Goal: Task Accomplishment & Management: Manage account settings

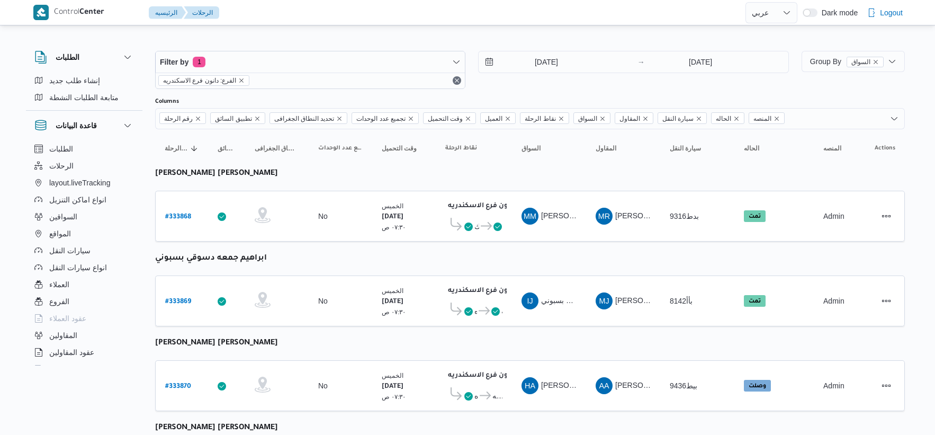
select select "ar"
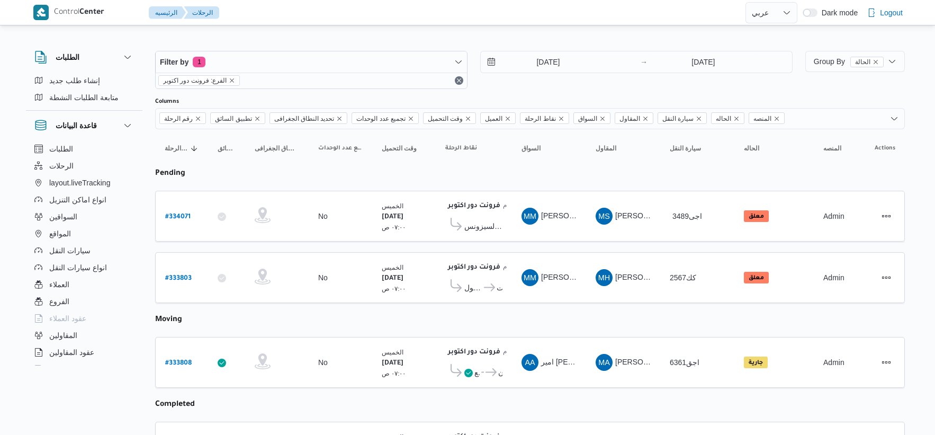
select select "ar"
click at [184, 216] on b "# 334071" at bounding box center [177, 216] width 25 height 7
select select "ar"
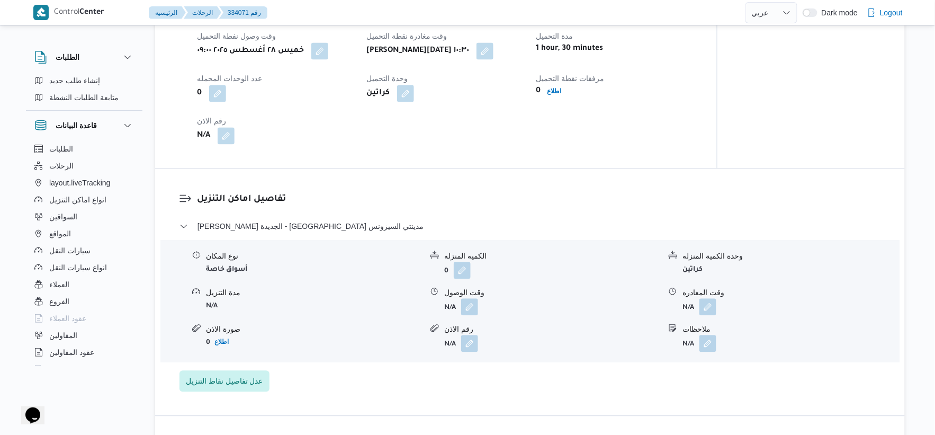
scroll to position [706, 0]
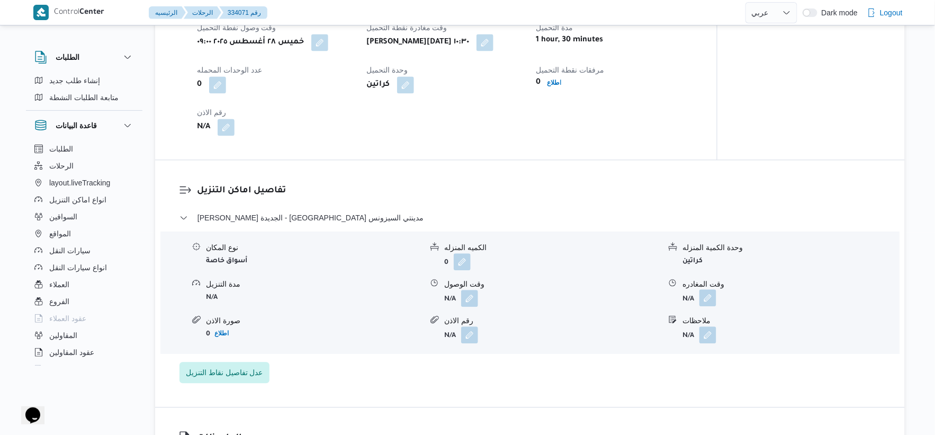
click at [710, 298] on button "button" at bounding box center [707, 297] width 17 height 17
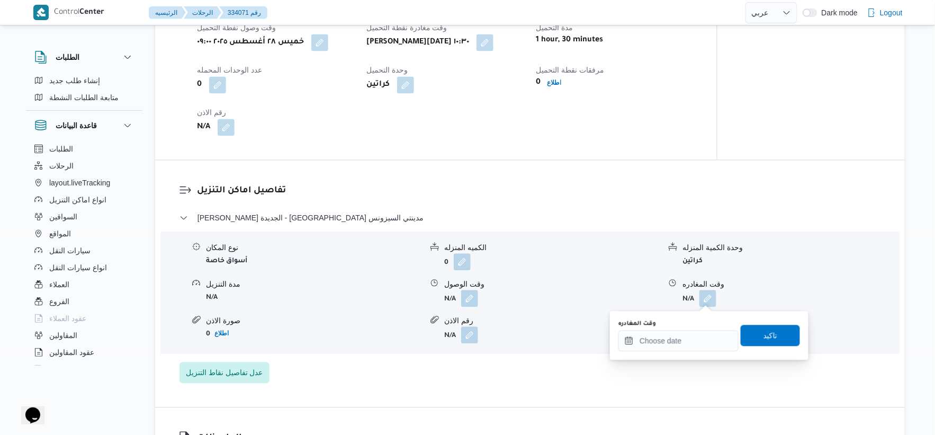
click at [691, 353] on div "You are in a dialog. To close this dialog, hit escape. وقت المغادره تاكيد" at bounding box center [709, 335] width 198 height 49
click at [692, 347] on input "وقت المغادره" at bounding box center [678, 340] width 120 height 21
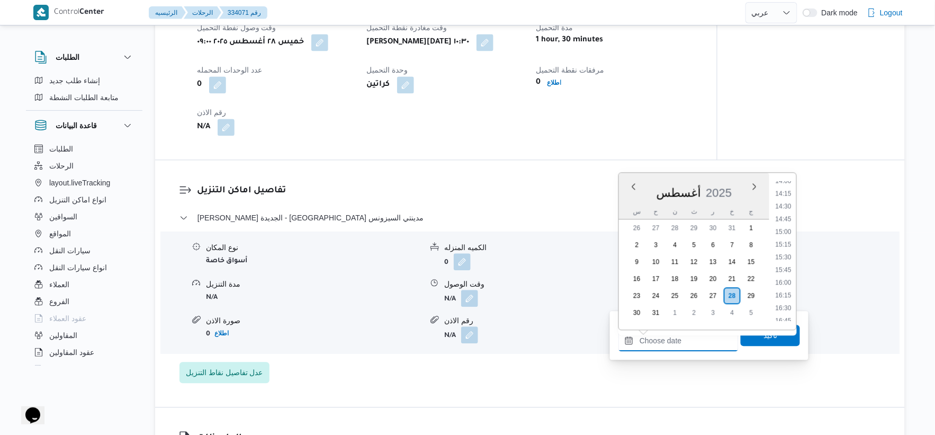
scroll to position [776, 0]
click at [786, 248] on li "16:30" at bounding box center [783, 248] width 24 height 11
type input "٢٨/٠٨/٢٠٢٥ ١٦:٣٠"
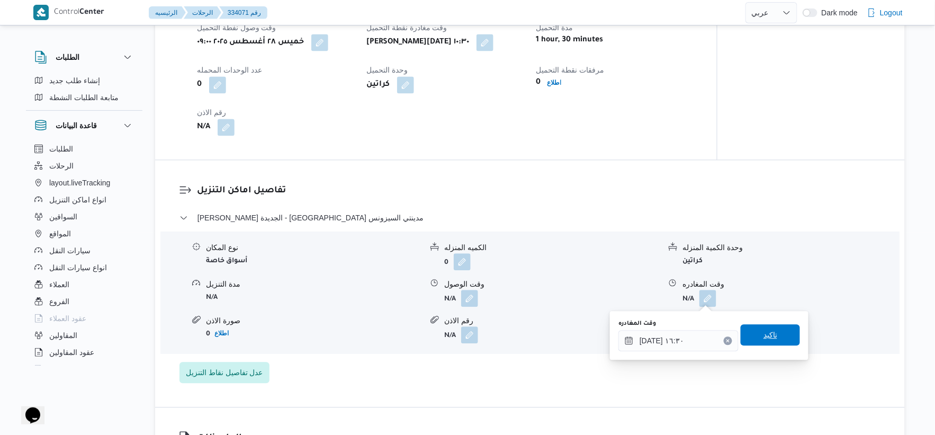
click at [773, 333] on span "تاكيد" at bounding box center [769, 334] width 59 height 21
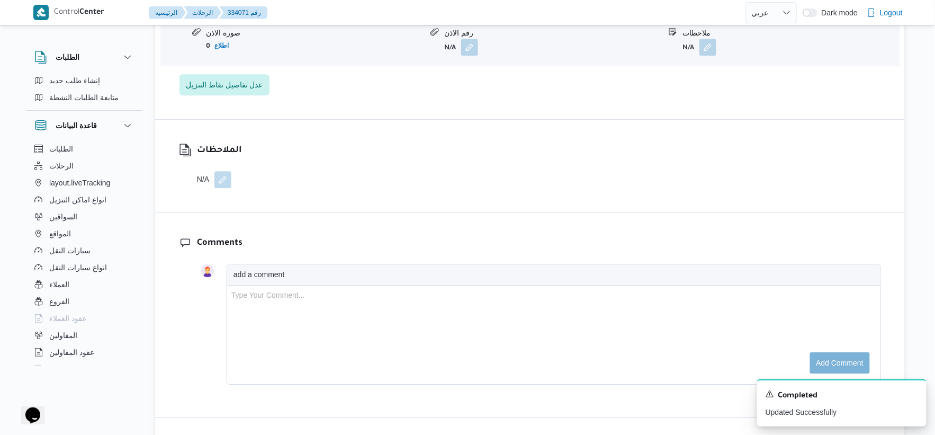
scroll to position [999, 0]
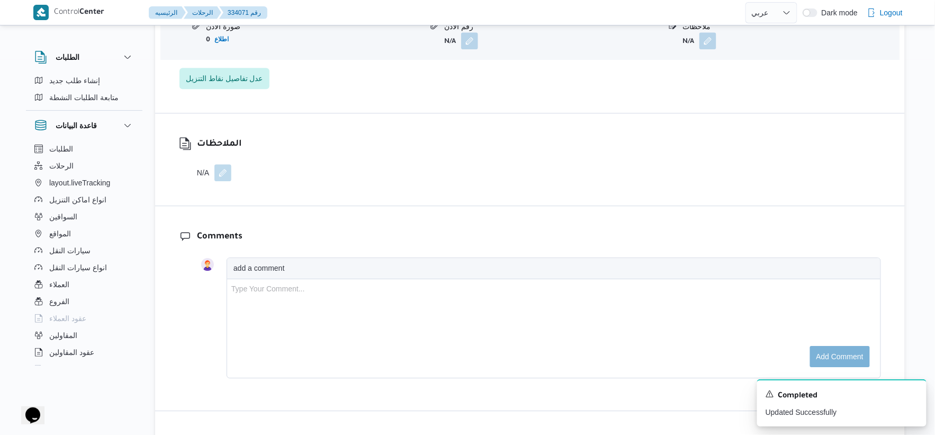
click at [225, 171] on button "button" at bounding box center [222, 172] width 17 height 17
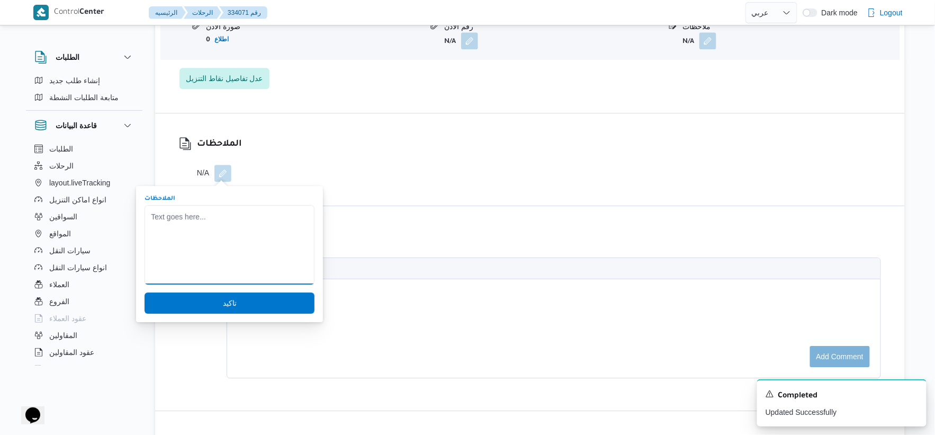
click at [206, 219] on textarea "الملاحظات" at bounding box center [229, 244] width 170 height 79
type textarea "يوجد مرتجع 12 كرتونه"
click at [219, 295] on span "تاكيد" at bounding box center [229, 302] width 170 height 21
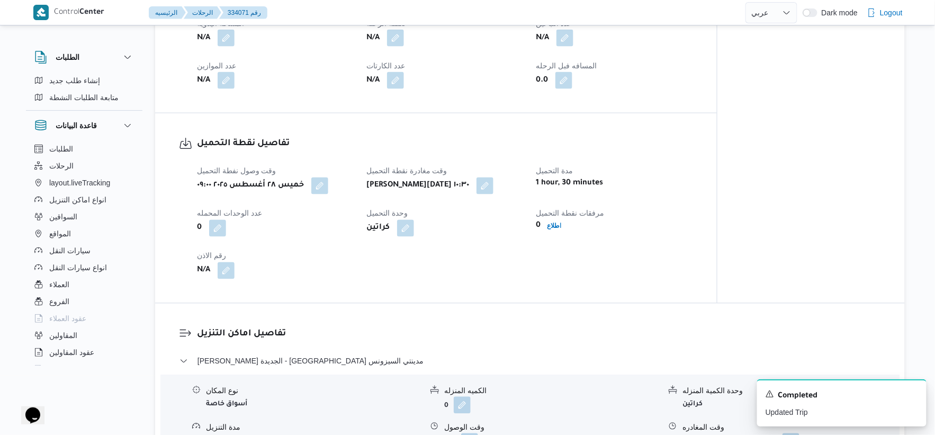
scroll to position [470, 0]
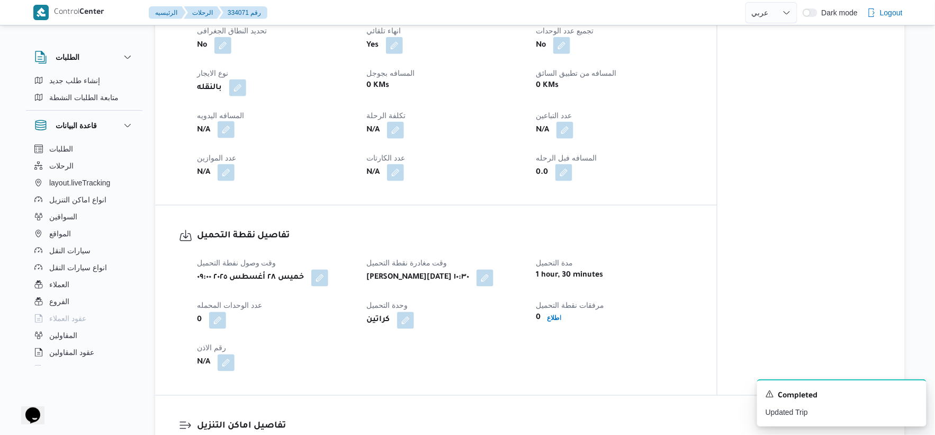
click at [229, 129] on button "button" at bounding box center [226, 129] width 17 height 17
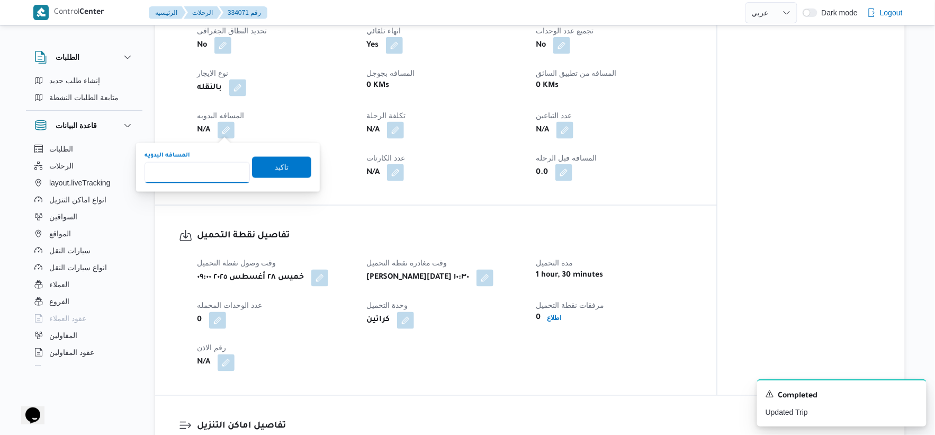
click at [204, 165] on input "المسافه اليدويه" at bounding box center [196, 172] width 105 height 21
type input "110"
click at [300, 163] on span "تاكيد" at bounding box center [281, 166] width 59 height 21
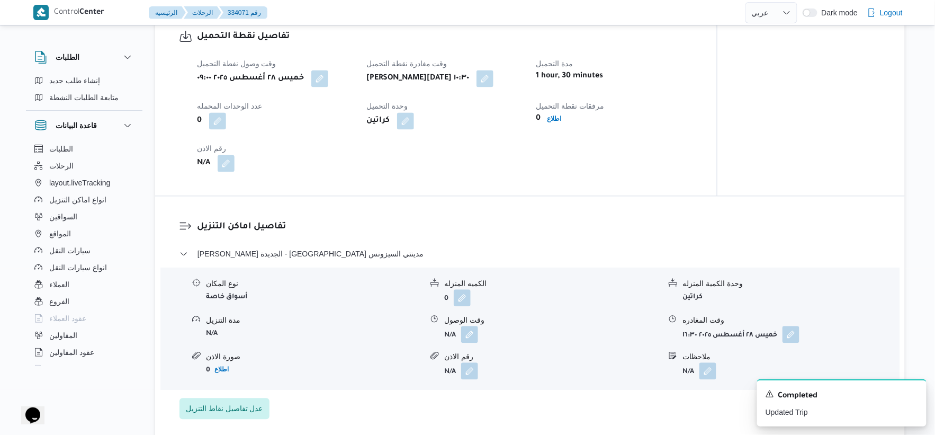
scroll to position [647, 0]
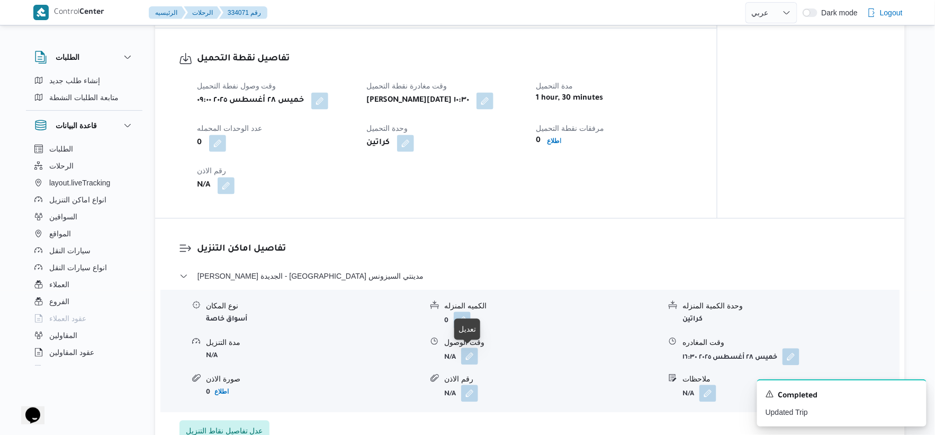
click at [472, 350] on button "button" at bounding box center [469, 356] width 17 height 17
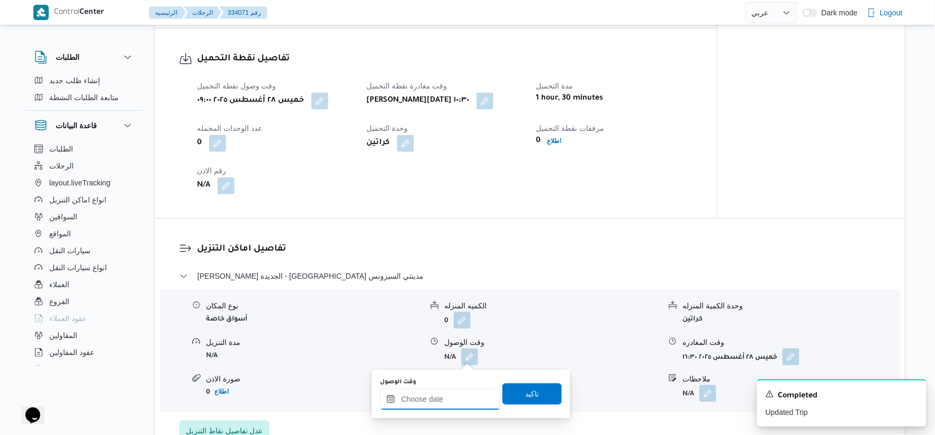
click at [461, 400] on input "وقت الوصول" at bounding box center [440, 398] width 120 height 21
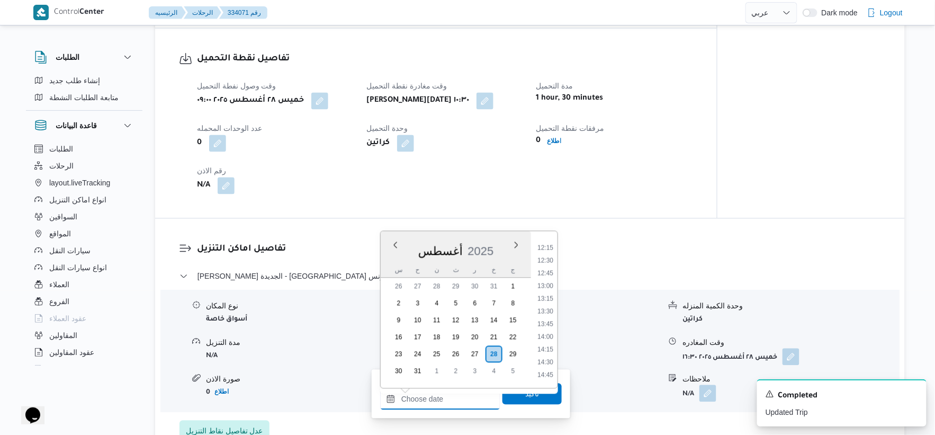
scroll to position [600, 0]
click at [549, 254] on li "12:00" at bounding box center [545, 255] width 24 height 11
type input "٢٨/٠٨/٢٠٢٥ ١٢:٠٠"
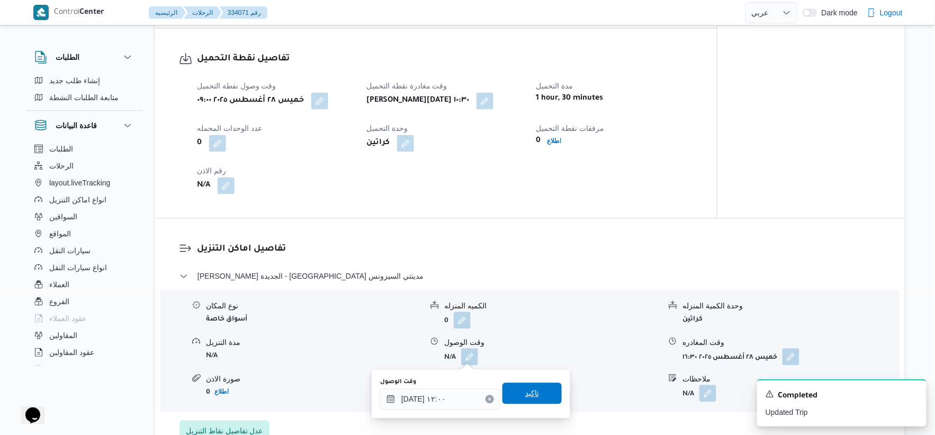
click at [532, 390] on span "تاكيد" at bounding box center [531, 393] width 59 height 21
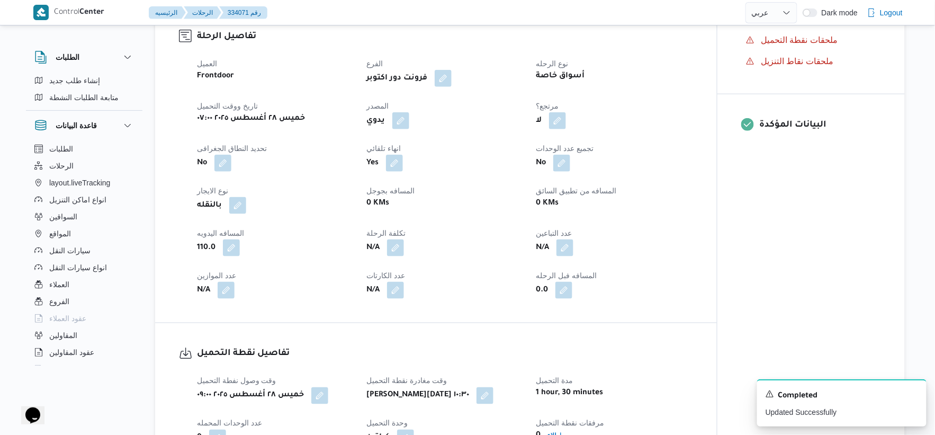
scroll to position [0, 0]
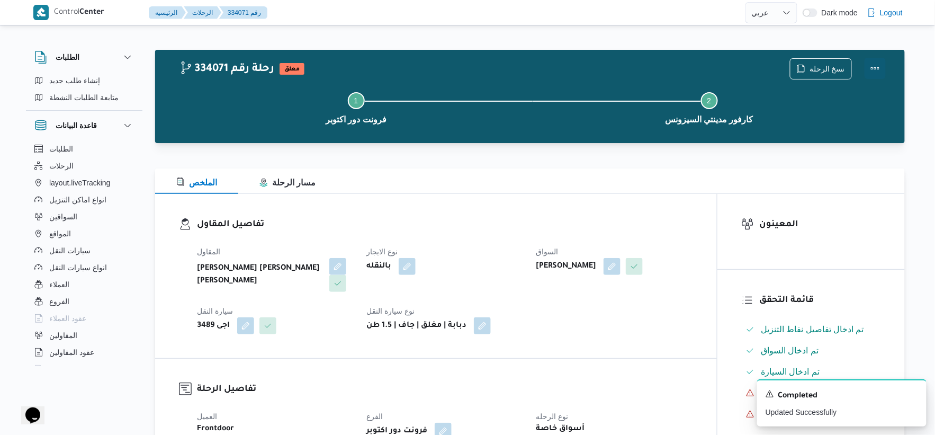
click at [876, 66] on button "Actions" at bounding box center [874, 68] width 21 height 21
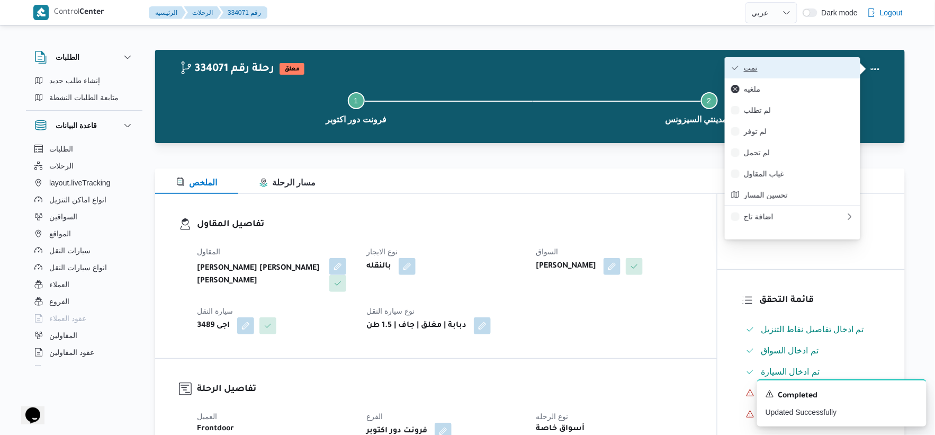
click at [818, 69] on span "تمت" at bounding box center [799, 68] width 110 height 8
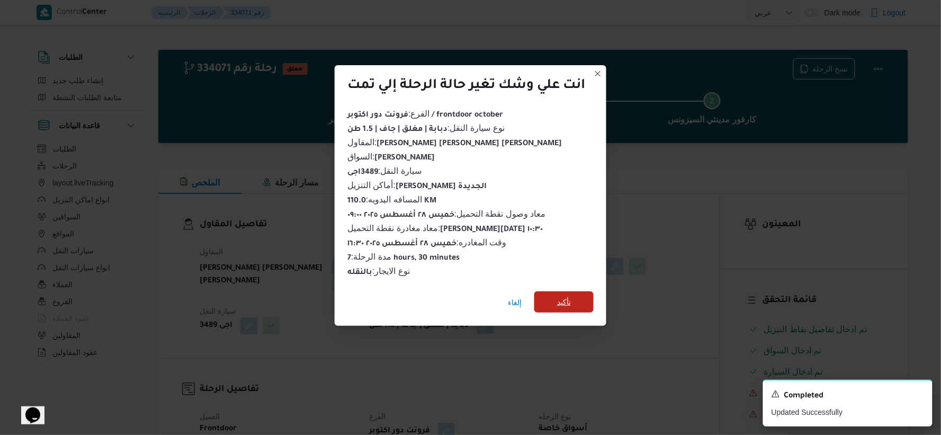
click at [559, 295] on span "تأكيد" at bounding box center [564, 301] width 14 height 13
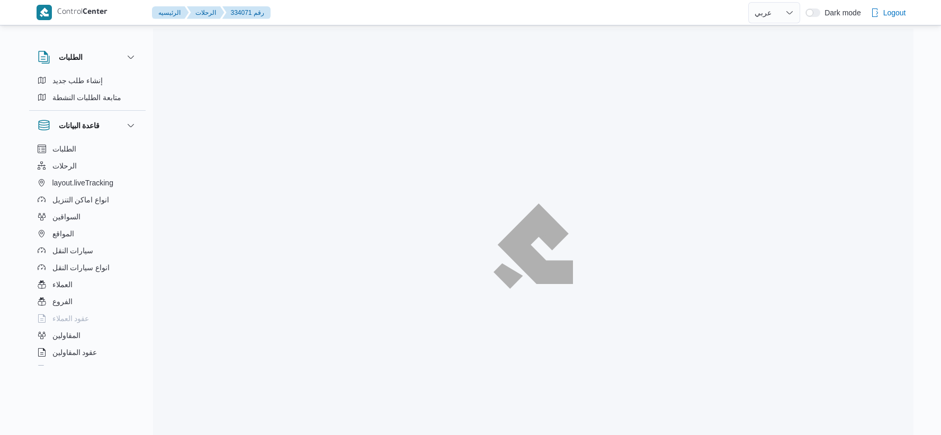
select select "ar"
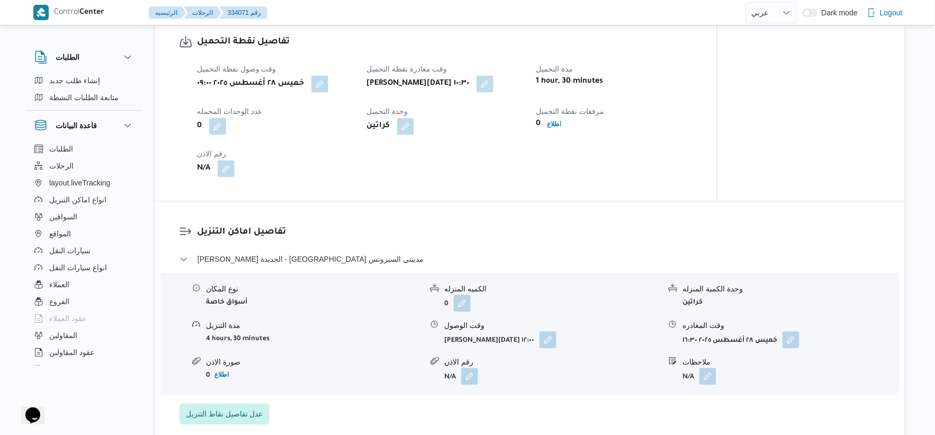
scroll to position [706, 0]
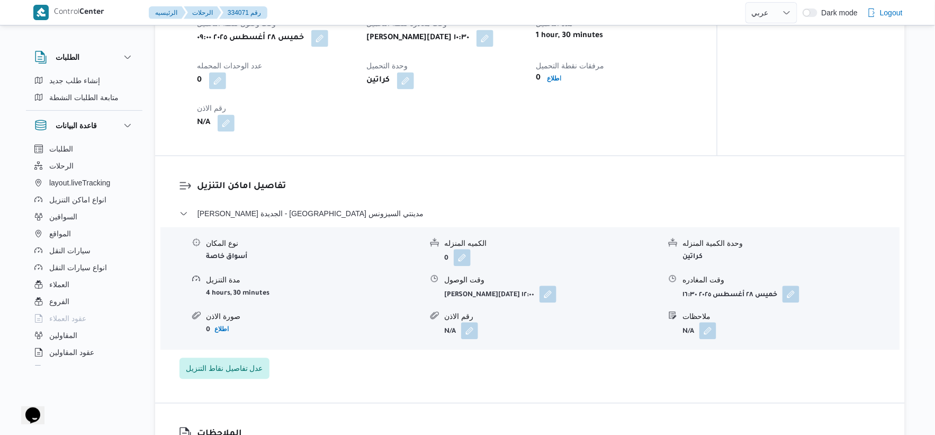
select select "ar"
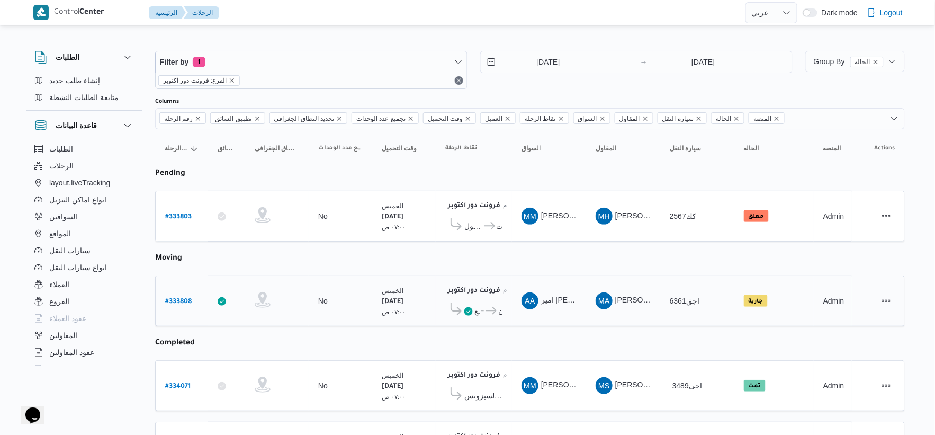
click at [177, 298] on b "# 333808" at bounding box center [178, 301] width 26 height 7
select select "ar"
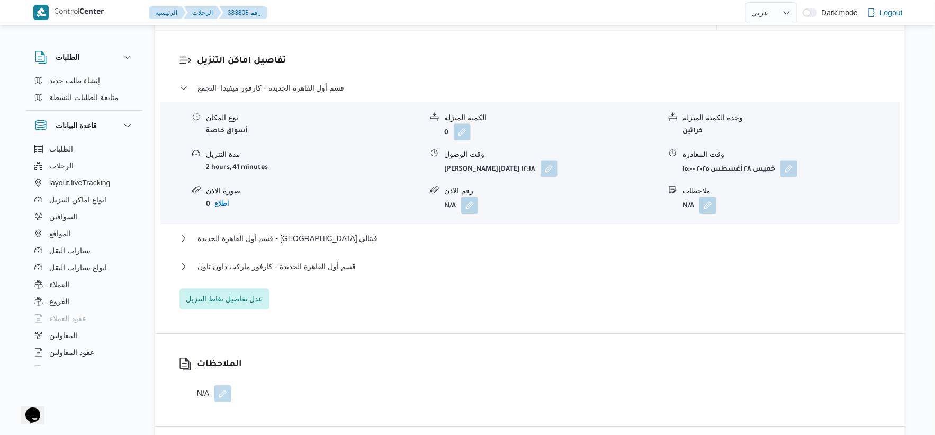
scroll to position [882, 0]
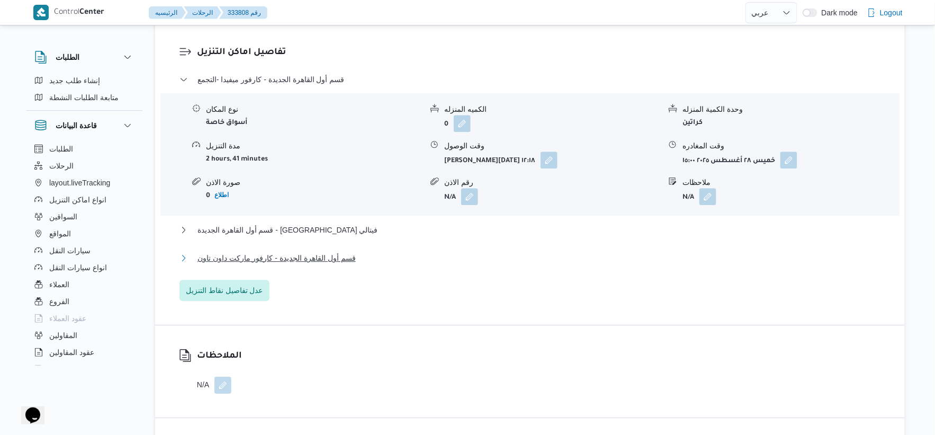
click at [300, 255] on span "قسم أول القاهرة الجديدة - كارفور ماركت داون تاون" at bounding box center [276, 257] width 158 height 13
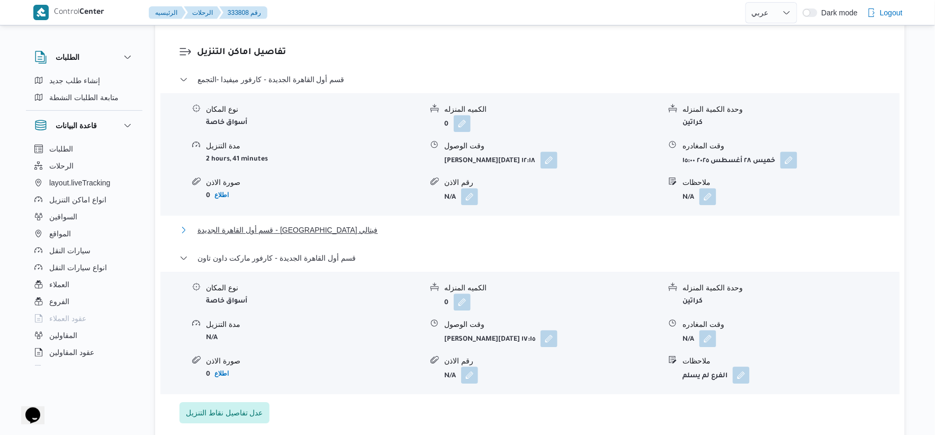
click at [296, 231] on span "قسم أول القاهرة الجديدة - [GEOGRAPHIC_DATA] فيتالي" at bounding box center [287, 229] width 180 height 13
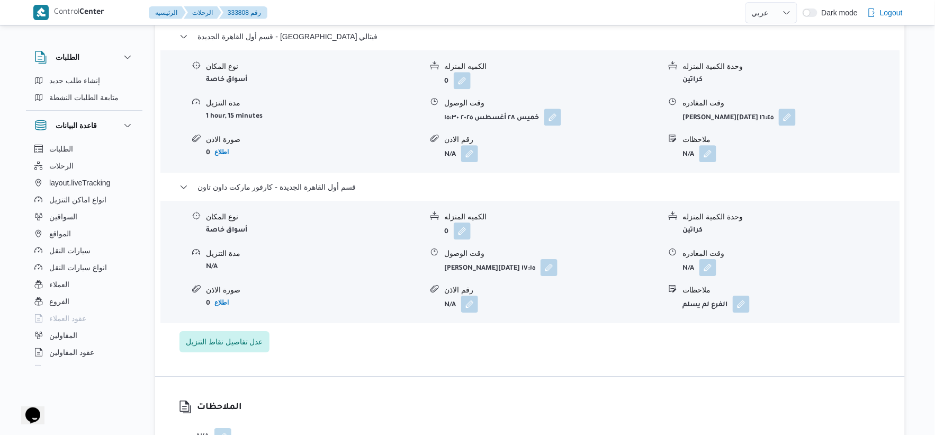
scroll to position [1117, 0]
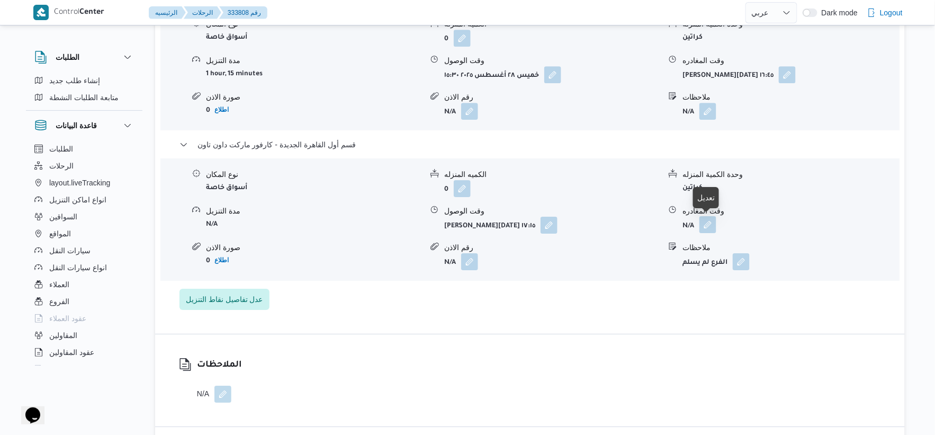
click at [708, 224] on button "button" at bounding box center [707, 224] width 17 height 17
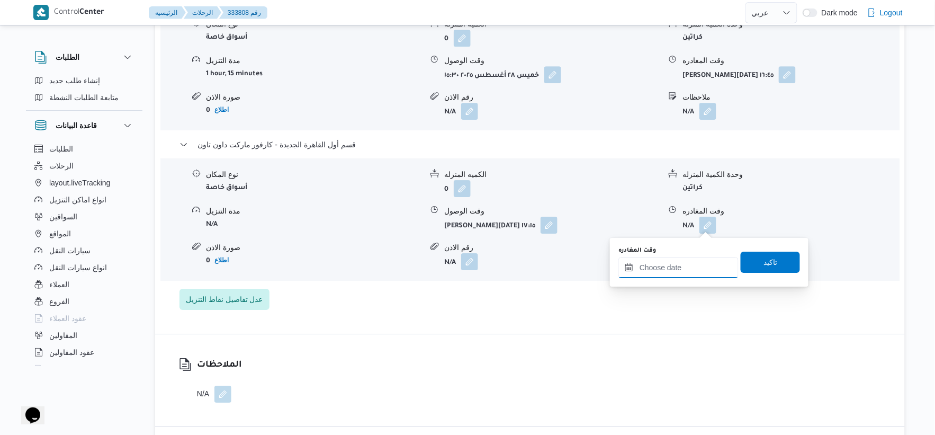
click at [665, 260] on input "وقت المغادره" at bounding box center [678, 267] width 120 height 21
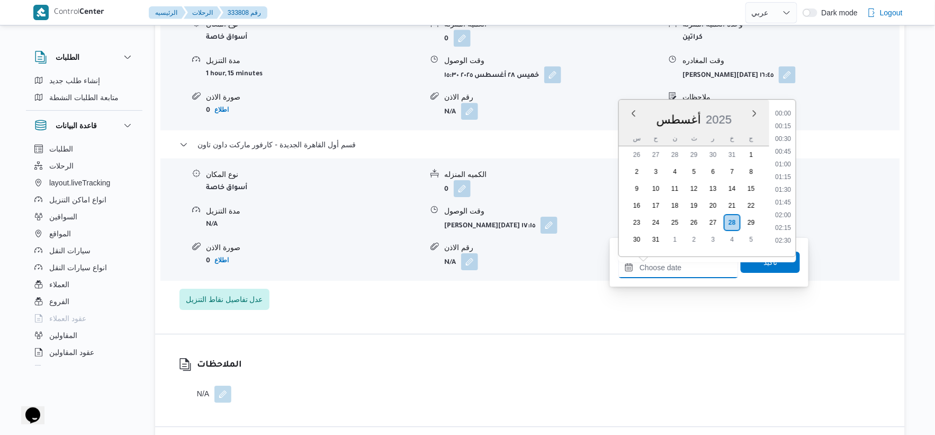
scroll to position [893, 0]
click at [570, 295] on div "قسم أول القاهرة الجديدة - كارفور ميفيدا -التجمع نوع المكان أسواق خاصة الكميه ال…" at bounding box center [529, 74] width 701 height 472
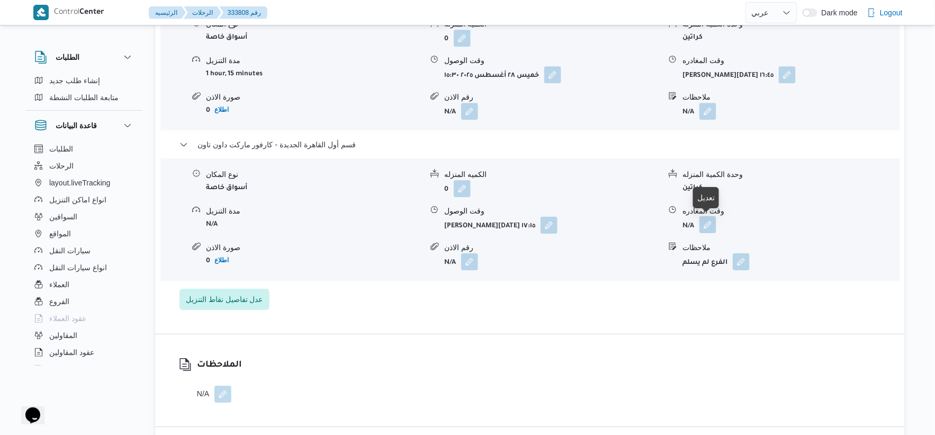
click at [706, 228] on button "button" at bounding box center [707, 224] width 17 height 17
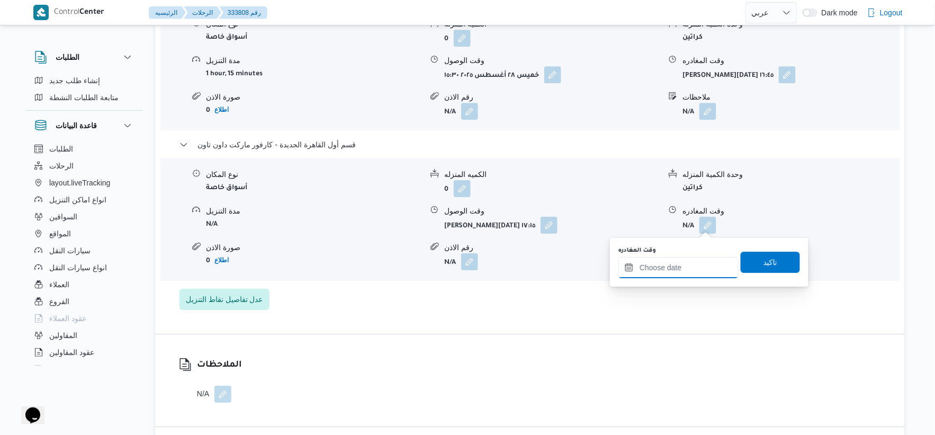
click at [689, 265] on input "وقت المغادره" at bounding box center [678, 267] width 120 height 21
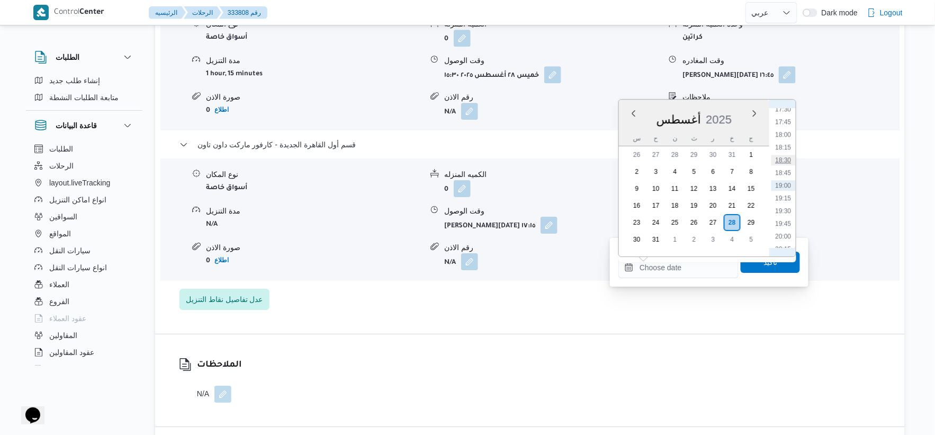
click at [781, 160] on li "18:30" at bounding box center [783, 160] width 24 height 11
type input "٢٨/٠٨/٢٠٢٥ ١٨:٣٠"
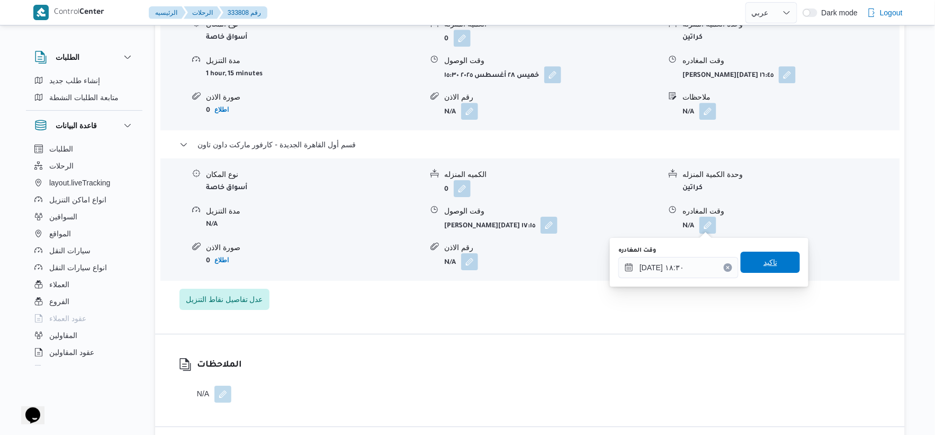
click at [761, 269] on span "تاكيد" at bounding box center [769, 261] width 59 height 21
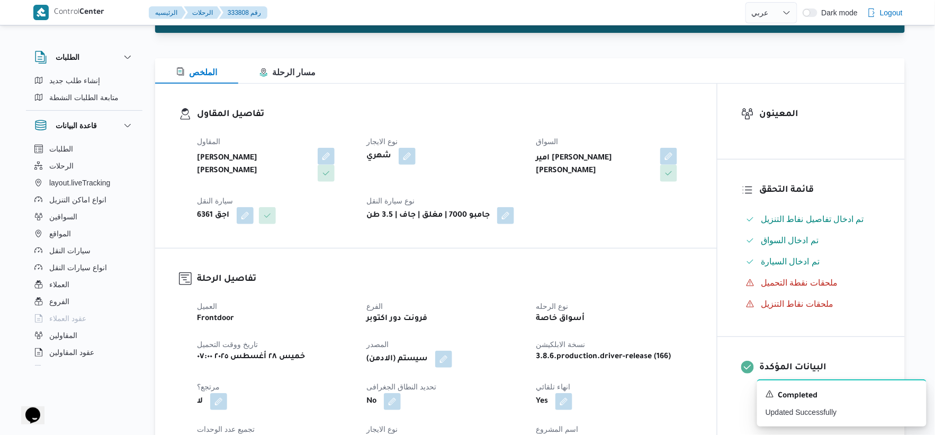
scroll to position [0, 0]
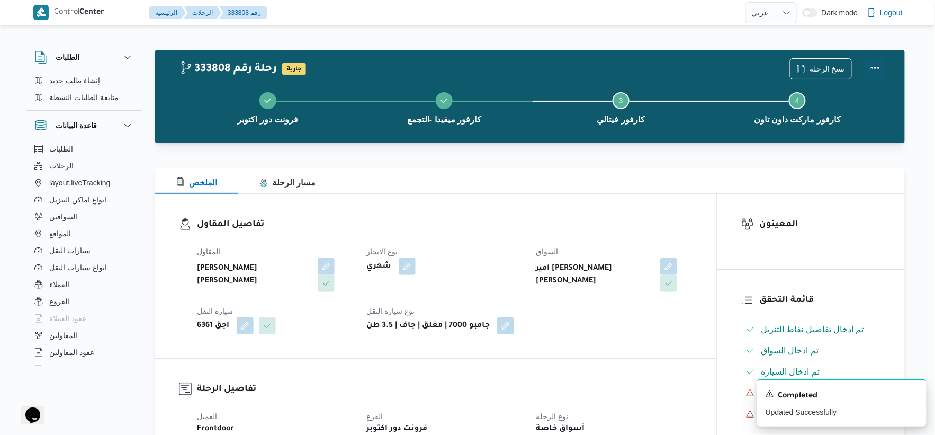
click at [870, 67] on button "Actions" at bounding box center [874, 68] width 21 height 21
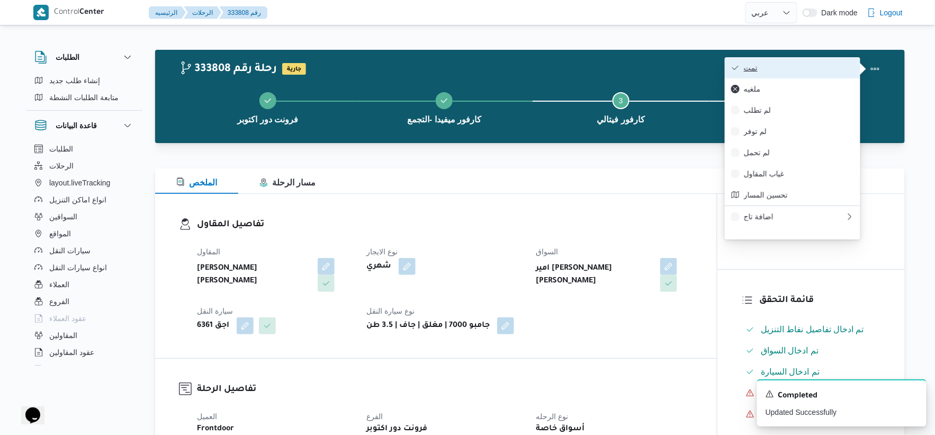
click at [803, 70] on span "تمت" at bounding box center [799, 68] width 110 height 8
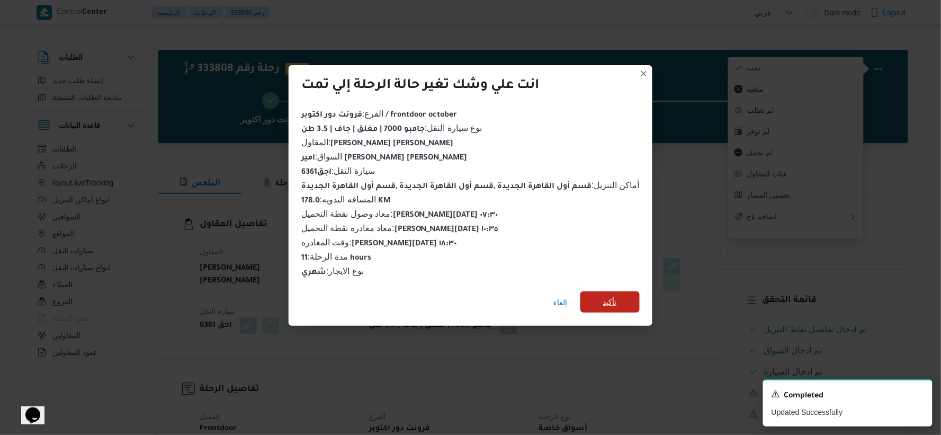
click at [591, 291] on span "تأكيد" at bounding box center [609, 301] width 59 height 21
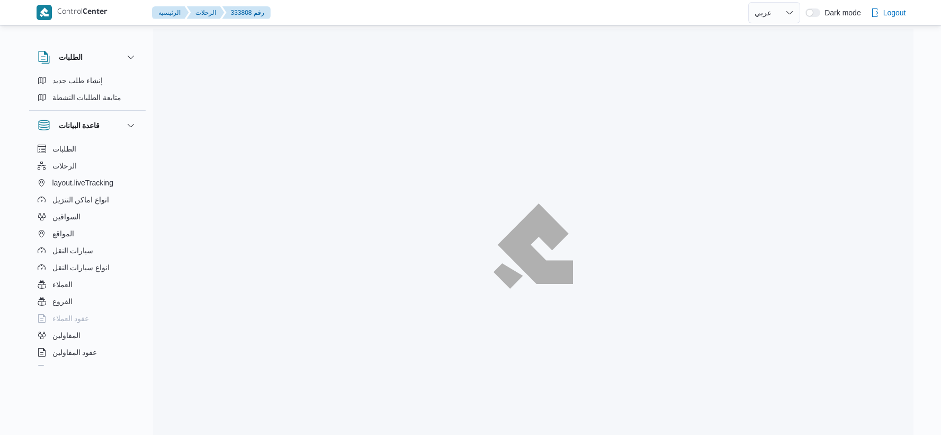
select select "ar"
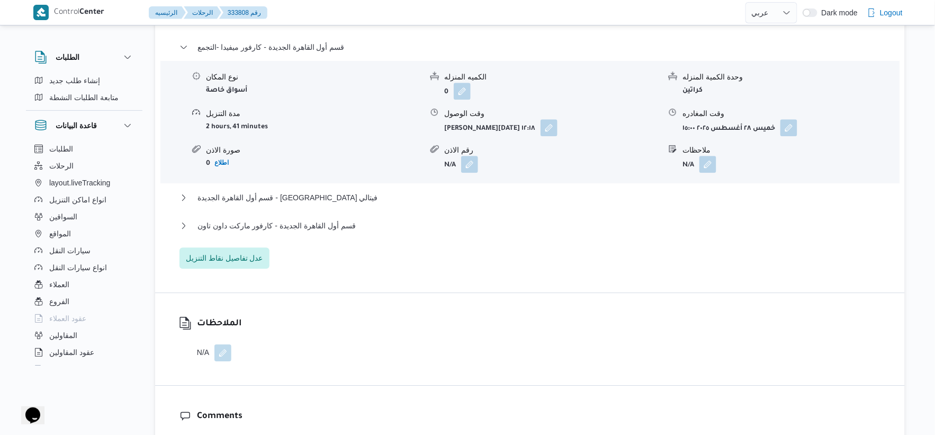
scroll to position [941, 0]
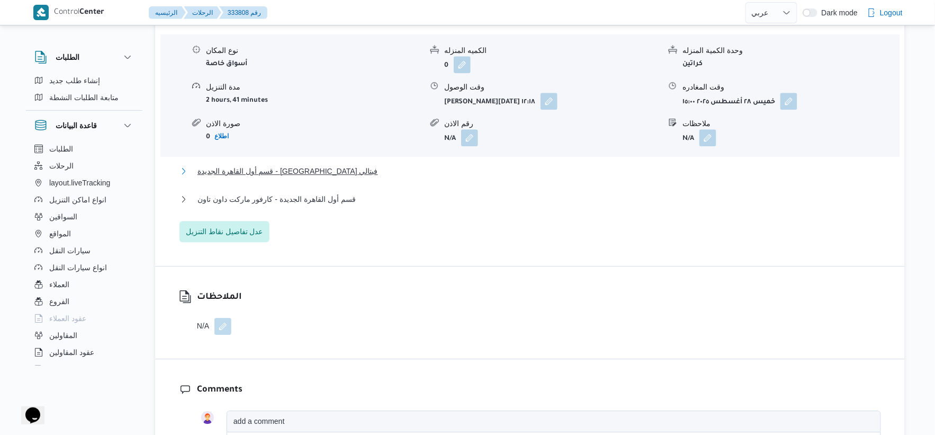
click at [382, 174] on button "قسم أول القاهرة الجديدة - [GEOGRAPHIC_DATA] فيتالي" at bounding box center [529, 171] width 701 height 13
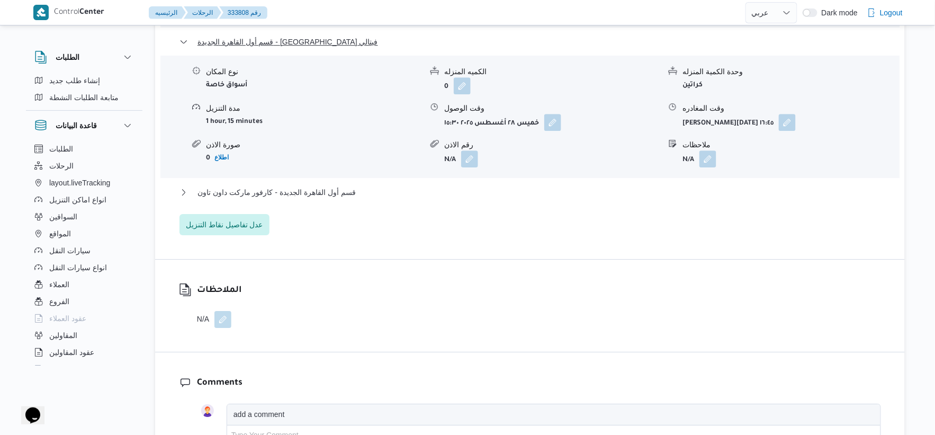
scroll to position [1117, 0]
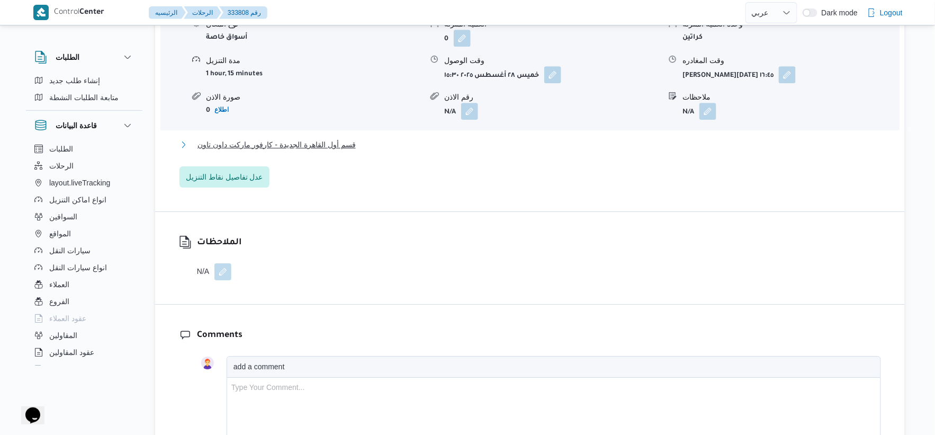
click at [362, 141] on button "قسم أول القاهرة الجديدة - كارفور ماركت داون تاون" at bounding box center [529, 144] width 701 height 13
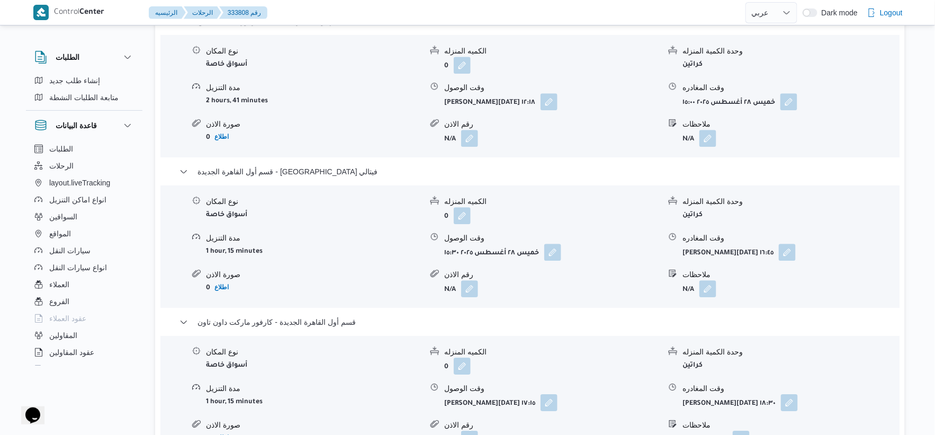
scroll to position [941, 0]
select select "ar"
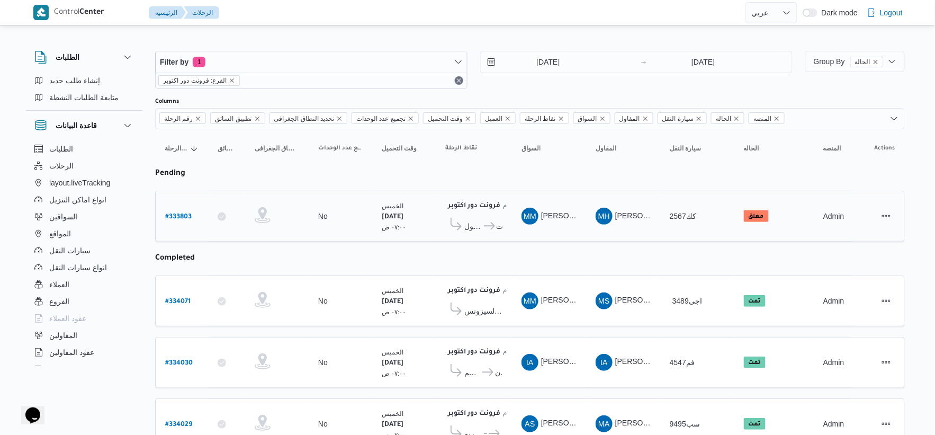
click at [176, 214] on b "# 333803" at bounding box center [178, 216] width 26 height 7
select select "ar"
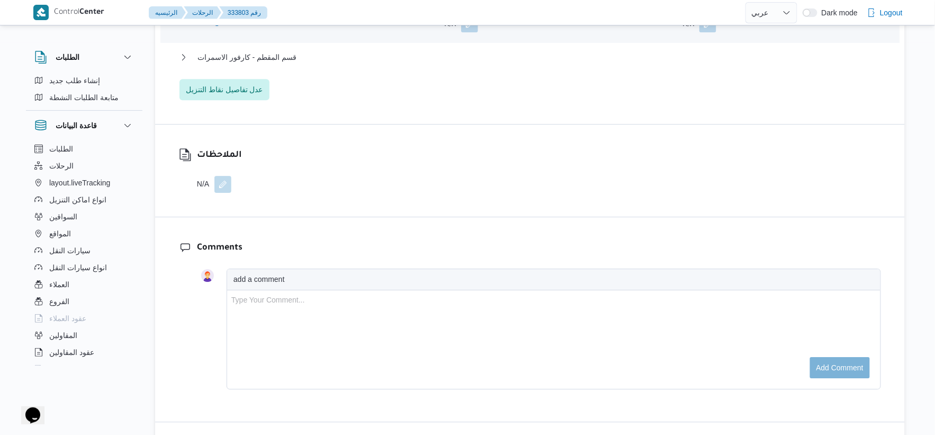
scroll to position [882, 0]
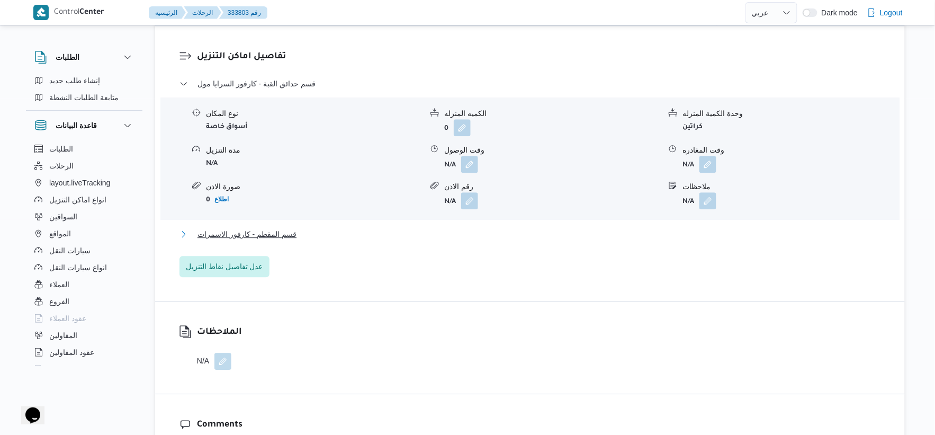
click at [284, 229] on span "قسم المقطم - كارفور الاسمرات" at bounding box center [246, 234] width 99 height 13
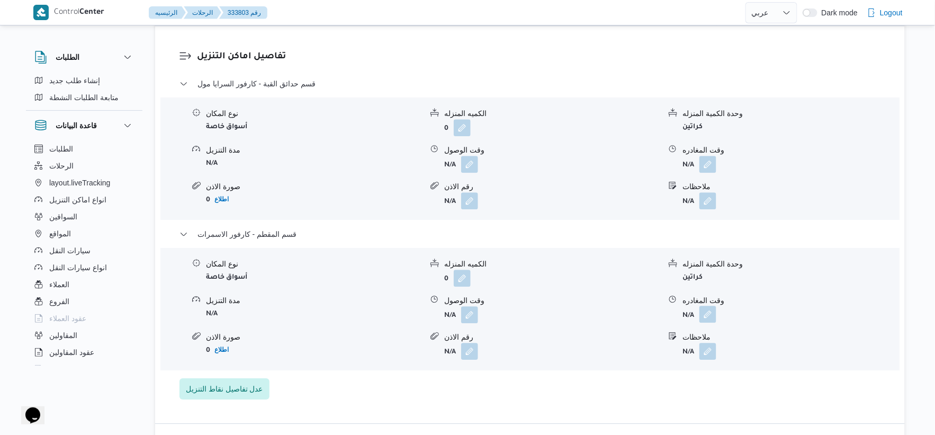
click at [703, 315] on button "button" at bounding box center [707, 313] width 17 height 17
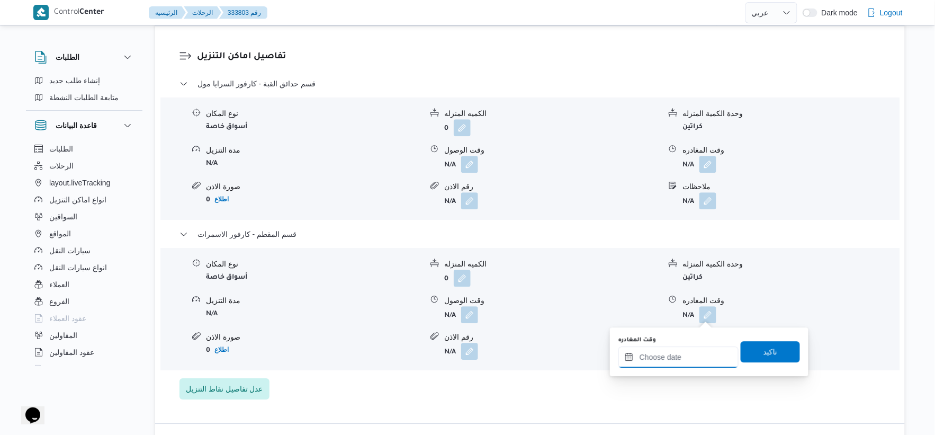
click at [697, 357] on input "وقت المغادره" at bounding box center [678, 356] width 120 height 21
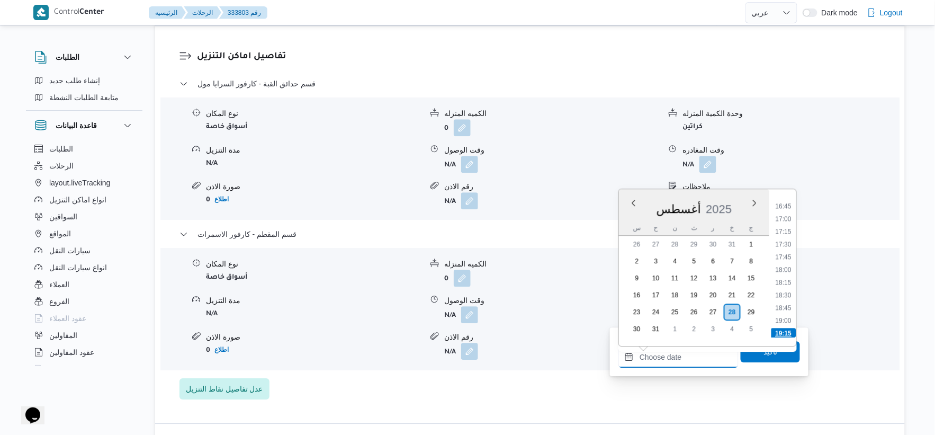
scroll to position [789, 0]
click at [787, 250] on li "16:30" at bounding box center [783, 252] width 24 height 11
type input "٢٨/٠٨/٢٠٢٥ ١٦:٣٠"
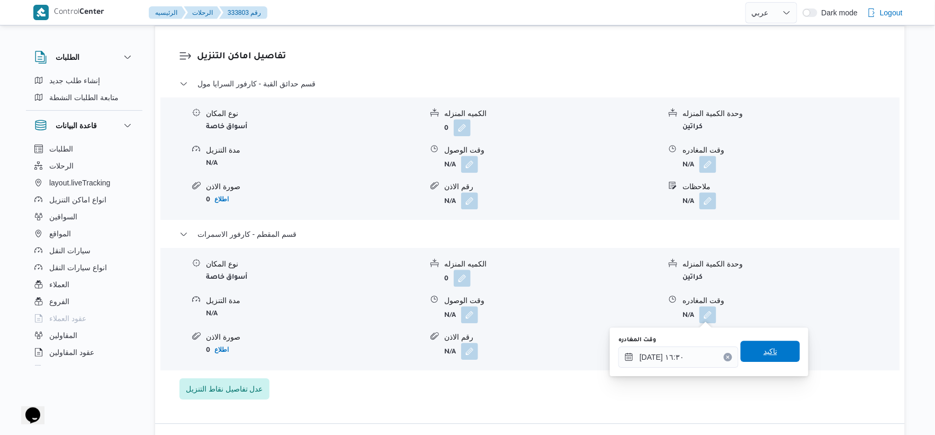
click at [780, 355] on span "تاكيد" at bounding box center [769, 350] width 59 height 21
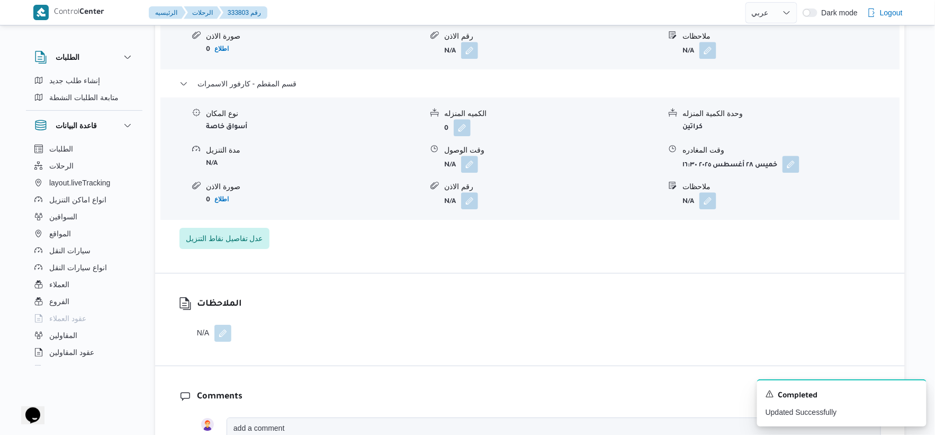
scroll to position [1059, 0]
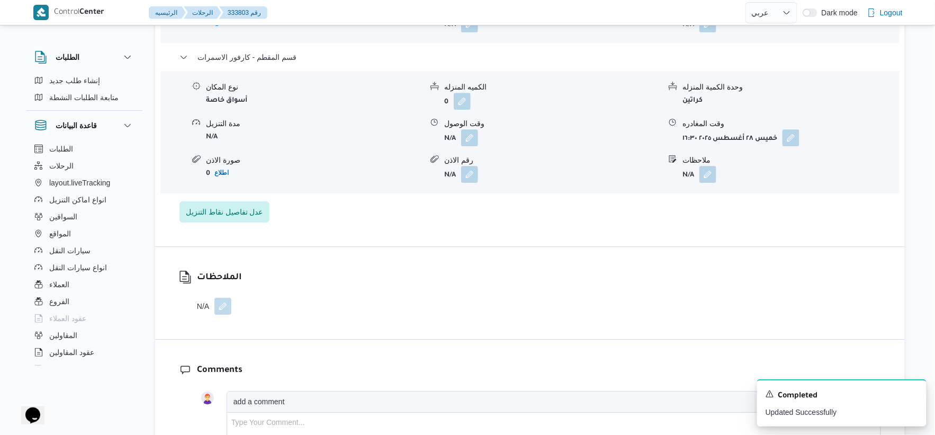
click at [221, 308] on button "button" at bounding box center [222, 305] width 17 height 17
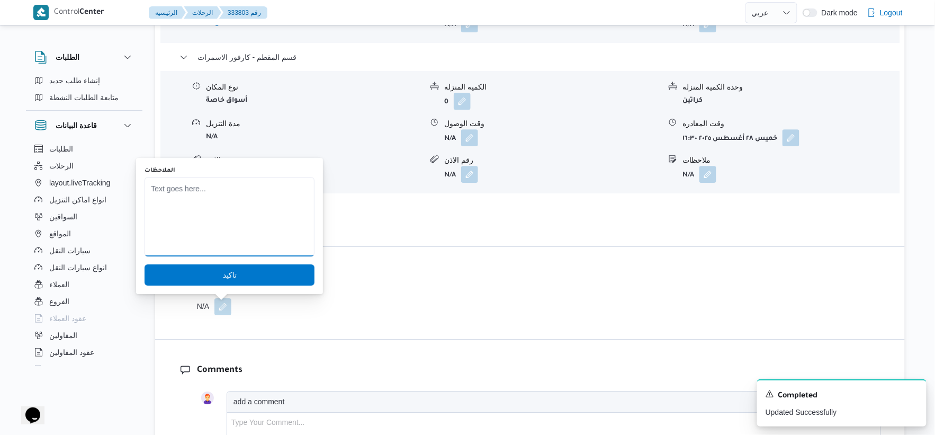
click at [198, 219] on textarea "الملاحظات" at bounding box center [229, 216] width 170 height 79
type textarea "يوجد 1 كرتونه مرتجع"
click at [237, 274] on span "تاكيد" at bounding box center [229, 274] width 170 height 21
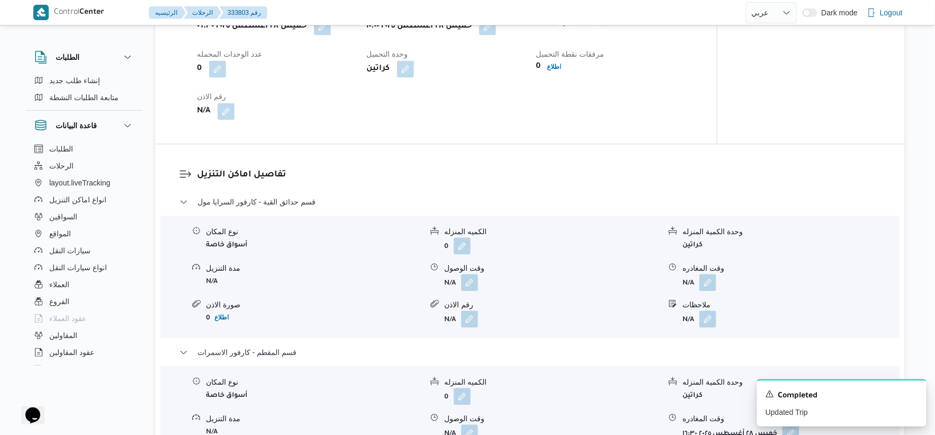
scroll to position [764, 0]
click at [473, 283] on button "button" at bounding box center [469, 281] width 17 height 17
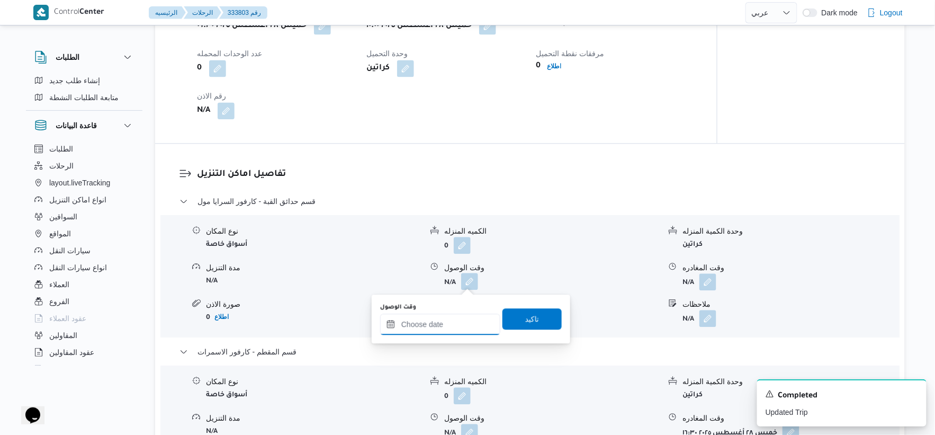
drag, startPoint x: 473, startPoint y: 283, endPoint x: 482, endPoint y: 317, distance: 34.4
click at [453, 320] on input "وقت الوصول" at bounding box center [440, 323] width 120 height 21
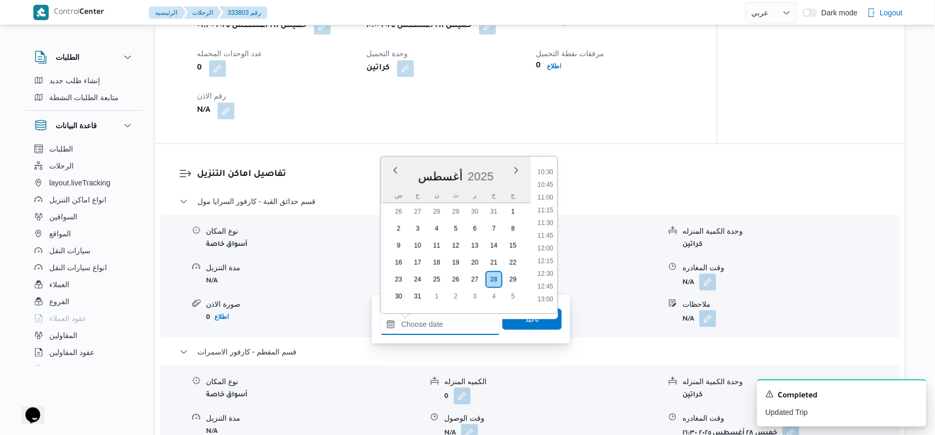
scroll to position [495, 0]
click at [545, 229] on li "11:00" at bounding box center [545, 234] width 24 height 11
type input "٢٨/٠٨/٢٠٢٥ ١١:٠٠"
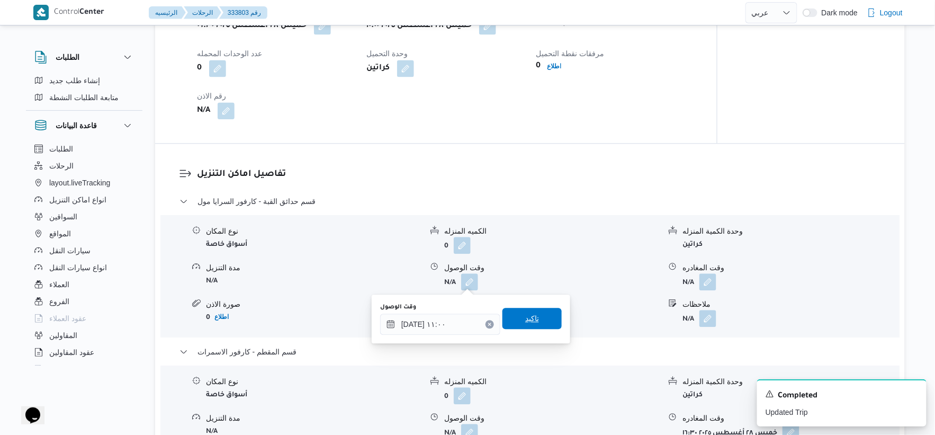
click at [548, 314] on span "تاكيد" at bounding box center [531, 318] width 59 height 21
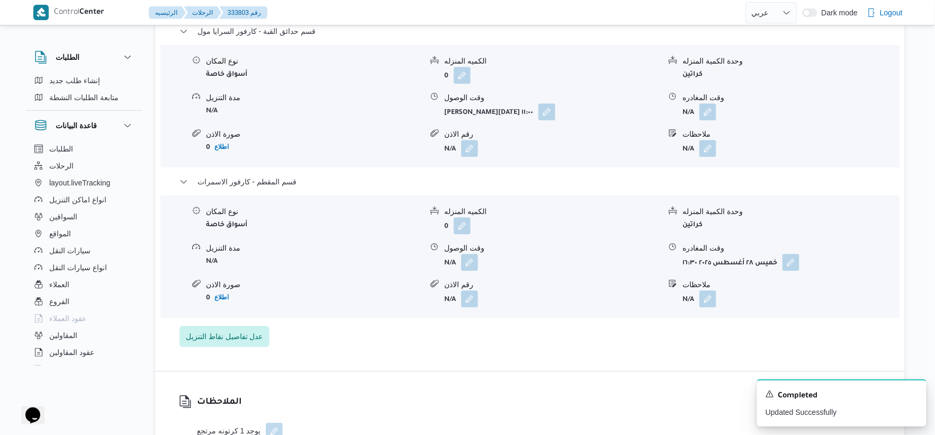
scroll to position [941, 0]
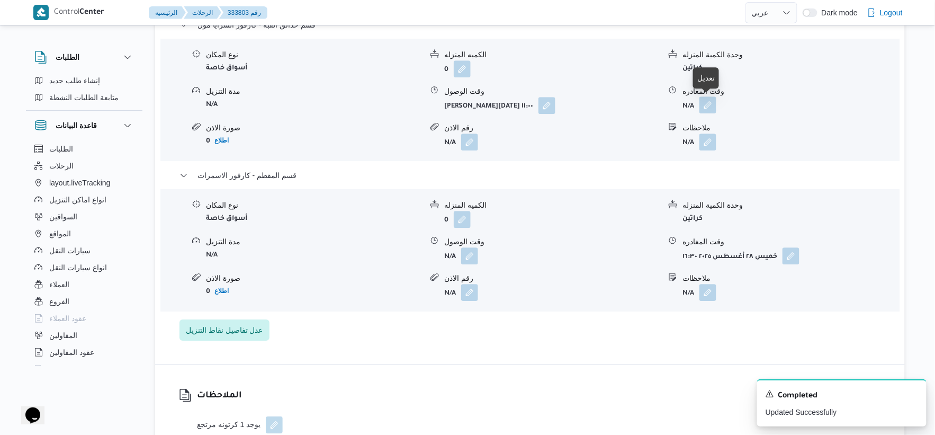
click at [704, 99] on button "button" at bounding box center [707, 104] width 17 height 17
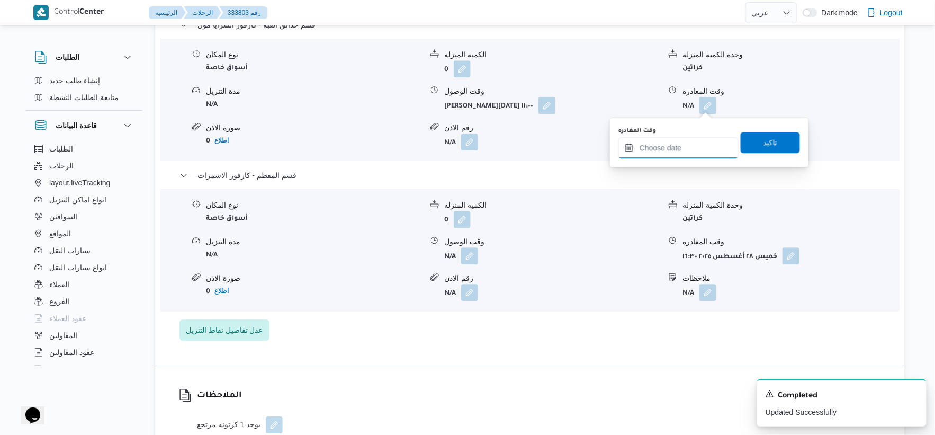
click at [684, 146] on input "وقت المغادره" at bounding box center [678, 147] width 120 height 21
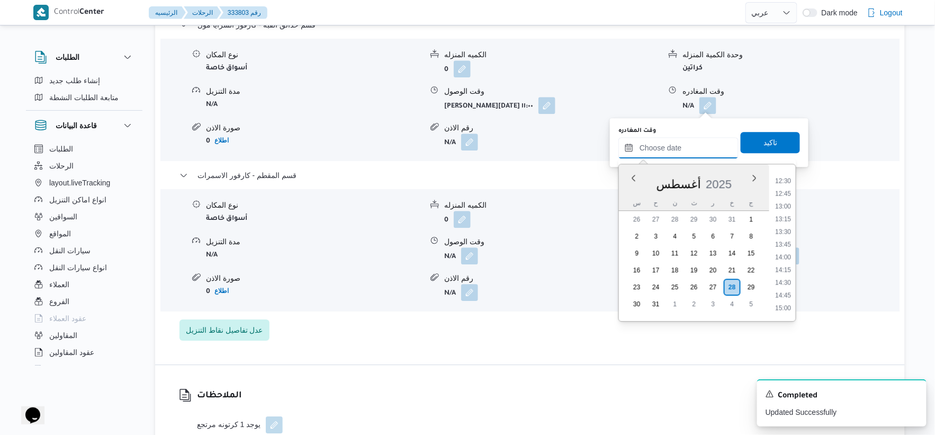
scroll to position [612, 0]
click at [785, 221] on li "13:00" at bounding box center [783, 226] width 24 height 11
type input "٢٨/٠٨/٢٠٢٥ ١٣:٠٠"
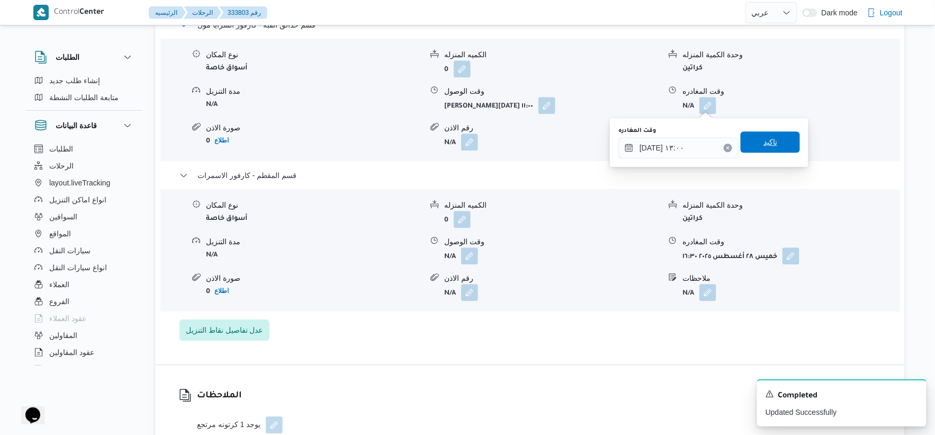
click at [771, 140] on span "تاكيد" at bounding box center [769, 141] width 59 height 21
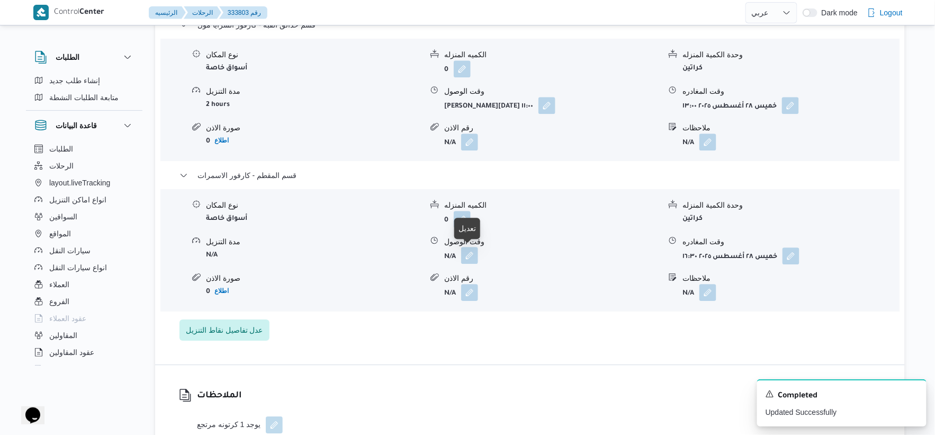
click at [469, 254] on button "button" at bounding box center [469, 255] width 17 height 17
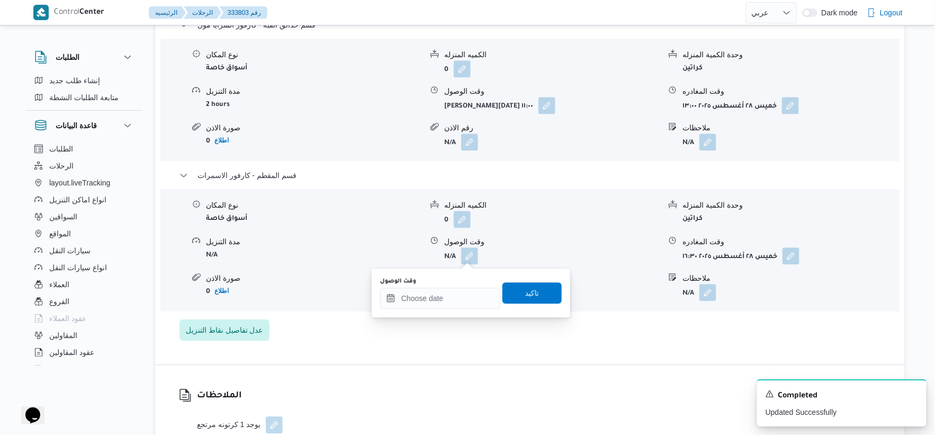
click at [443, 317] on div "قسم حدائق القبة - كارفور السرايا مول نوع المكان أسواق خاصة الكميه المنزله 0 وحد…" at bounding box center [529, 180] width 701 height 322
click at [449, 295] on input "وقت الوصول" at bounding box center [440, 297] width 120 height 21
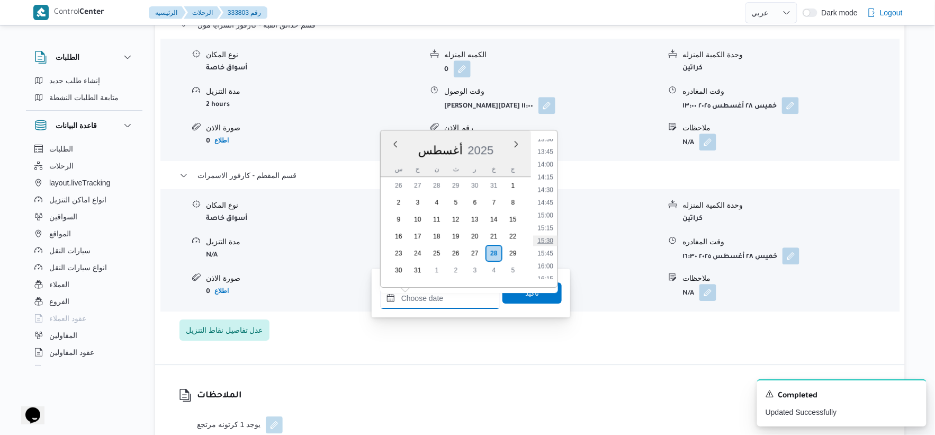
scroll to position [671, 0]
click at [549, 158] on li "13:30" at bounding box center [545, 158] width 24 height 11
type input "٢٨/٠٨/٢٠٢٥ ١٣:٣٠"
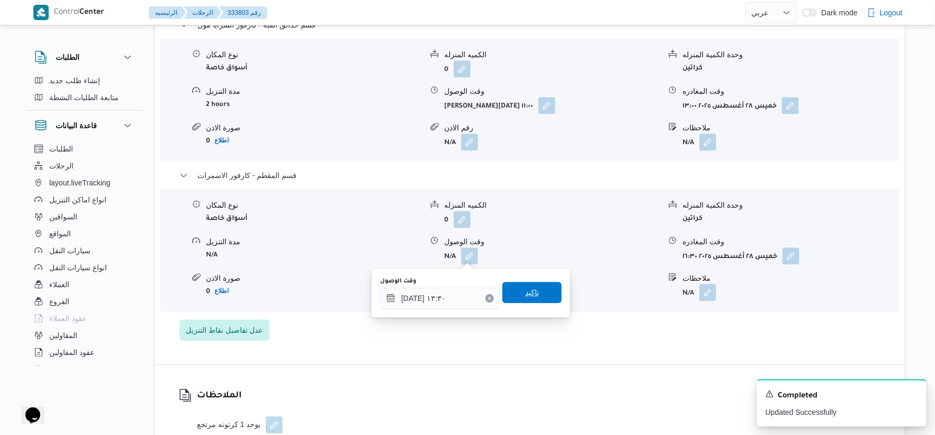
click at [537, 290] on span "تاكيد" at bounding box center [531, 292] width 59 height 21
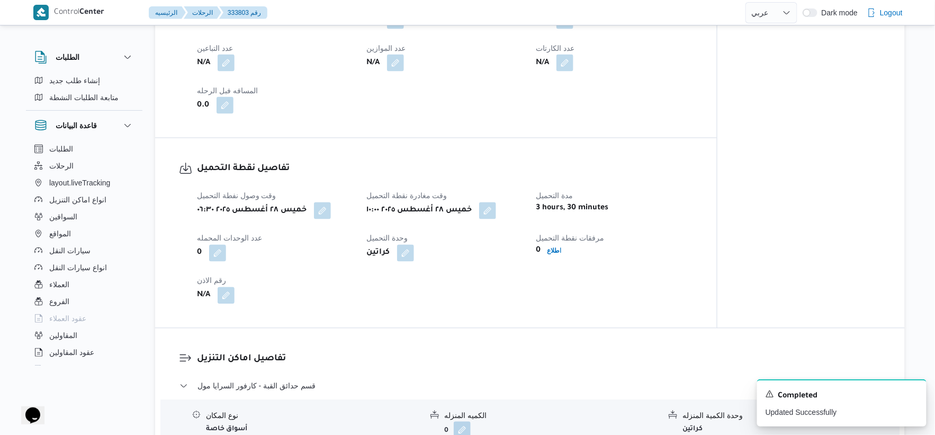
scroll to position [411, 0]
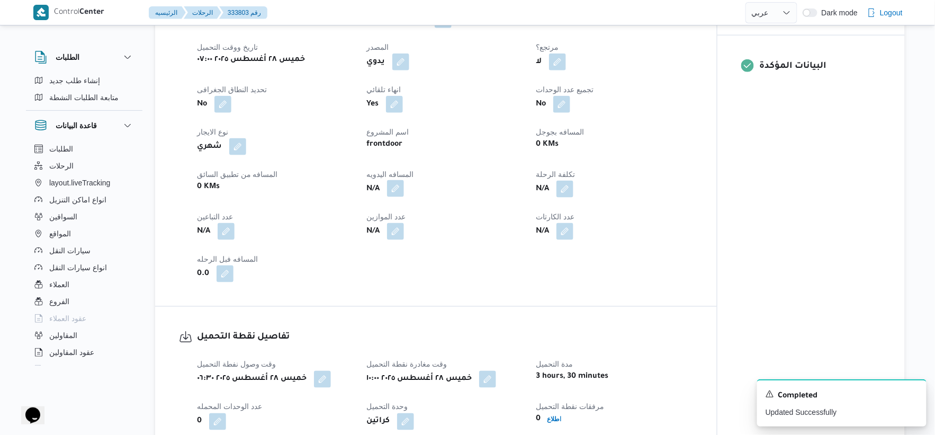
click at [395, 187] on button "button" at bounding box center [395, 188] width 17 height 17
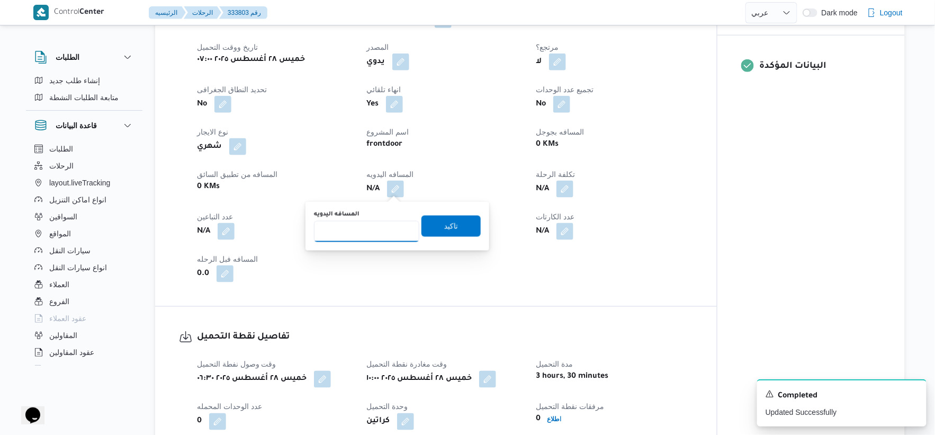
click at [366, 223] on input "المسافه اليدويه" at bounding box center [366, 231] width 105 height 21
type input "133"
click at [444, 220] on span "تاكيد" at bounding box center [451, 225] width 14 height 13
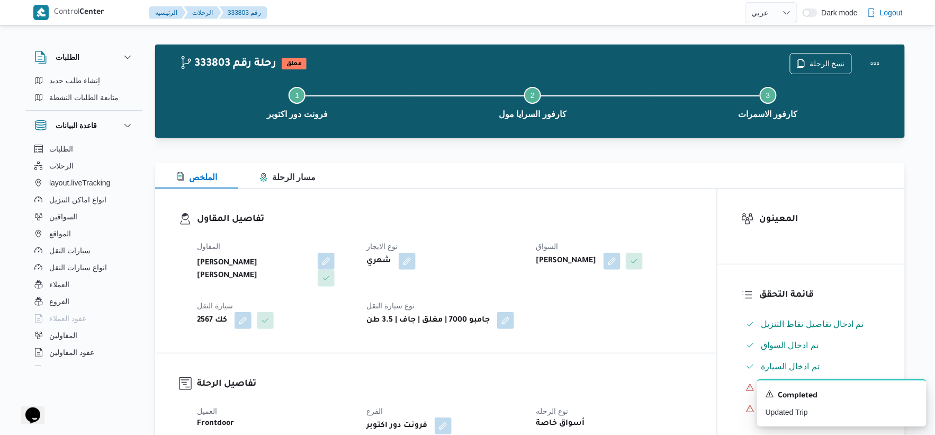
scroll to position [0, 0]
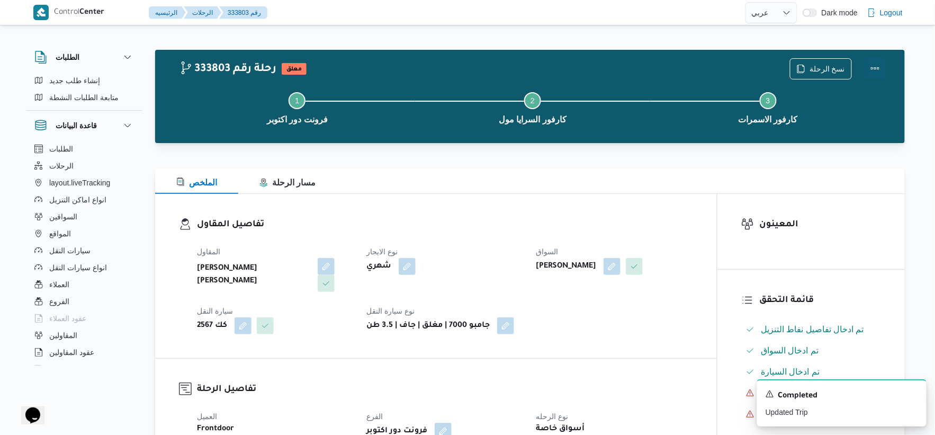
click at [878, 60] on button "Actions" at bounding box center [874, 68] width 21 height 21
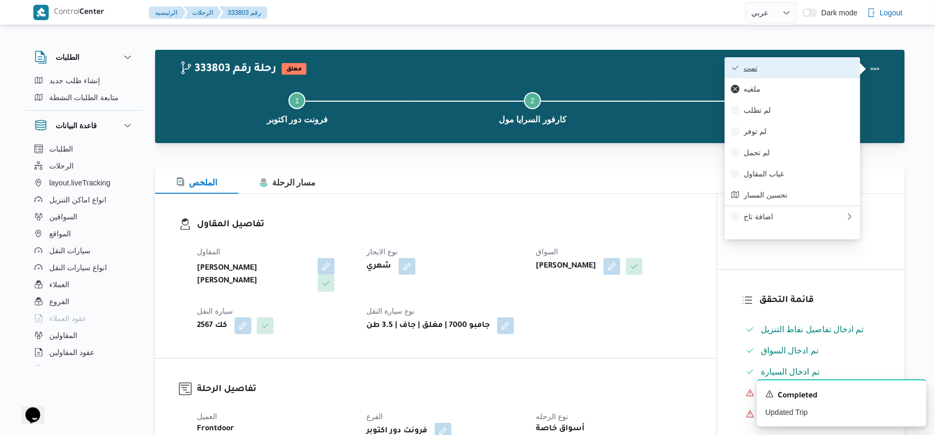
click at [826, 68] on span "تمت" at bounding box center [799, 68] width 110 height 8
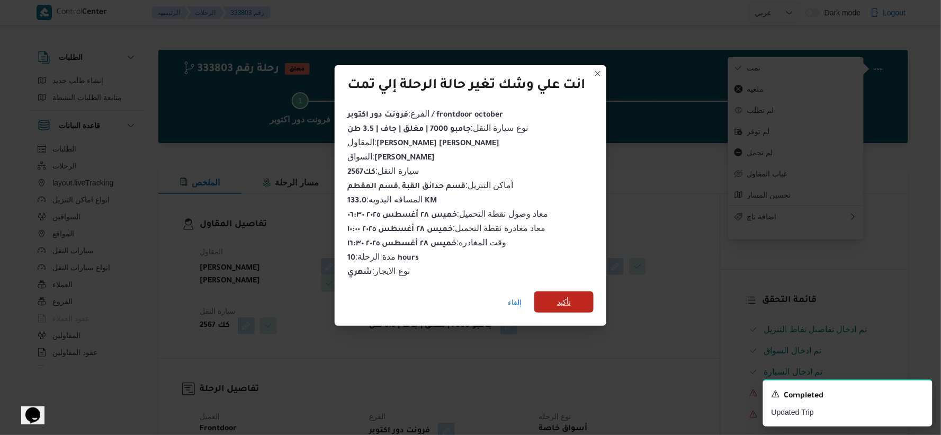
click at [580, 293] on span "تأكيد" at bounding box center [563, 301] width 59 height 21
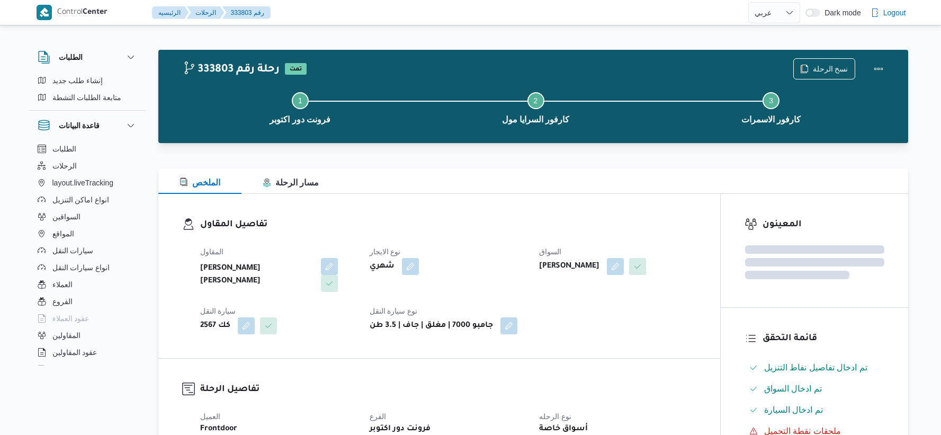
select select "ar"
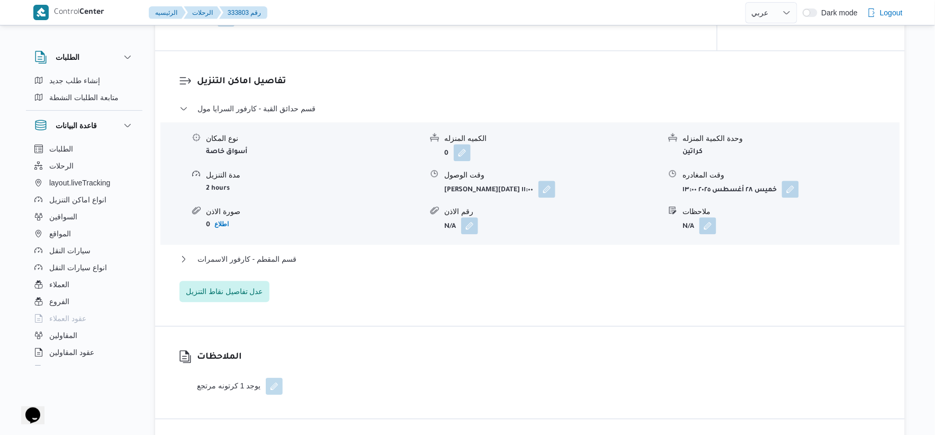
scroll to position [882, 0]
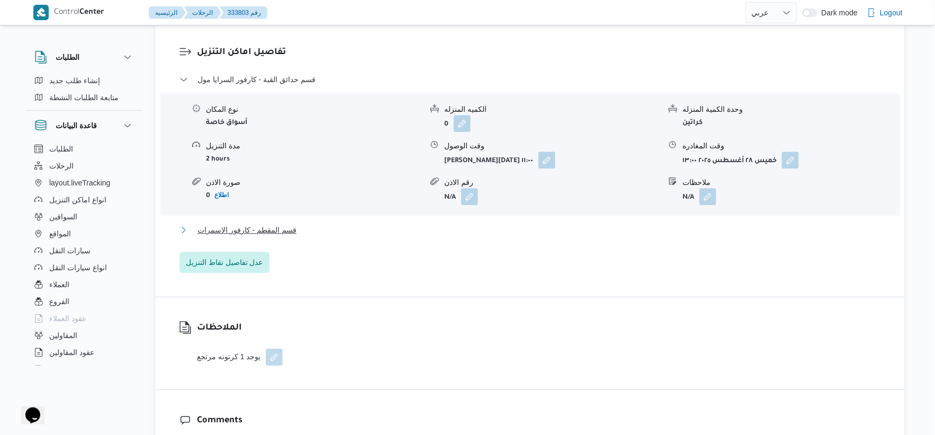
click at [289, 230] on span "قسم المقطم - كارفور الاسمرات" at bounding box center [246, 229] width 99 height 13
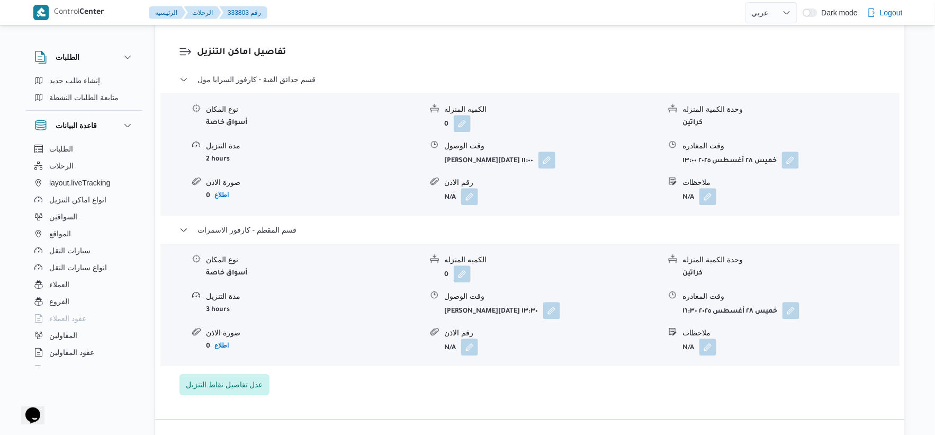
select select "ar"
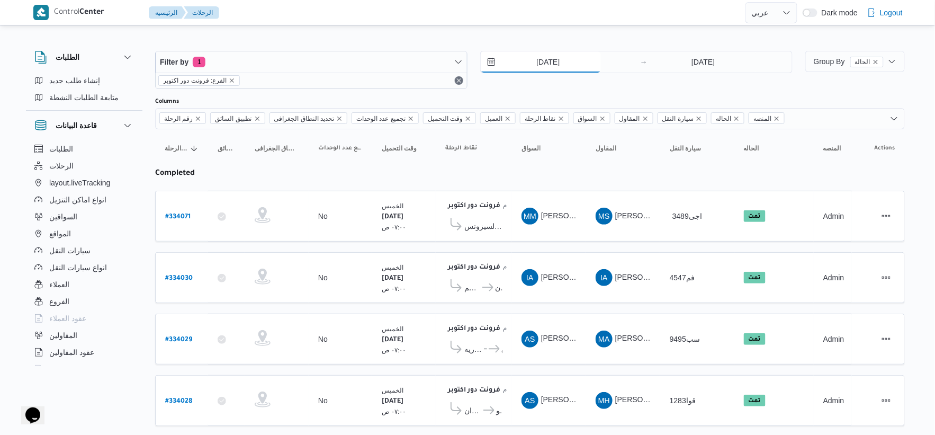
click at [557, 51] on input "[DATE]" at bounding box center [541, 61] width 120 height 21
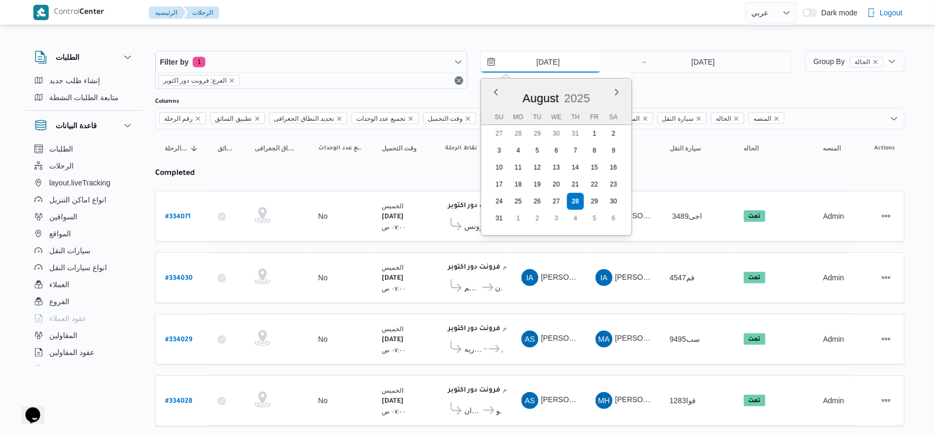
click at [565, 60] on input "[DATE]" at bounding box center [541, 61] width 120 height 21
click at [641, 237] on td "المقاول MS محمد صلاح عبد الهادى عبد الحميد" at bounding box center [623, 216] width 74 height 51
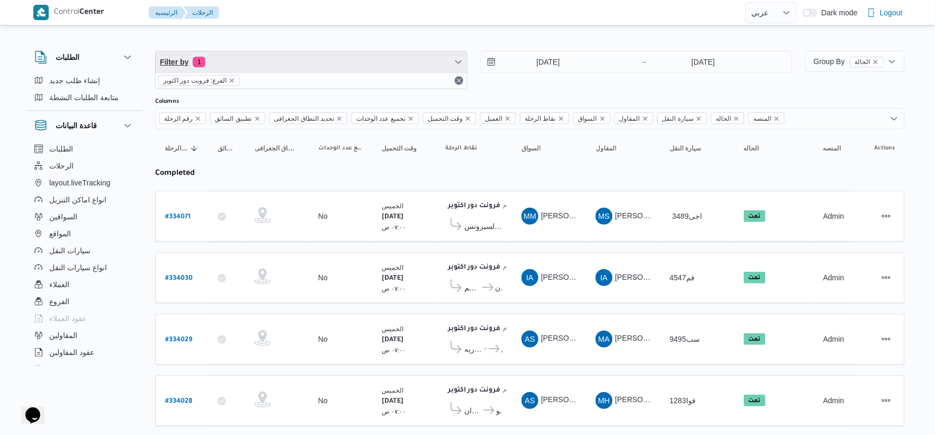
click at [338, 57] on span "Filter by 1" at bounding box center [311, 61] width 311 height 21
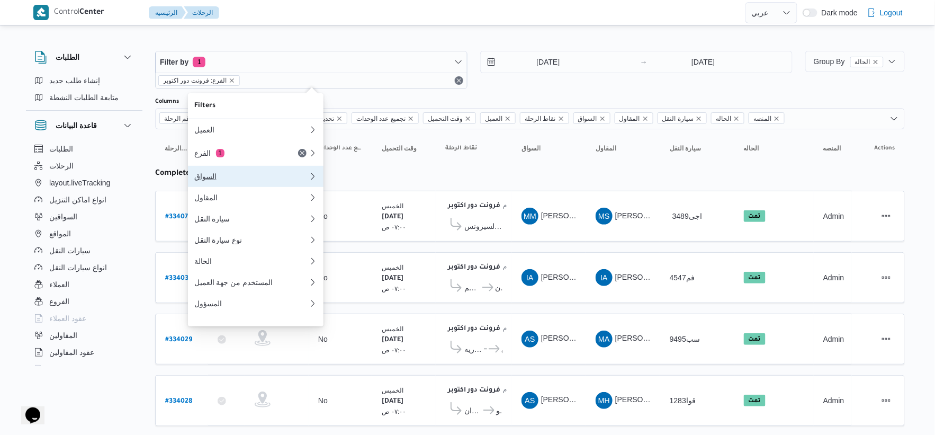
click at [265, 186] on button "السواق" at bounding box center [255, 176] width 135 height 21
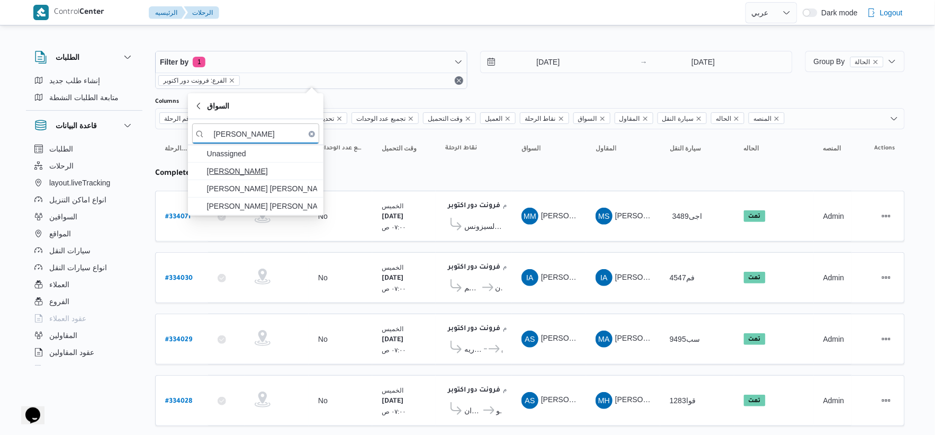
type input "محمود عبدالظ"
click at [263, 174] on span "محمود عبدالظاهر عبدالنبي جاد الله" at bounding box center [262, 171] width 110 height 13
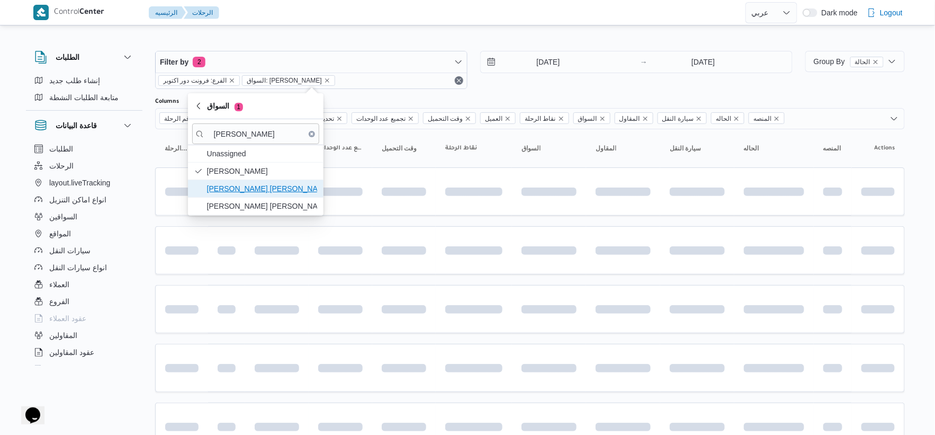
click at [273, 194] on span "محمود عبدالظاهر سيد احمد كساب" at bounding box center [262, 188] width 110 height 13
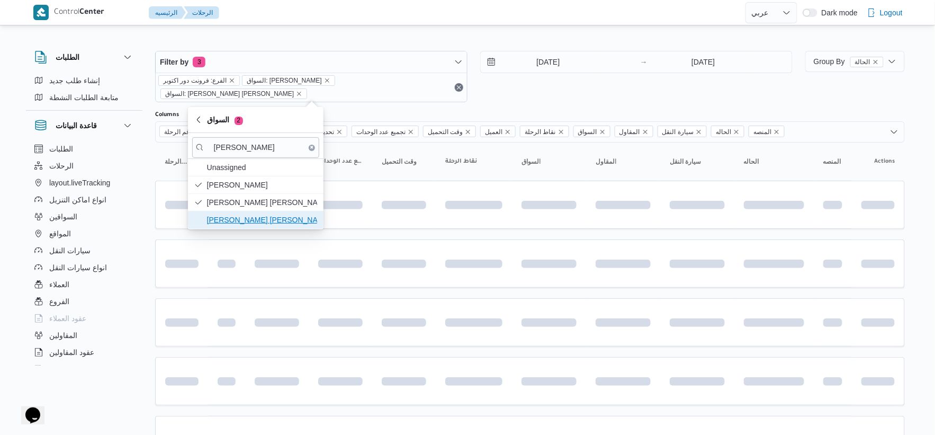
click at [273, 212] on span "محمود عبدالظاهر محمد احمد" at bounding box center [255, 219] width 127 height 17
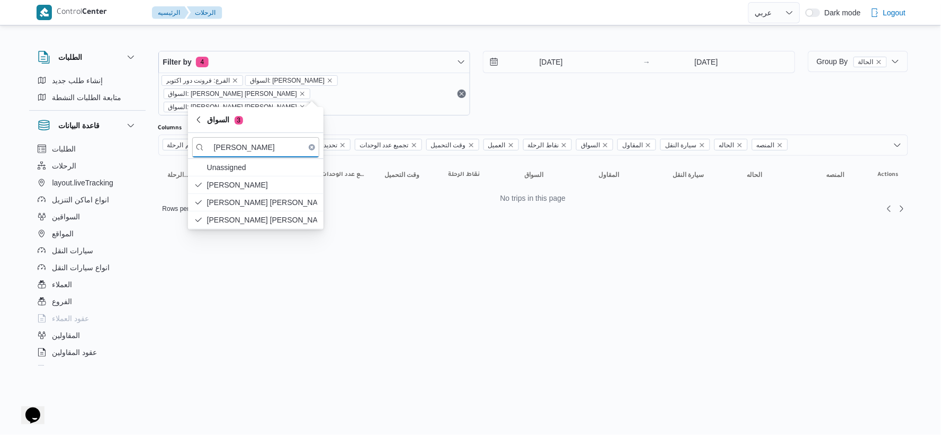
click at [567, 68] on input "[DATE]" at bounding box center [543, 61] width 120 height 21
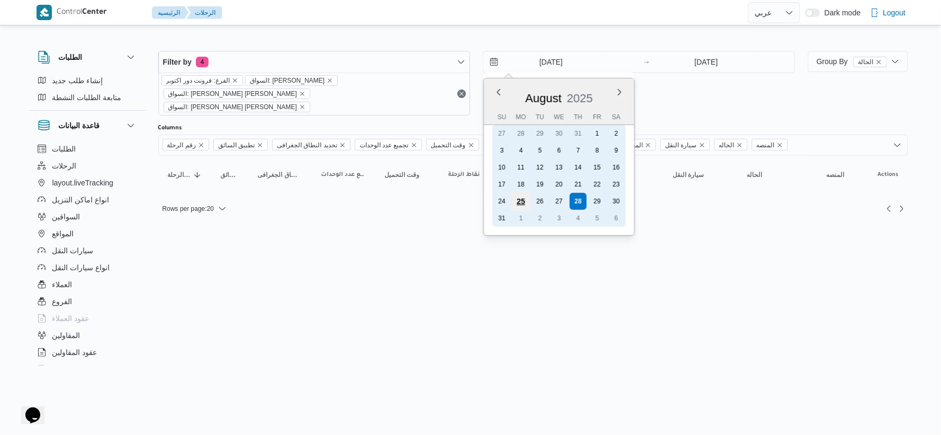
click at [519, 197] on div "25" at bounding box center [521, 201] width 20 height 20
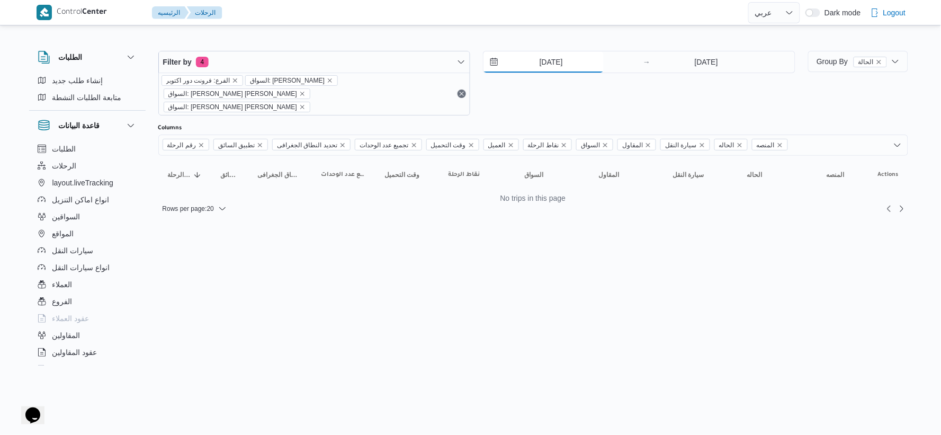
click at [568, 58] on input "25/8/2025" at bounding box center [543, 61] width 120 height 21
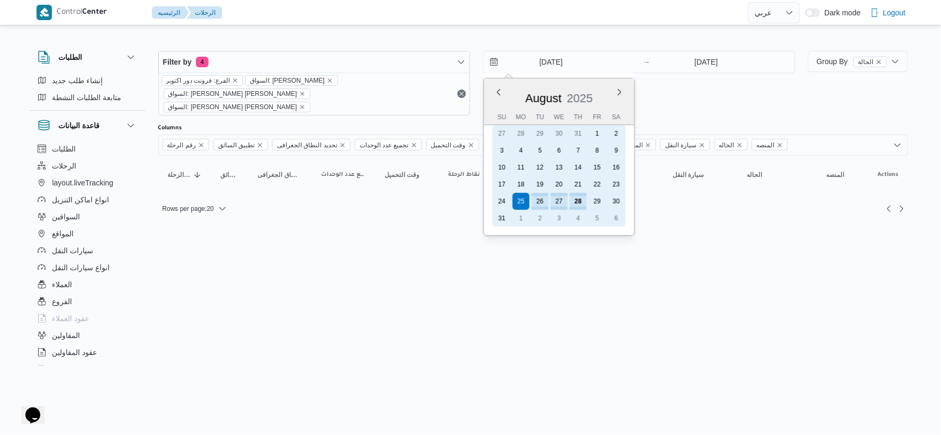
click at [501, 180] on div "17" at bounding box center [501, 184] width 17 height 17
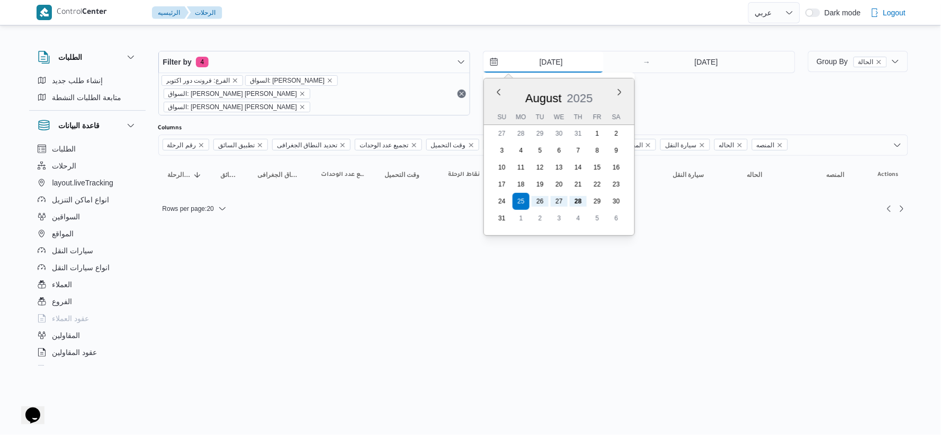
type input "17/8/2025"
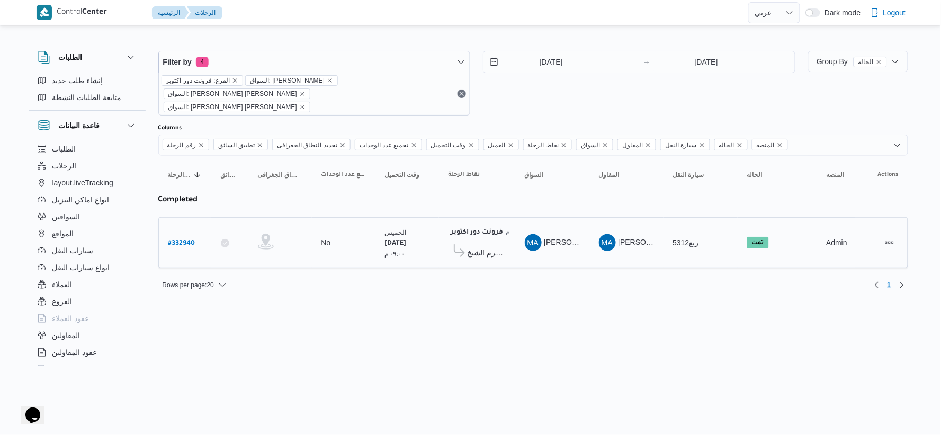
click at [189, 240] on b "# 332940" at bounding box center [181, 243] width 27 height 7
select select "ar"
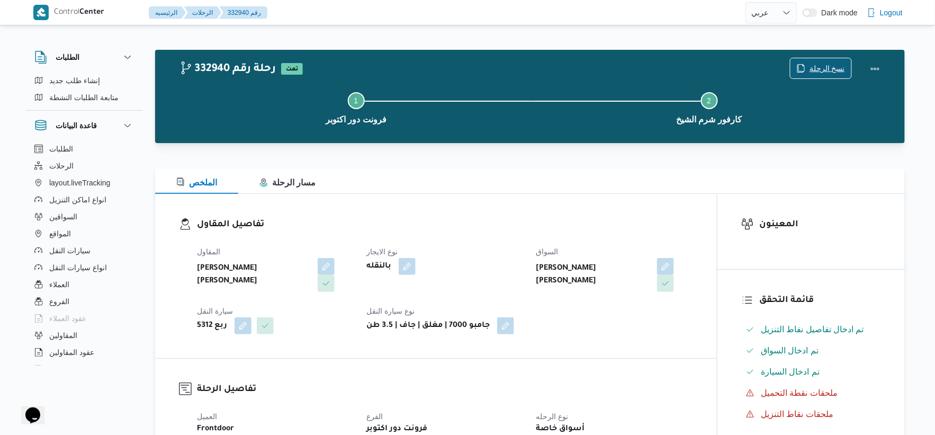
click at [828, 66] on span "نسخ الرحلة" at bounding box center [826, 68] width 35 height 13
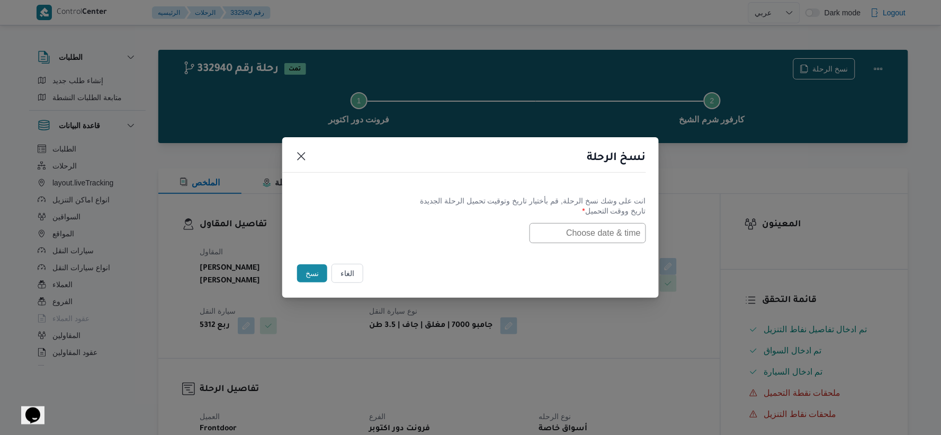
click at [621, 238] on input "text" at bounding box center [587, 233] width 116 height 20
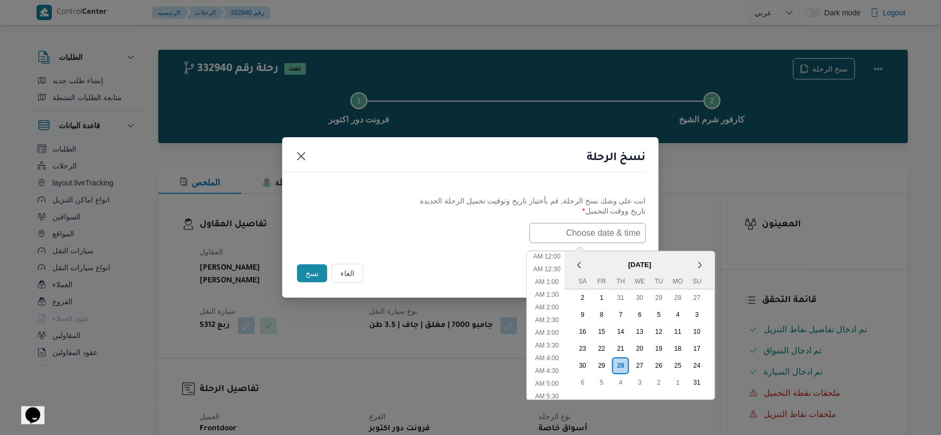
scroll to position [429, 0]
click at [613, 259] on span "August 2025" at bounding box center [640, 264] width 150 height 19
click at [554, 308] on li "7:00 PM" at bounding box center [547, 310] width 32 height 11
type input "28/08/2025 7:00PM"
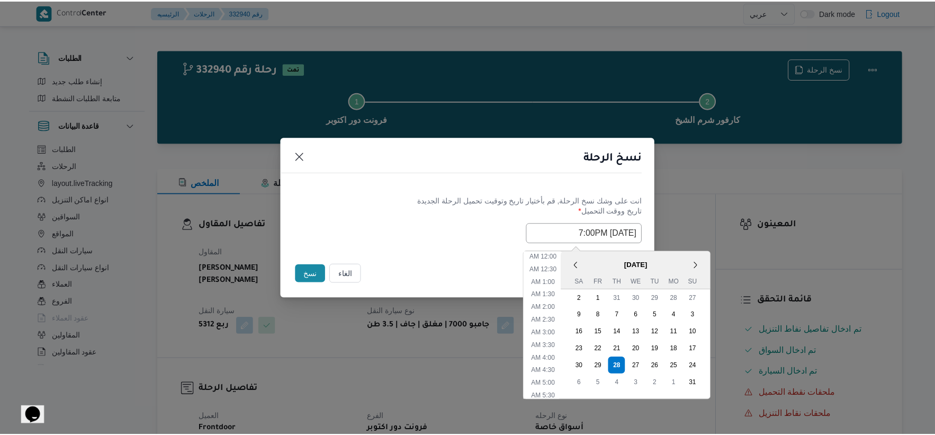
scroll to position [415, 0]
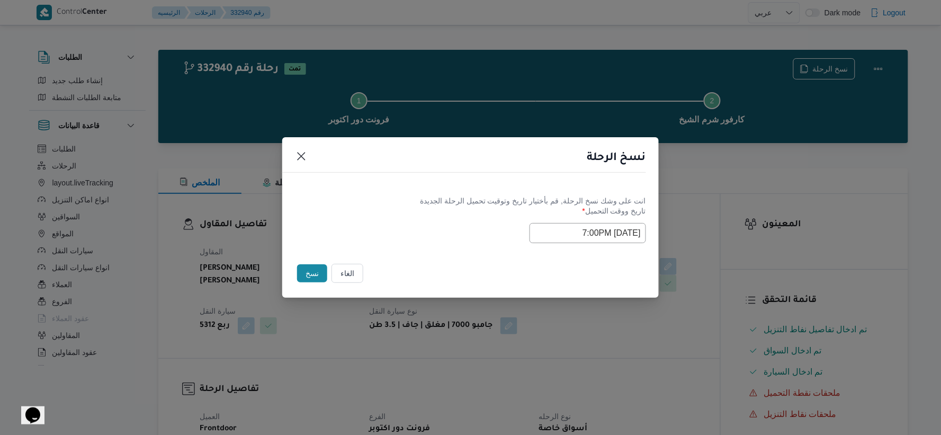
click at [470, 230] on div "Selected date: Thursday, August 28th, 2025 at 7:00 PM 28/08/2025 7:00PM" at bounding box center [470, 233] width 351 height 20
click at [314, 269] on button "نسخ" at bounding box center [312, 273] width 30 height 18
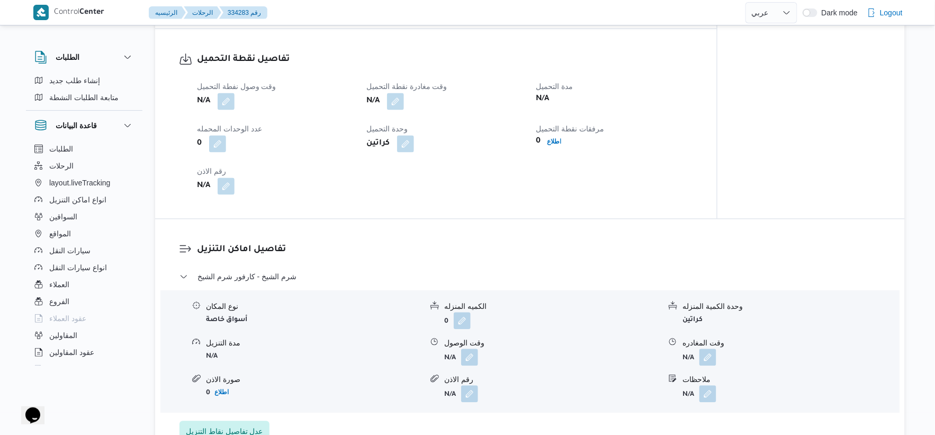
scroll to position [647, 0]
click at [225, 99] on button "button" at bounding box center [226, 100] width 17 height 17
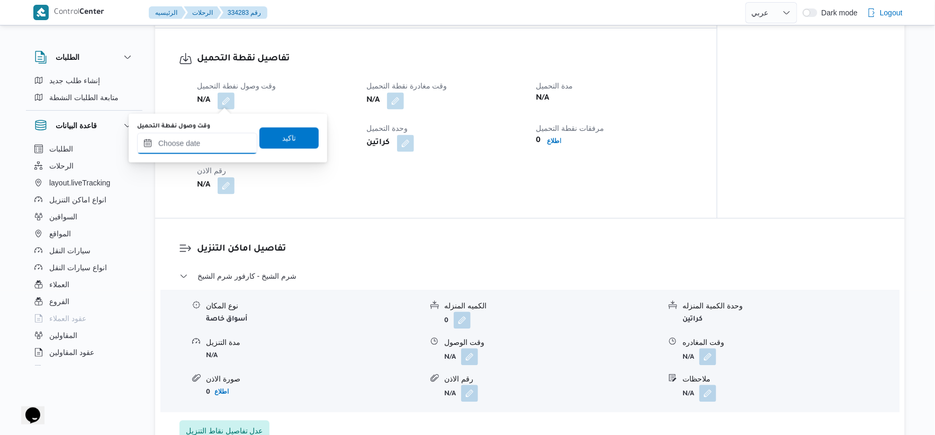
click at [223, 143] on input "وقت وصول نفطة التحميل" at bounding box center [197, 143] width 120 height 21
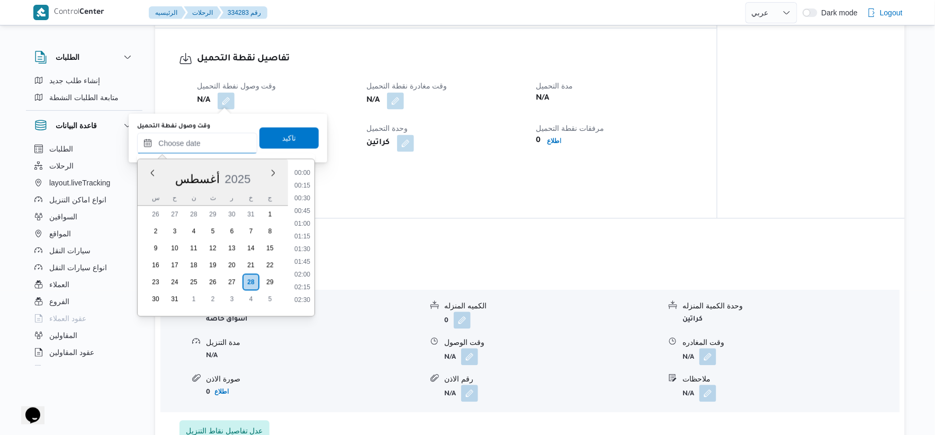
scroll to position [919, 0]
click at [306, 219] on li "19:00" at bounding box center [302, 219] width 24 height 11
type input "٢٨/٠٨/٢٠٢٥ ١٩:٠٠"
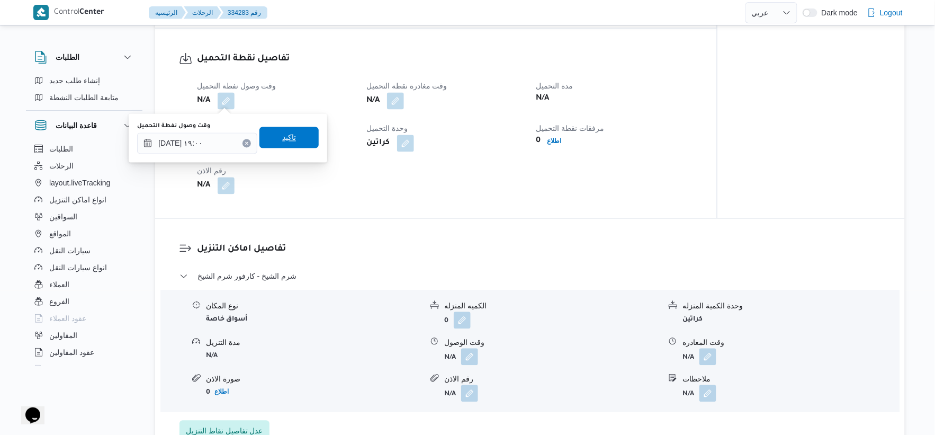
click at [294, 138] on span "تاكيد" at bounding box center [288, 137] width 59 height 21
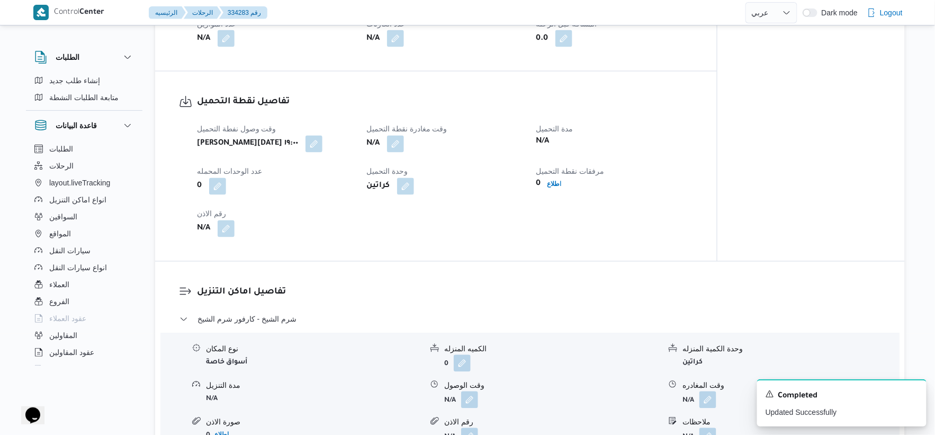
scroll to position [588, 0]
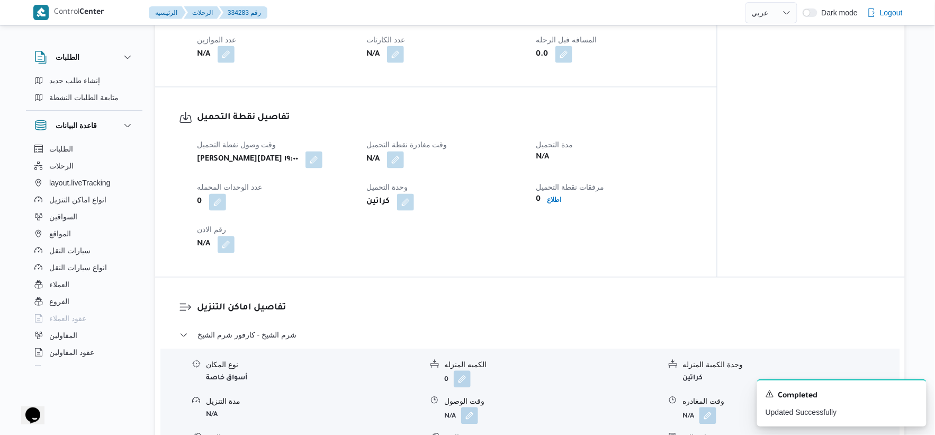
select select "ar"
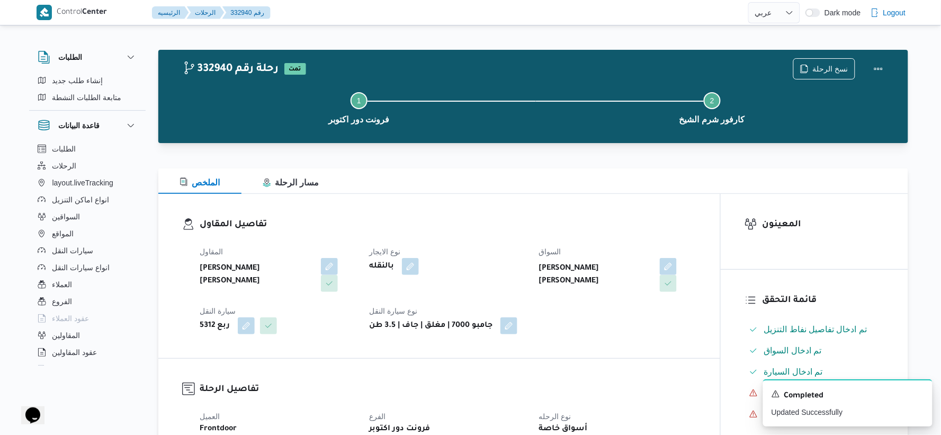
select select "ar"
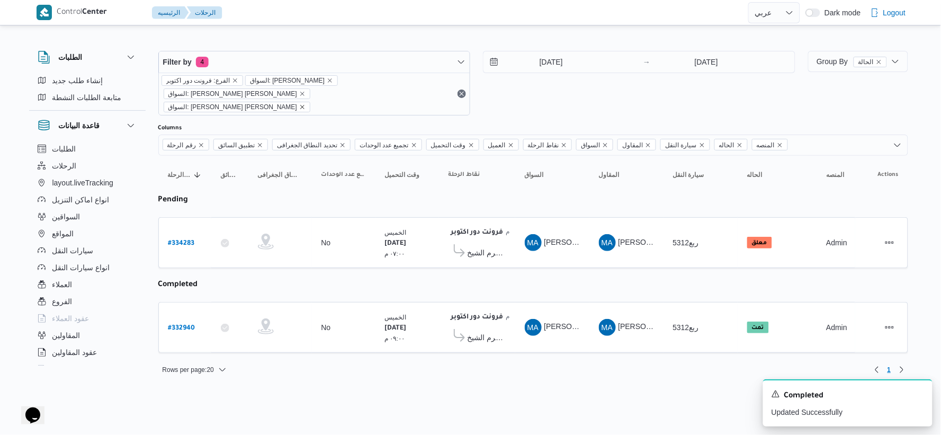
click at [305, 104] on icon "remove selected entity" at bounding box center [302, 107] width 6 height 6
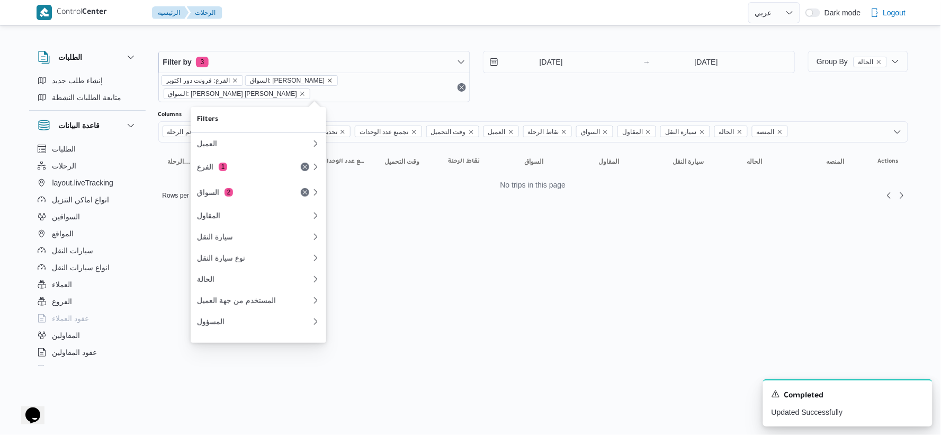
click at [333, 78] on icon "remove selected entity" at bounding box center [330, 80] width 6 height 6
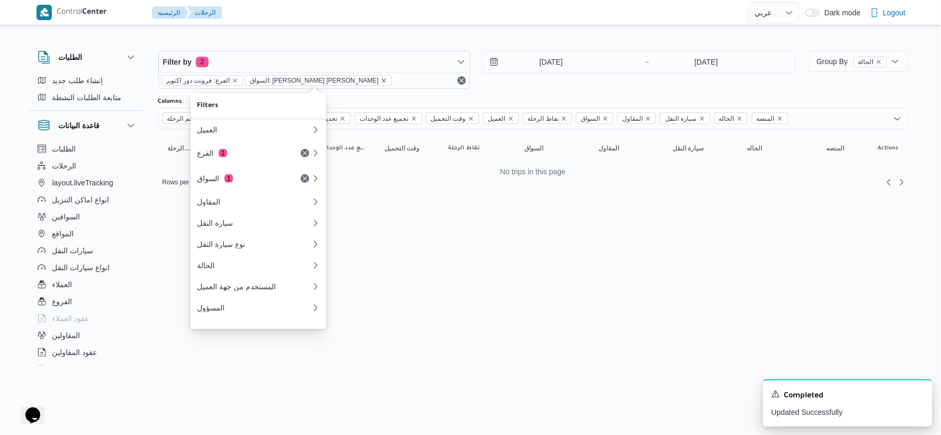
click at [382, 81] on icon "remove selected entity" at bounding box center [384, 80] width 4 height 4
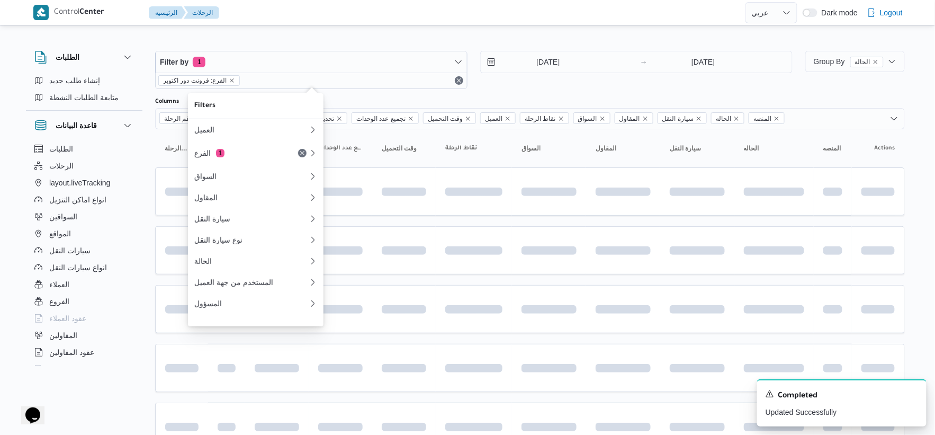
click at [547, 62] on input "17/8/2025" at bounding box center [541, 61] width 120 height 21
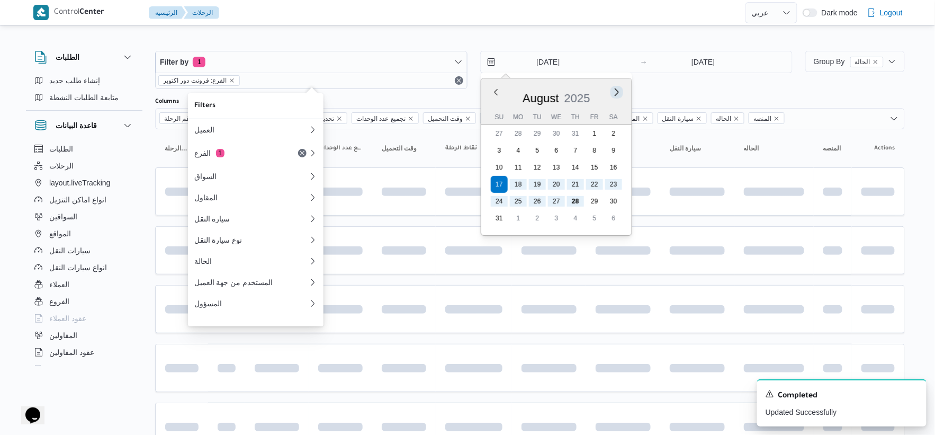
click at [620, 92] on button "Next month" at bounding box center [616, 92] width 10 height 10
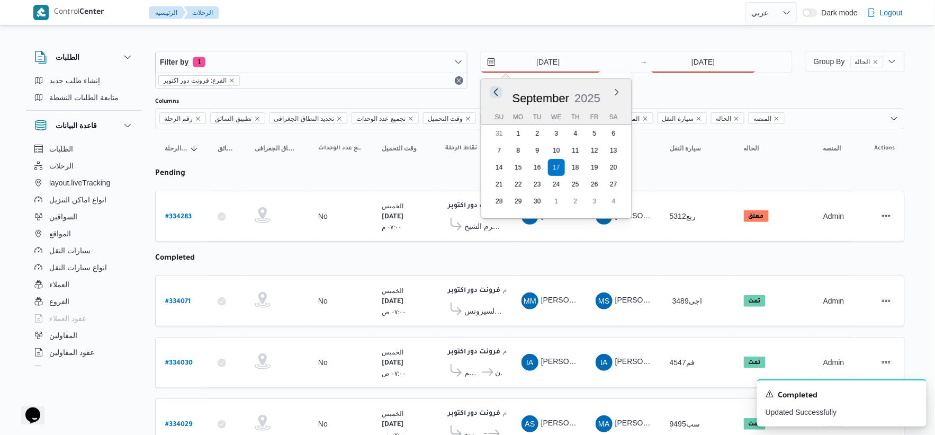
click at [498, 92] on button "Previous Month" at bounding box center [496, 92] width 10 height 10
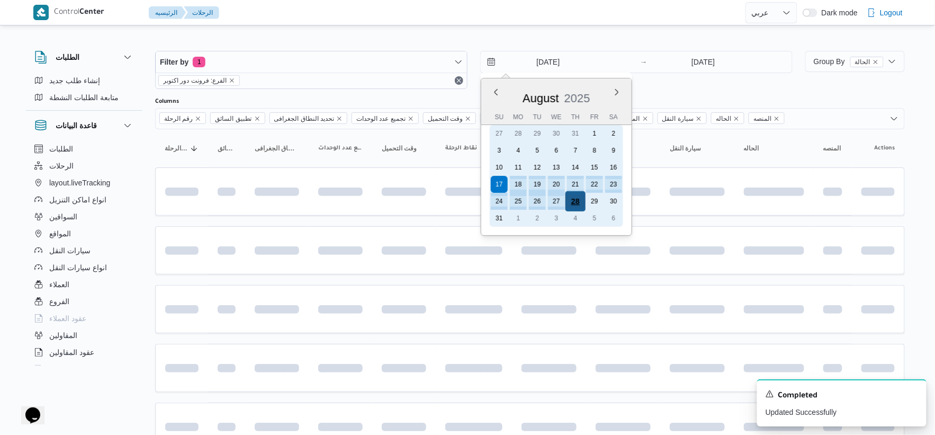
click at [575, 196] on div "28" at bounding box center [575, 201] width 20 height 20
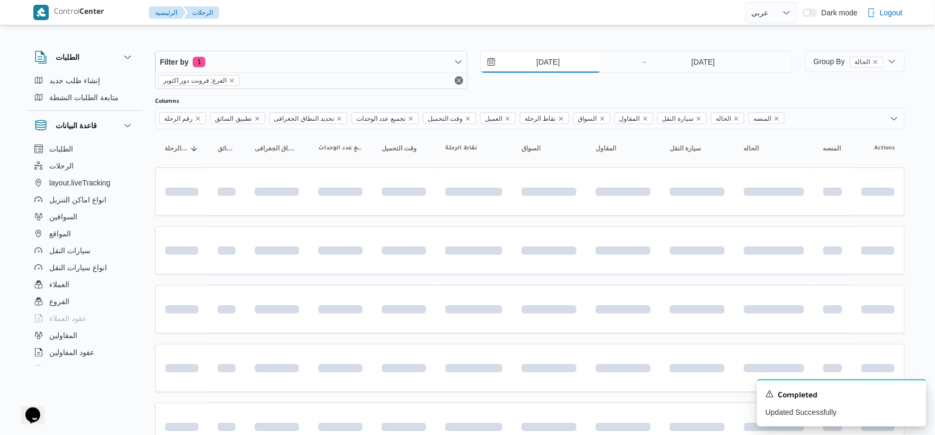
type input "[DATE]"
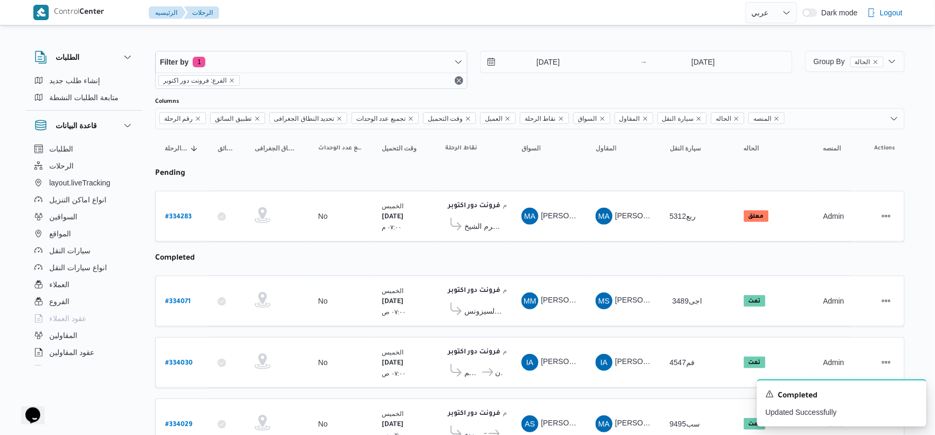
click at [912, 397] on icon "Dismiss toast" at bounding box center [913, 392] width 8 height 8
click at [182, 214] on b "# 334283" at bounding box center [178, 216] width 26 height 7
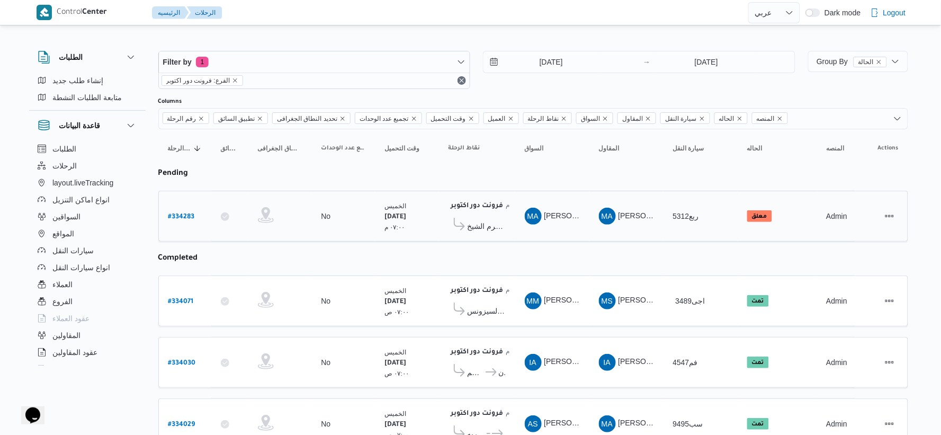
select select "ar"
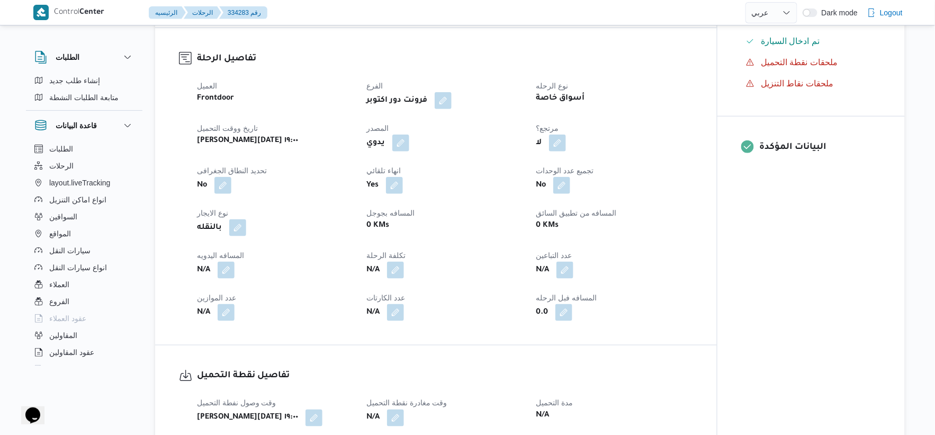
scroll to position [353, 0]
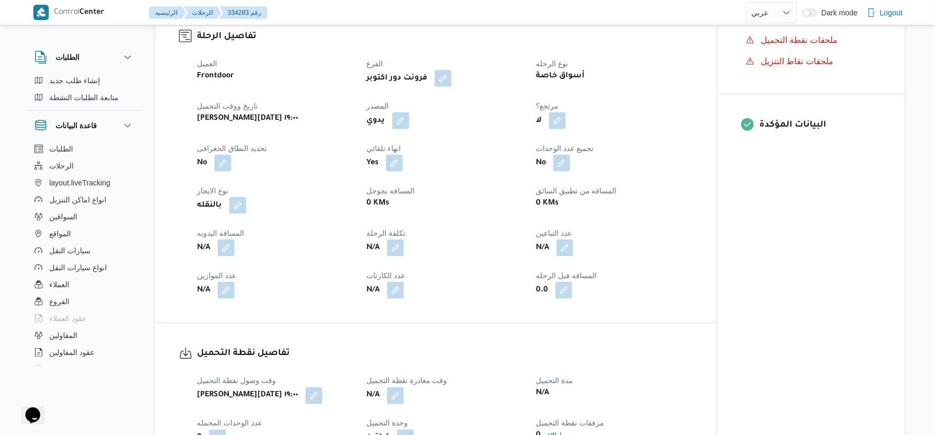
select select "ar"
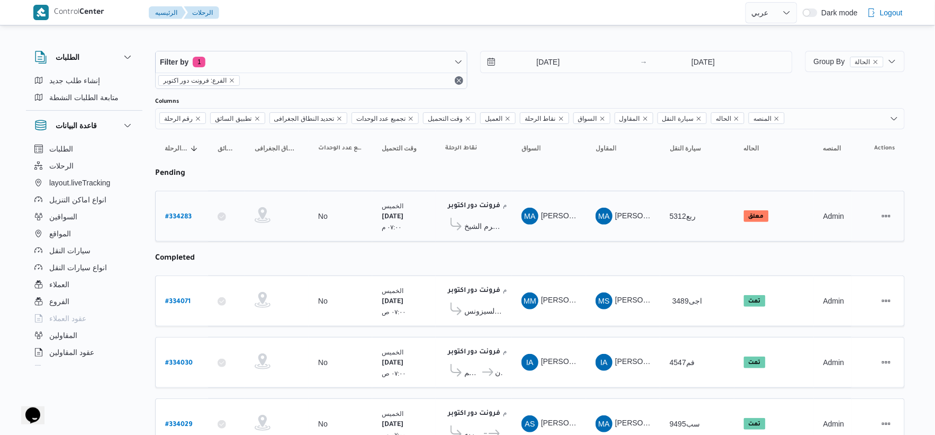
click at [173, 213] on b "# 334283" at bounding box center [178, 216] width 26 height 7
select select "ar"
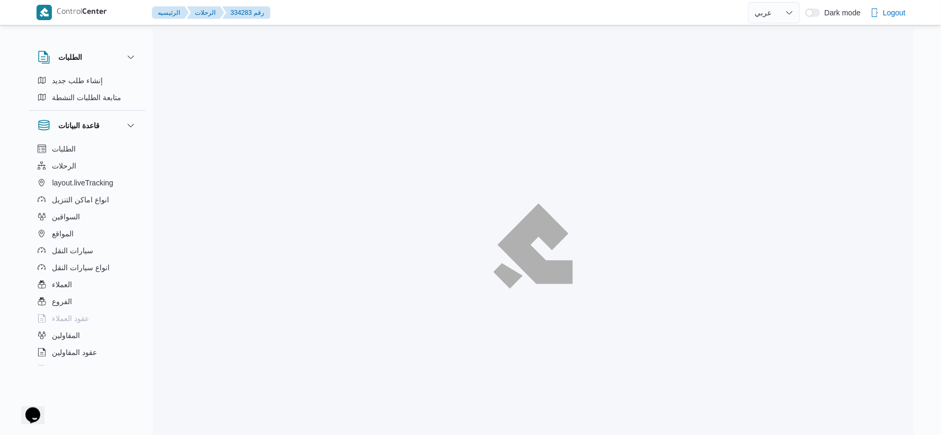
select select "ar"
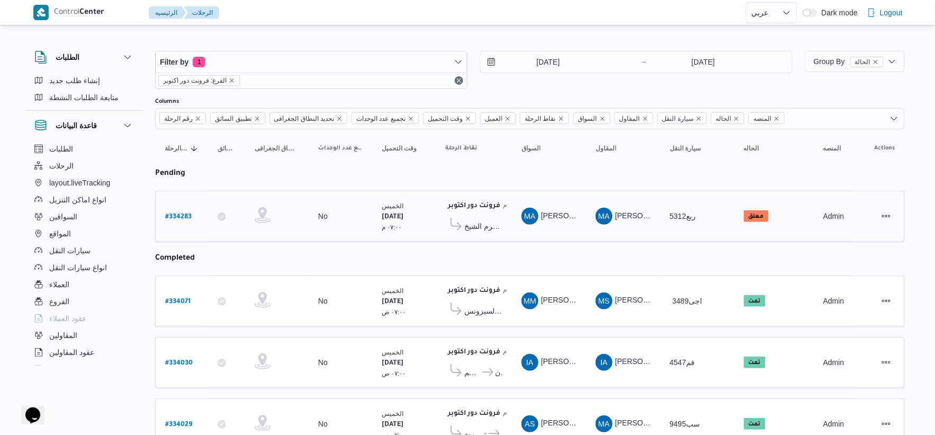
click at [180, 215] on b "# 334283" at bounding box center [178, 216] width 26 height 7
select select "ar"
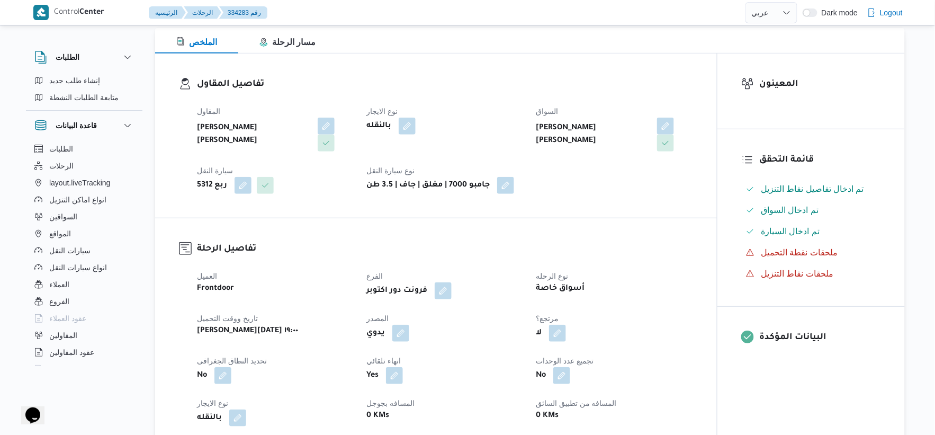
scroll to position [353, 0]
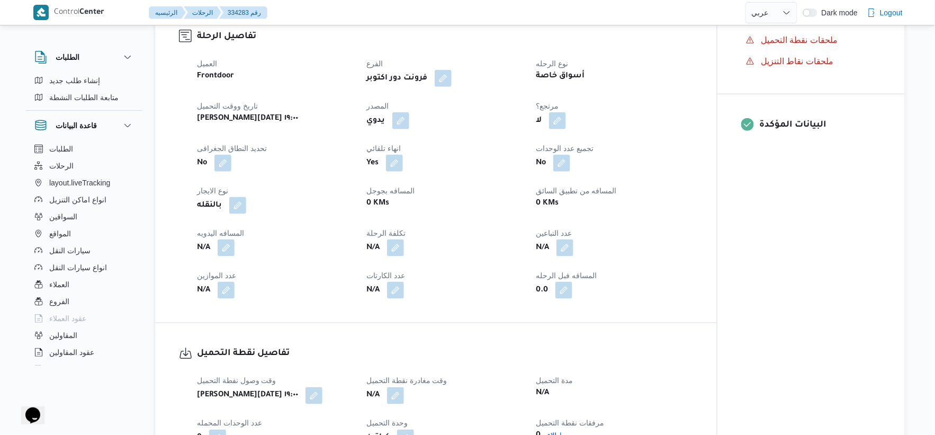
select select "ar"
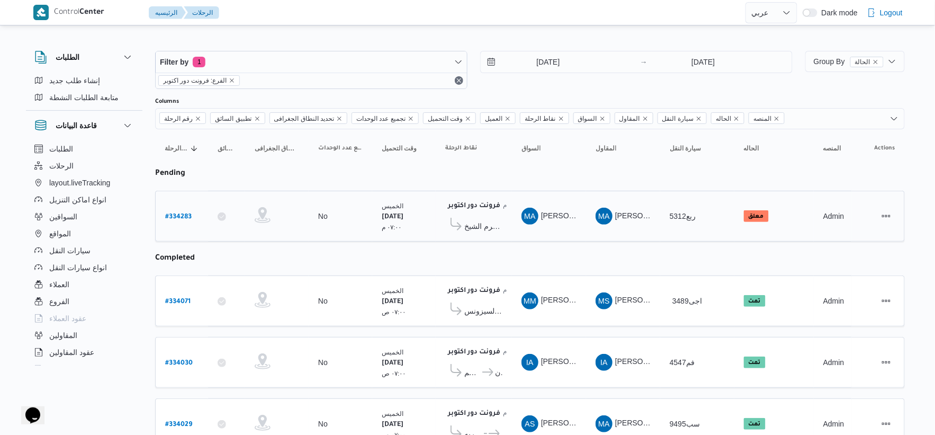
click at [478, 226] on span "كارفور شرم الشيخ" at bounding box center [483, 226] width 38 height 13
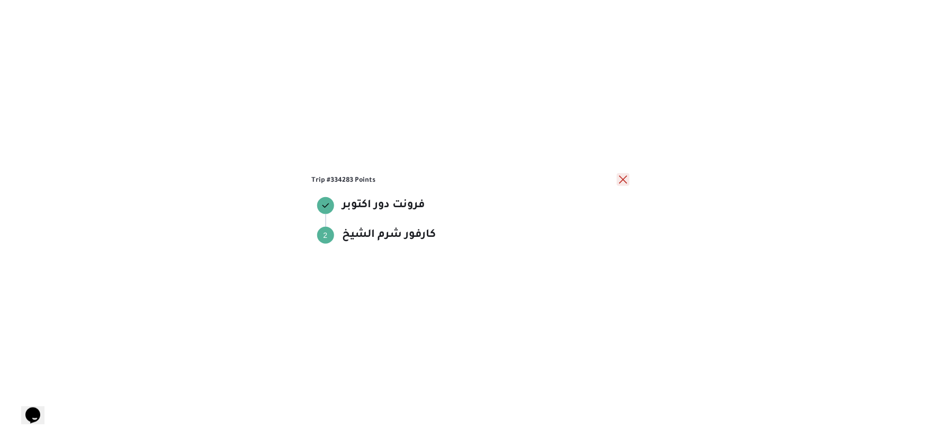
click at [620, 175] on button "close" at bounding box center [623, 179] width 13 height 13
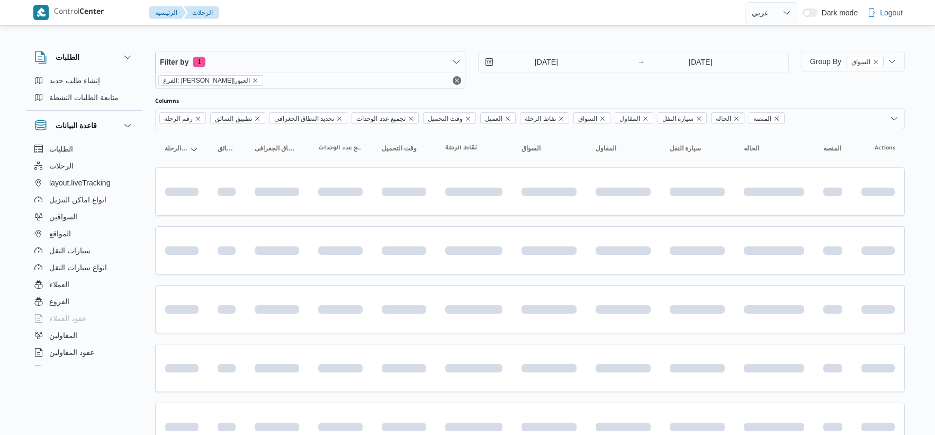
select select "ar"
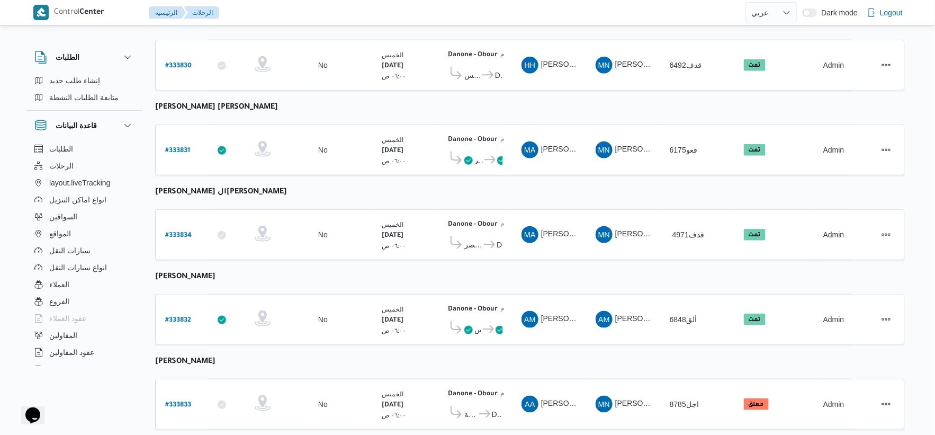
scroll to position [229, 0]
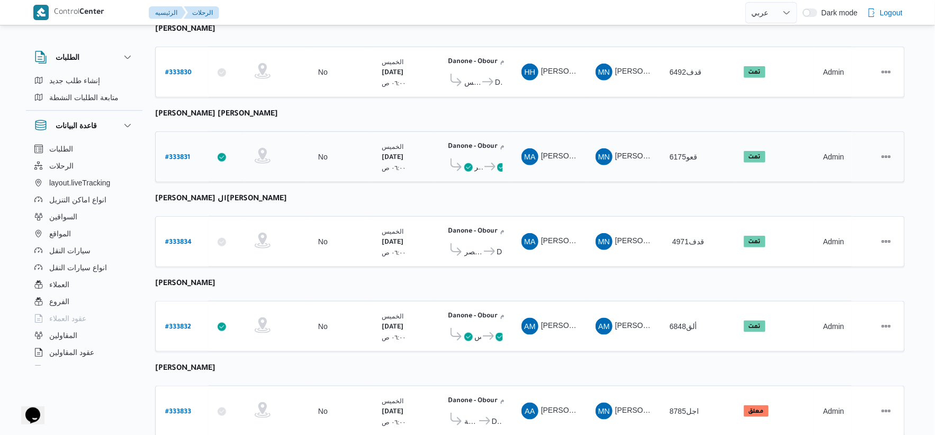
click at [183, 155] on b "# 333831" at bounding box center [177, 157] width 25 height 7
select select "ar"
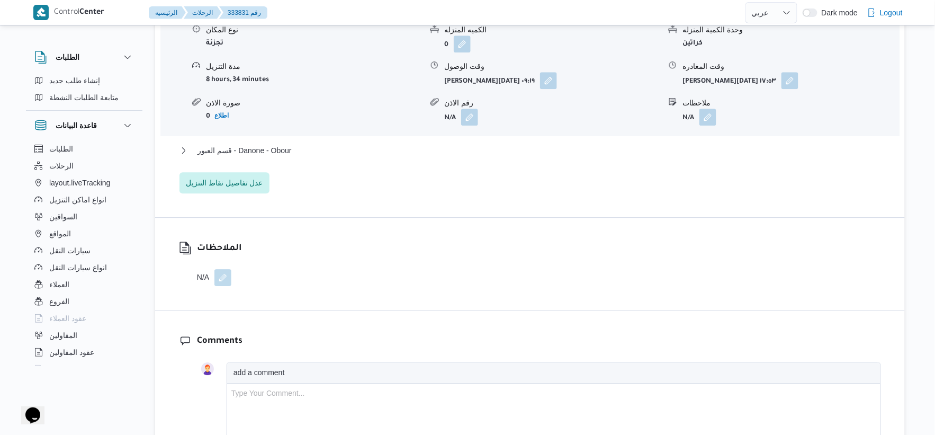
scroll to position [993, 0]
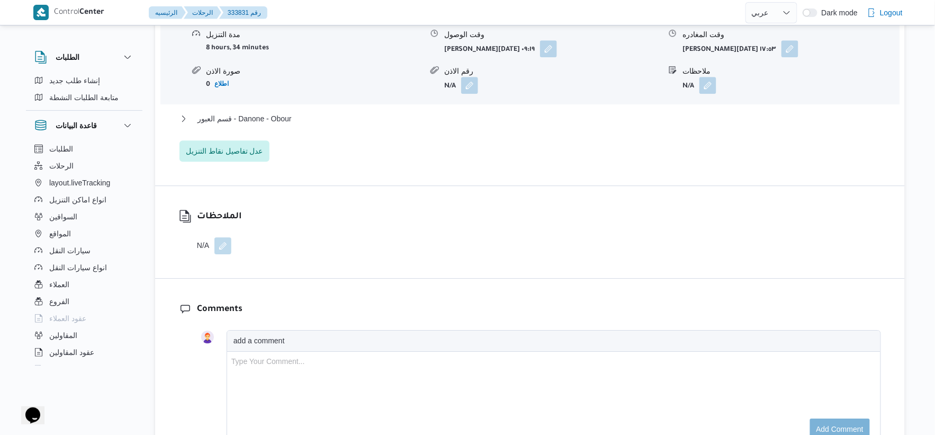
click at [282, 124] on div "قسم العبور - Danone - Obour" at bounding box center [529, 122] width 701 height 20
click at [284, 122] on span "قسم العبور - Danone - Obour" at bounding box center [244, 118] width 94 height 13
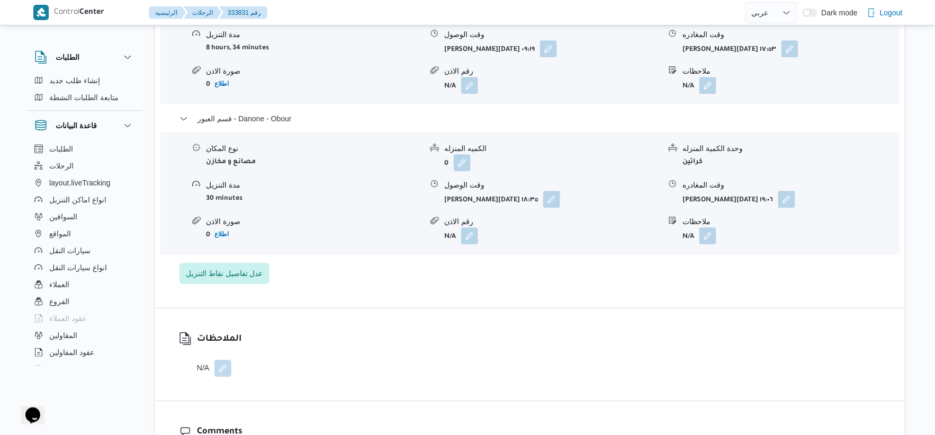
select select "ar"
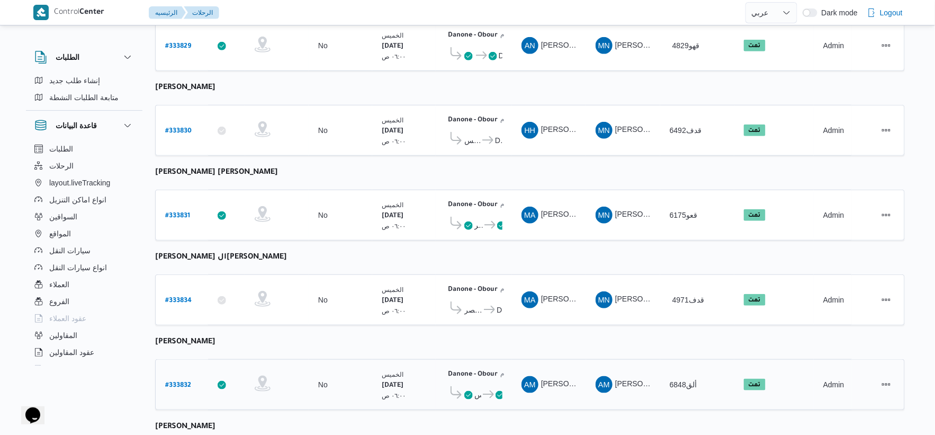
scroll to position [346, 0]
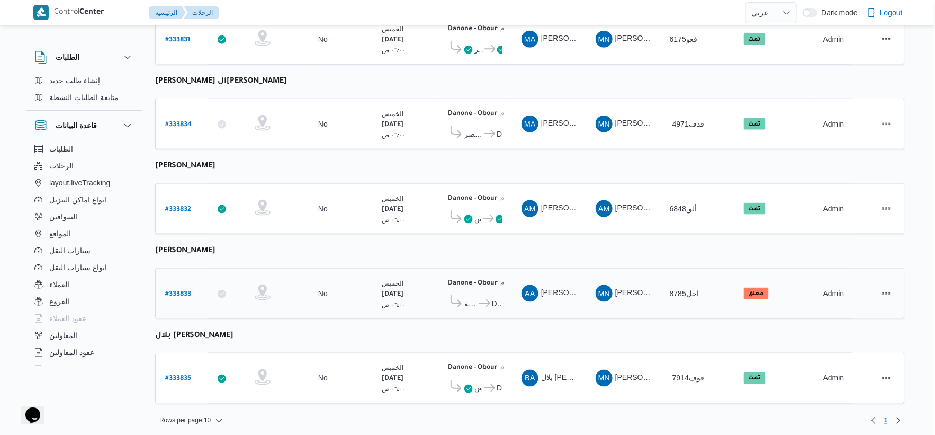
click at [177, 291] on b "# 333833" at bounding box center [178, 294] width 26 height 7
select select "ar"
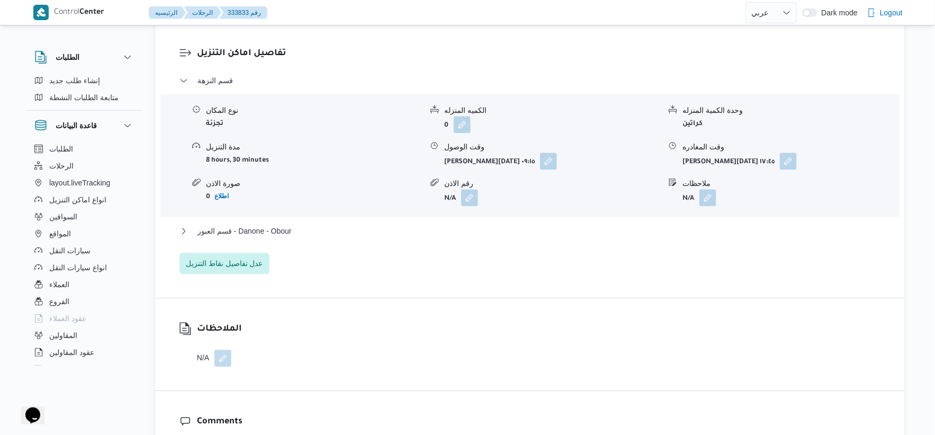
scroll to position [882, 0]
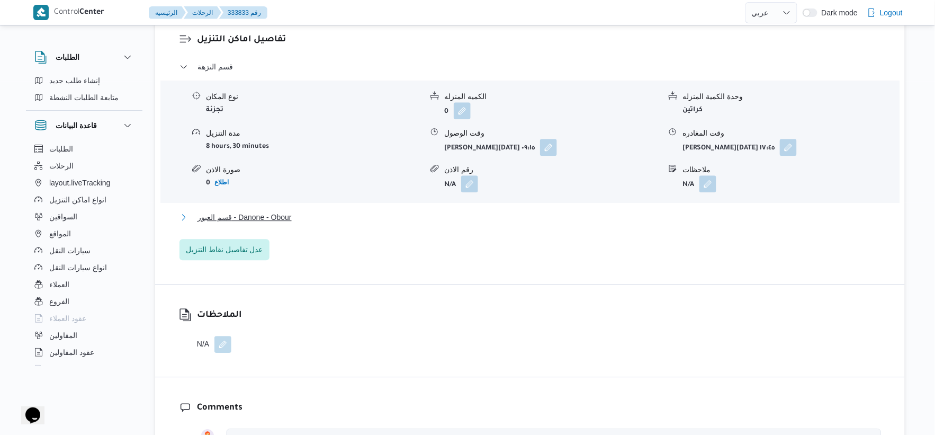
click at [278, 219] on span "قسم العبور - Danone - Obour" at bounding box center [244, 217] width 94 height 13
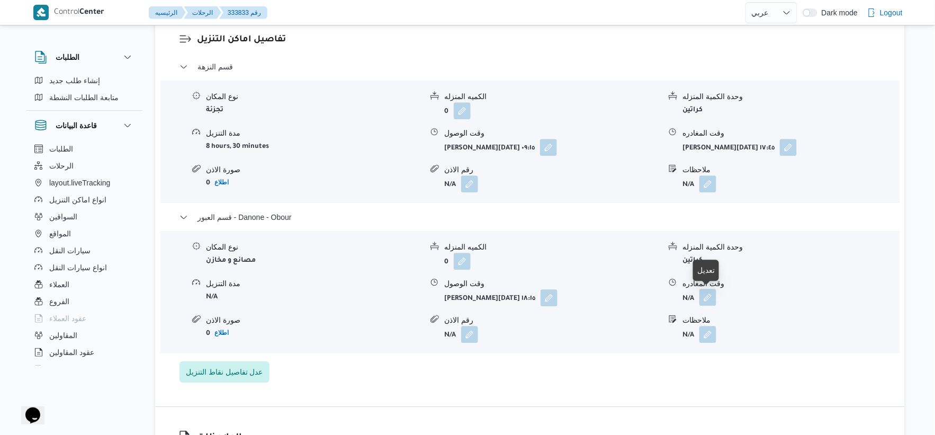
click at [704, 294] on button "button" at bounding box center [707, 296] width 17 height 17
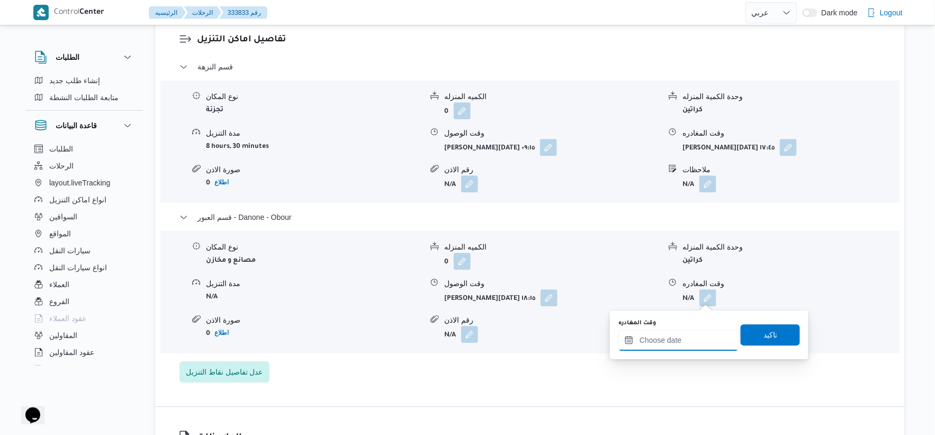
click at [703, 331] on div at bounding box center [678, 339] width 120 height 21
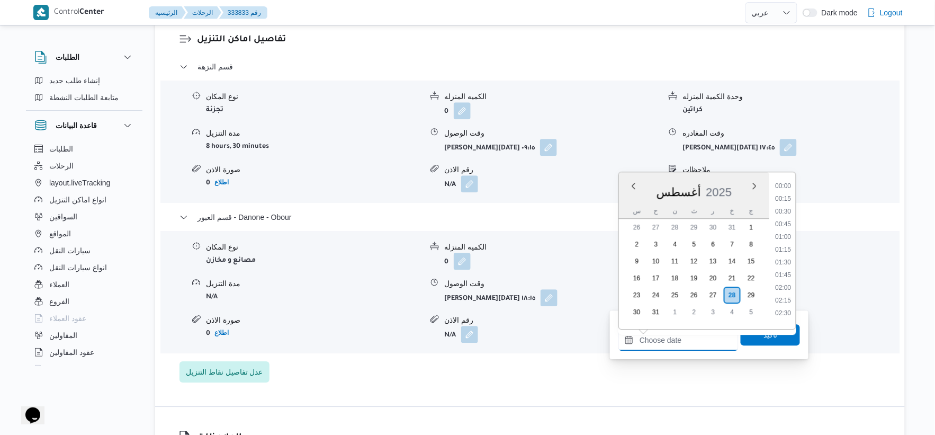
scroll to position [907, 0]
click at [788, 257] on li "19:15" at bounding box center [783, 257] width 24 height 11
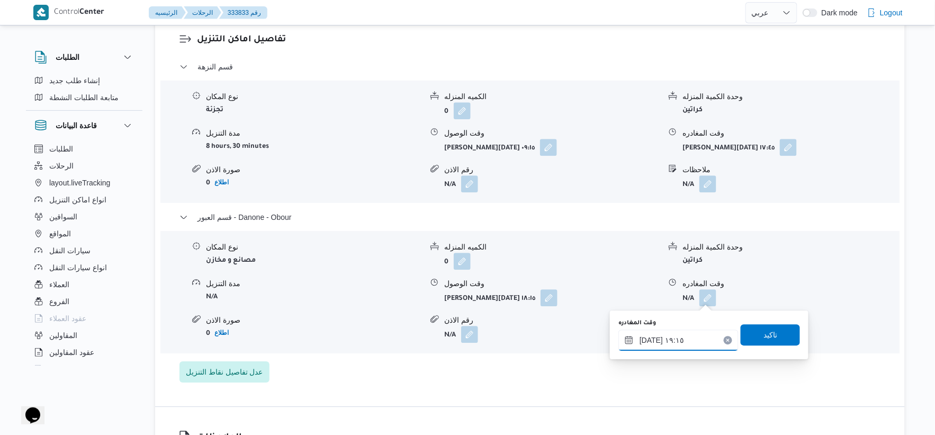
click at [649, 340] on input "٢٨/٠٨/٢٠٢٥ ١٩:١٥" at bounding box center [678, 339] width 120 height 21
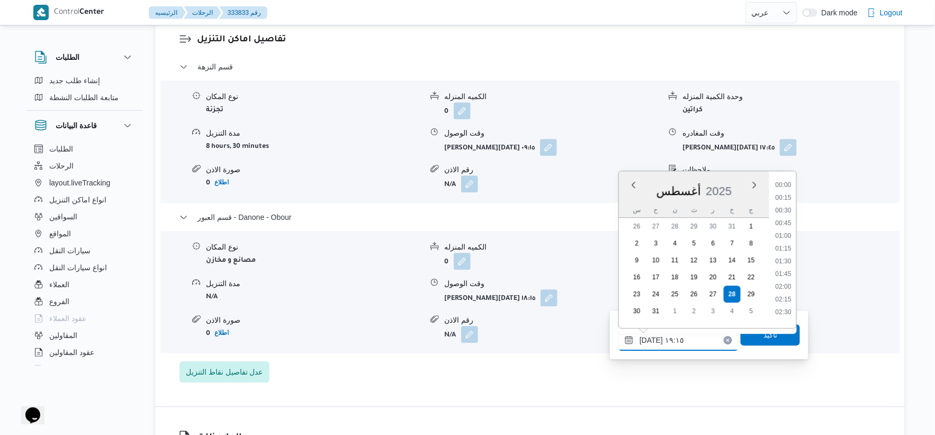
scroll to position [906, 0]
type input "٢٨/٠٨/٢٠٢٥ ١٩:٢٢"
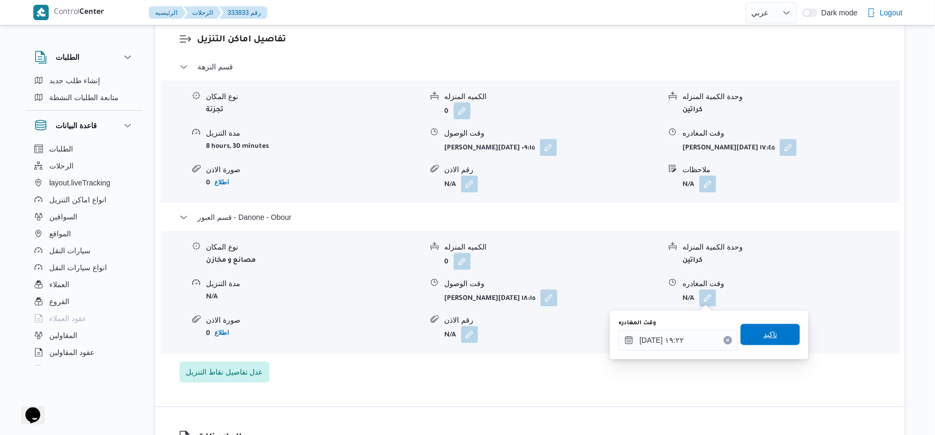
click at [765, 330] on span "تاكيد" at bounding box center [770, 334] width 14 height 13
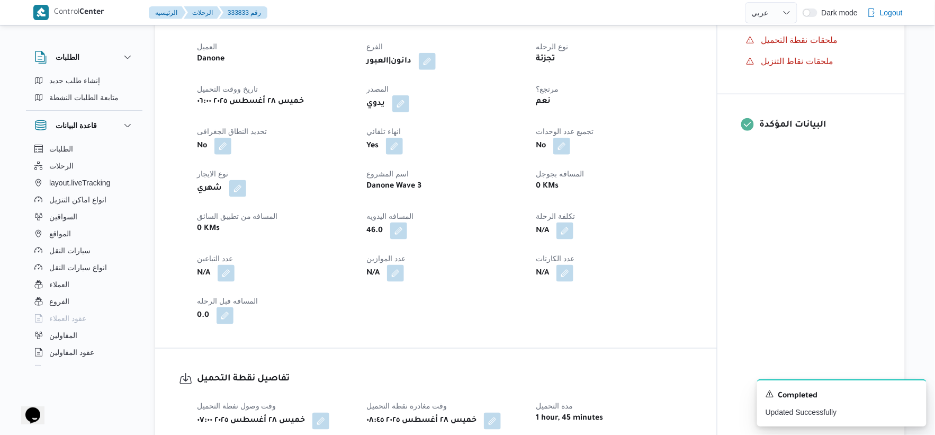
scroll to position [0, 0]
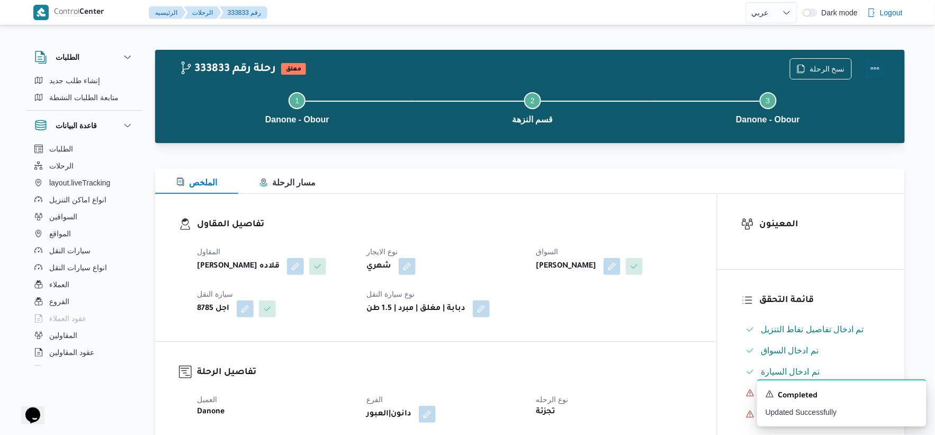
click at [880, 65] on button "Actions" at bounding box center [874, 68] width 21 height 21
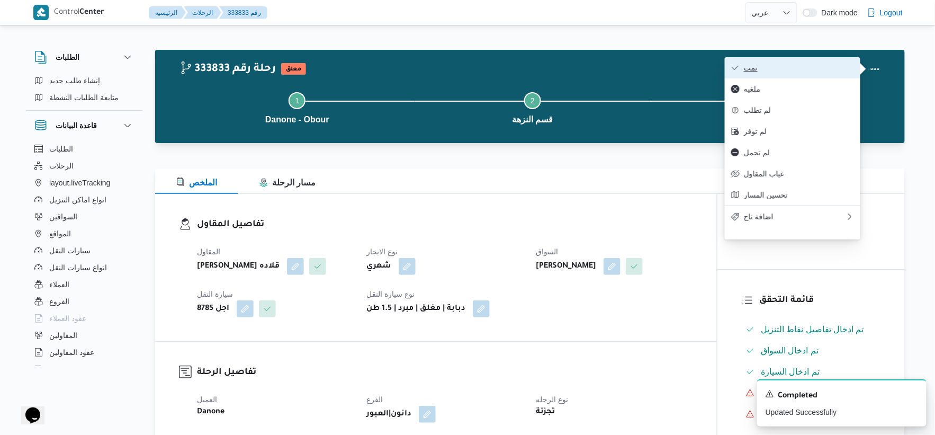
click at [826, 66] on span "تمت" at bounding box center [799, 68] width 110 height 8
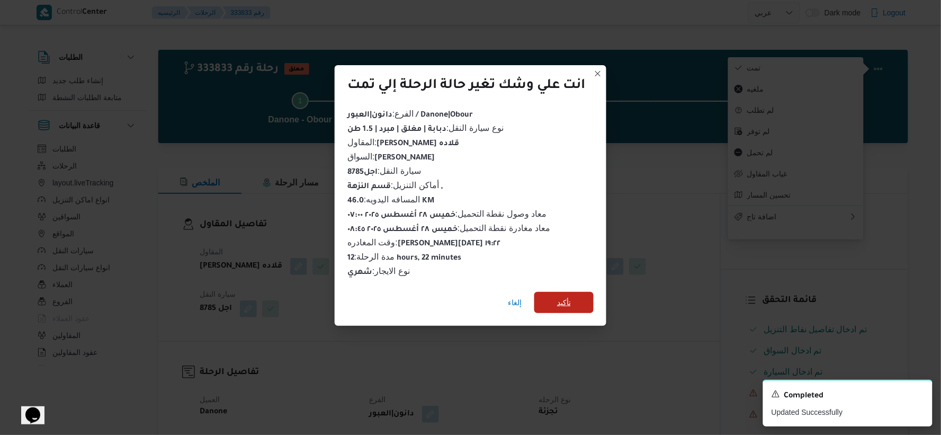
click at [565, 296] on span "تأكيد" at bounding box center [564, 302] width 14 height 13
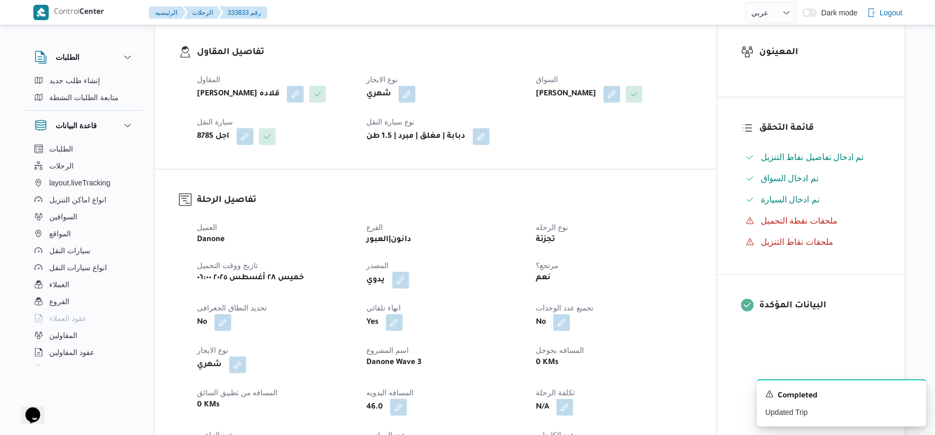
scroll to position [411, 0]
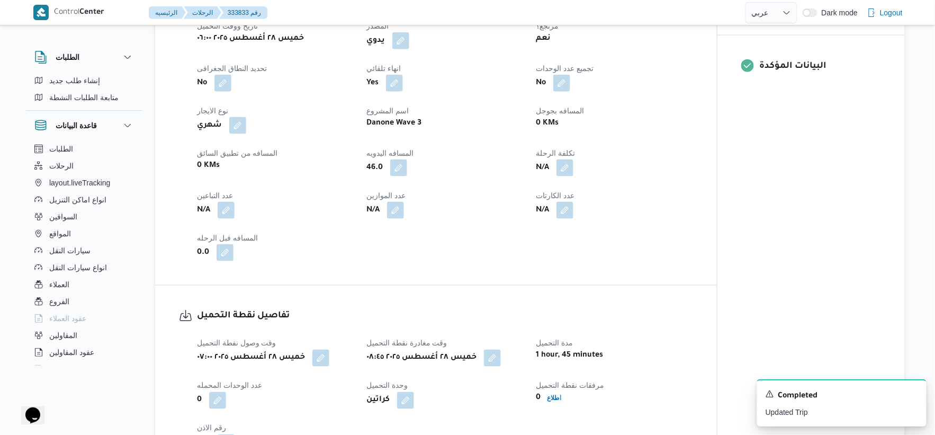
select select "ar"
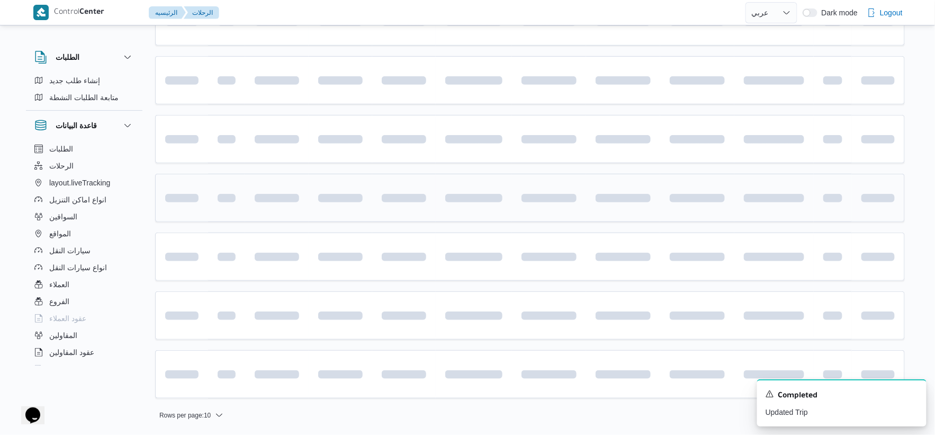
scroll to position [346, 0]
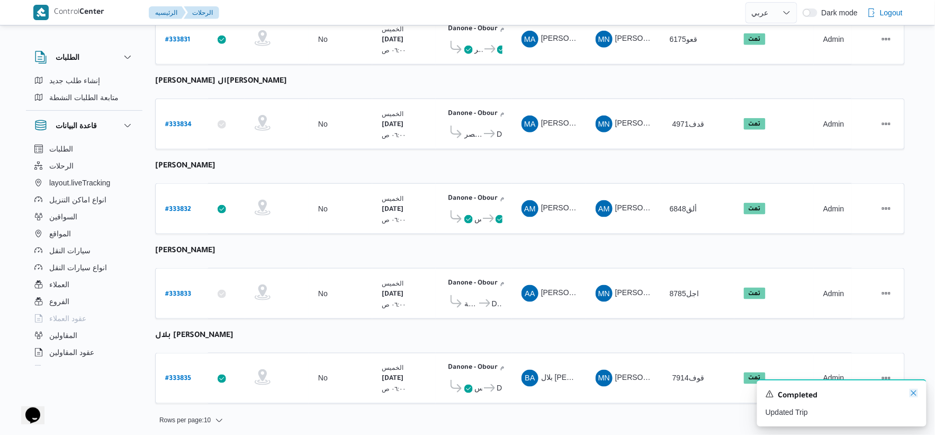
click at [918, 395] on icon "Dismiss toast" at bounding box center [913, 392] width 8 height 8
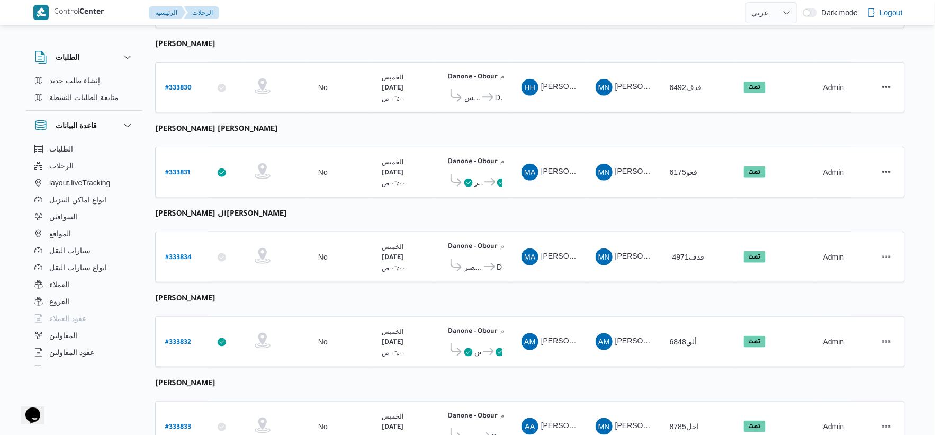
scroll to position [0, 0]
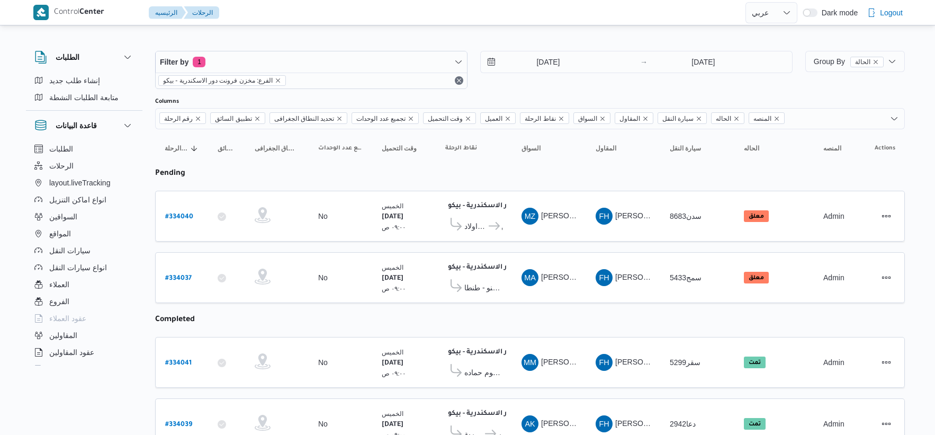
select select "ar"
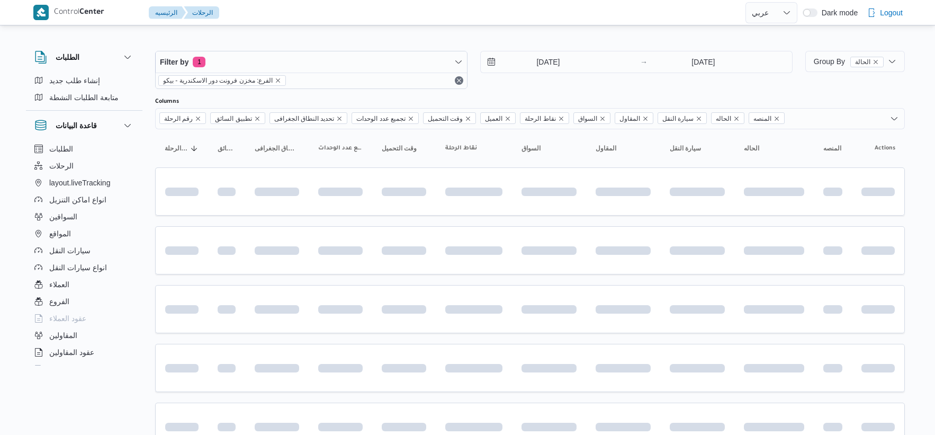
select select "ar"
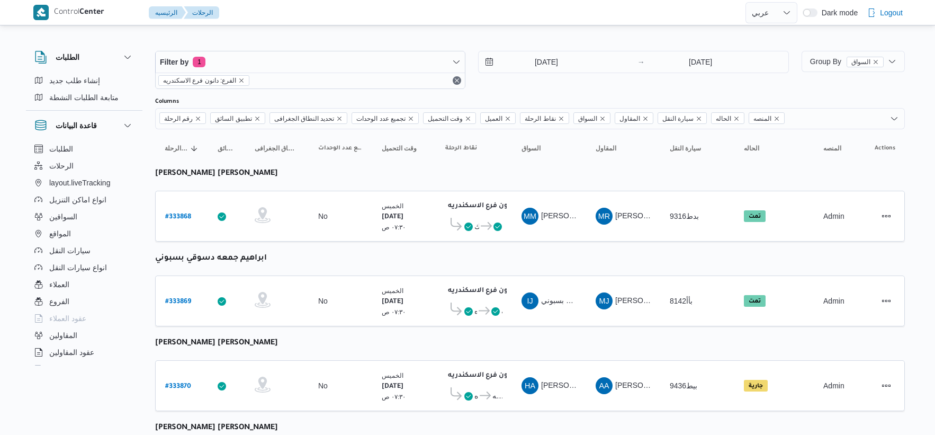
select select "ar"
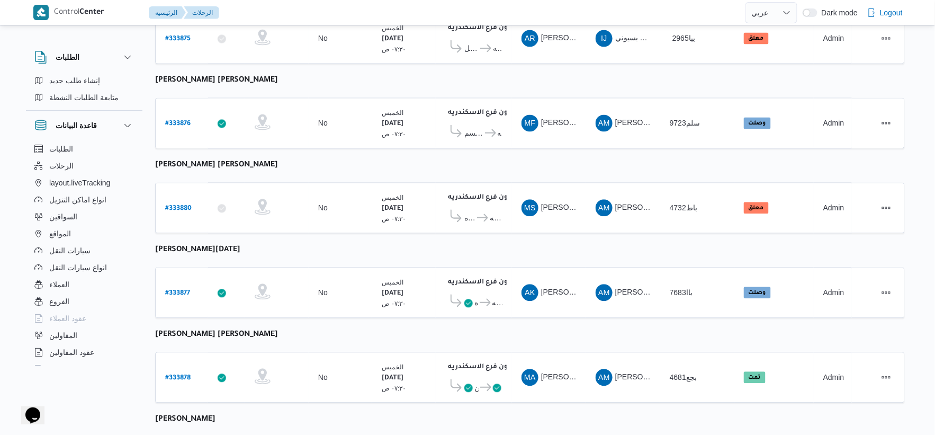
scroll to position [706, 0]
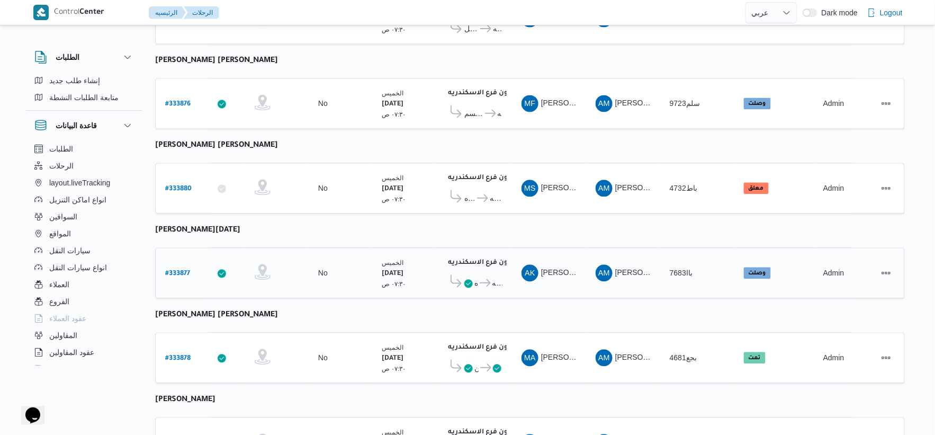
click at [177, 270] on b "# 333877" at bounding box center [177, 273] width 25 height 7
select select "ar"
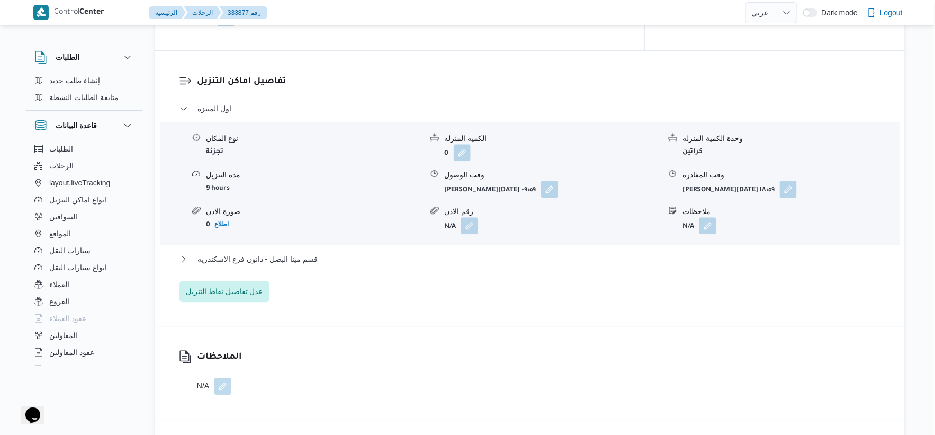
scroll to position [882, 0]
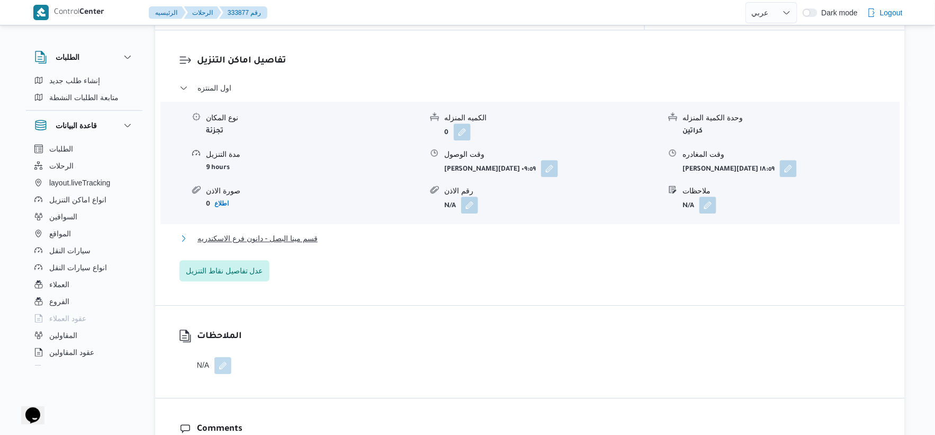
click at [321, 232] on button "قسم مينا البصل - دانون فرع الاسكندريه" at bounding box center [529, 238] width 701 height 13
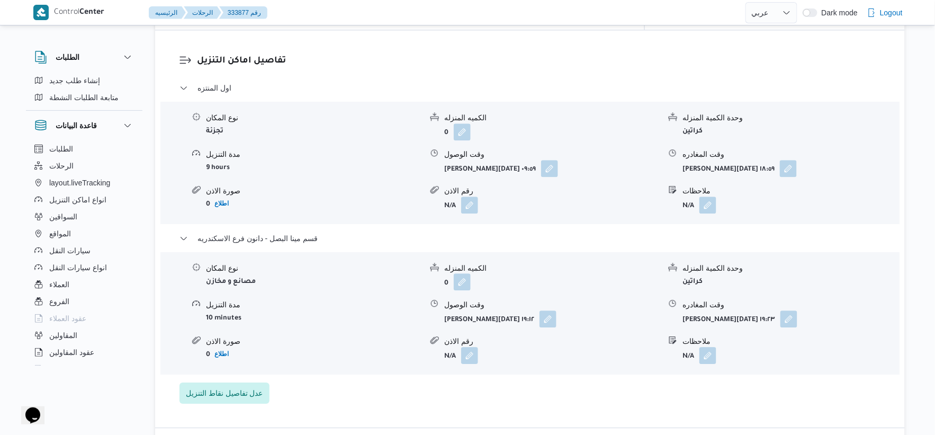
scroll to position [470, 0]
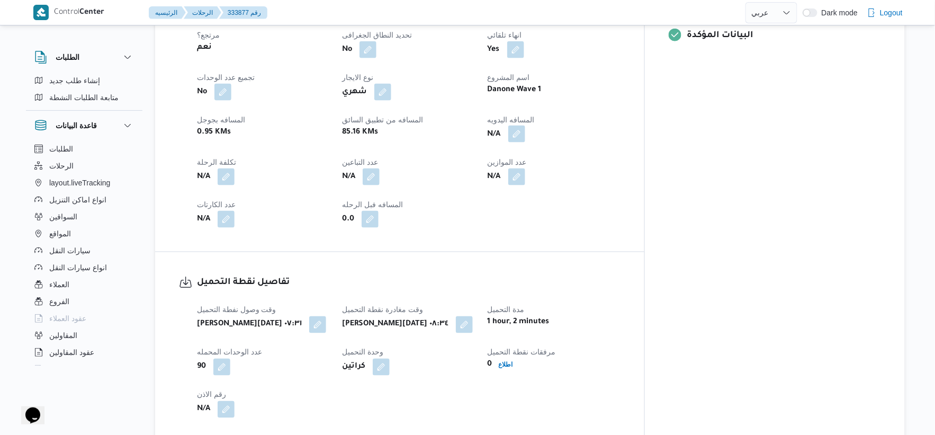
click at [525, 125] on button "button" at bounding box center [516, 133] width 17 height 17
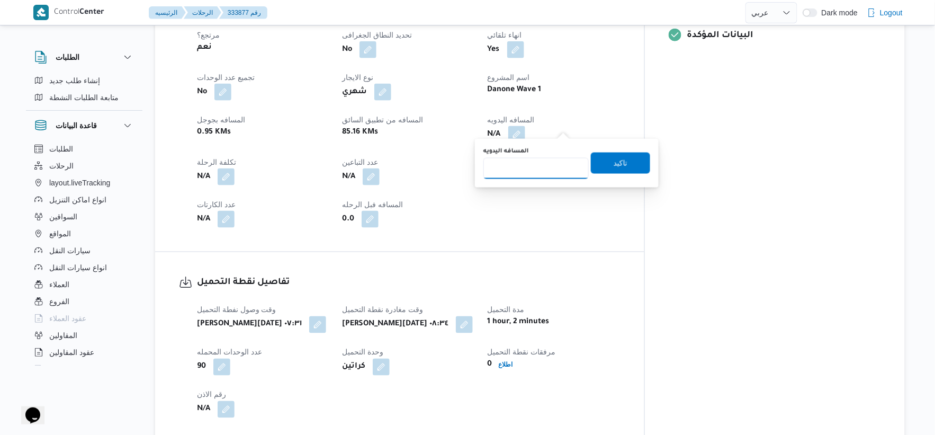
click at [539, 165] on input "المسافه اليدويه" at bounding box center [535, 168] width 105 height 21
type input "96"
click at [626, 170] on span "تاكيد" at bounding box center [620, 162] width 59 height 21
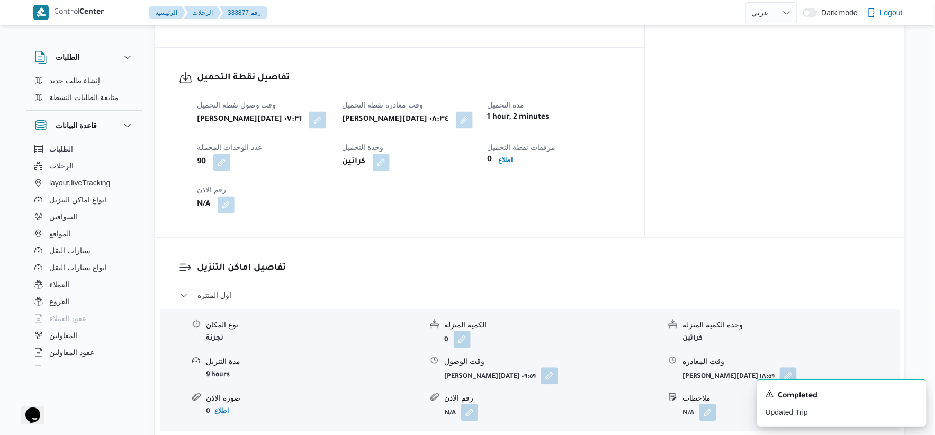
scroll to position [882, 0]
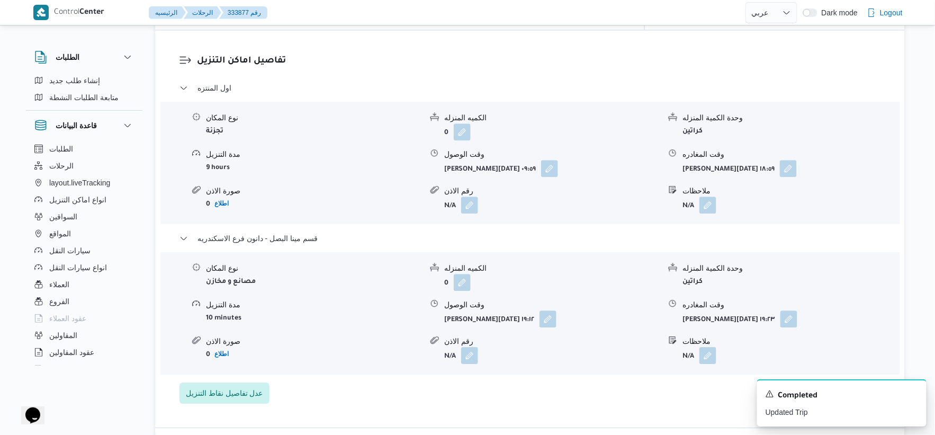
select select "ar"
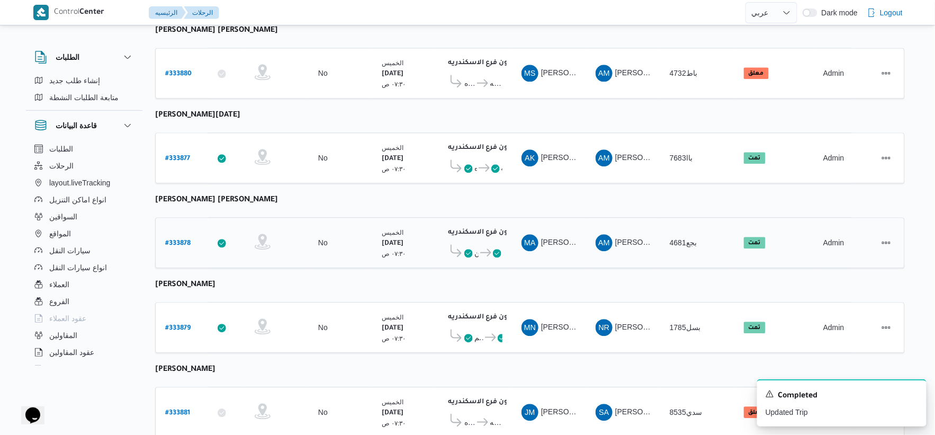
scroll to position [850, 0]
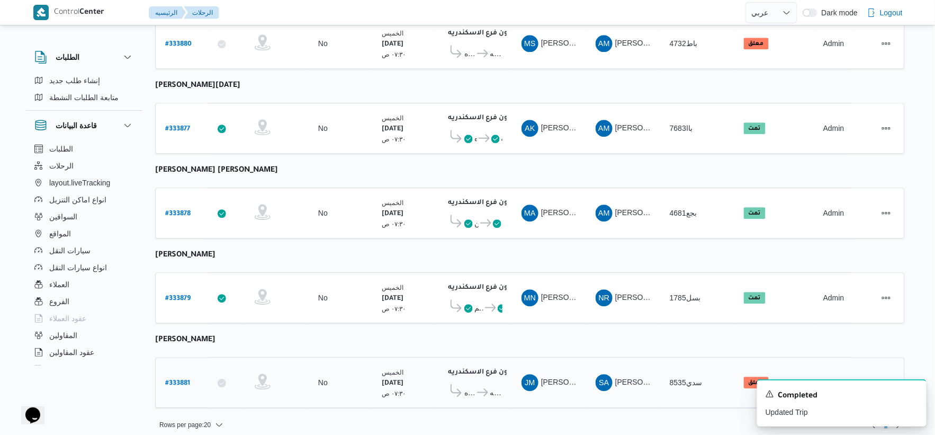
click at [185, 379] on b "# 333881" at bounding box center [177, 382] width 25 height 7
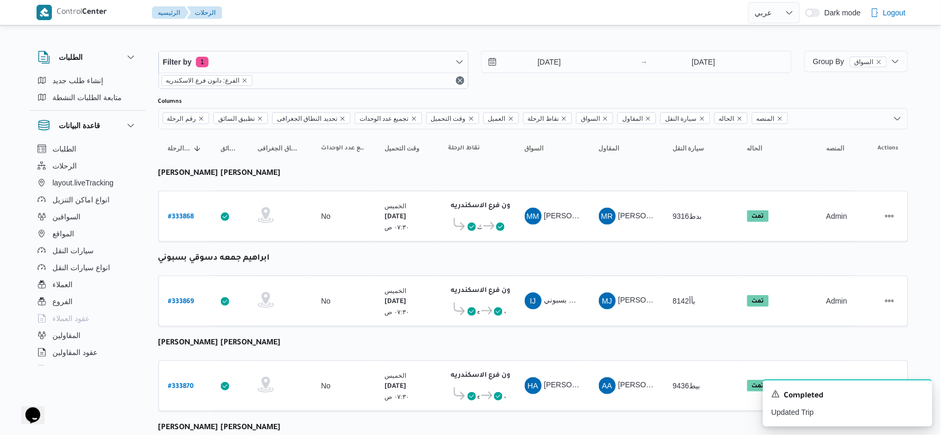
select select "ar"
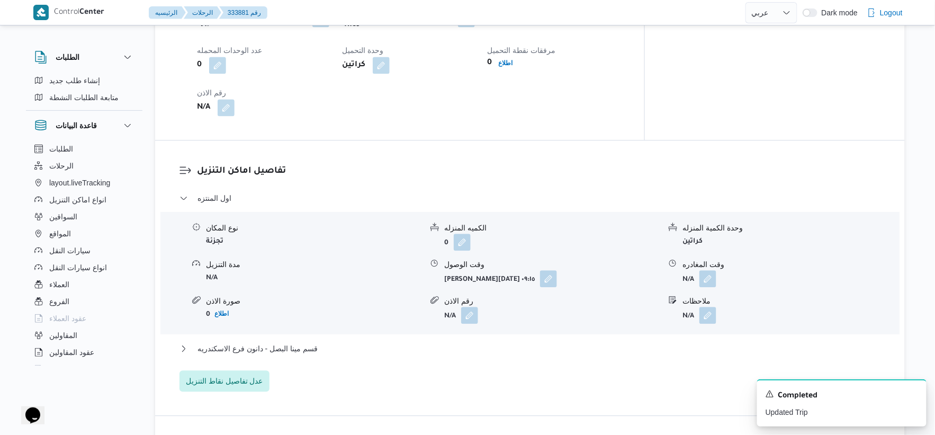
scroll to position [764, 0]
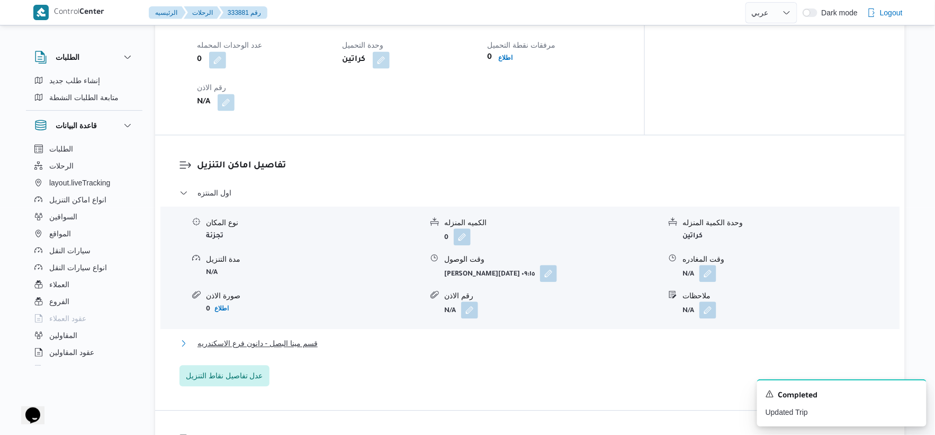
click at [320, 337] on button "قسم مينا البصل - دانون فرع الاسكندريه" at bounding box center [529, 343] width 701 height 13
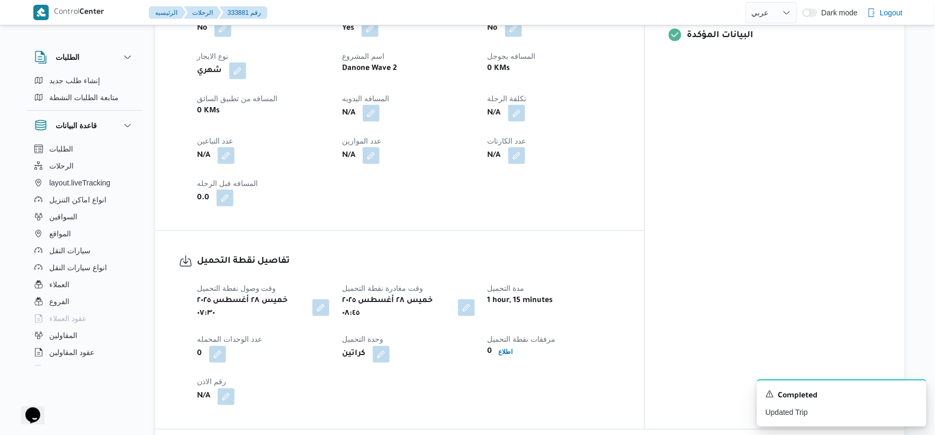
scroll to position [411, 0]
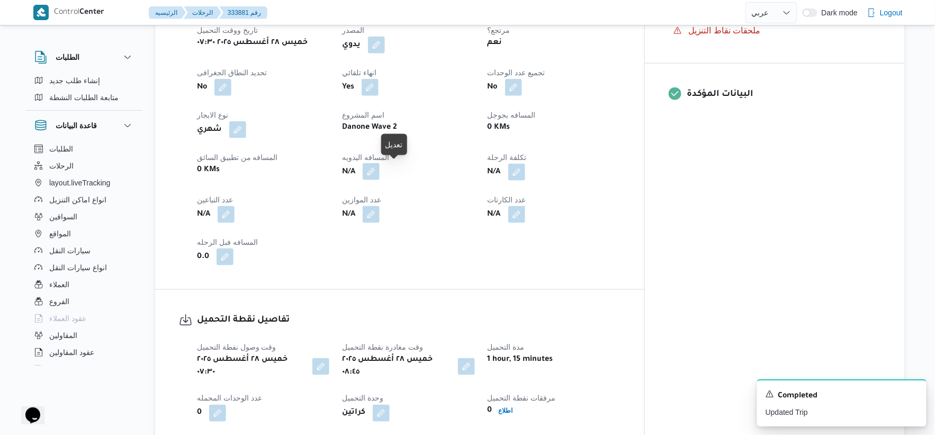
click at [379, 170] on button "button" at bounding box center [371, 171] width 17 height 17
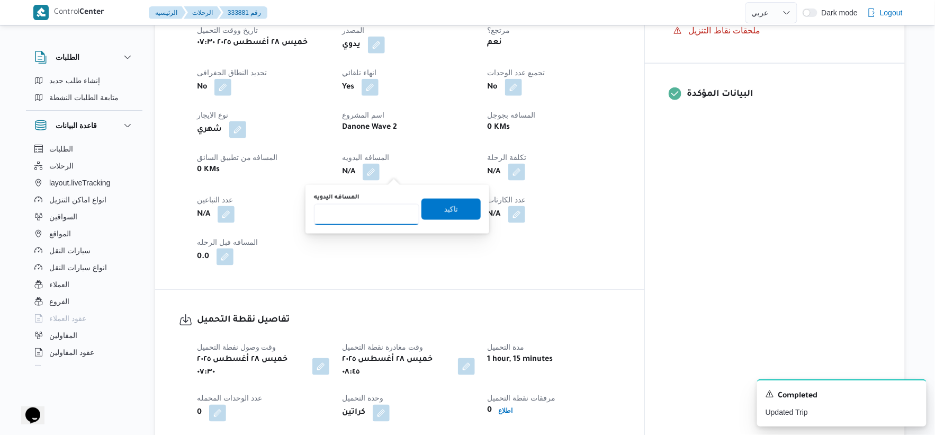
click at [372, 209] on input "المسافه اليدويه" at bounding box center [366, 214] width 105 height 21
type input "72"
click at [446, 208] on span "تاكيد" at bounding box center [451, 208] width 14 height 13
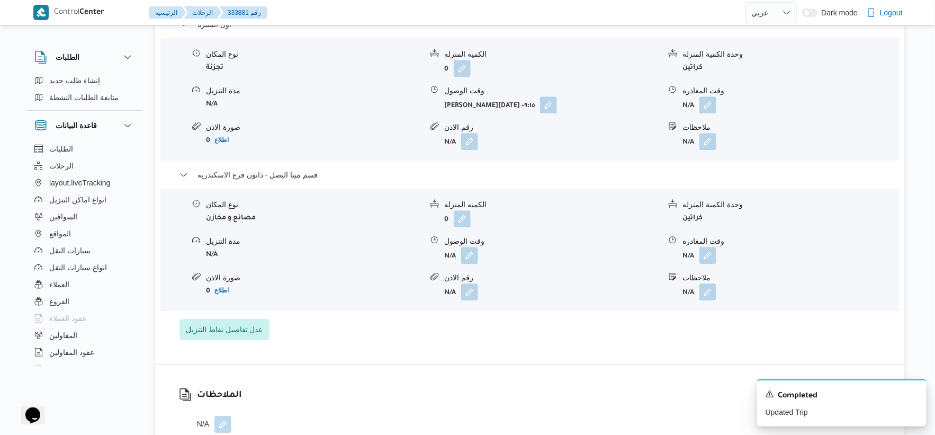
scroll to position [941, 0]
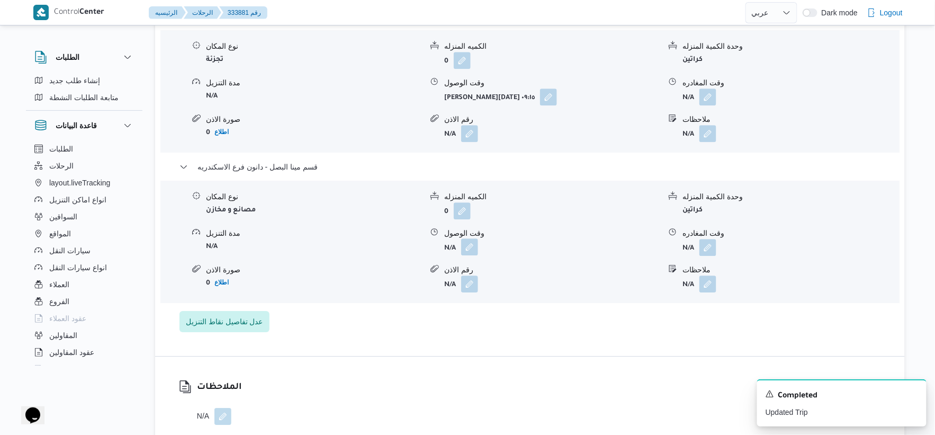
click at [472, 241] on button "button" at bounding box center [469, 246] width 17 height 17
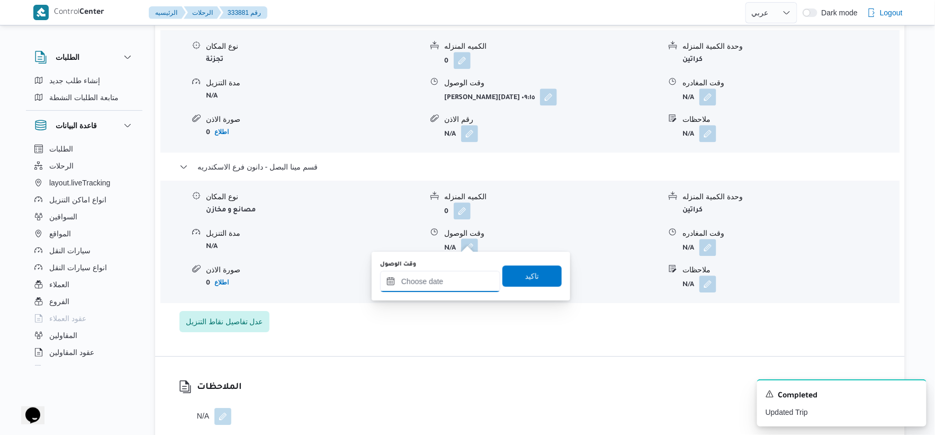
click at [457, 285] on input "وقت الوصول" at bounding box center [440, 280] width 120 height 21
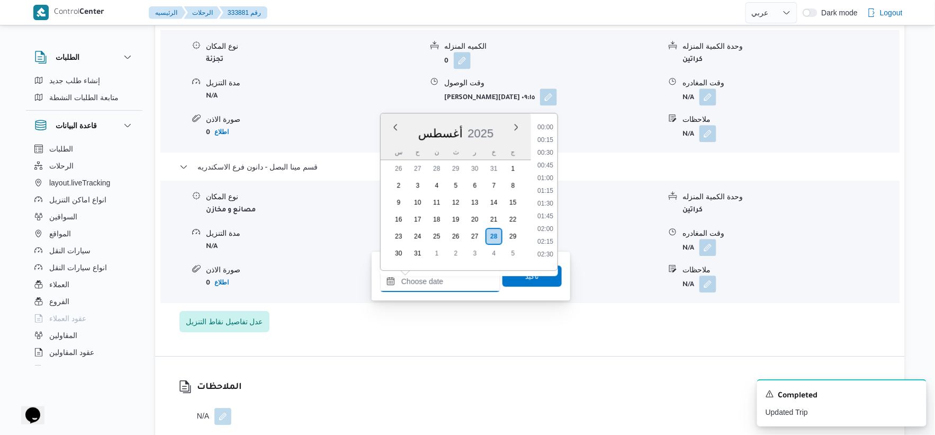
scroll to position [932, 0]
click at [552, 160] on li "19:00" at bounding box center [545, 160] width 24 height 11
type input "٢٨/٠٨/٢٠٢٥ ١٩:٠٠"
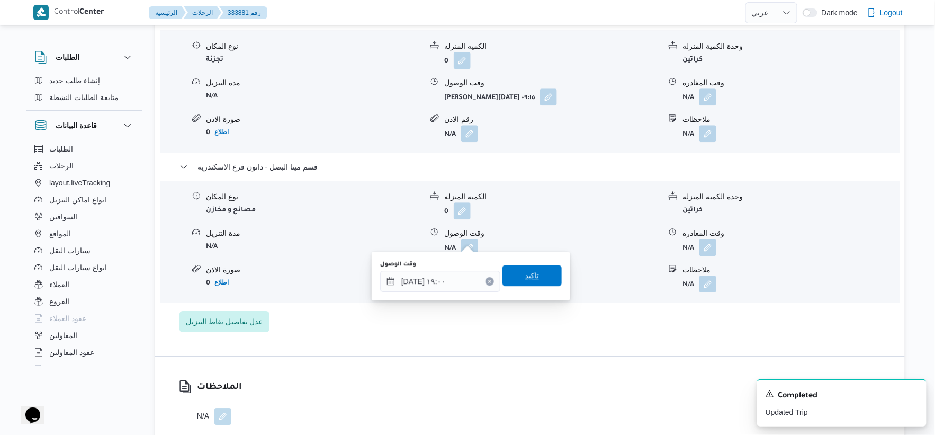
click at [543, 275] on span "تاكيد" at bounding box center [531, 275] width 59 height 21
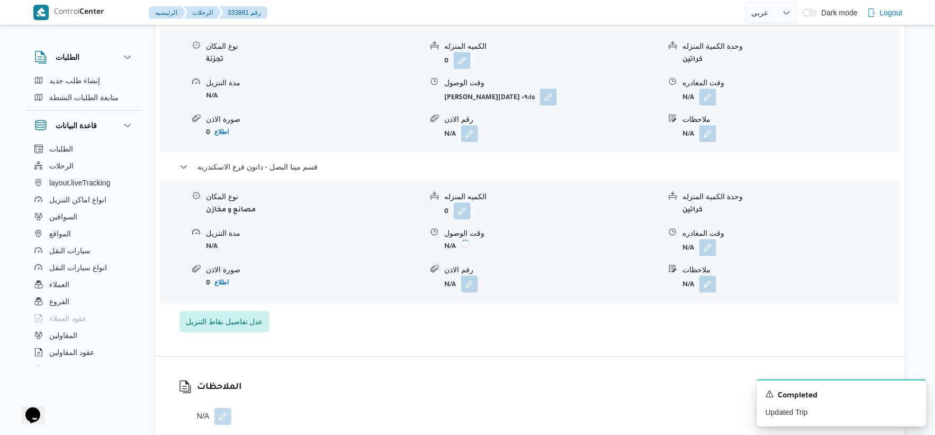
click at [717, 239] on form "N/A" at bounding box center [790, 247] width 216 height 17
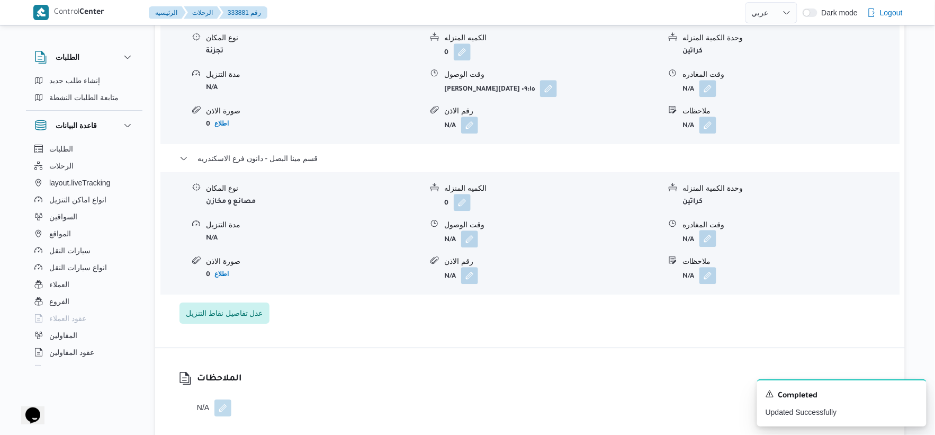
click at [708, 242] on button "button" at bounding box center [707, 238] width 17 height 17
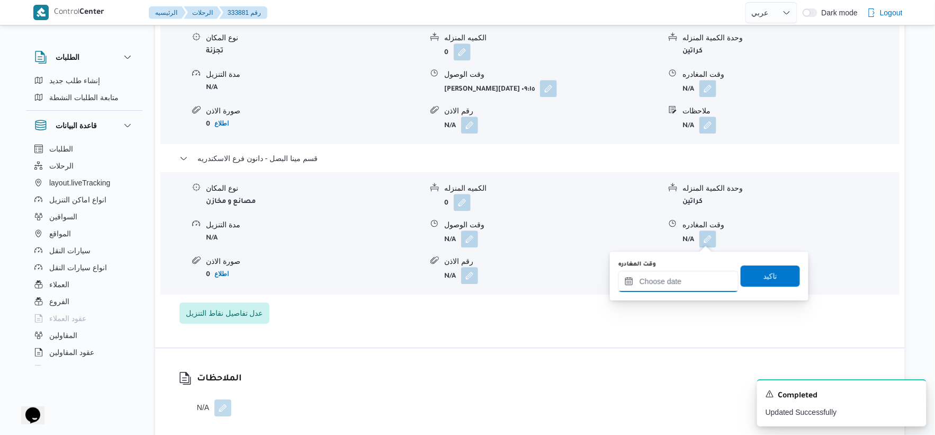
click at [702, 283] on input "وقت المغادره" at bounding box center [678, 280] width 120 height 21
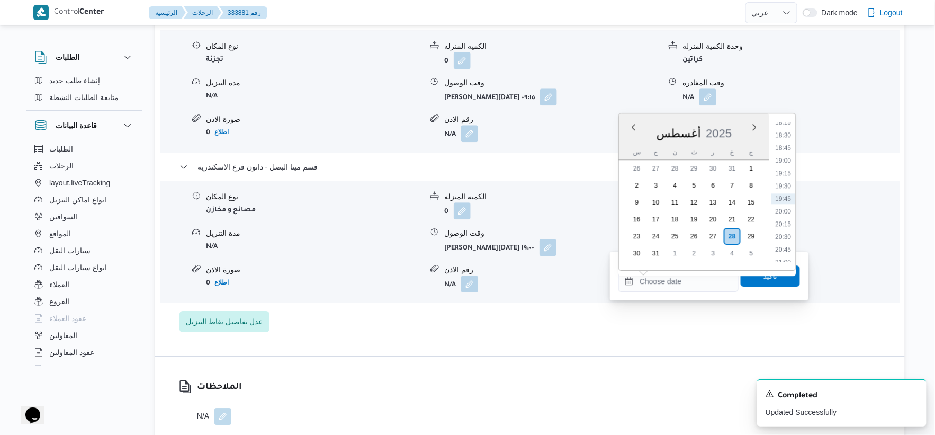
click at [788, 171] on li "19:15" at bounding box center [783, 173] width 24 height 11
type input "٢٨/٠٨/٢٠٢٥ ١٩:١٥"
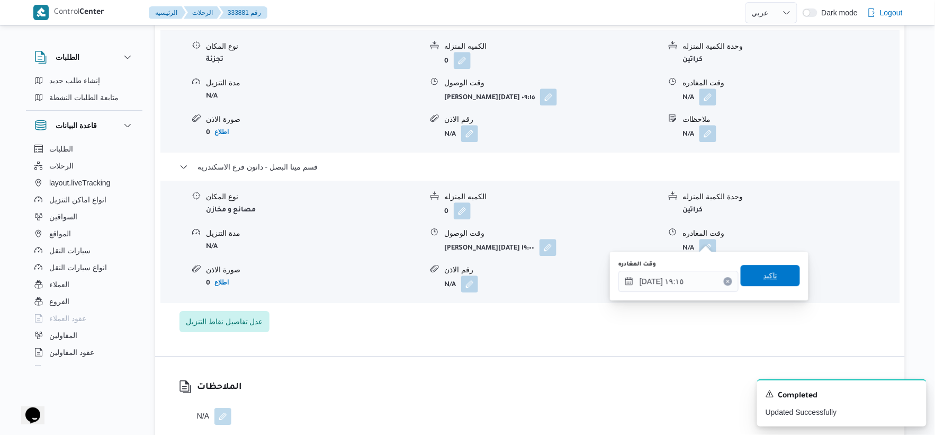
click at [769, 267] on span "تاكيد" at bounding box center [769, 275] width 59 height 21
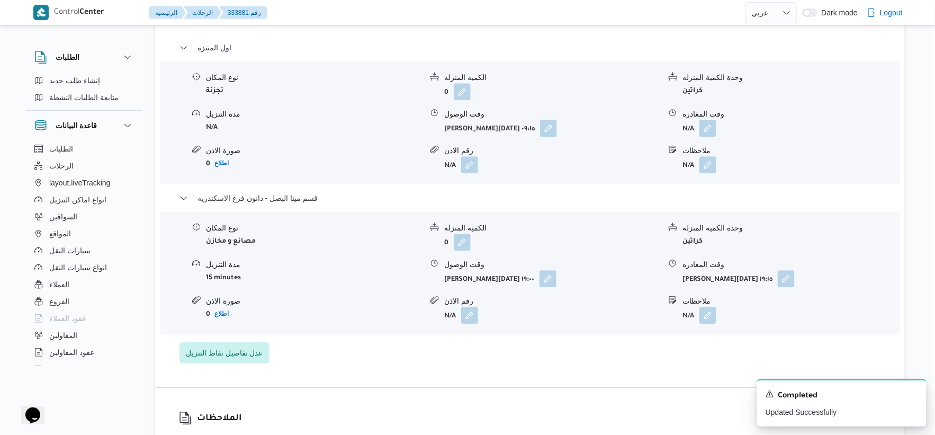
scroll to position [882, 0]
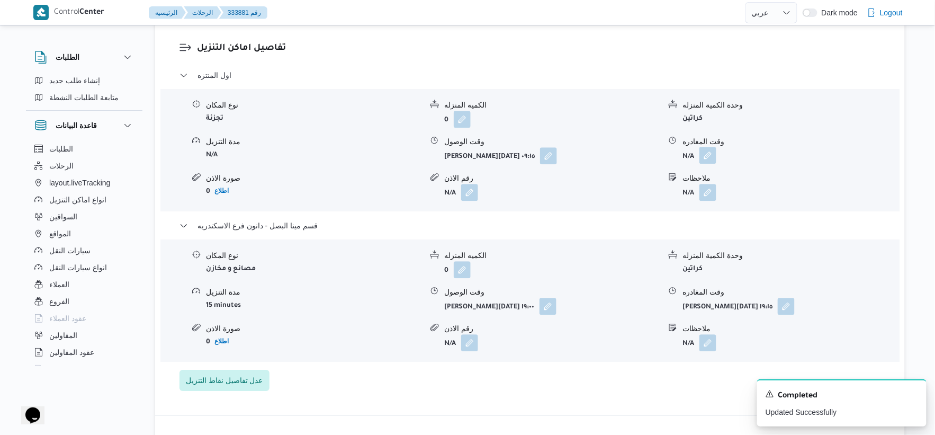
click at [707, 147] on button "button" at bounding box center [707, 155] width 17 height 17
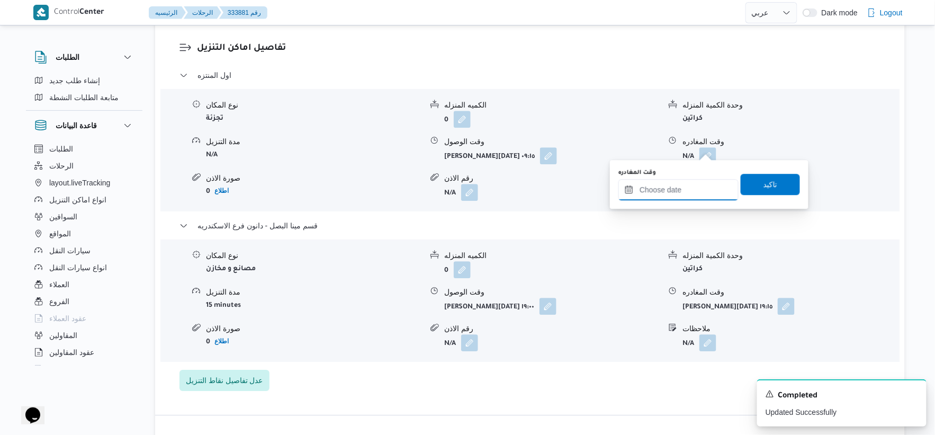
click at [695, 189] on input "وقت المغادره" at bounding box center [678, 189] width 120 height 21
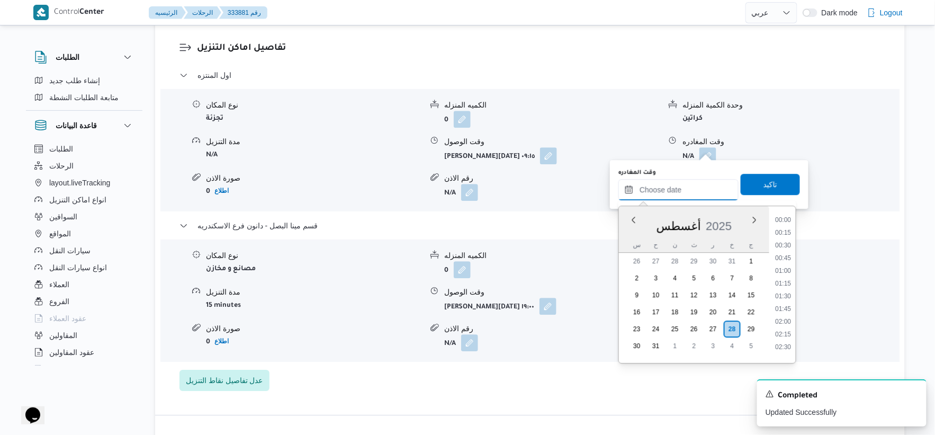
scroll to position [932, 0]
click at [787, 229] on li "18:30" at bounding box center [783, 227] width 24 height 11
type input "٢٨/٠٨/٢٠٢٥ ١٨:٣٠"
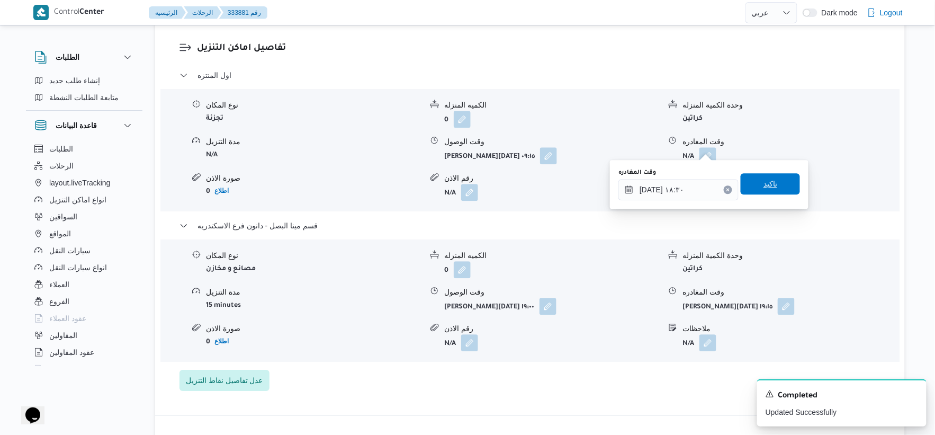
click at [781, 188] on span "تاكيد" at bounding box center [769, 183] width 59 height 21
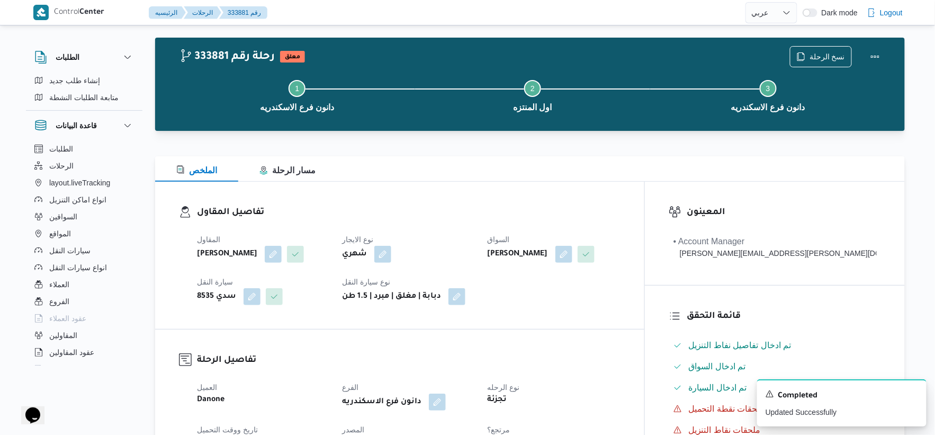
scroll to position [0, 0]
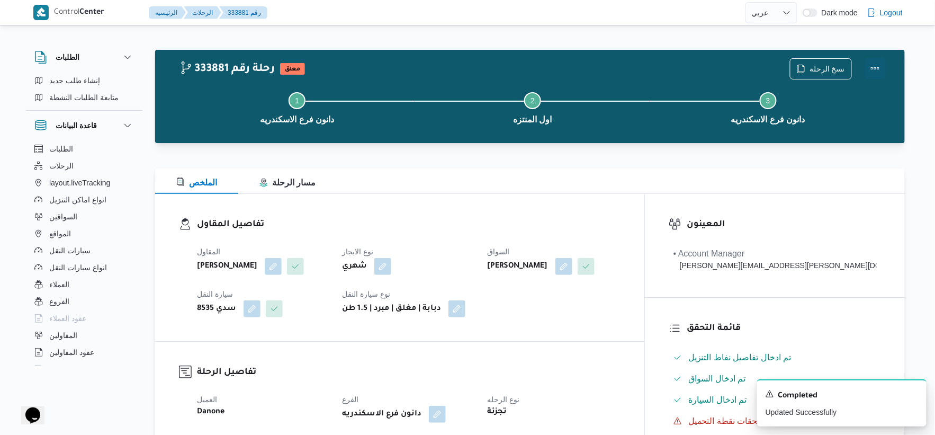
click at [875, 66] on button "Actions" at bounding box center [874, 68] width 21 height 21
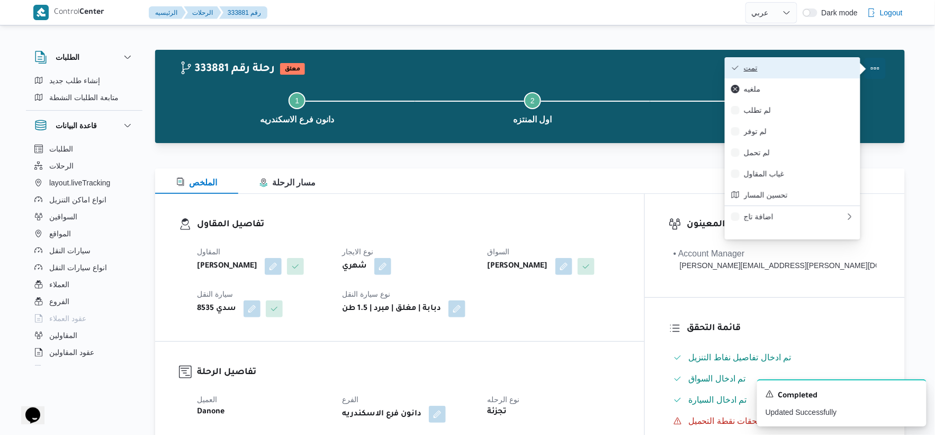
click at [824, 66] on span "تمت" at bounding box center [799, 68] width 110 height 8
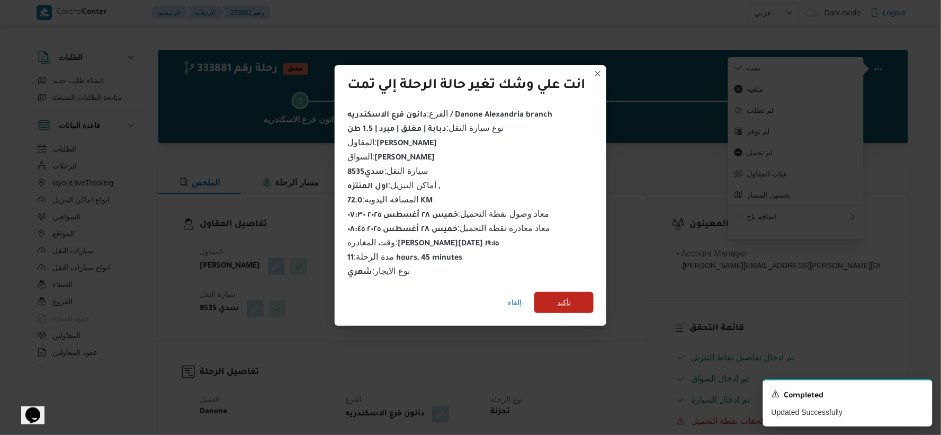
click at [579, 304] on span "تأكيد" at bounding box center [563, 302] width 59 height 21
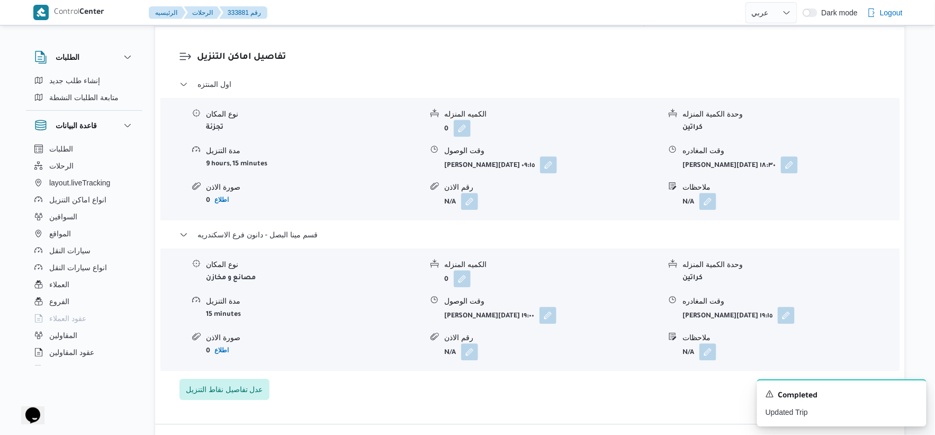
scroll to position [882, 0]
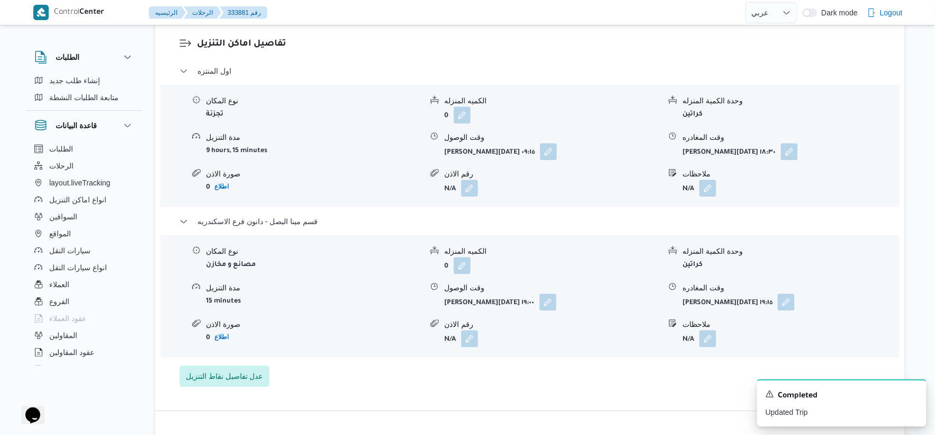
select select "ar"
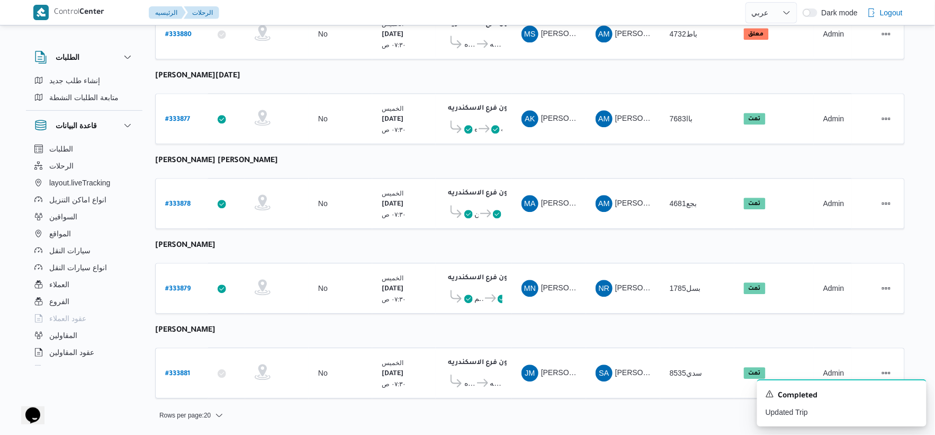
scroll to position [850, 0]
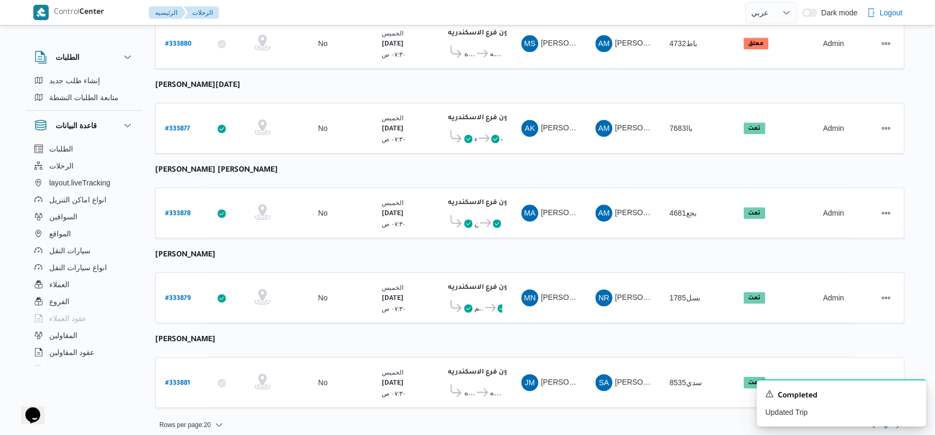
select select "ar"
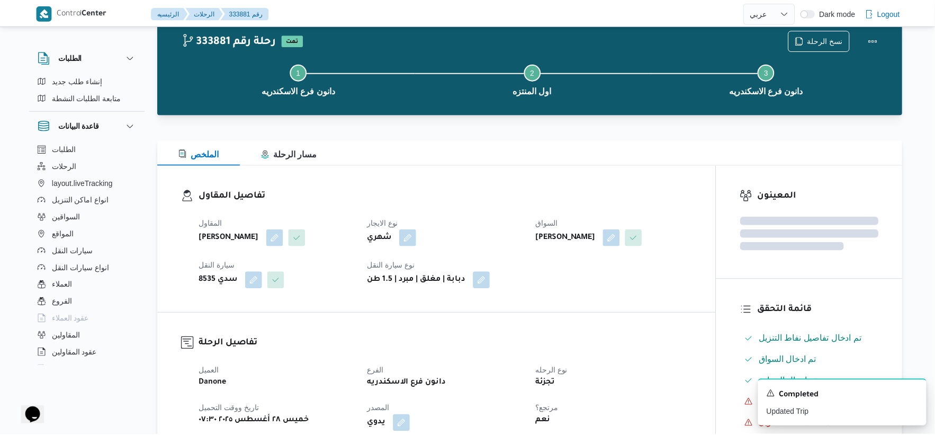
scroll to position [882, 0]
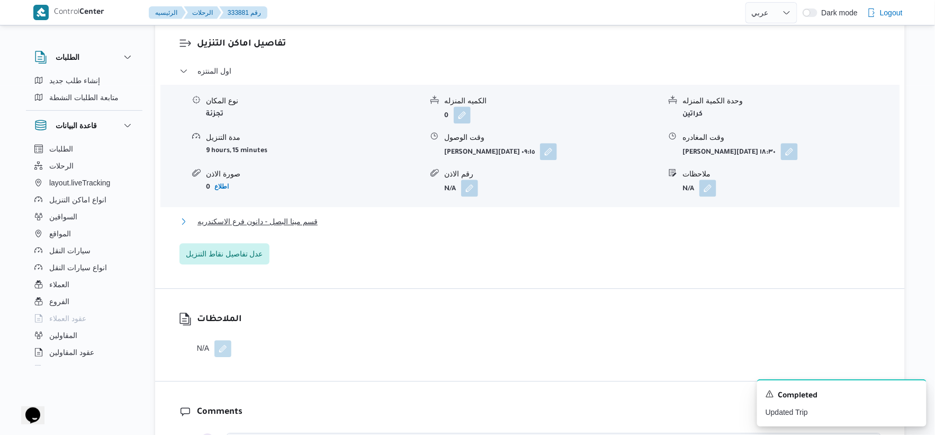
click at [322, 215] on button "قسم مينا البصل - دانون فرع الاسكندريه" at bounding box center [529, 221] width 701 height 13
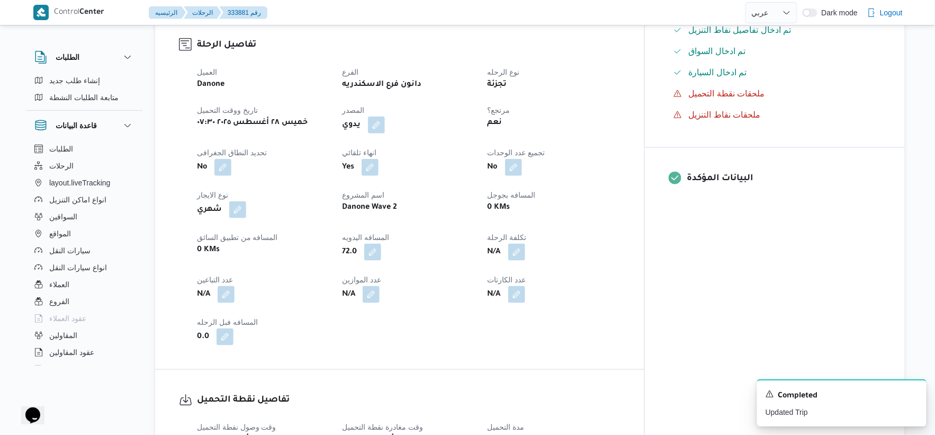
scroll to position [353, 0]
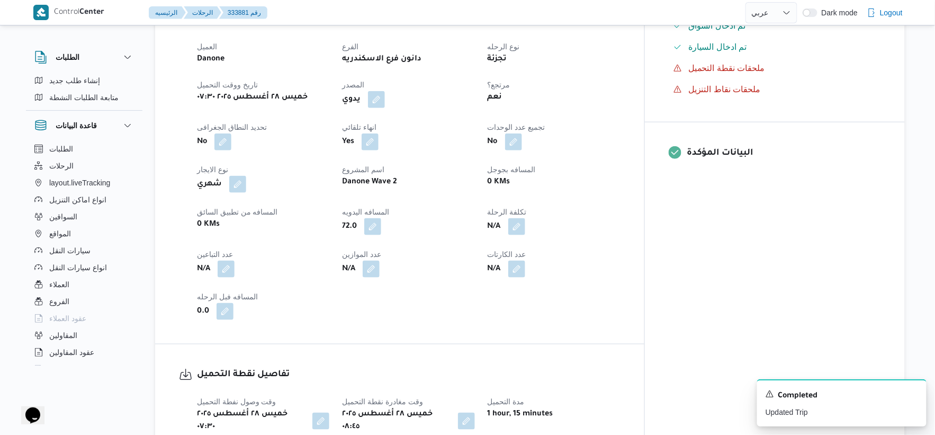
select select "ar"
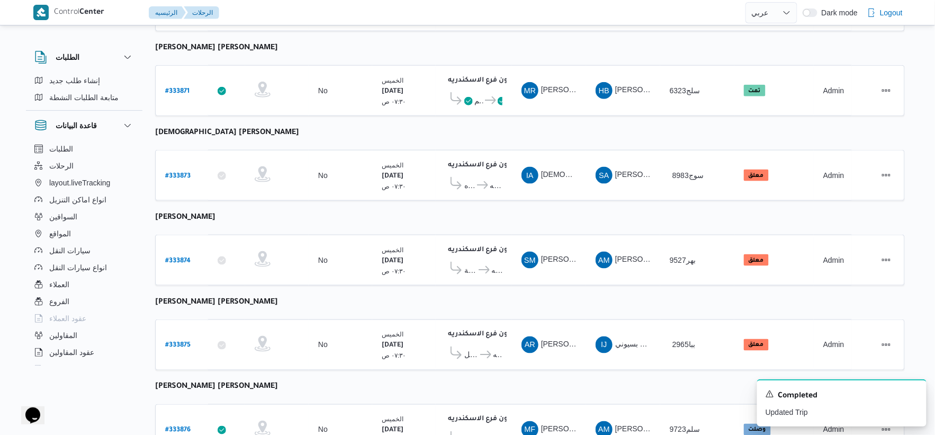
scroll to position [498, 0]
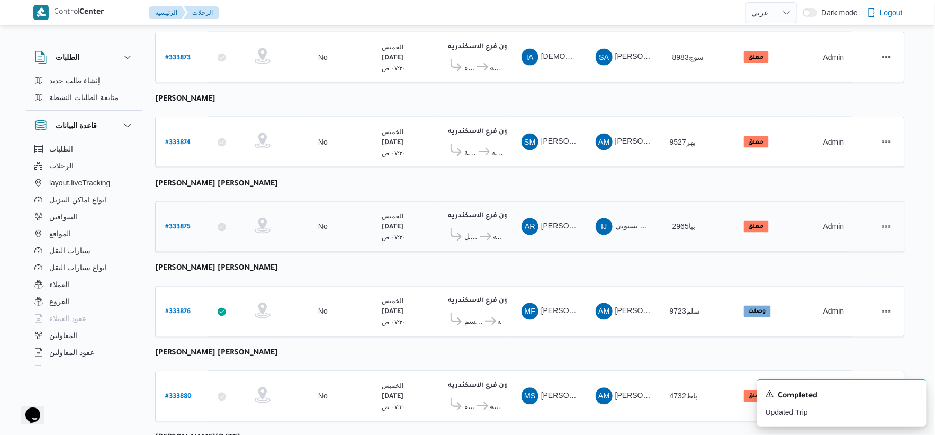
click at [186, 224] on b "# 333875" at bounding box center [177, 227] width 25 height 7
select select "ar"
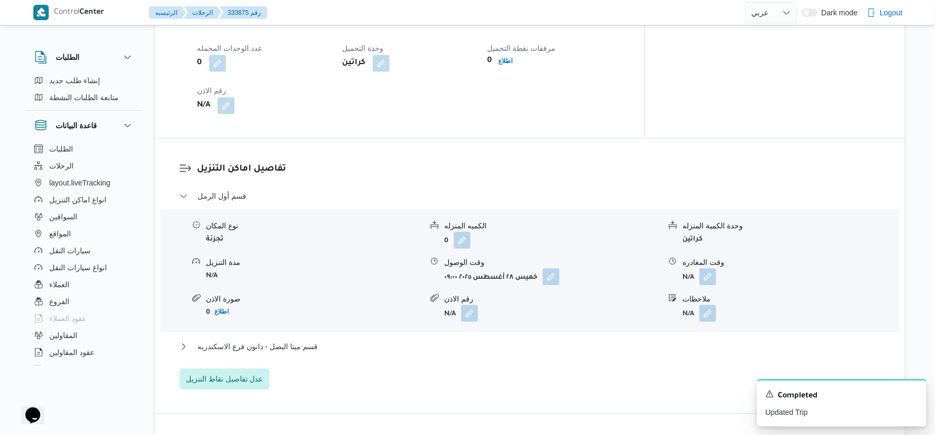
scroll to position [791, 0]
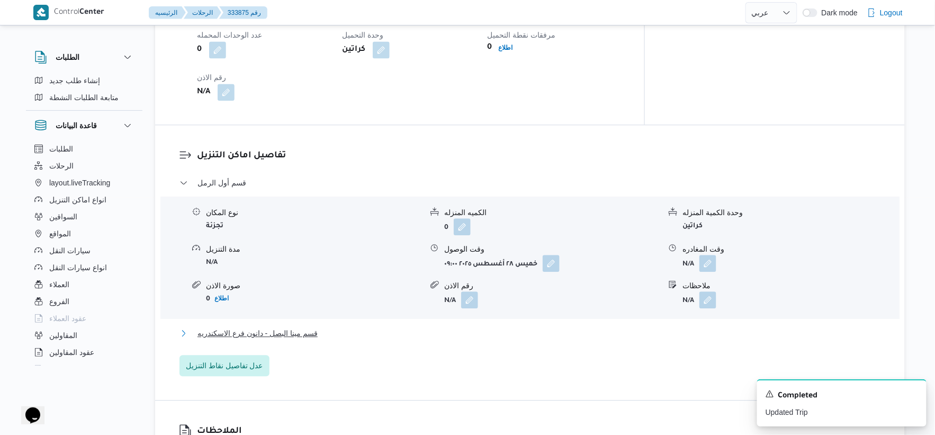
click at [362, 327] on button "قسم مينا البصل - دانون فرع الاسكندريه" at bounding box center [529, 333] width 701 height 13
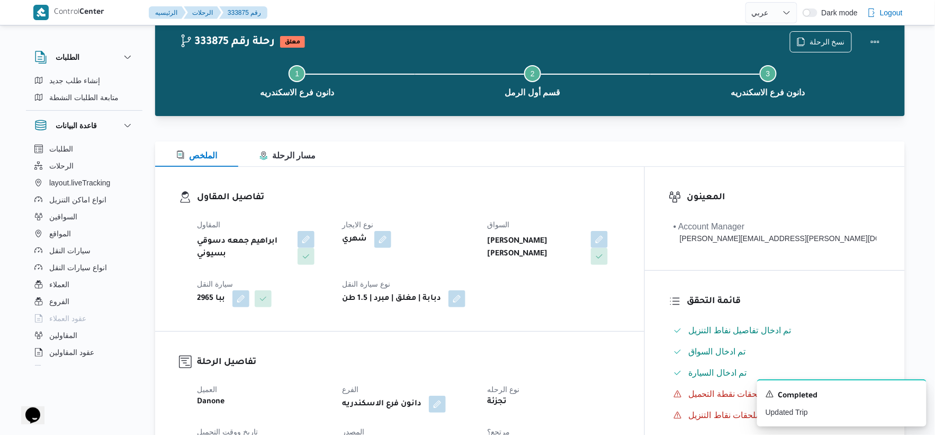
scroll to position [379, 0]
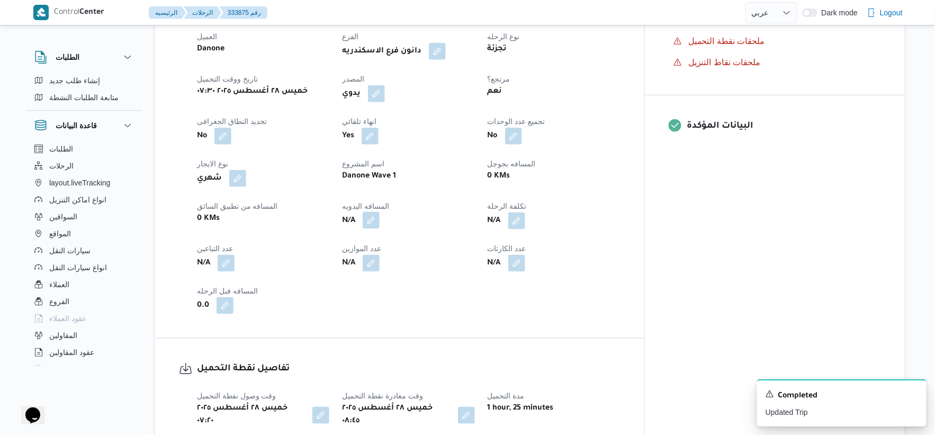
click at [379, 215] on button "button" at bounding box center [371, 220] width 17 height 17
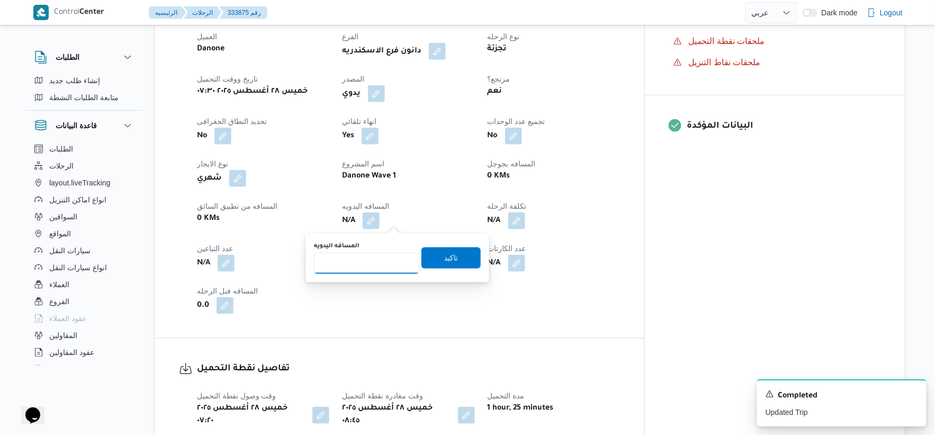
click at [377, 263] on input "المسافه اليدويه" at bounding box center [366, 262] width 105 height 21
type input "58"
click at [466, 260] on span "تاكيد" at bounding box center [450, 257] width 59 height 21
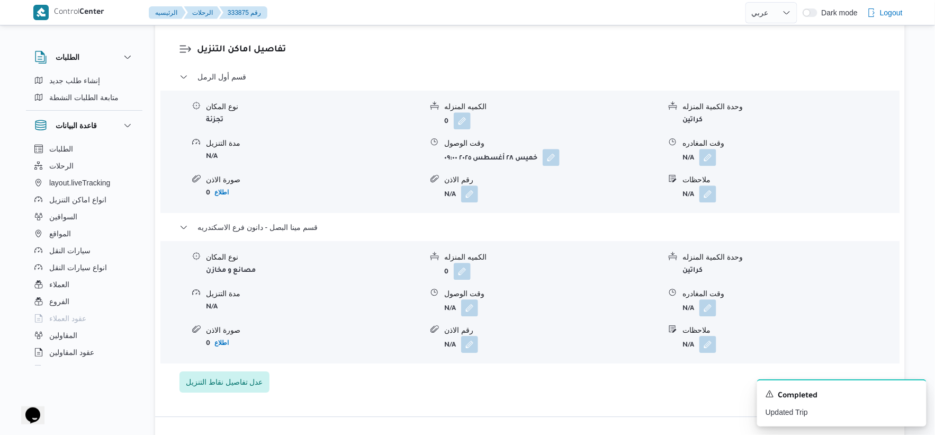
scroll to position [909, 0]
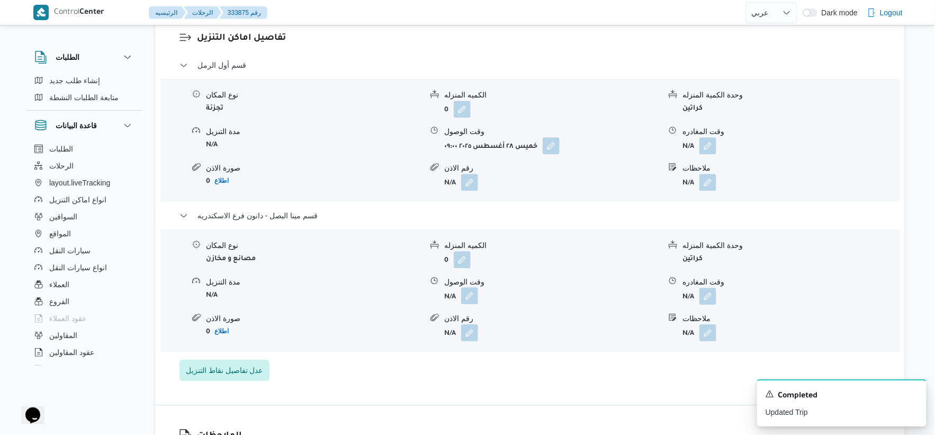
click at [472, 287] on button "button" at bounding box center [469, 295] width 17 height 17
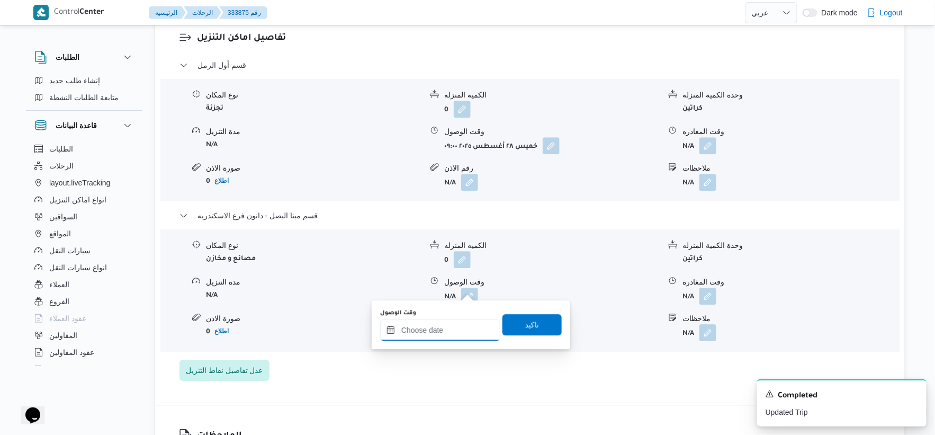
click at [445, 324] on input "وقت الوصول" at bounding box center [440, 329] width 120 height 21
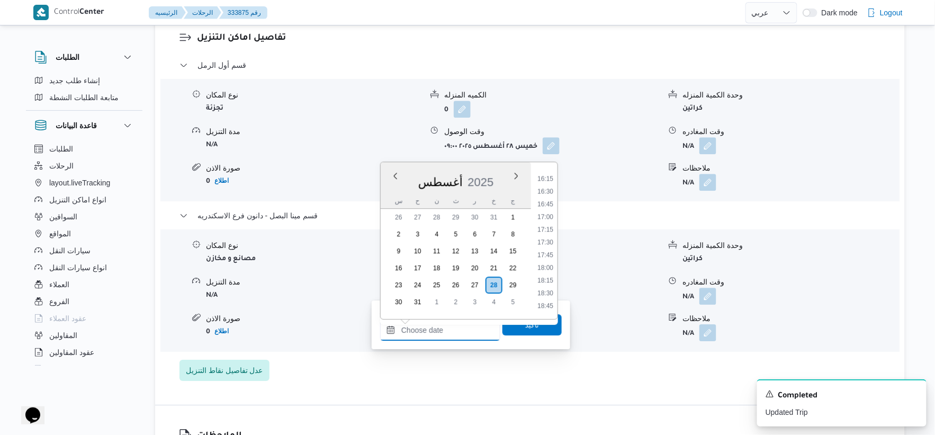
scroll to position [814, 0]
click at [544, 185] on li "16:15" at bounding box center [545, 187] width 24 height 11
type input "[DATE] ١٦:١٥"
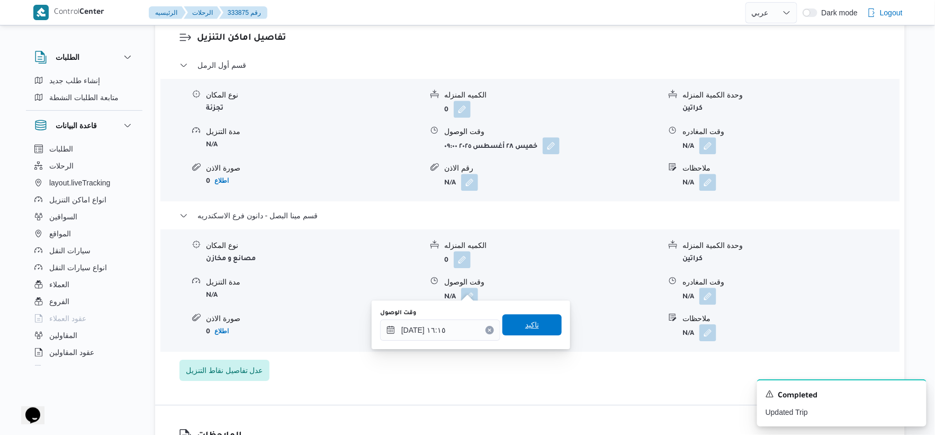
drag, startPoint x: 532, startPoint y: 320, endPoint x: 707, endPoint y: 295, distance: 176.4
click at [537, 320] on span "تاكيد" at bounding box center [531, 324] width 59 height 21
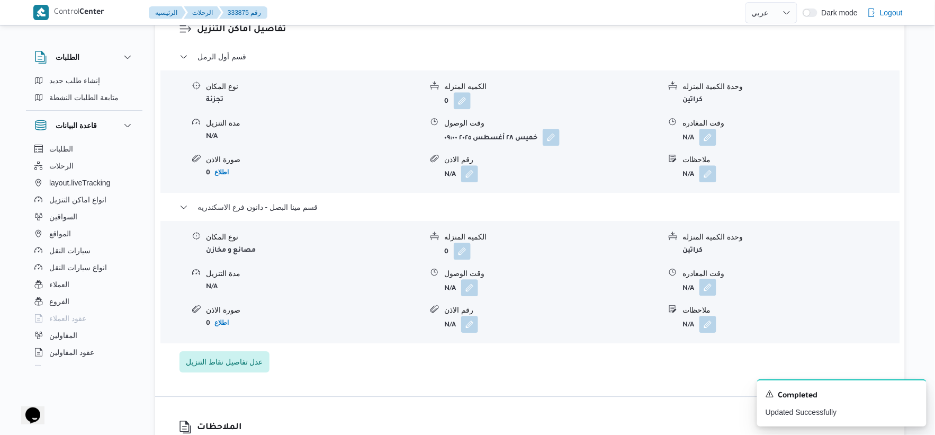
click at [712, 287] on button "button" at bounding box center [707, 286] width 17 height 17
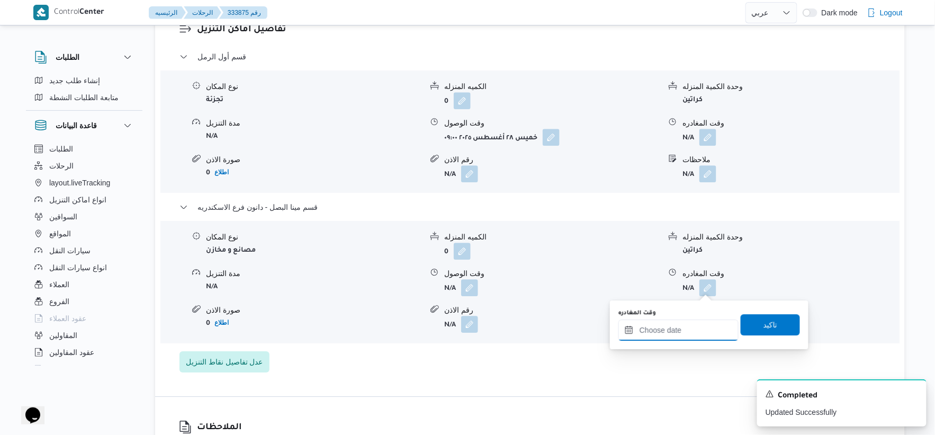
drag, startPoint x: 710, startPoint y: 294, endPoint x: 726, endPoint y: 319, distance: 30.2
click at [702, 327] on input "وقت المغادره" at bounding box center [678, 329] width 120 height 21
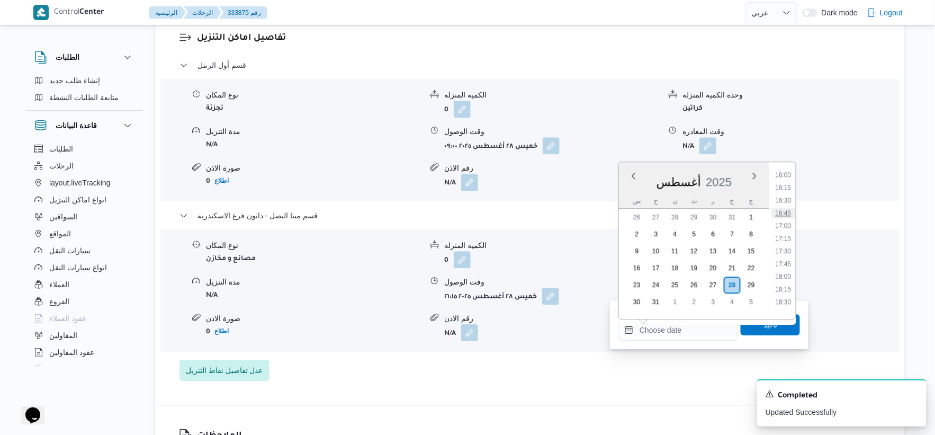
click at [783, 212] on li "16:45" at bounding box center [783, 212] width 24 height 11
type input "٢٨/٠٨/٢٠٢٥ ١٦:٤٥"
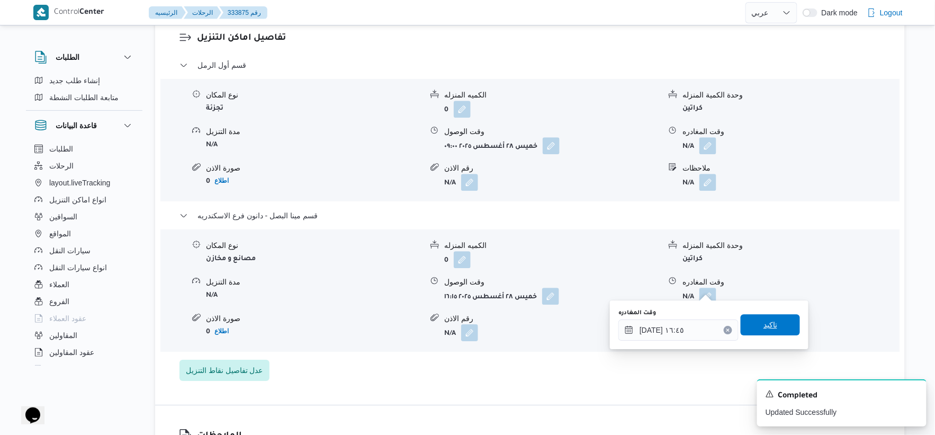
drag, startPoint x: 766, startPoint y: 328, endPoint x: 774, endPoint y: 315, distance: 14.7
click at [767, 327] on span "تاكيد" at bounding box center [770, 324] width 14 height 13
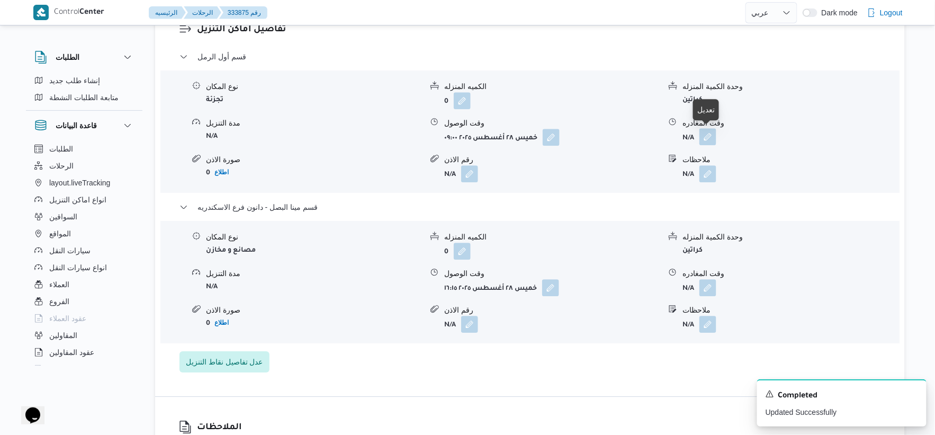
click at [710, 138] on button "button" at bounding box center [707, 136] width 17 height 17
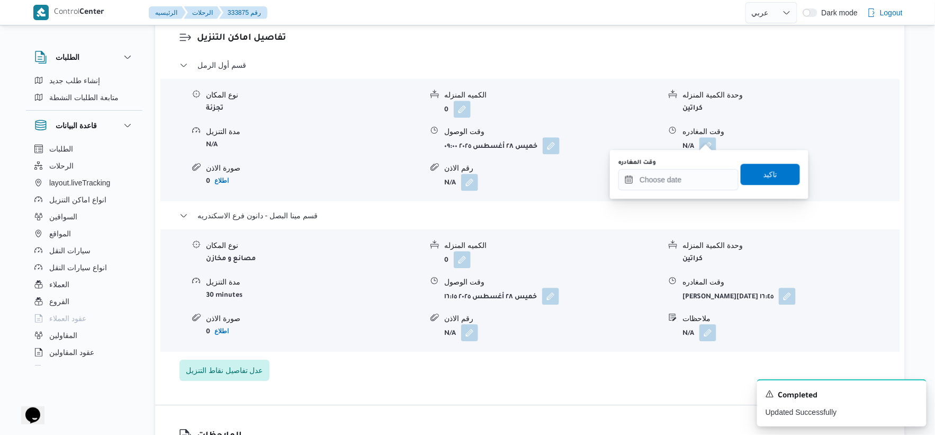
click at [692, 191] on div "You are in a dialog. To close this dialog, hit escape. وقت المغادره تاكيد" at bounding box center [709, 174] width 198 height 49
click at [695, 183] on input "وقت المغادره" at bounding box center [678, 179] width 120 height 21
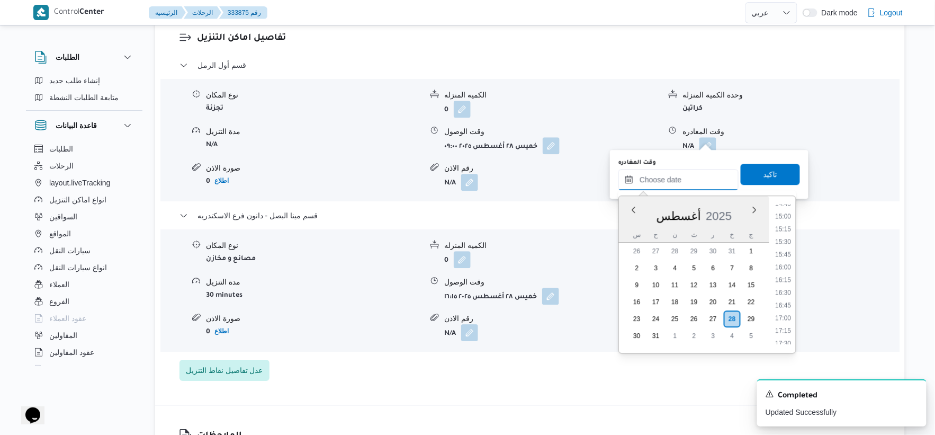
scroll to position [755, 0]
click at [785, 252] on li "15:45" at bounding box center [783, 254] width 24 height 11
type input "٢٨/٠٨/٢٠٢٥ ١٥:٤٥"
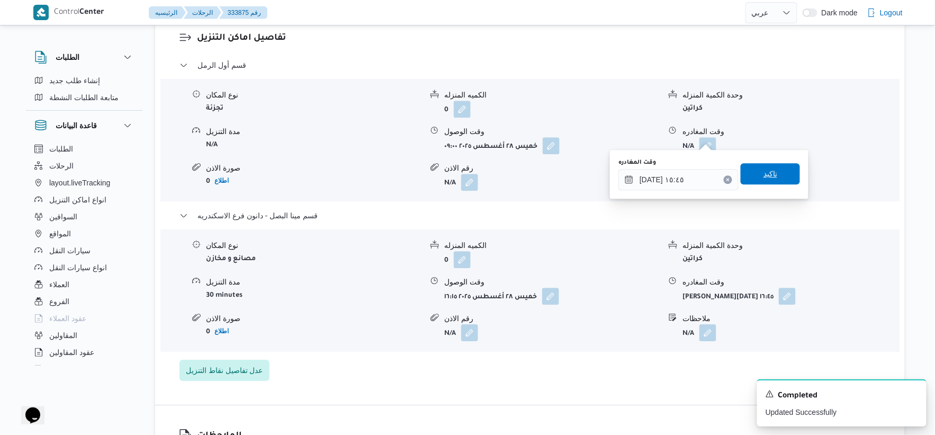
click at [774, 167] on span "تاكيد" at bounding box center [769, 173] width 59 height 21
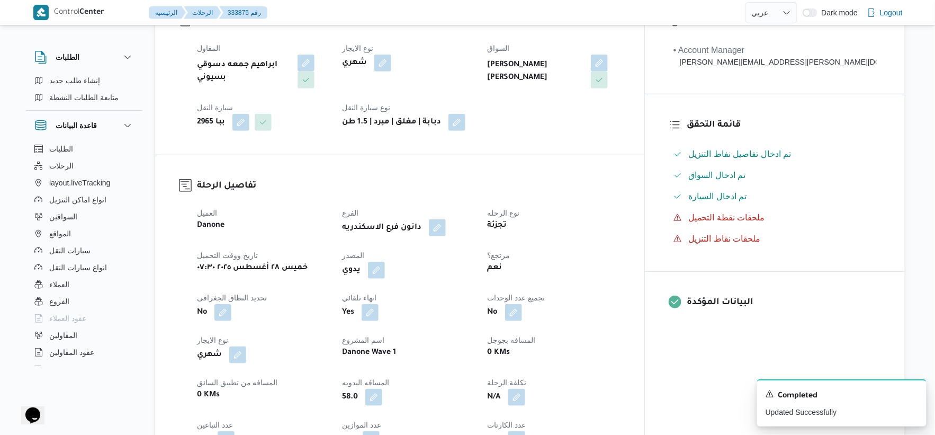
scroll to position [0, 0]
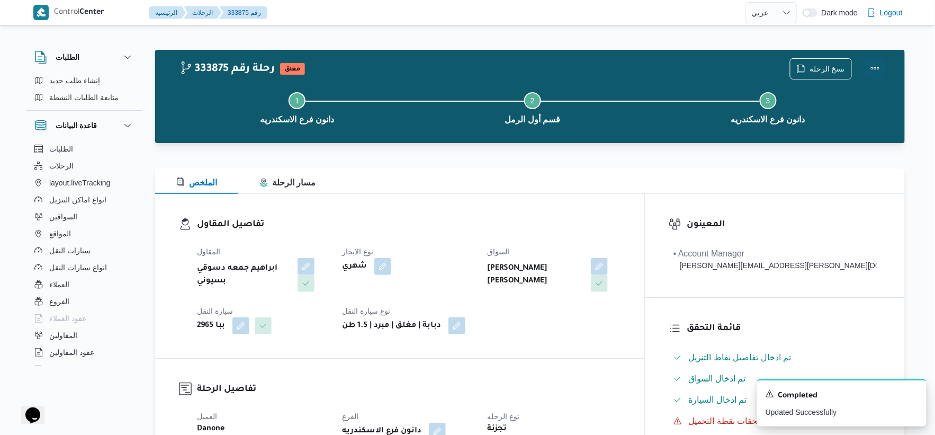
click at [878, 64] on button "Actions" at bounding box center [874, 68] width 21 height 21
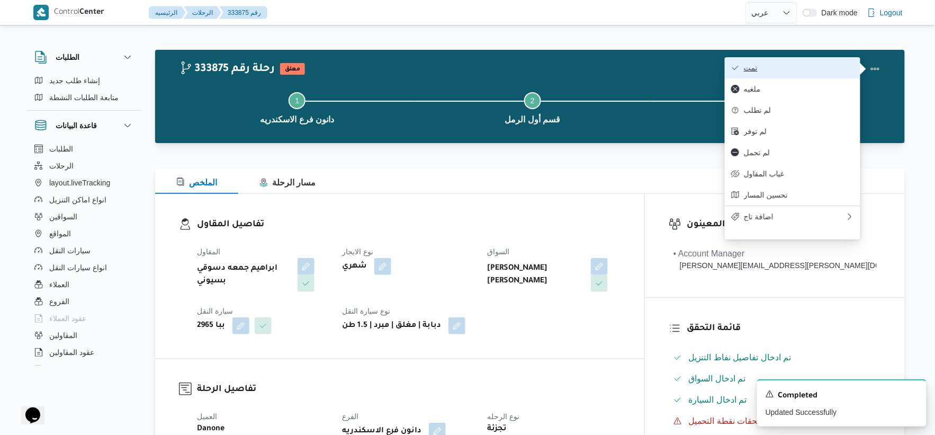
click at [837, 67] on span "تمت" at bounding box center [799, 68] width 110 height 8
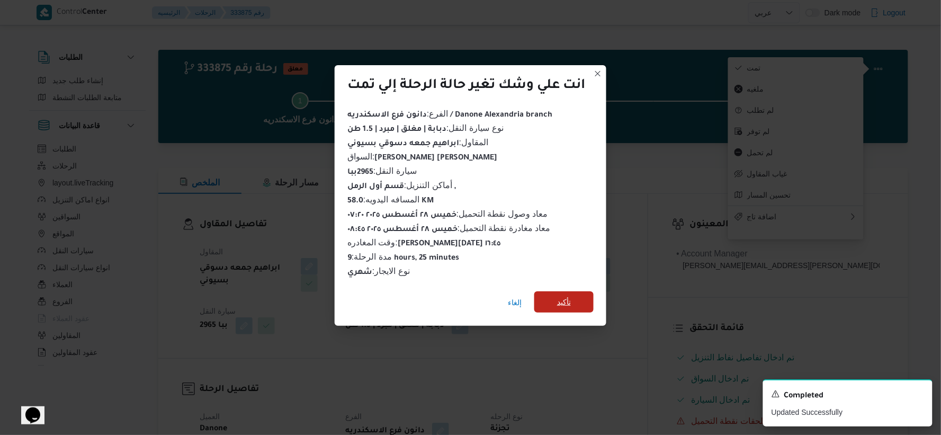
click at [588, 297] on span "تأكيد" at bounding box center [563, 301] width 59 height 21
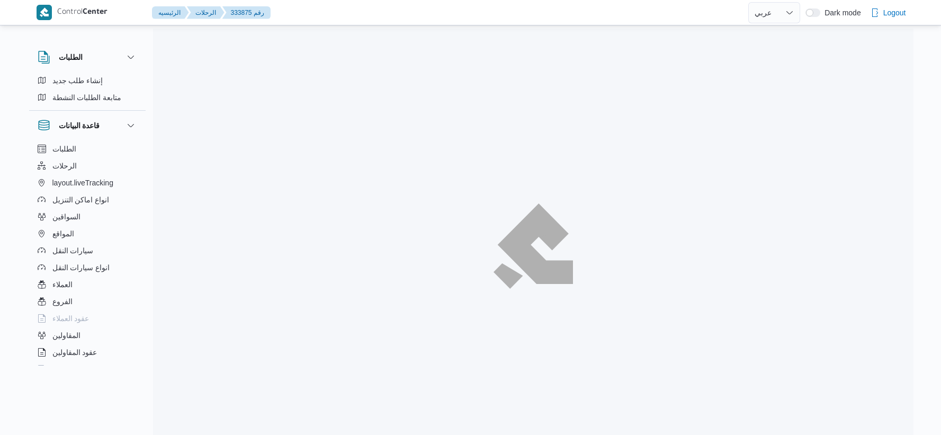
select select "ar"
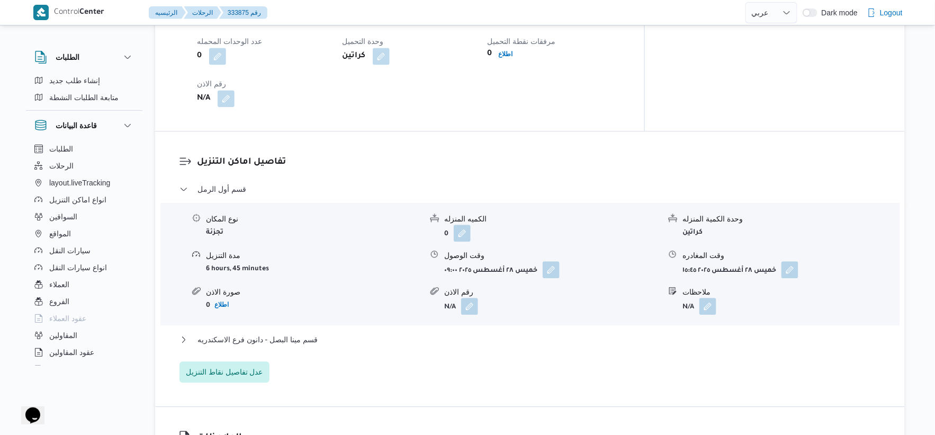
scroll to position [941, 0]
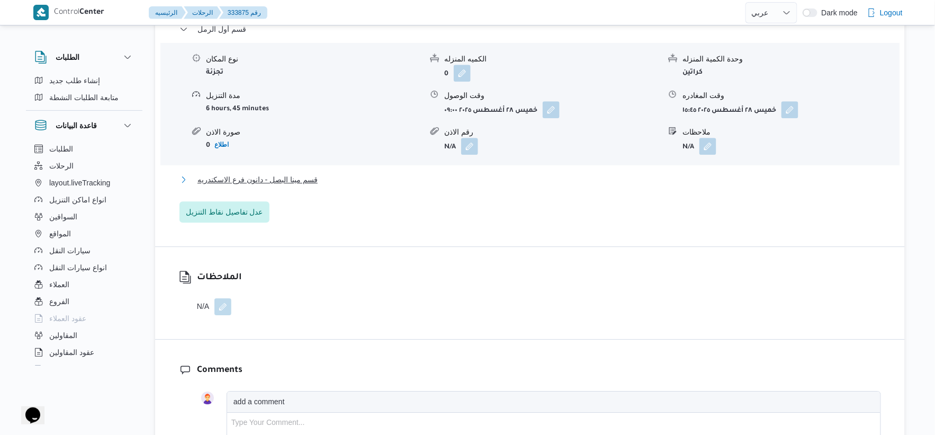
click at [303, 173] on span "قسم مينا البصل - دانون فرع الاسكندريه" at bounding box center [257, 179] width 120 height 13
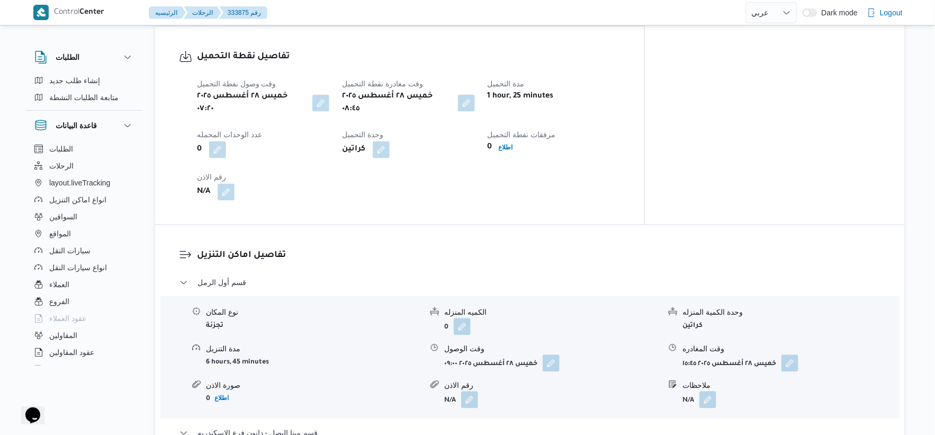
scroll to position [706, 0]
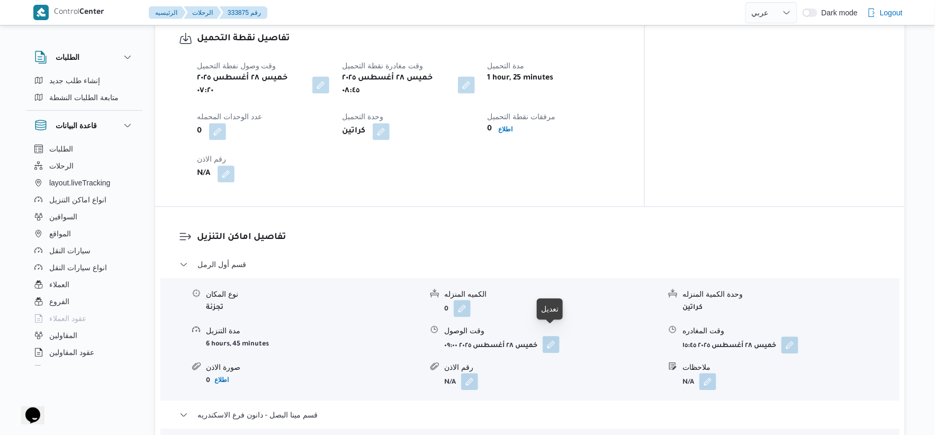
click at [553, 336] on button "button" at bounding box center [551, 344] width 17 height 17
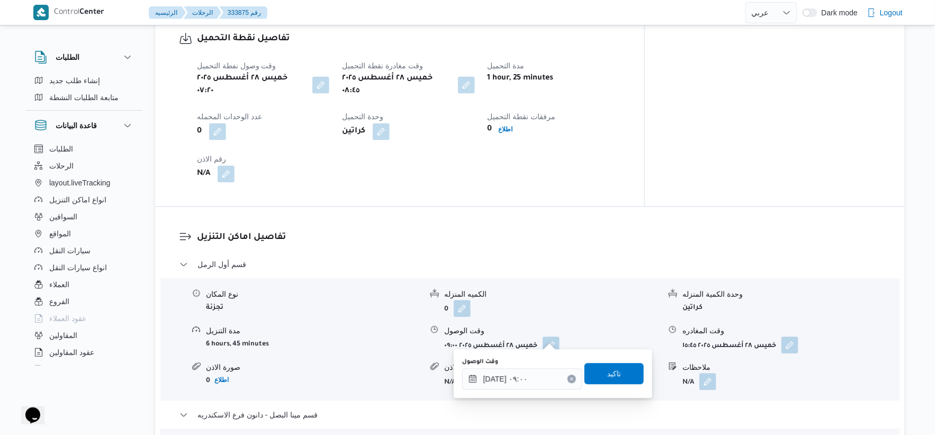
click at [525, 239] on dl "تفاصيل اماكن التنزيل قسم أول الرمل نوع المكان تجزئة الكميه المنزله 0 وحدة الكمي…" at bounding box center [539, 404] width 684 height 349
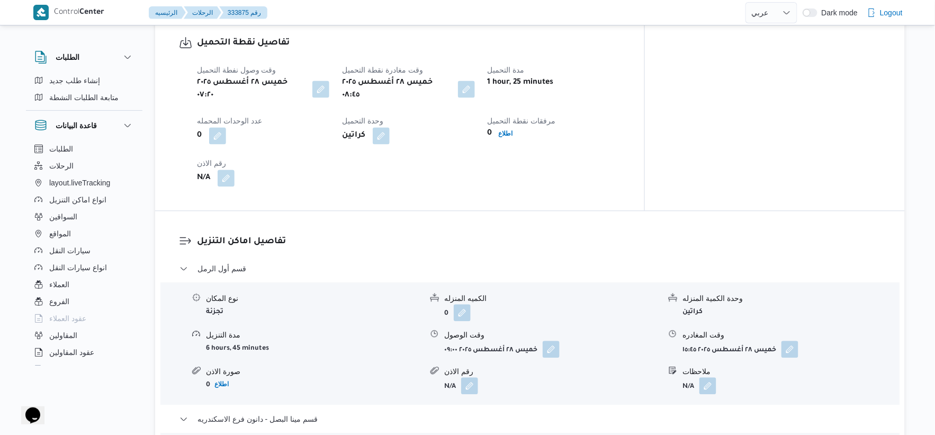
scroll to position [764, 0]
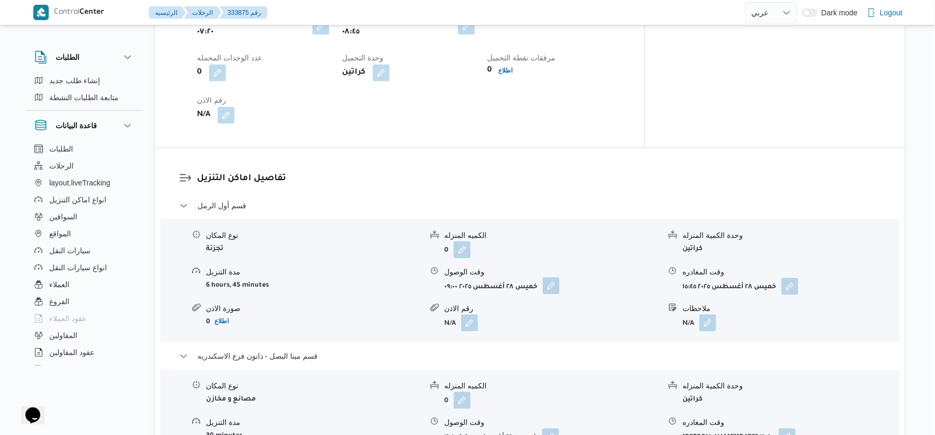
click at [555, 277] on button "button" at bounding box center [551, 285] width 17 height 17
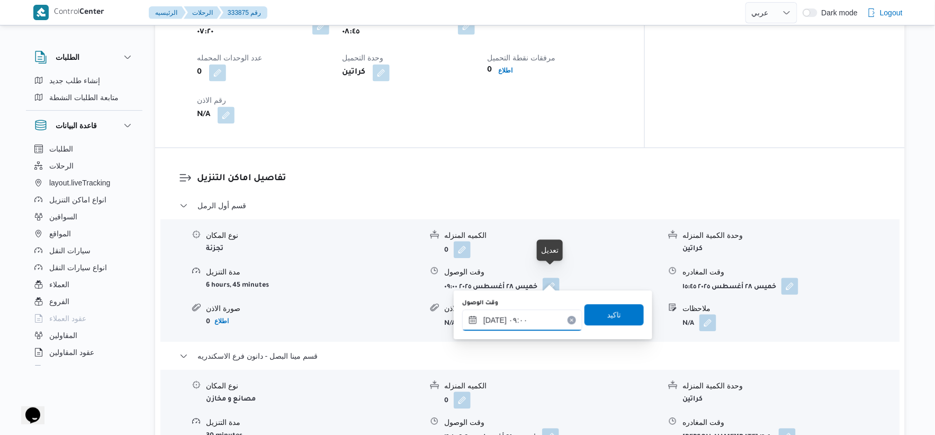
click at [540, 320] on input "[DATE] ٠٩:٠٠" at bounding box center [522, 319] width 120 height 21
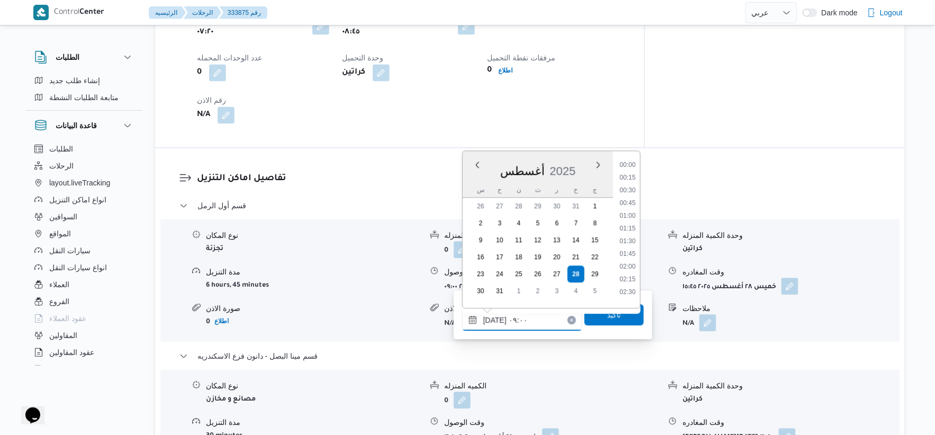
scroll to position [385, 0]
click at [635, 261] on li "09:30" at bounding box center [627, 262] width 24 height 11
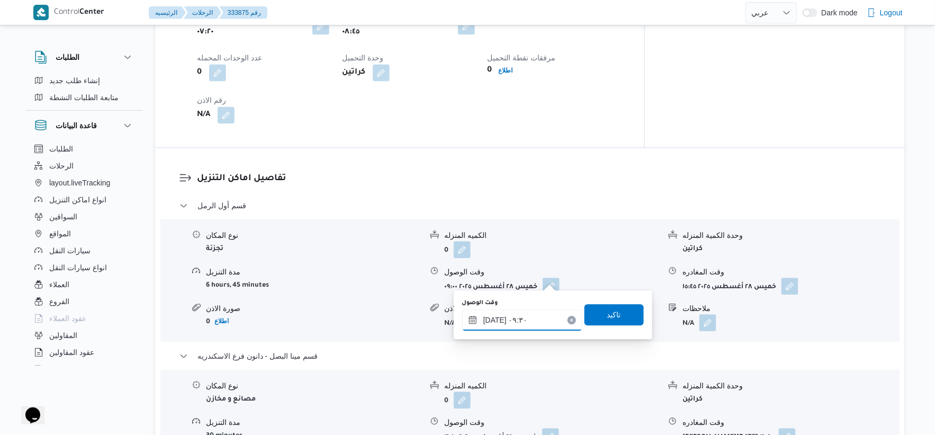
click at [527, 322] on input "[DATE] ٠٩:٣٠" at bounding box center [522, 319] width 120 height 21
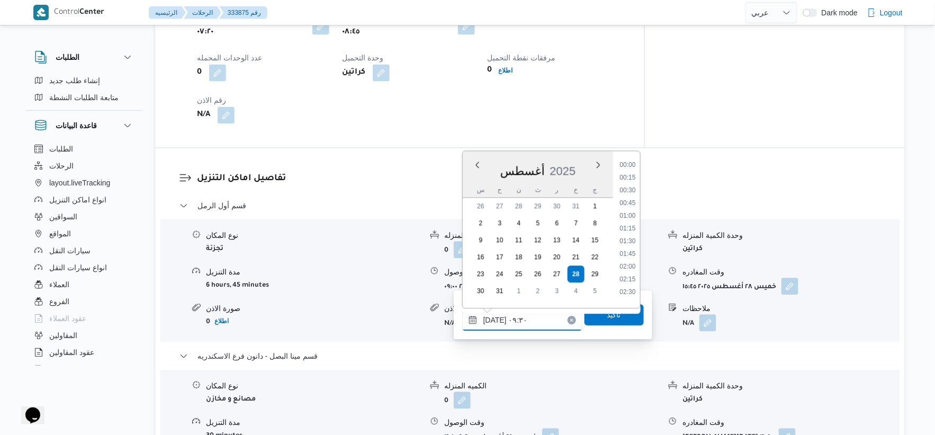
scroll to position [411, 0]
click at [634, 221] on li "09:15" at bounding box center [627, 224] width 24 height 11
type input "[DATE] ٠٩:١٥"
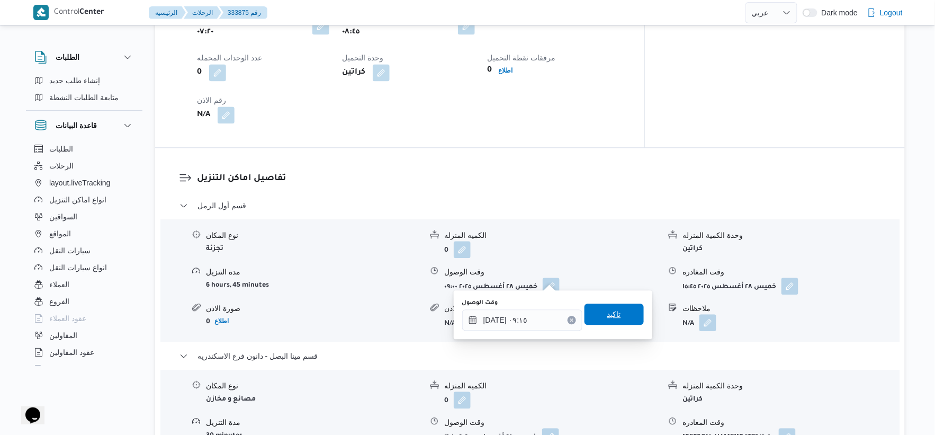
click at [622, 320] on span "تاكيد" at bounding box center [613, 313] width 59 height 21
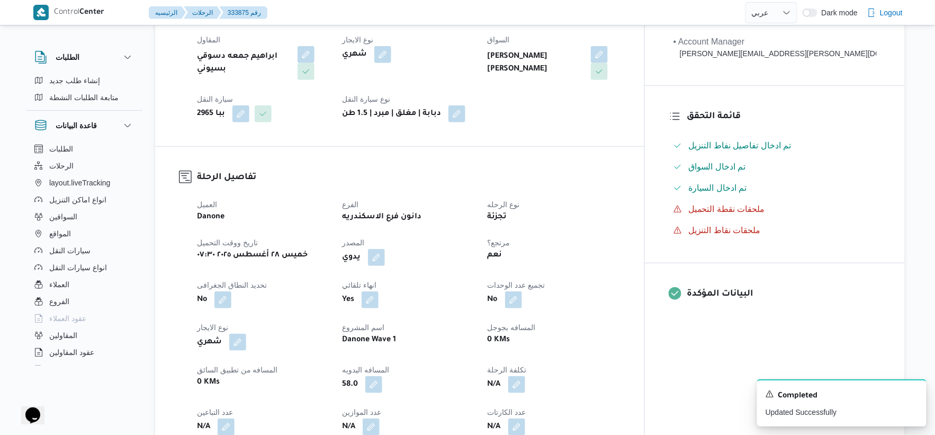
scroll to position [411, 0]
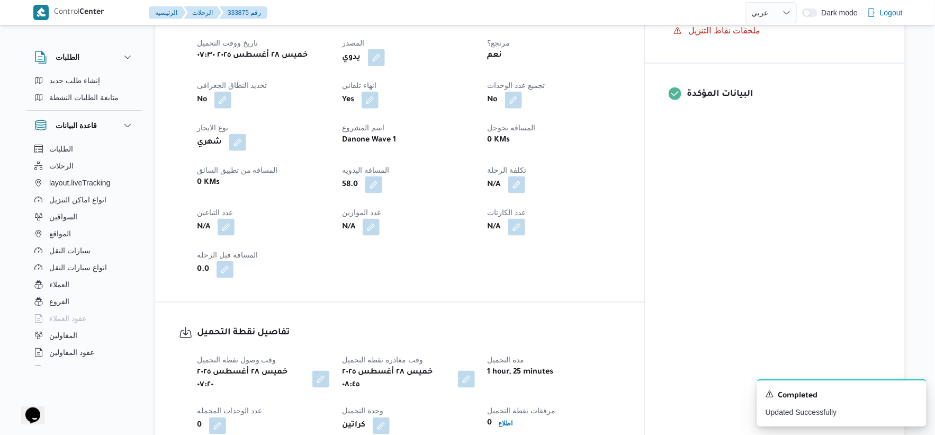
select select "ar"
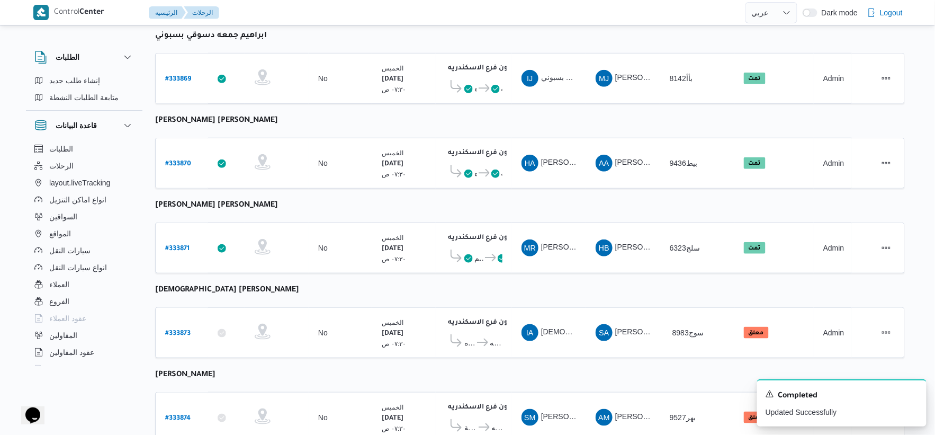
scroll to position [203, 0]
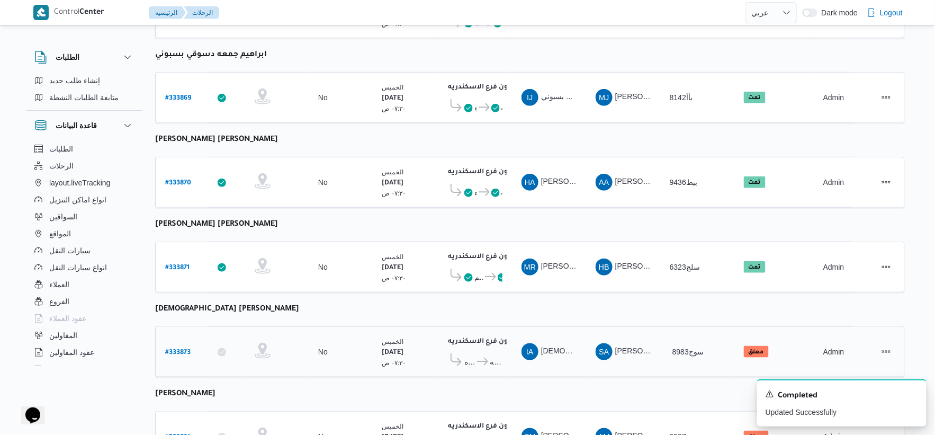
click at [182, 345] on link "# 333873" at bounding box center [177, 352] width 25 height 14
select select "ar"
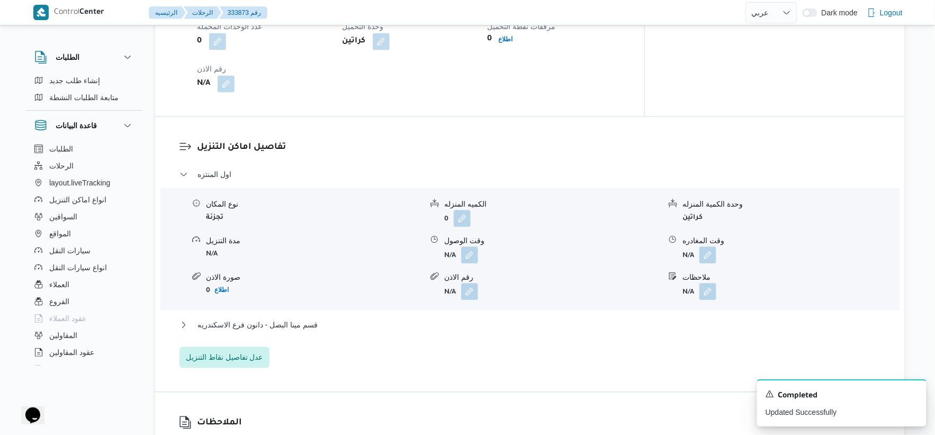
scroll to position [733, 0]
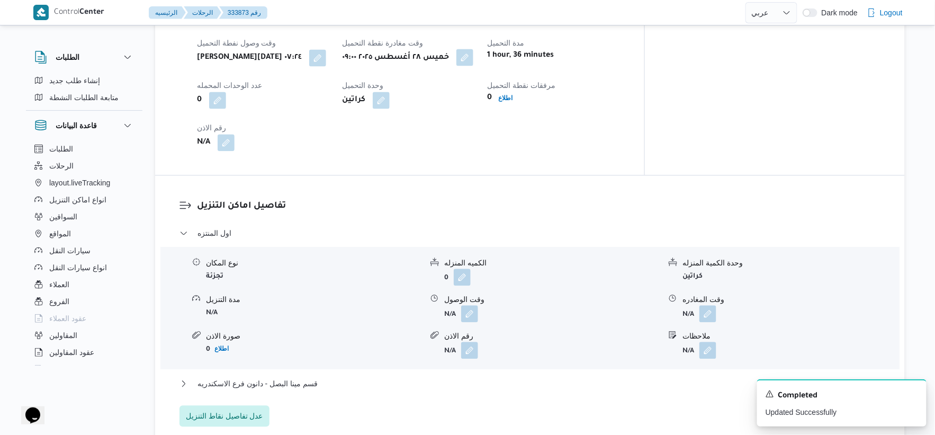
click at [473, 49] on button "button" at bounding box center [464, 57] width 17 height 17
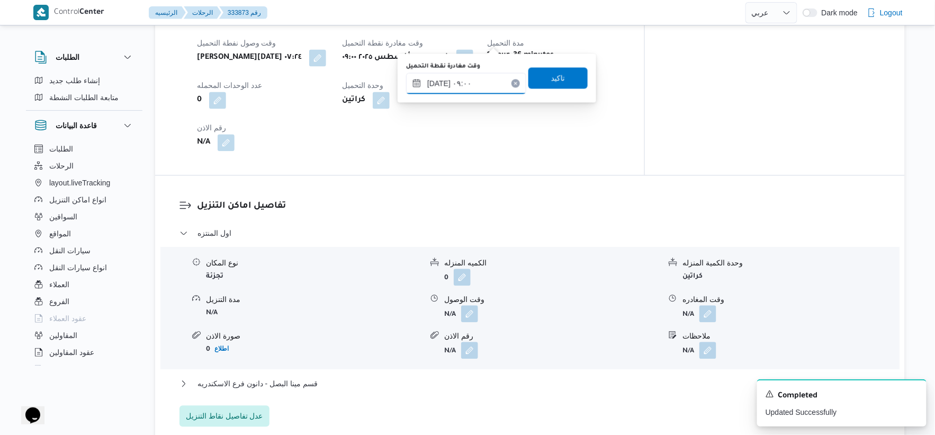
click at [486, 73] on input "[DATE] ٠٩:٠٠" at bounding box center [466, 83] width 120 height 21
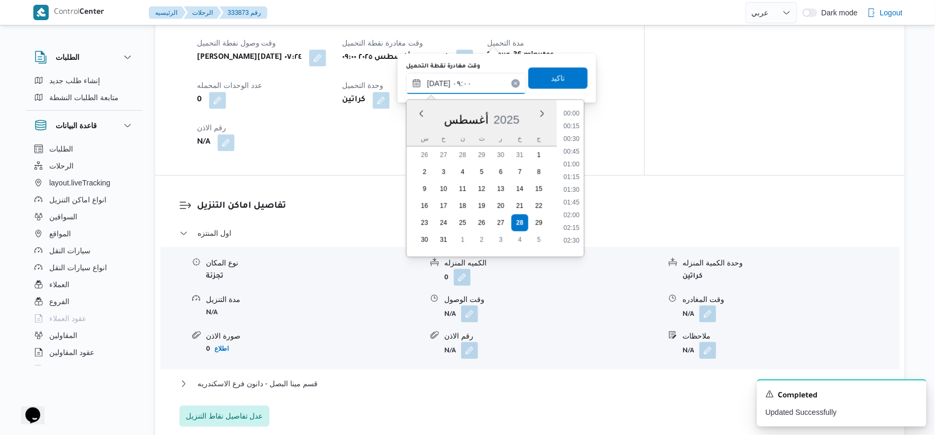
scroll to position [385, 0]
click at [568, 193] on li "09:15" at bounding box center [571, 198] width 24 height 11
type input "[DATE] ٠٩:١٥"
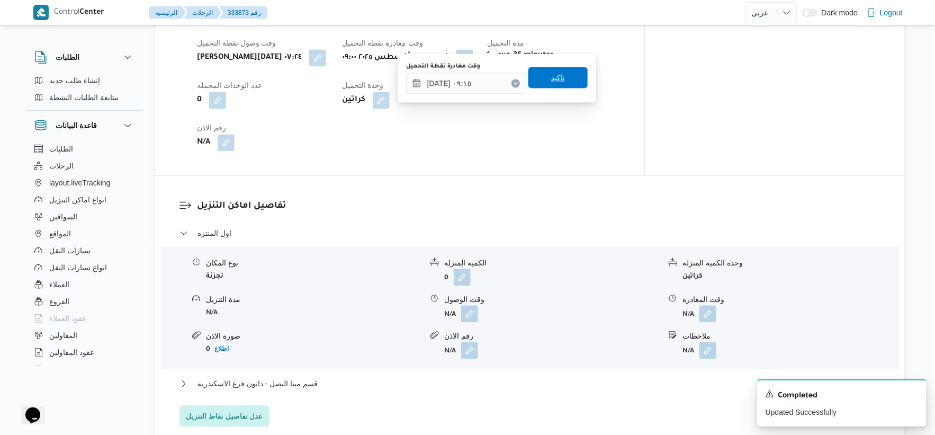
click at [558, 87] on span "تاكيد" at bounding box center [557, 77] width 59 height 21
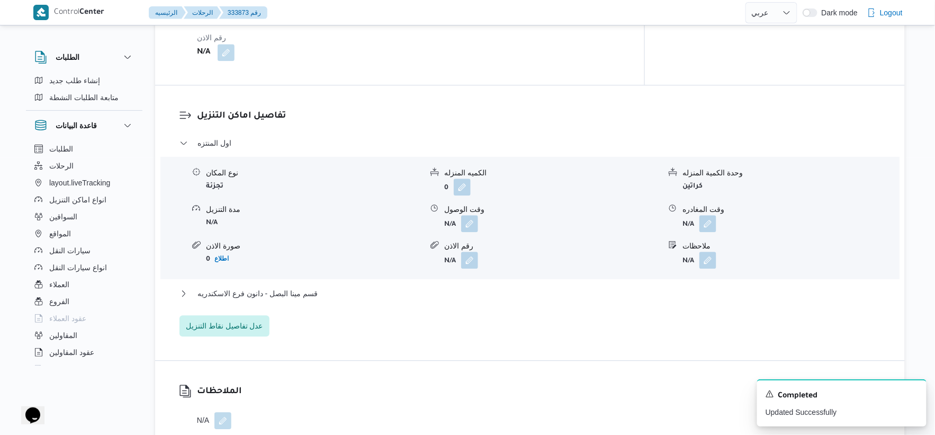
scroll to position [823, 0]
click at [472, 214] on button "button" at bounding box center [469, 222] width 17 height 17
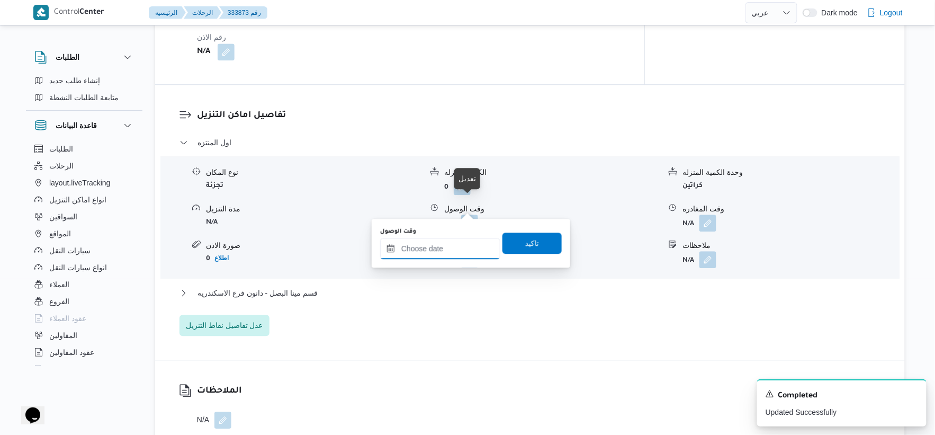
drag, startPoint x: 463, startPoint y: 246, endPoint x: 468, endPoint y: 246, distance: 5.8
click at [463, 246] on input "وقت الوصول" at bounding box center [440, 248] width 120 height 21
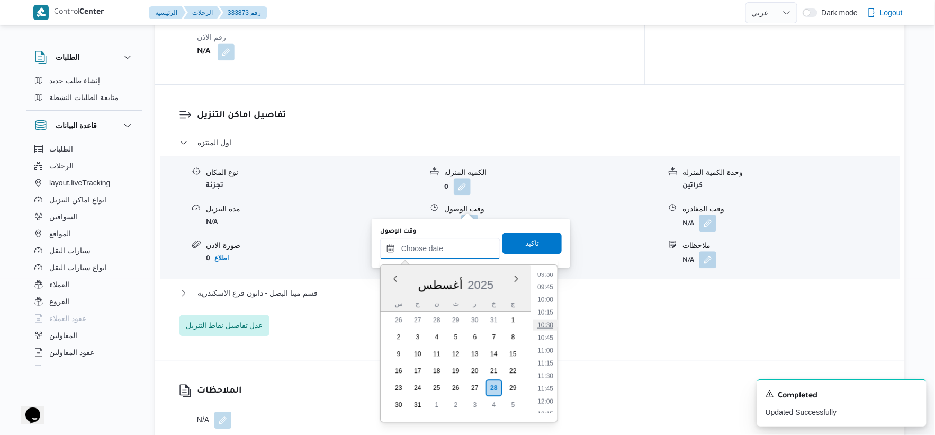
scroll to position [462, 0]
click at [546, 323] on li "10:00" at bounding box center [545, 325] width 24 height 11
type input "٢٨/٠٨/٢٠٢٥ ١٠:٠٠"
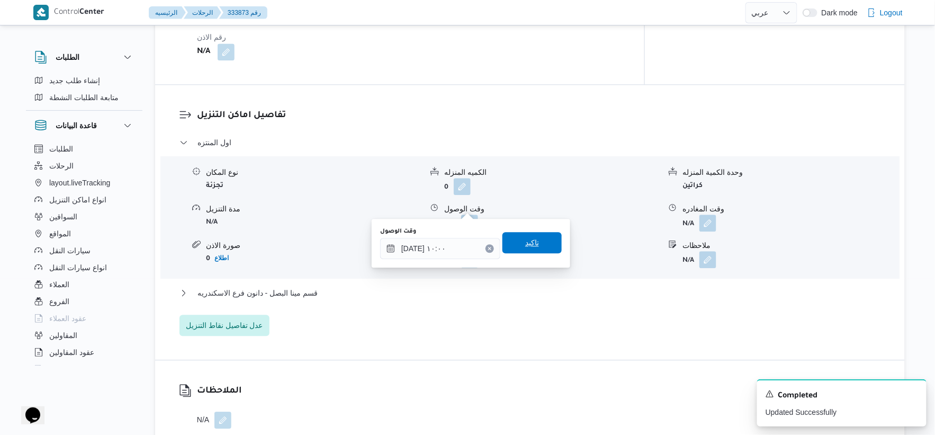
click at [536, 240] on span "تاكيد" at bounding box center [531, 242] width 59 height 21
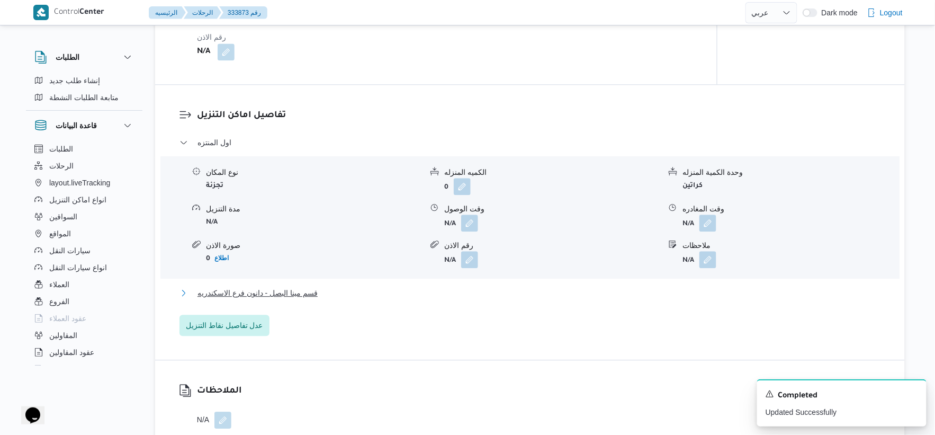
click at [285, 286] on span "قسم مينا البصل - دانون فرع الاسكندريه" at bounding box center [257, 292] width 120 height 13
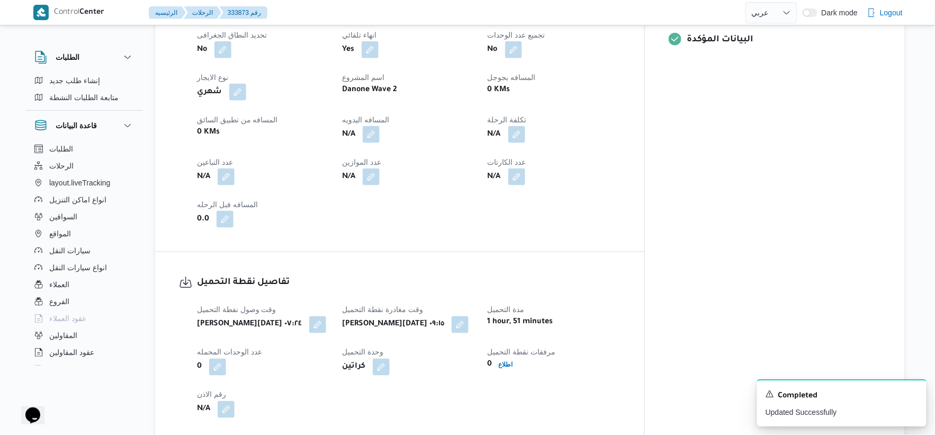
scroll to position [411, 0]
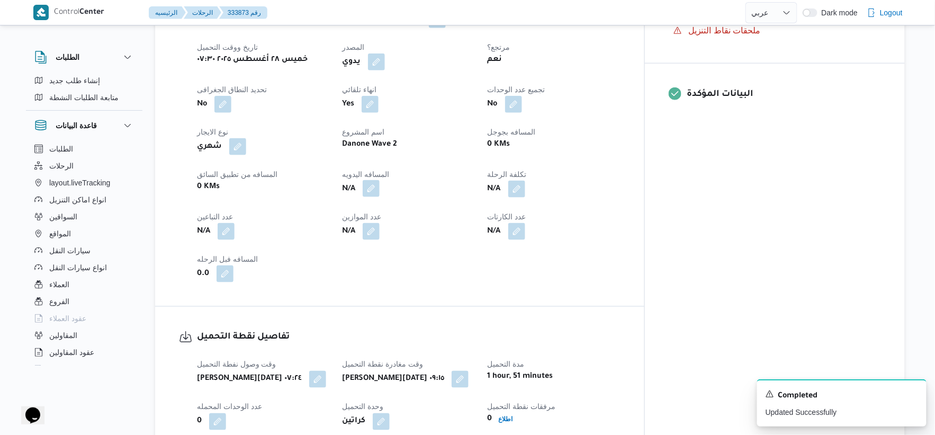
click at [379, 180] on button "button" at bounding box center [371, 188] width 17 height 17
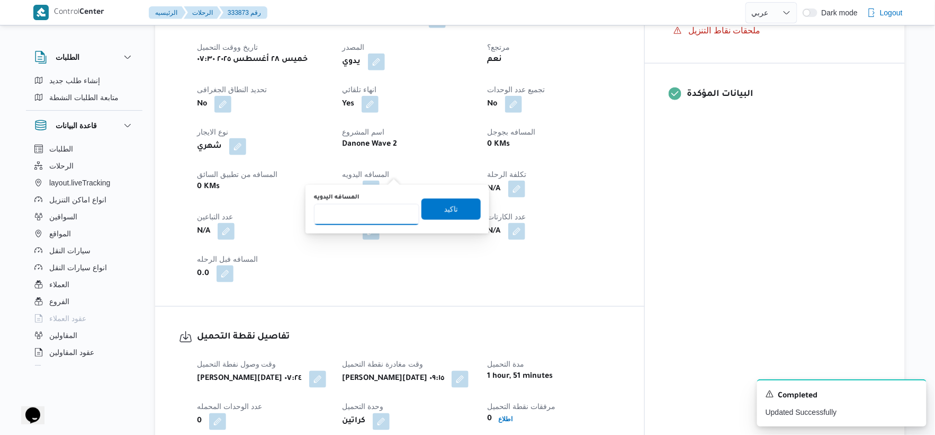
click at [373, 209] on input "المسافه اليدويه" at bounding box center [366, 214] width 105 height 21
type input "51"
click at [472, 204] on span "تاكيد" at bounding box center [450, 208] width 59 height 21
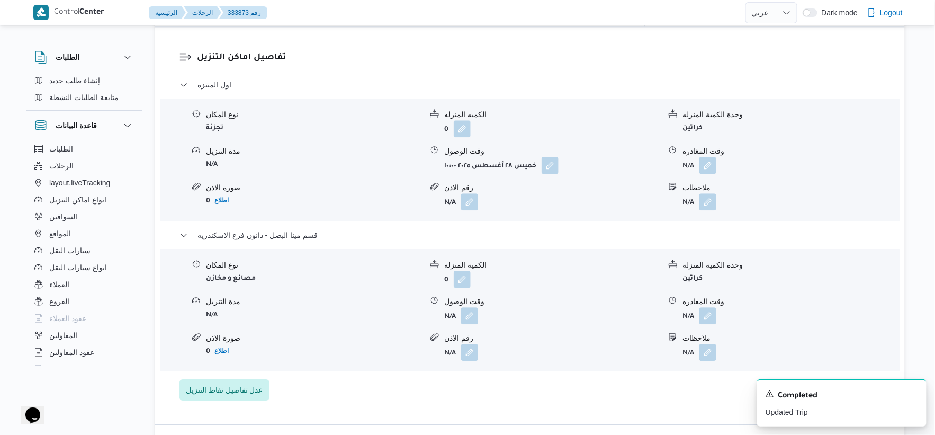
scroll to position [882, 0]
click at [468, 305] on button "button" at bounding box center [469, 313] width 17 height 17
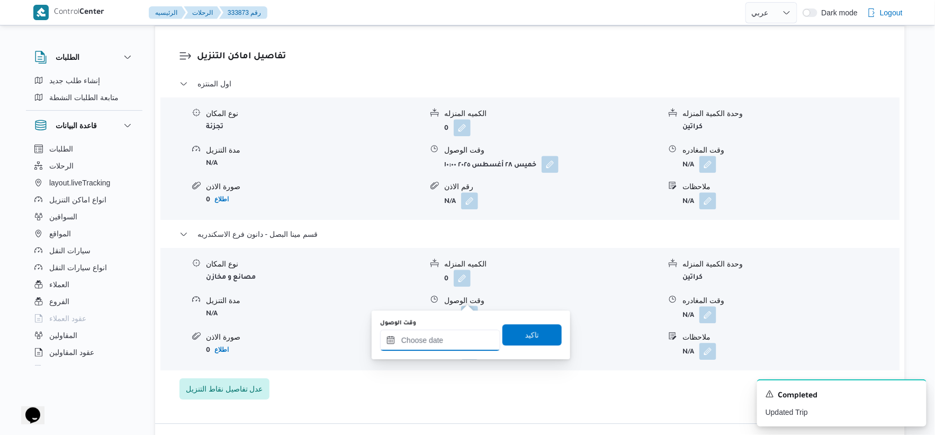
click at [453, 341] on input "وقت الوصول" at bounding box center [440, 339] width 120 height 21
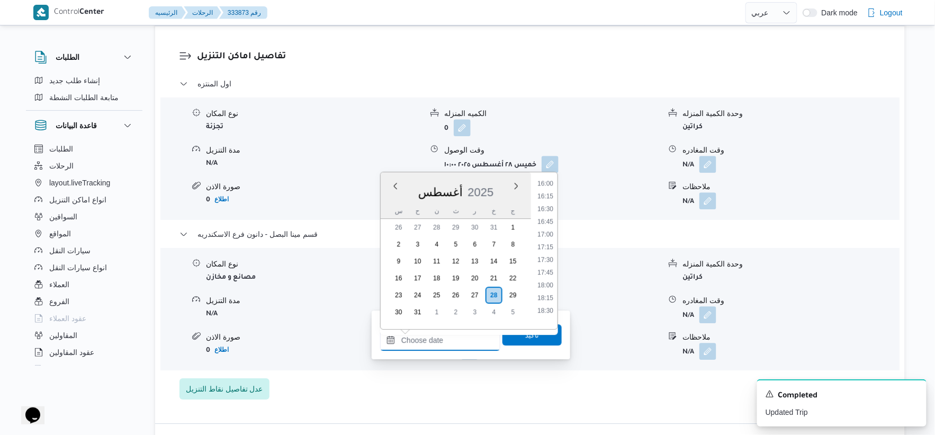
scroll to position [814, 0]
click at [551, 209] on li "16:30" at bounding box center [545, 210] width 24 height 11
type input "٢٨/٠٨/٢٠٢٥ ١٦:٣٠"
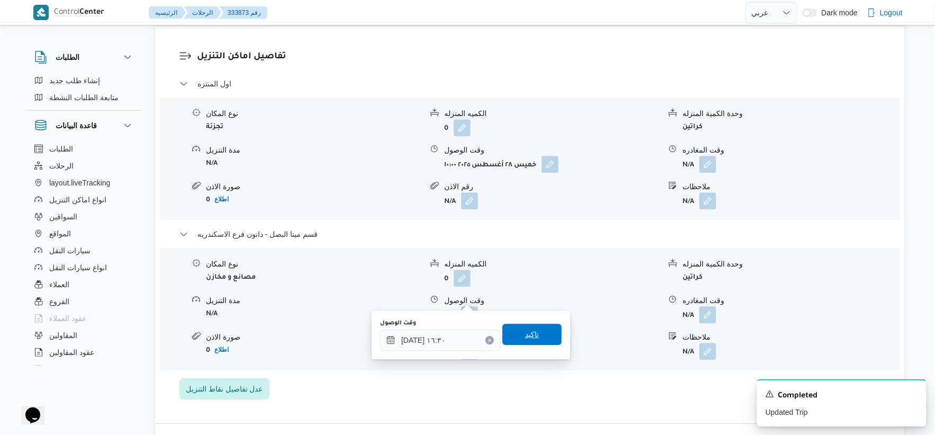
click at [538, 329] on span "تاكيد" at bounding box center [531, 333] width 59 height 21
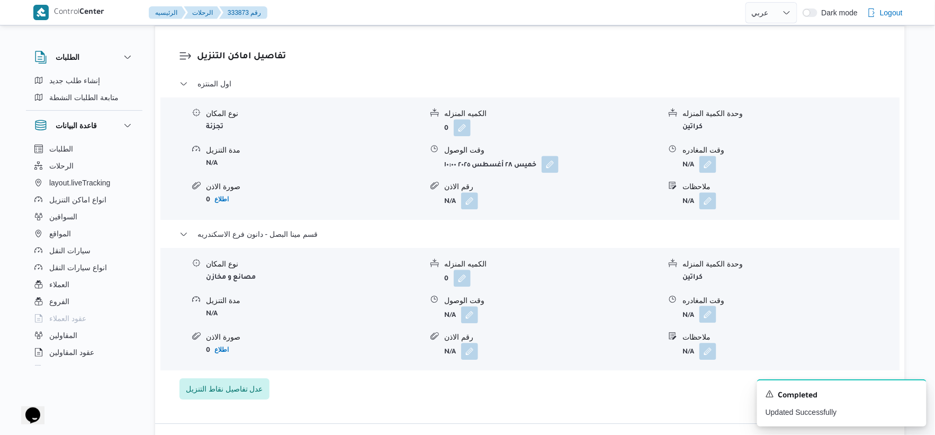
click at [711, 305] on button "button" at bounding box center [707, 313] width 17 height 17
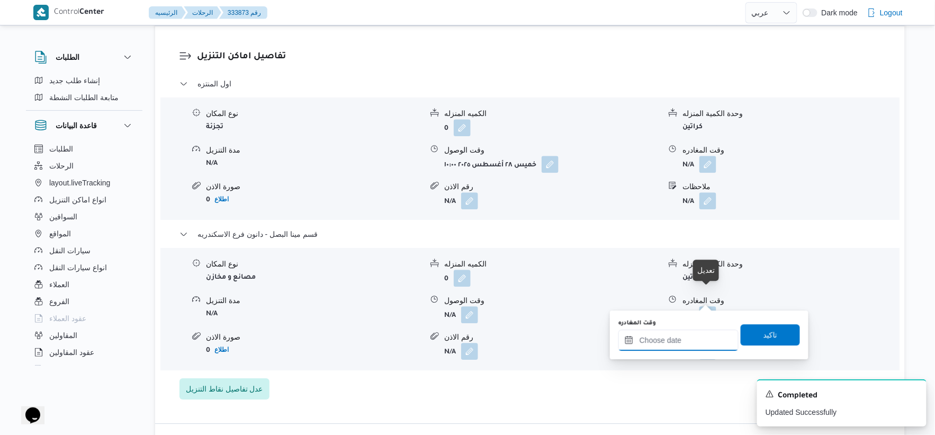
click at [691, 338] on input "وقت المغادره" at bounding box center [678, 339] width 120 height 21
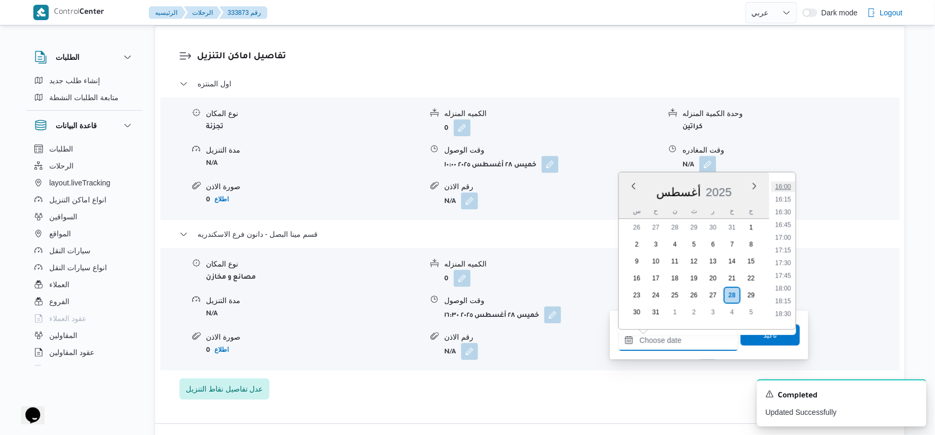
scroll to position [755, 0]
click at [785, 277] on li "16:45" at bounding box center [783, 281] width 24 height 11
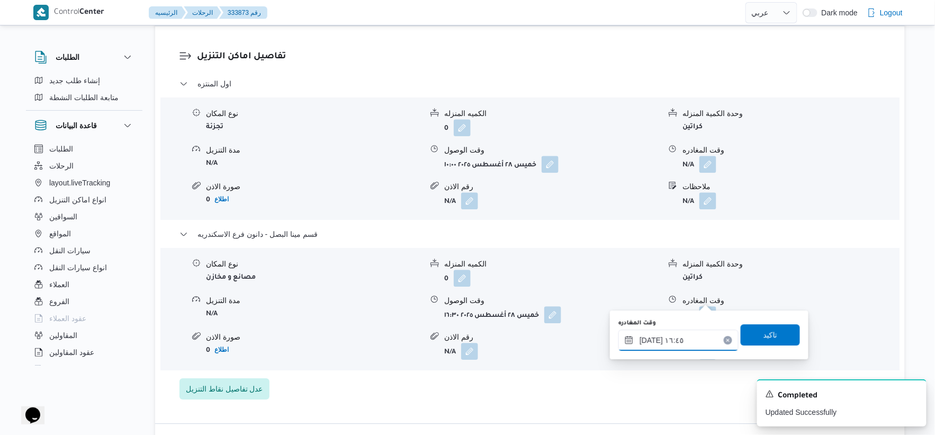
click at [649, 337] on input "٢٨/٠٨/٢٠٢٥ ١٦:٤٥" at bounding box center [678, 339] width 120 height 21
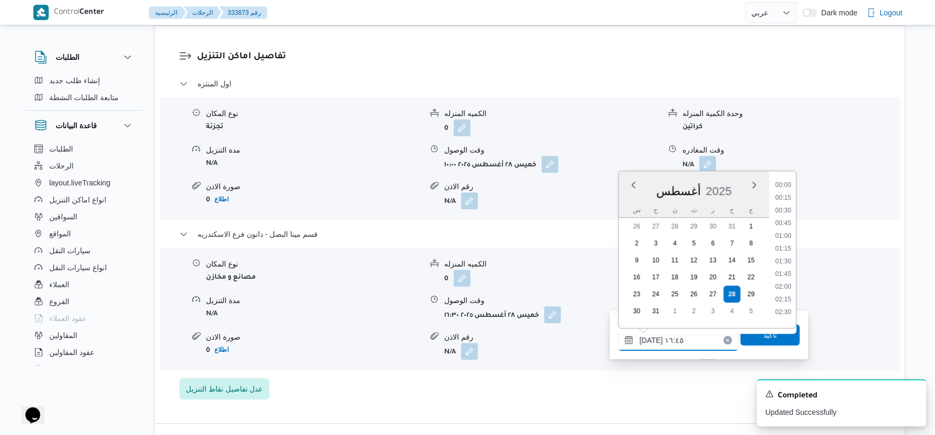
click at [649, 337] on input "٢٨/٠٨/٢٠٢٥ ١٦:٤٥" at bounding box center [678, 339] width 120 height 21
type input "٢٨/٠٨/٢٠٢٥ ١٦:٥٥"
click at [754, 333] on span "تاكيد" at bounding box center [769, 333] width 59 height 21
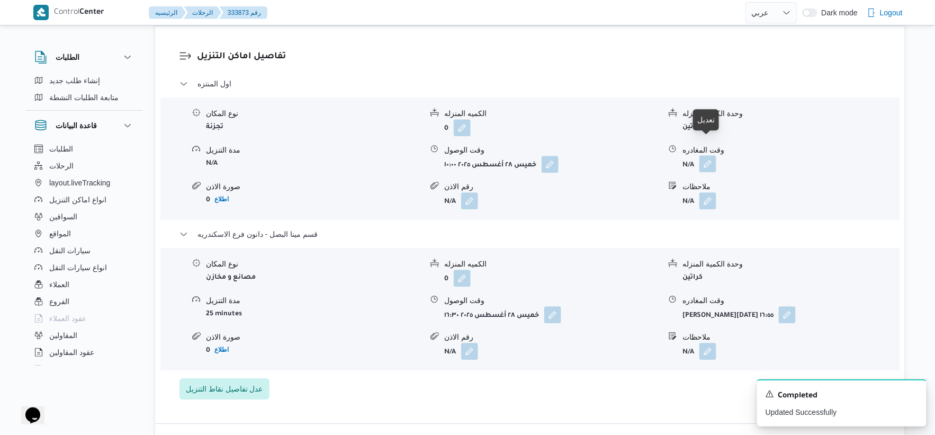
click at [705, 155] on button "button" at bounding box center [707, 163] width 17 height 17
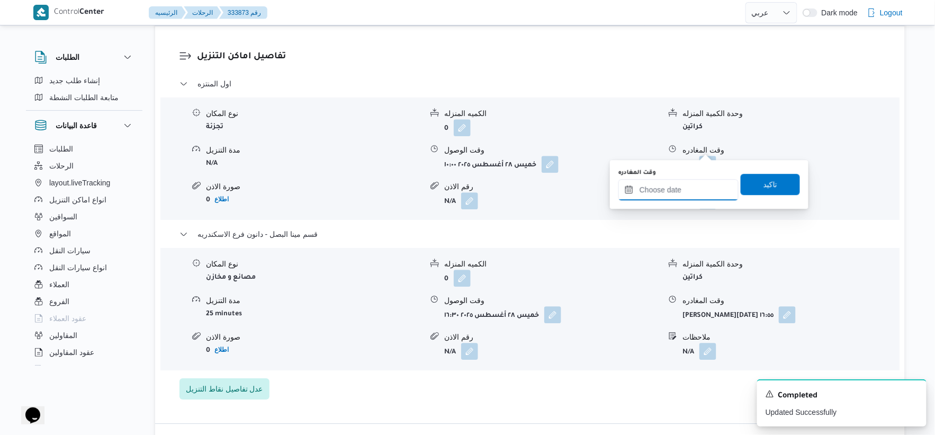
click at [695, 192] on input "وقت المغادره" at bounding box center [678, 189] width 120 height 21
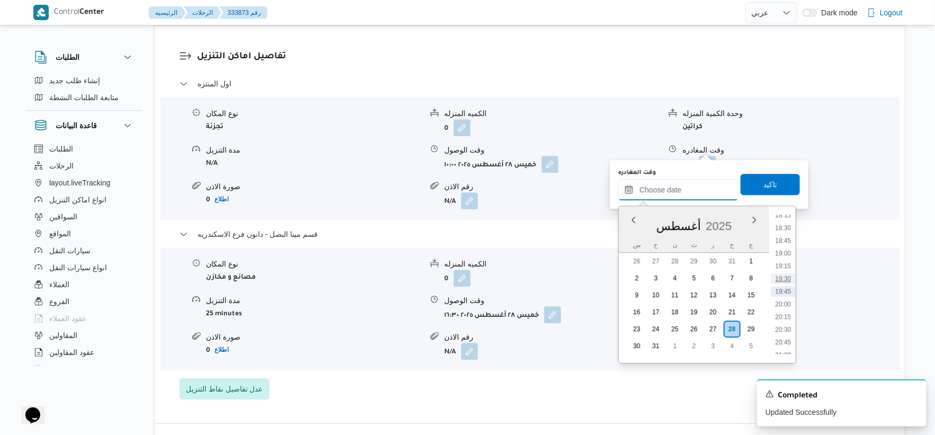
scroll to position [814, 0]
click at [781, 216] on li "16:00" at bounding box center [783, 218] width 24 height 11
type input "٢٨/٠٨/٢٠٢٥ ١٦:٠٠"
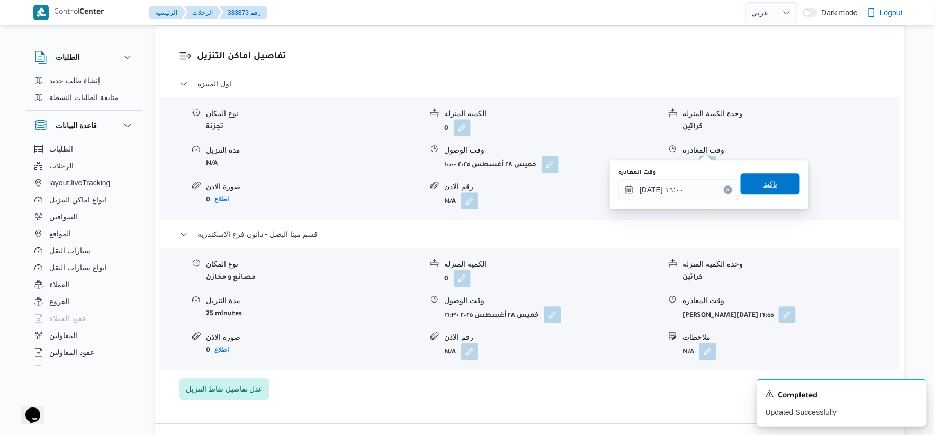
click at [773, 186] on span "تاكيد" at bounding box center [769, 183] width 59 height 21
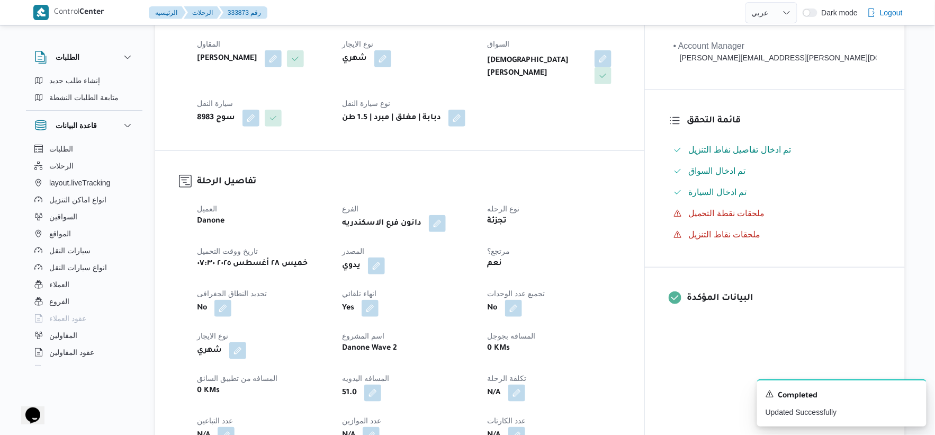
scroll to position [0, 0]
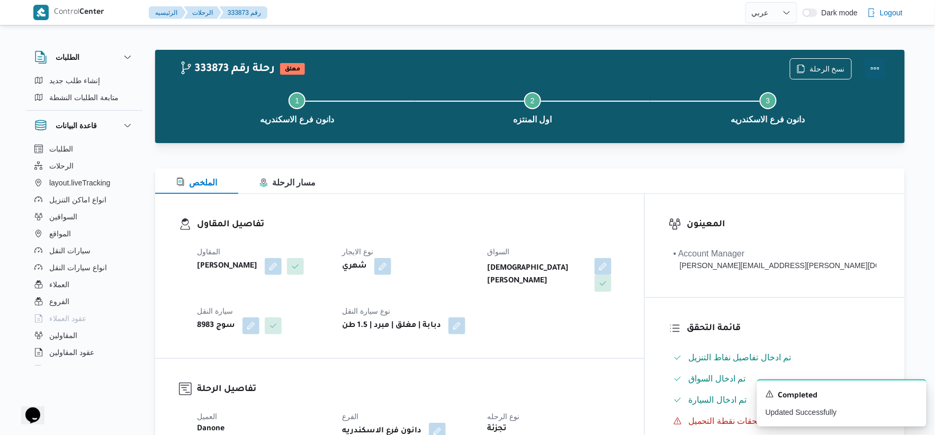
click at [881, 69] on button "Actions" at bounding box center [874, 68] width 21 height 21
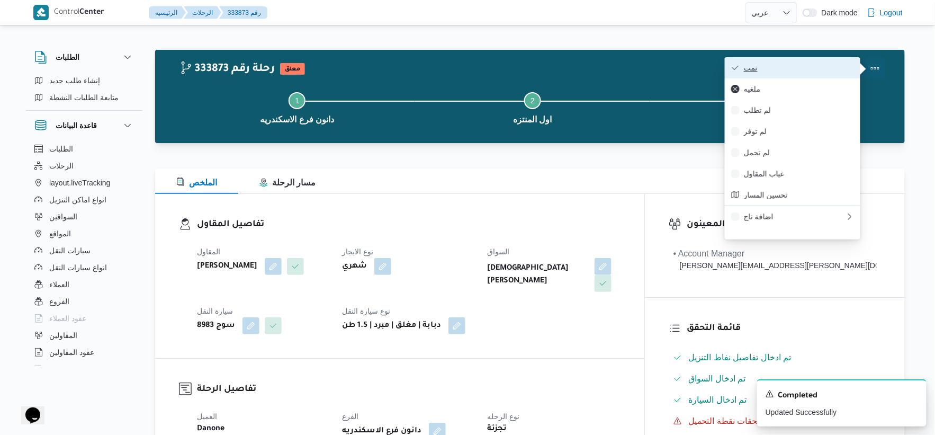
click at [837, 66] on span "تمت" at bounding box center [799, 68] width 110 height 8
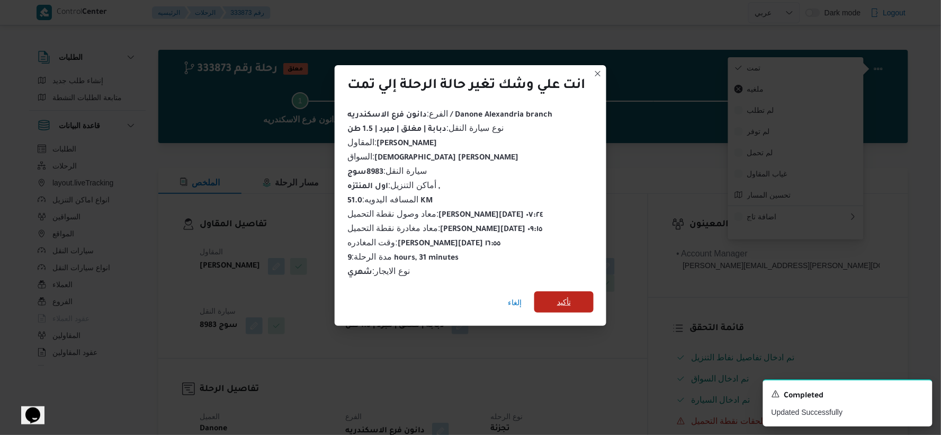
click at [568, 295] on span "تأكيد" at bounding box center [564, 301] width 14 height 13
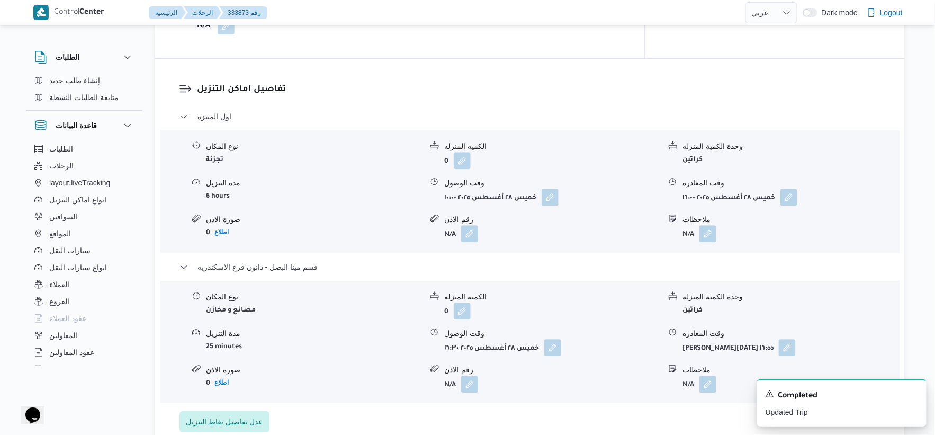
scroll to position [941, 0]
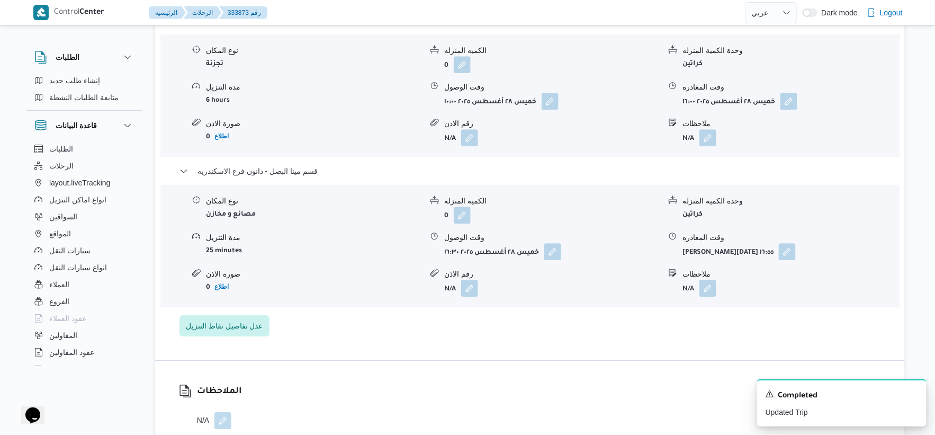
select select "ar"
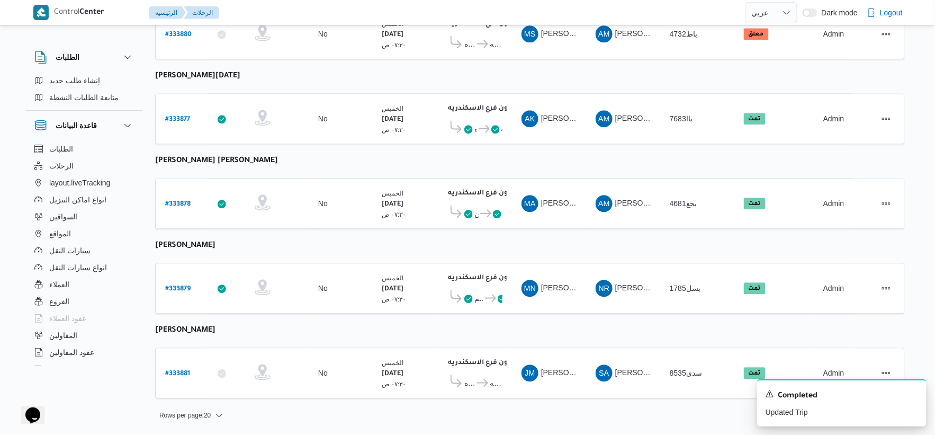
scroll to position [226, 0]
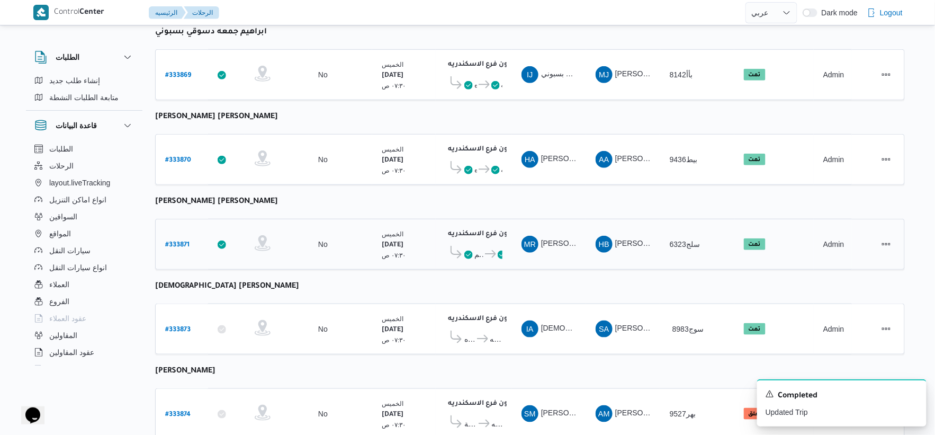
click at [170, 241] on b "# 333871" at bounding box center [177, 244] width 24 height 7
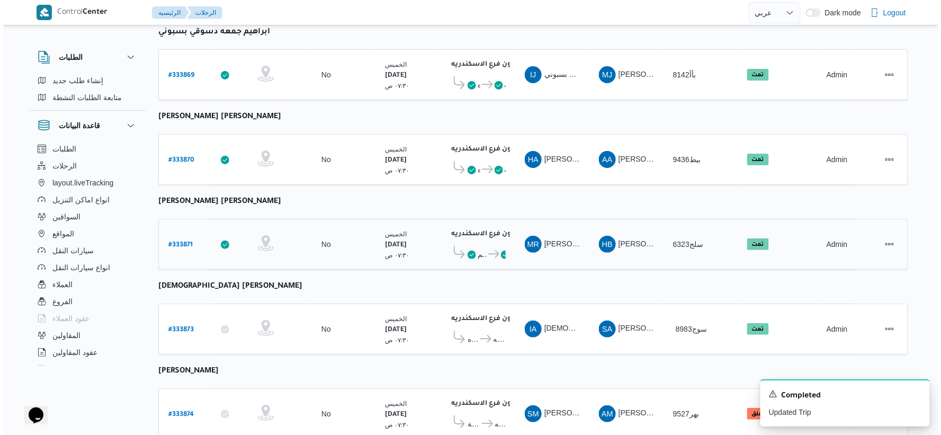
scroll to position [29, 0]
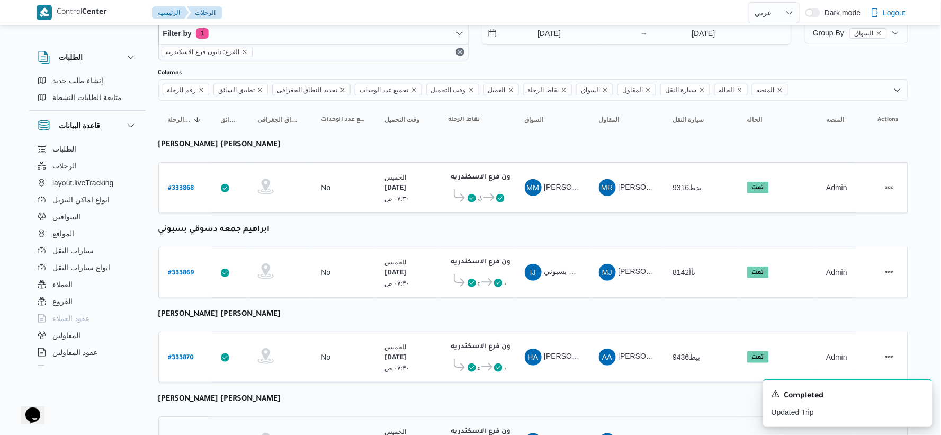
select select "ar"
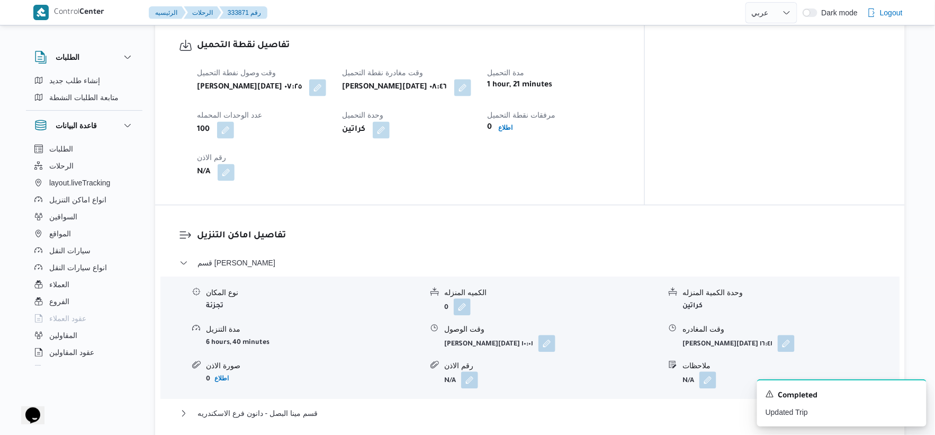
scroll to position [814, 0]
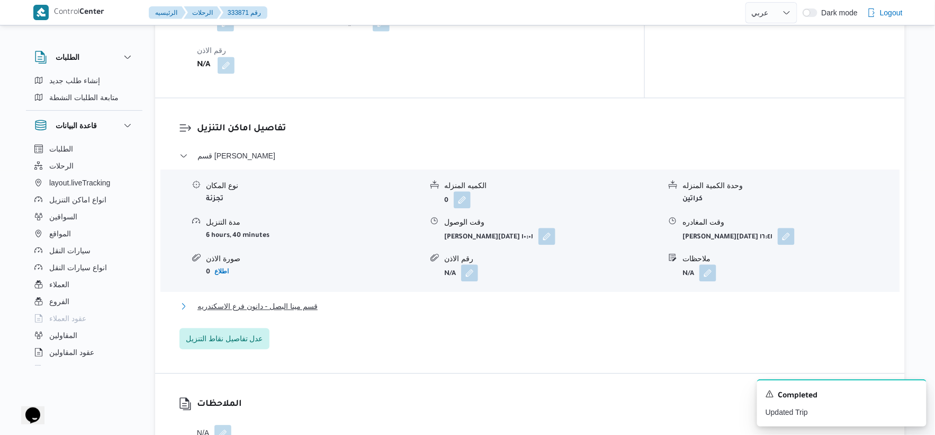
click at [318, 300] on button "قسم مينا البصل - دانون فرع الاسكندريه" at bounding box center [529, 306] width 701 height 13
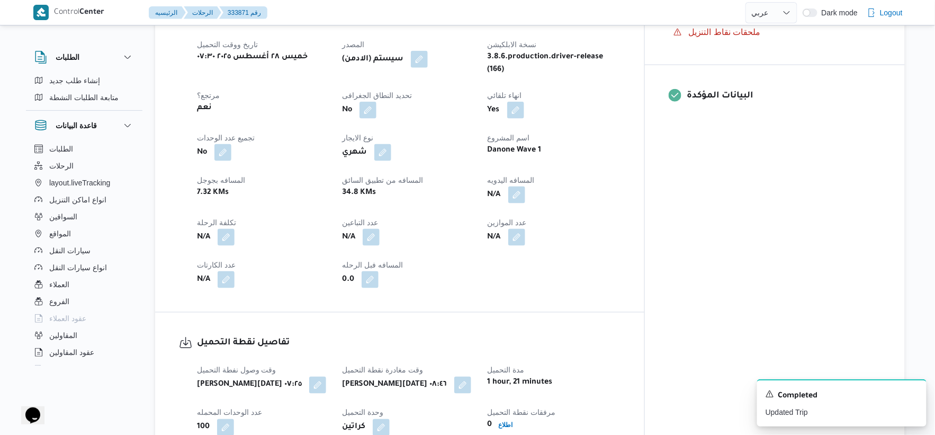
scroll to position [403, 0]
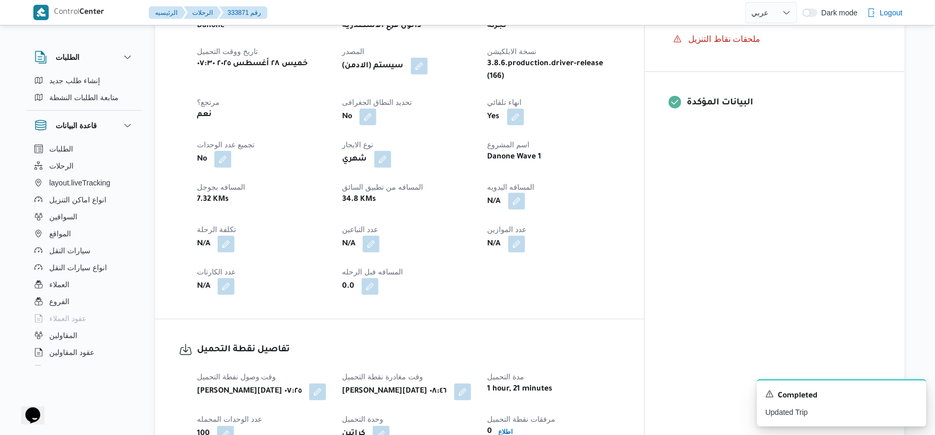
click at [525, 193] on button "button" at bounding box center [516, 201] width 17 height 17
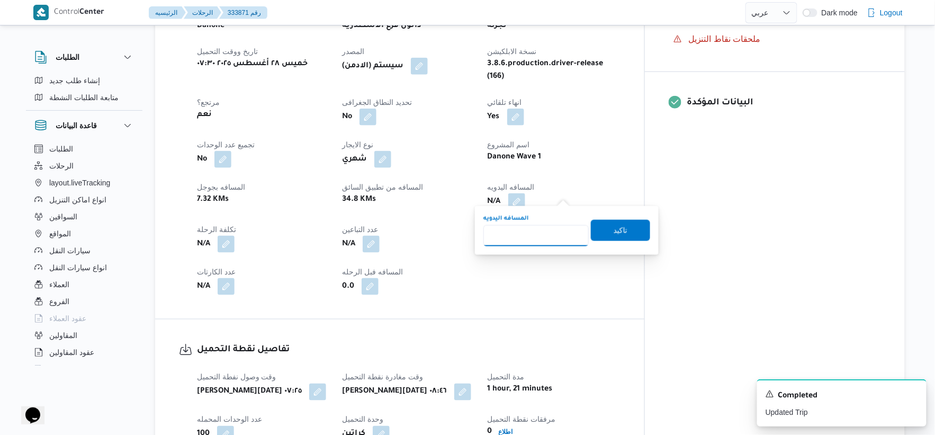
click at [547, 225] on input "المسافه اليدويه" at bounding box center [535, 235] width 105 height 21
type input "31"
click at [623, 231] on span "تاكيد" at bounding box center [620, 229] width 59 height 21
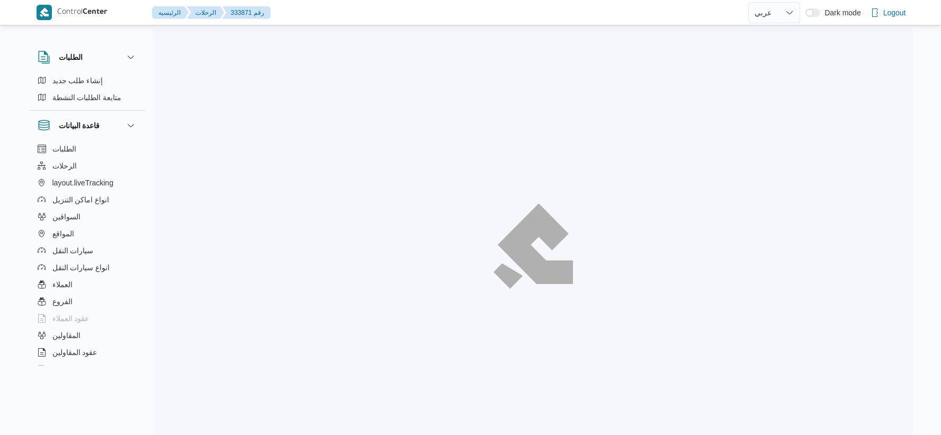
select select "ar"
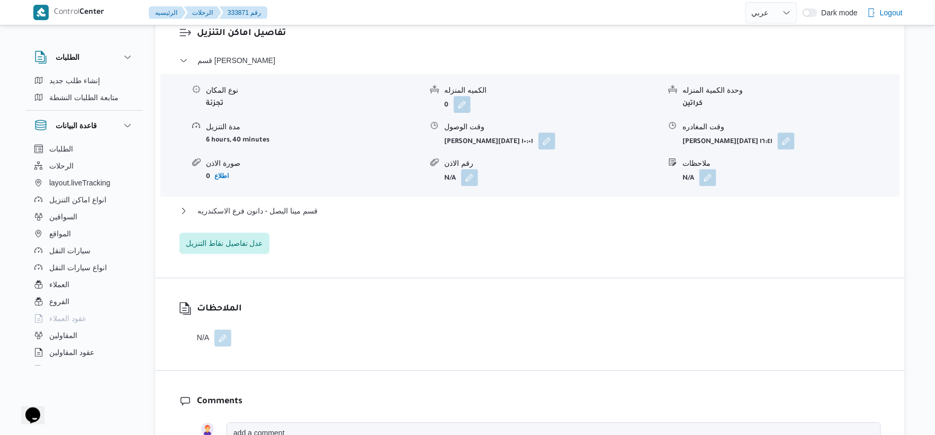
scroll to position [911, 0]
click at [320, 204] on button "قسم مينا البصل - دانون فرع الاسكندريه" at bounding box center [529, 209] width 701 height 13
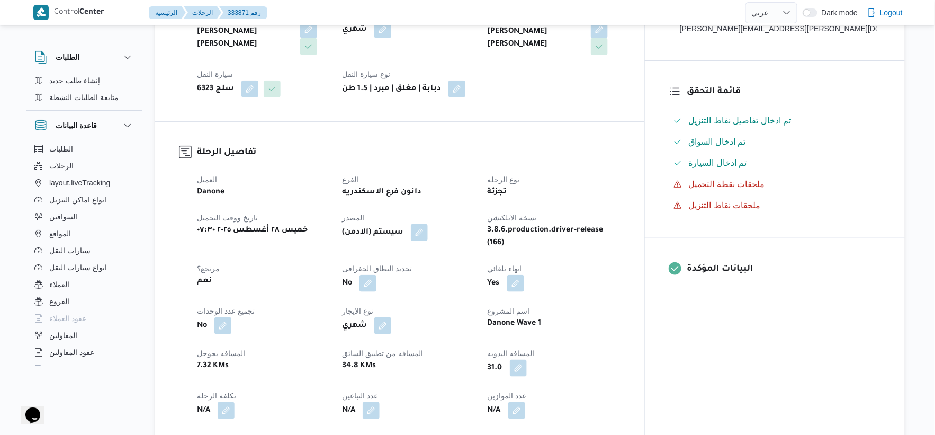
scroll to position [235, 0]
select select "ar"
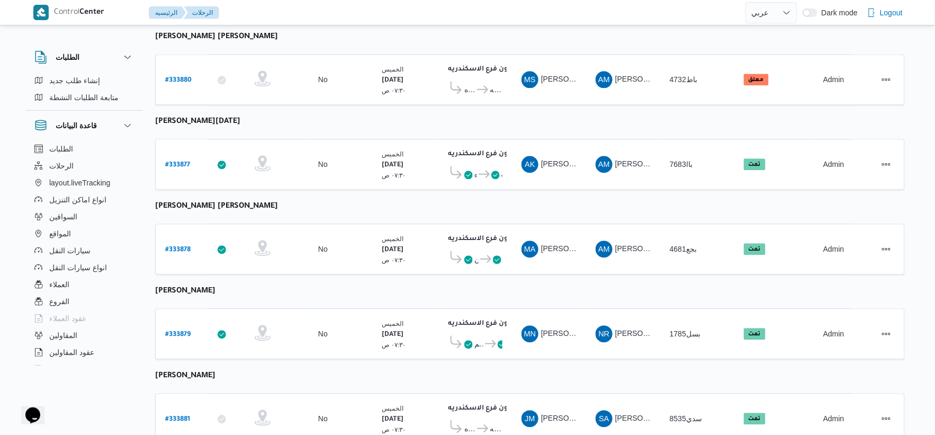
scroll to position [850, 0]
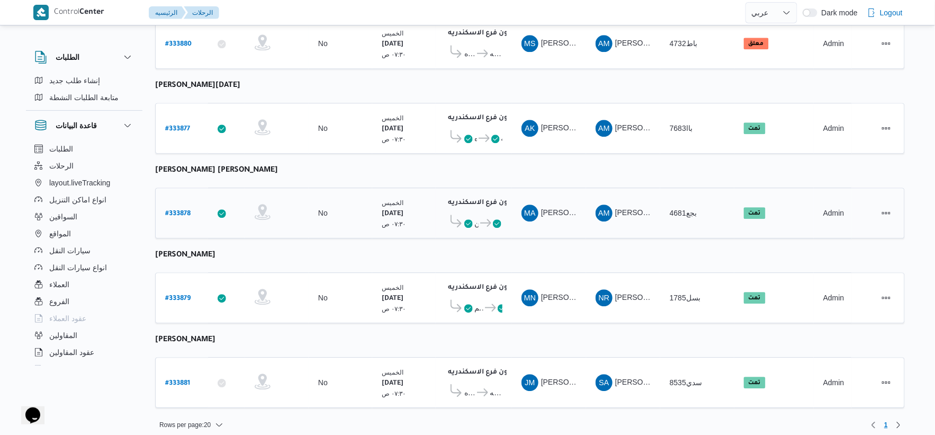
click at [180, 210] on b "# 333878" at bounding box center [177, 213] width 25 height 7
select select "ar"
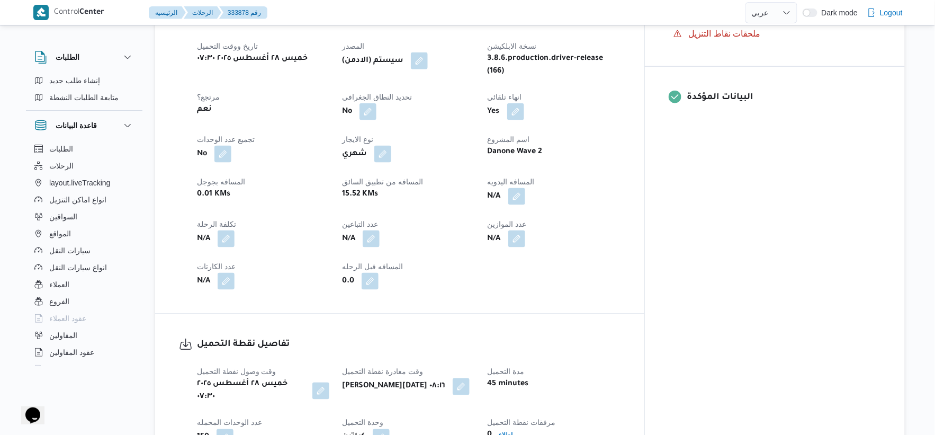
scroll to position [411, 0]
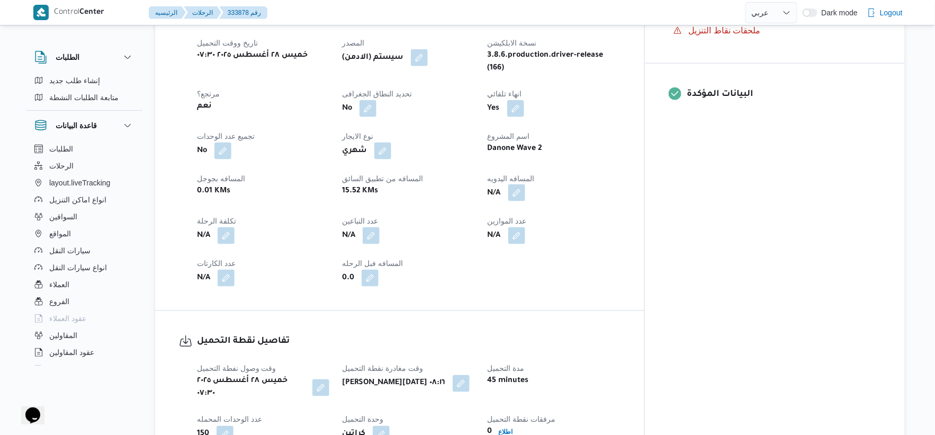
click at [525, 184] on button "button" at bounding box center [516, 192] width 17 height 17
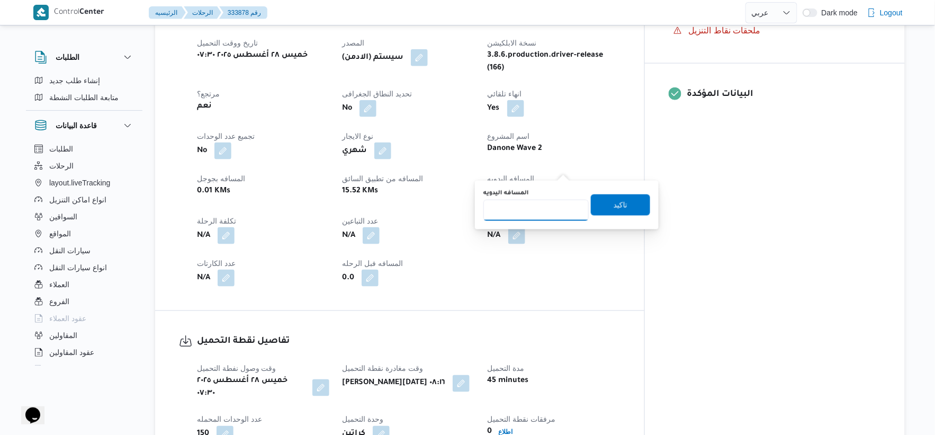
click at [535, 214] on input "المسافه اليدويه" at bounding box center [535, 210] width 105 height 21
type input "27"
click at [629, 204] on span "تاكيد" at bounding box center [620, 204] width 59 height 21
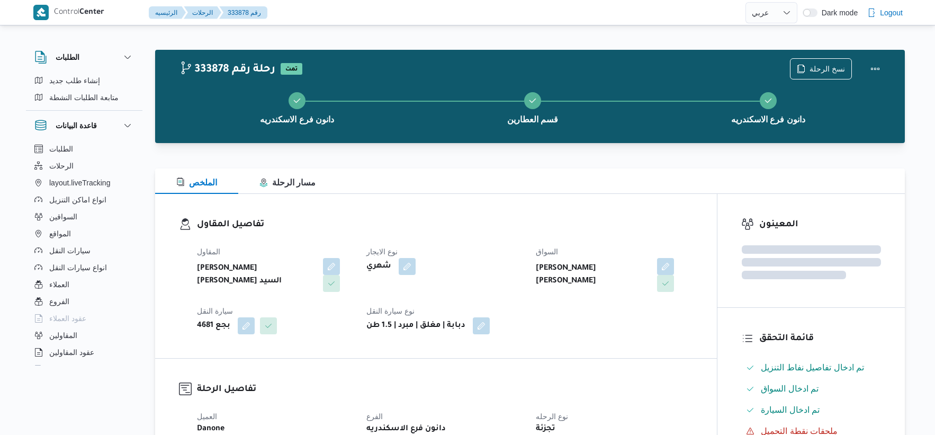
select select "ar"
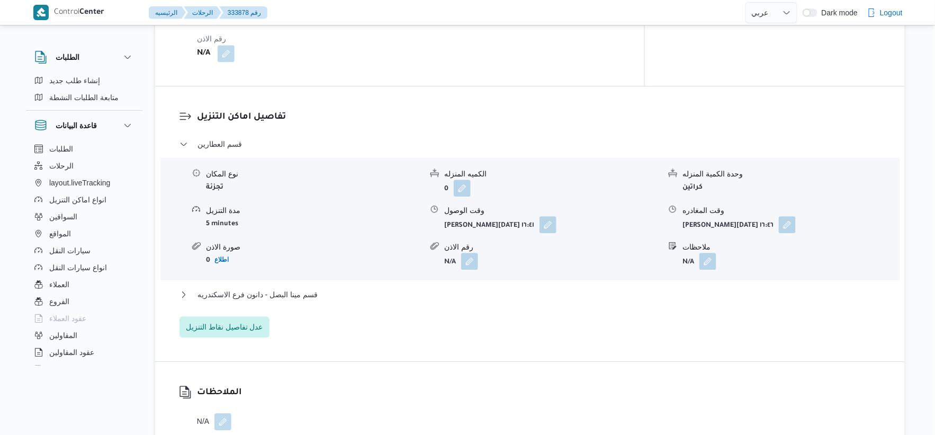
scroll to position [882, 0]
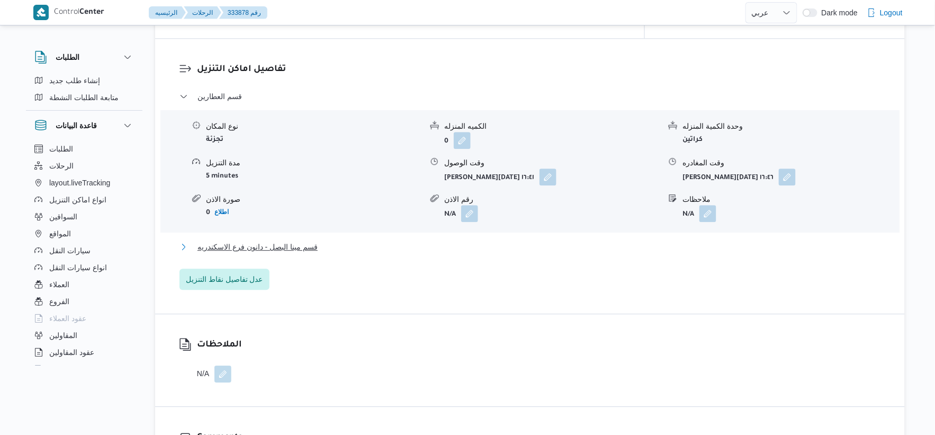
click at [347, 240] on button "قسم مينا البصل - دانون فرع الاسكندريه" at bounding box center [529, 246] width 701 height 13
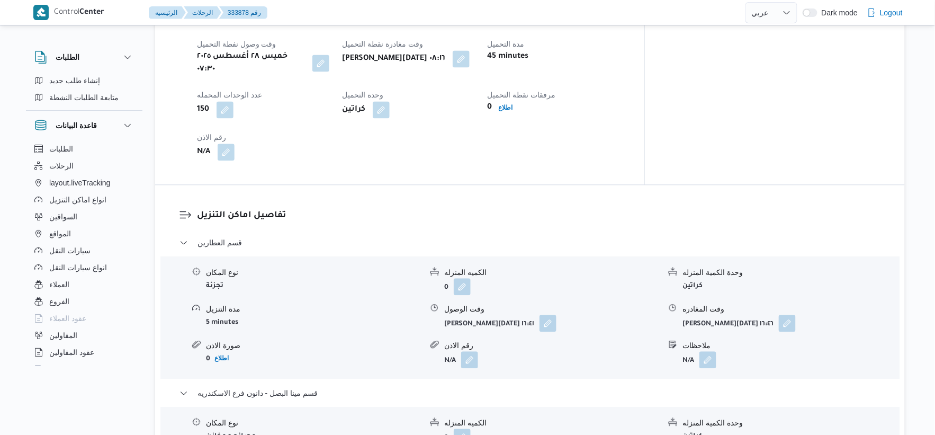
scroll to position [706, 0]
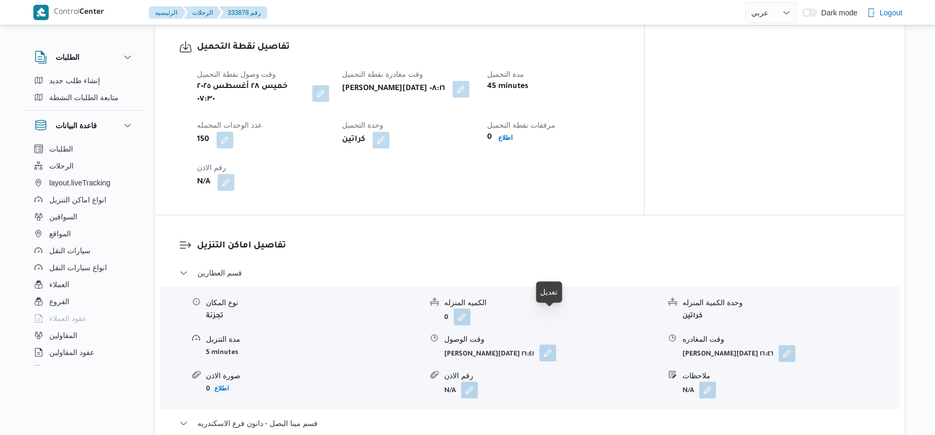
click at [554, 344] on button "button" at bounding box center [547, 352] width 17 height 17
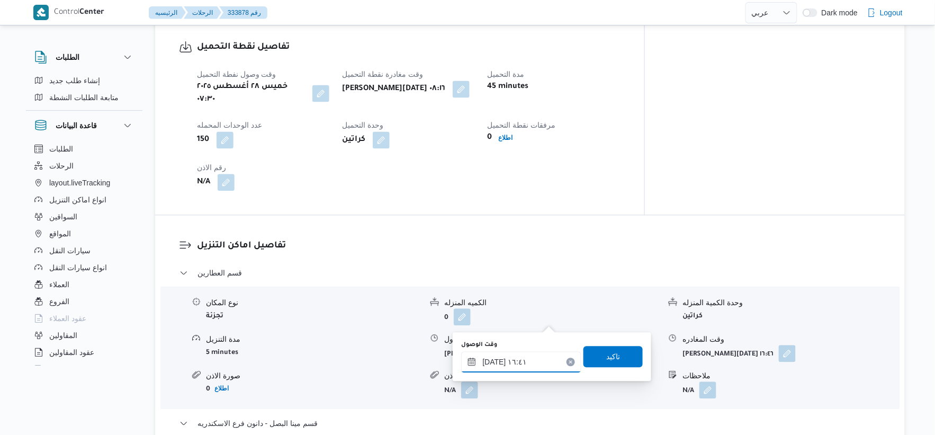
click at [526, 357] on input "[DATE] ١٦:٤١" at bounding box center [521, 361] width 120 height 21
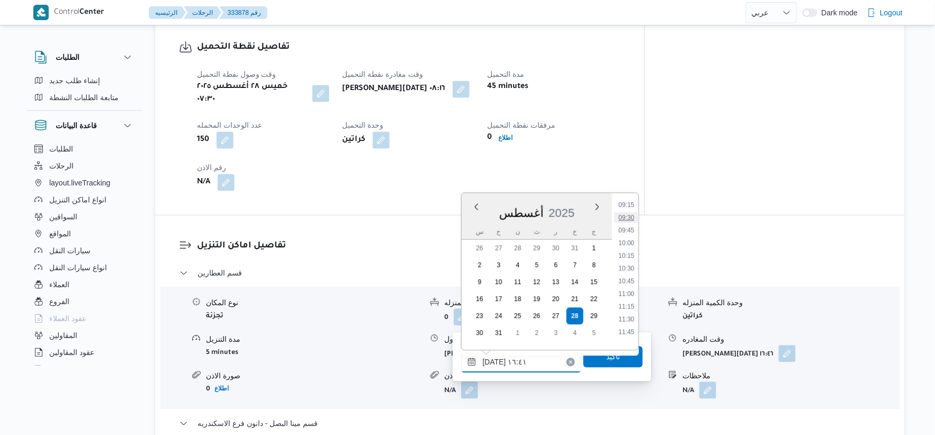
scroll to position [413, 0]
click at [627, 224] on li "08:30" at bounding box center [626, 225] width 24 height 11
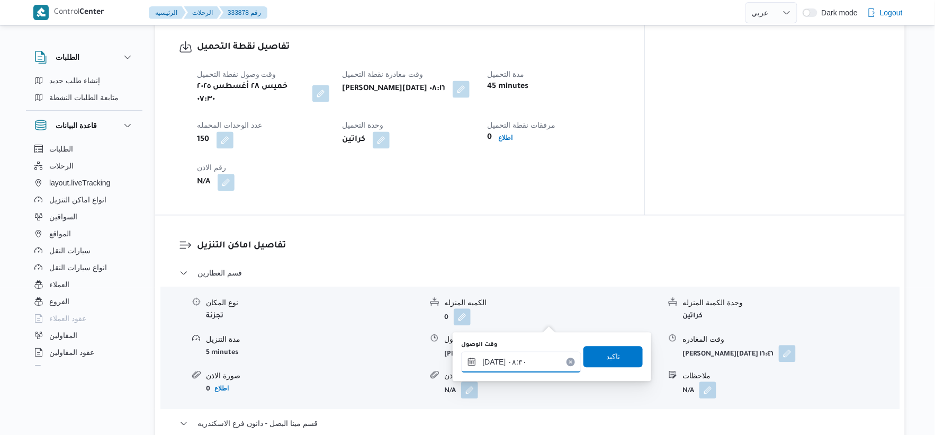
click at [531, 366] on input "[DATE] ٠٨:٣٠" at bounding box center [521, 361] width 120 height 21
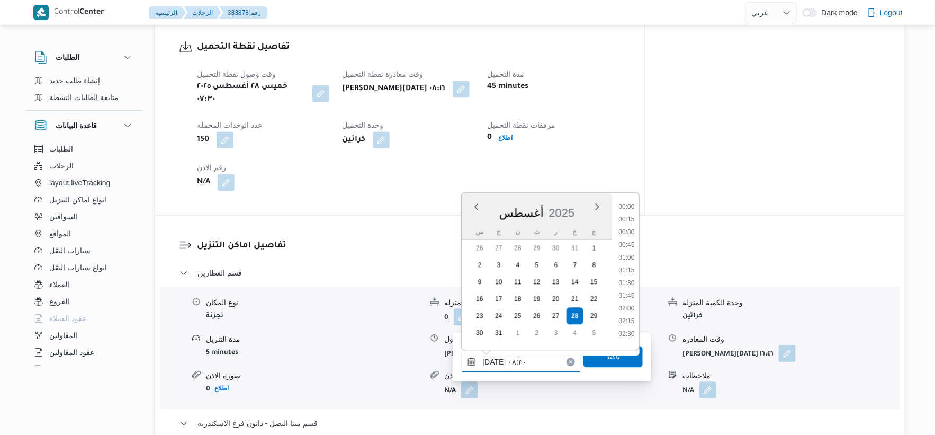
scroll to position [360, 0]
click at [631, 288] on li "08:45" at bounding box center [627, 290] width 24 height 11
type input "[DATE] ٠٨:٤٥"
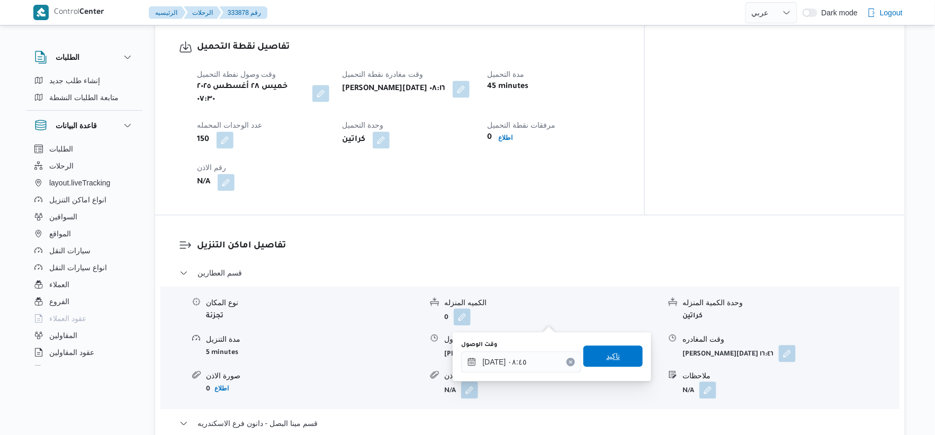
click at [615, 364] on span "تاكيد" at bounding box center [612, 355] width 59 height 21
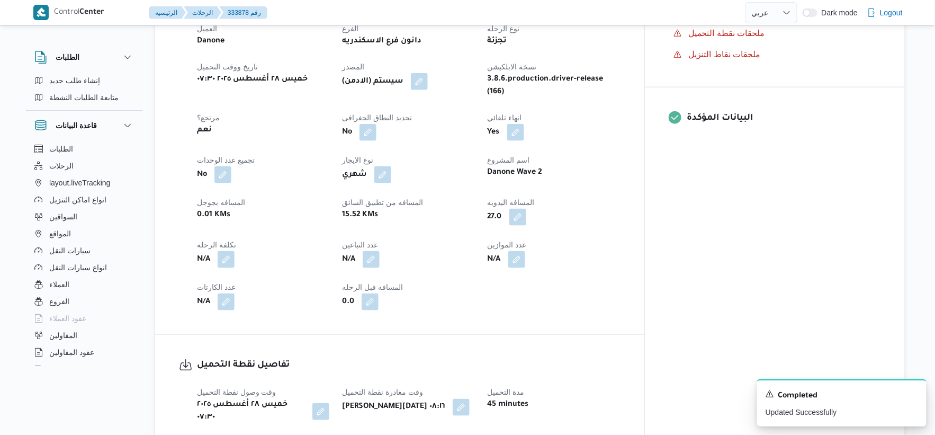
scroll to position [235, 0]
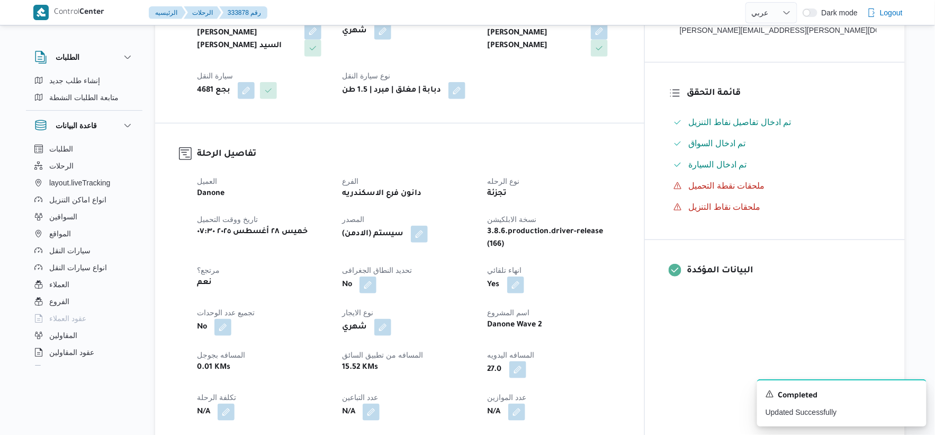
scroll to position [850, 0]
select select "ar"
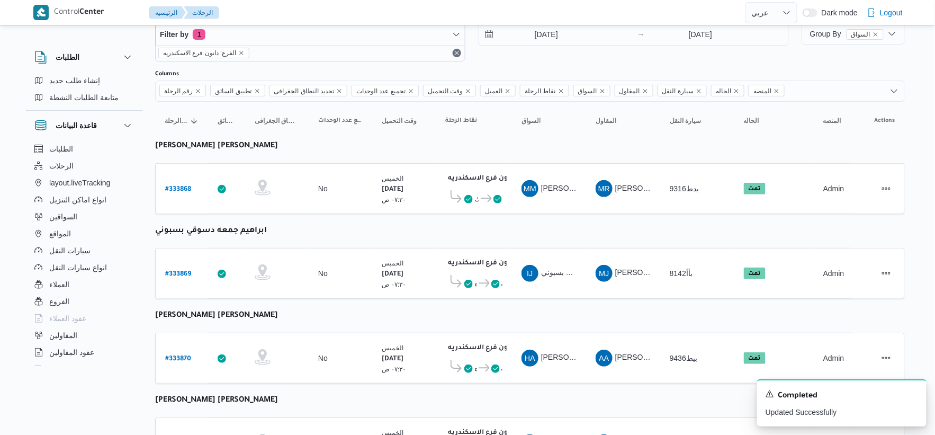
scroll to position [27, 0]
click at [182, 189] on b "# 333868" at bounding box center [178, 189] width 26 height 7
select select "ar"
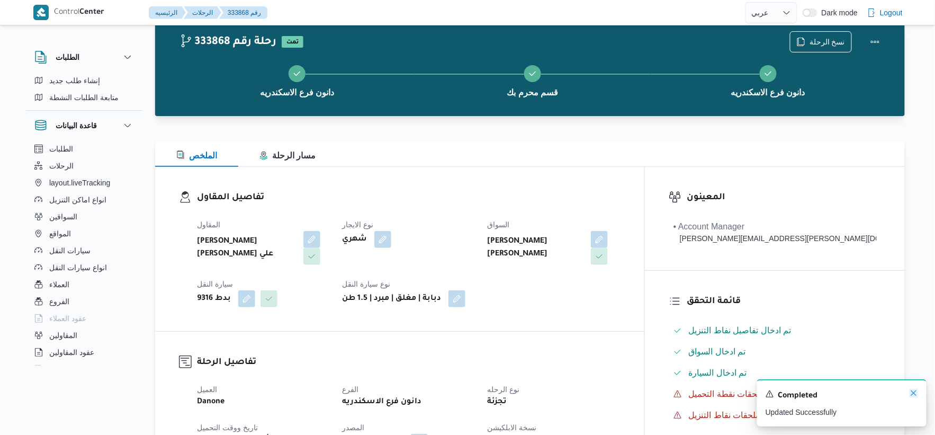
click at [915, 391] on icon "Dismiss toast" at bounding box center [913, 392] width 8 height 8
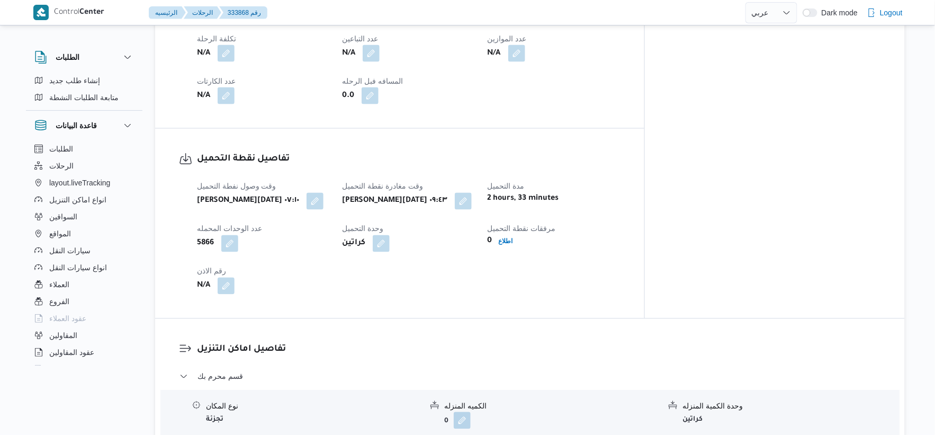
scroll to position [411, 0]
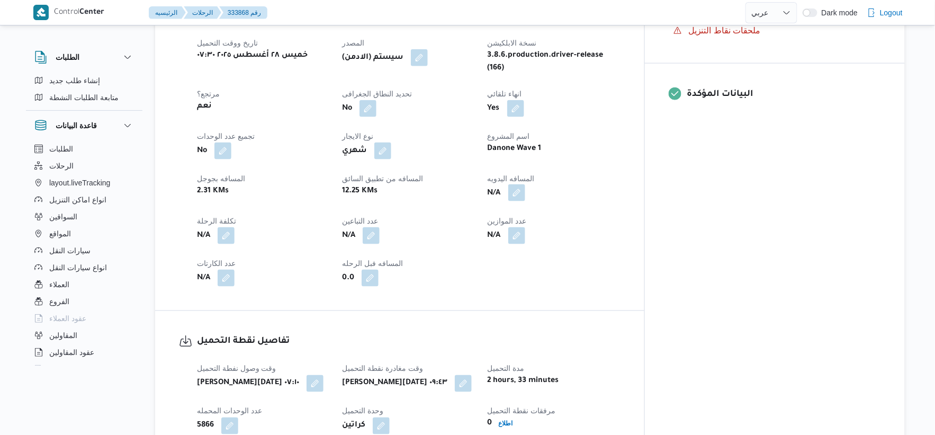
click at [525, 184] on button "button" at bounding box center [516, 192] width 17 height 17
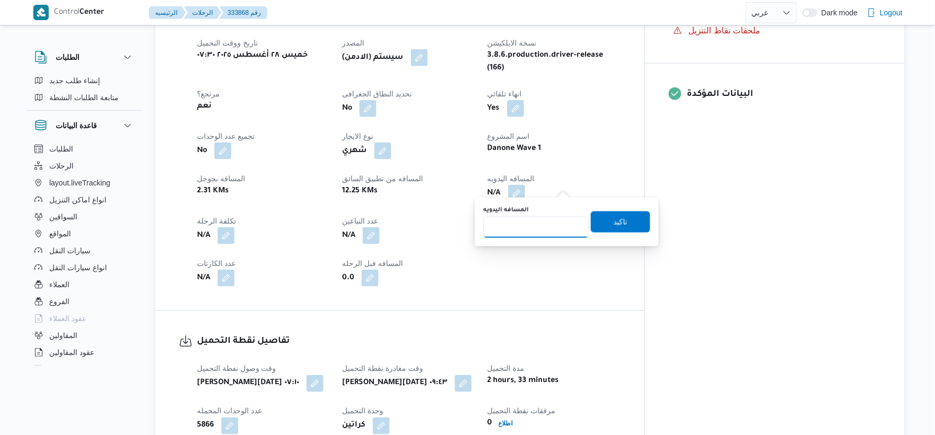
click at [543, 229] on input "المسافه اليدويه" at bounding box center [535, 226] width 105 height 21
type input "13"
click at [614, 215] on span "تاكيد" at bounding box center [620, 221] width 14 height 13
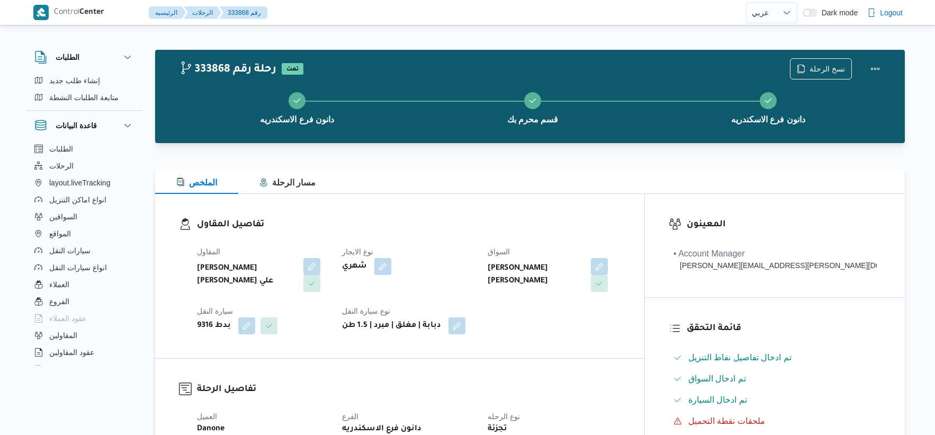
select select "ar"
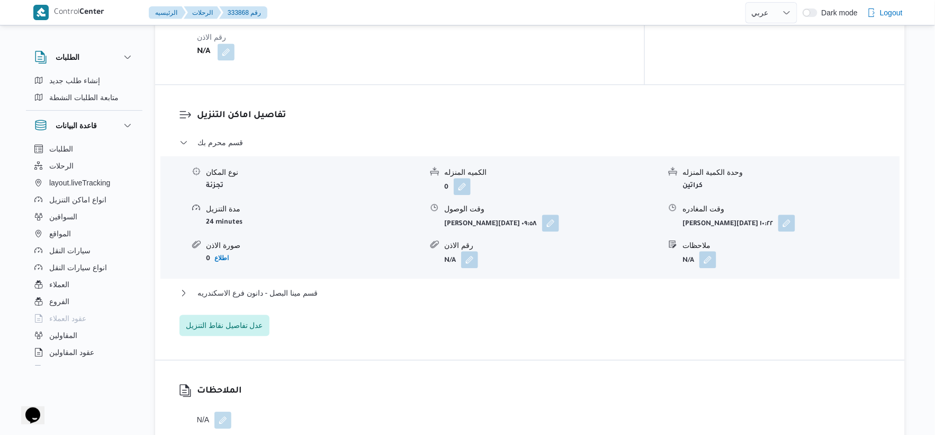
scroll to position [852, 0]
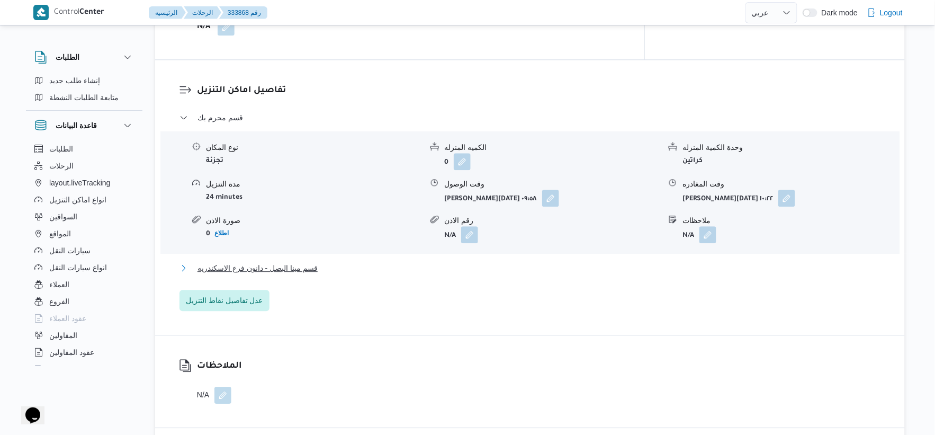
click at [319, 261] on button "قسم مينا البصل - دانون فرع الاسكندريه" at bounding box center [529, 267] width 701 height 13
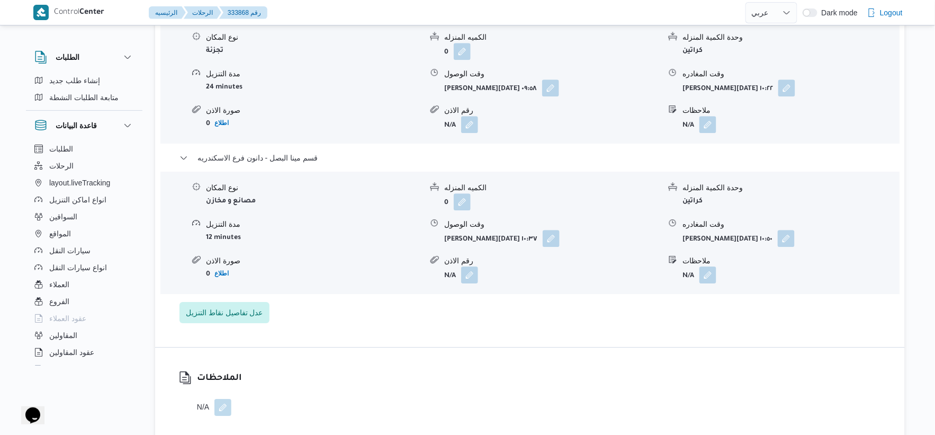
scroll to position [970, 0]
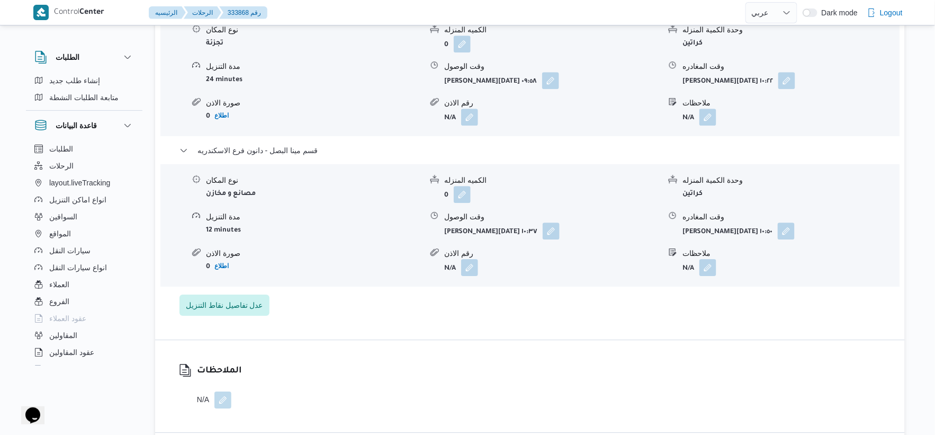
click at [564, 222] on form "خميس ٢٨ أغسطس ٢٠٢٥ ١٠:٣٧" at bounding box center [552, 230] width 216 height 17
click at [559, 223] on button "button" at bounding box center [551, 230] width 17 height 17
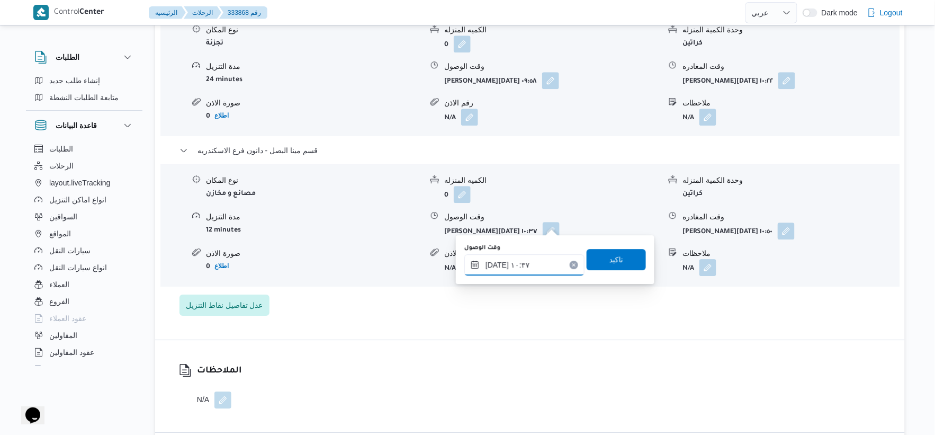
click at [532, 254] on input "٢٨/٠٨/٢٠٢٥ ١٠:٣٧" at bounding box center [524, 264] width 120 height 21
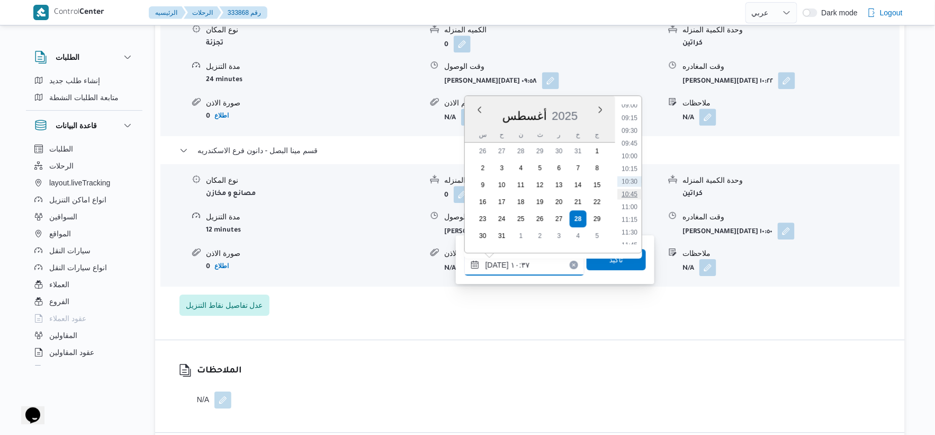
scroll to position [756, 0]
click at [636, 189] on li "16:30" at bounding box center [629, 192] width 24 height 11
type input "٢٨/٠٨/٢٠٢٥ ١٦:٣٠"
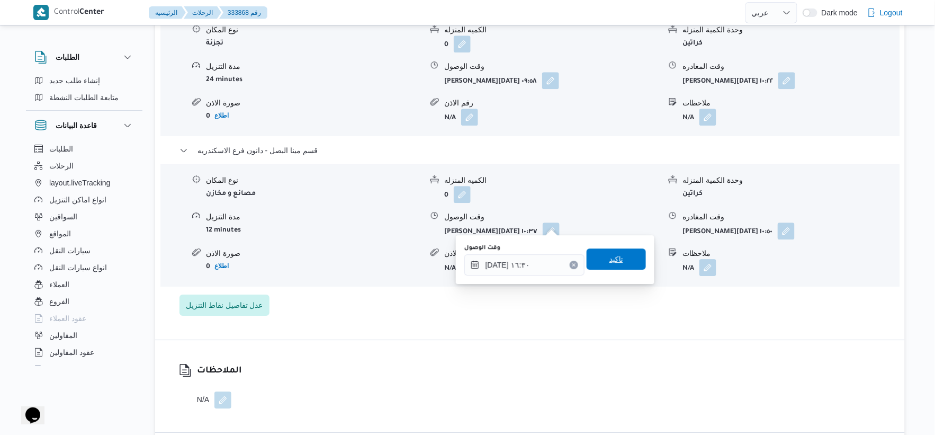
click at [627, 259] on span "تاكيد" at bounding box center [615, 258] width 59 height 21
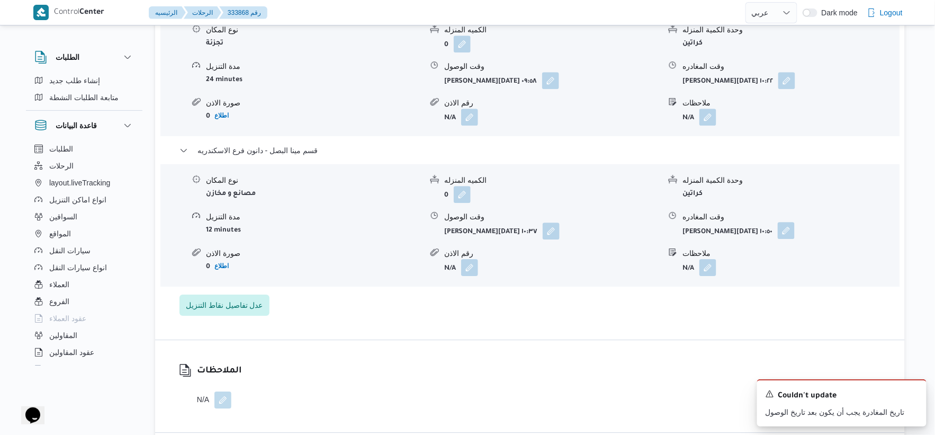
click at [793, 222] on button "button" at bounding box center [786, 230] width 17 height 17
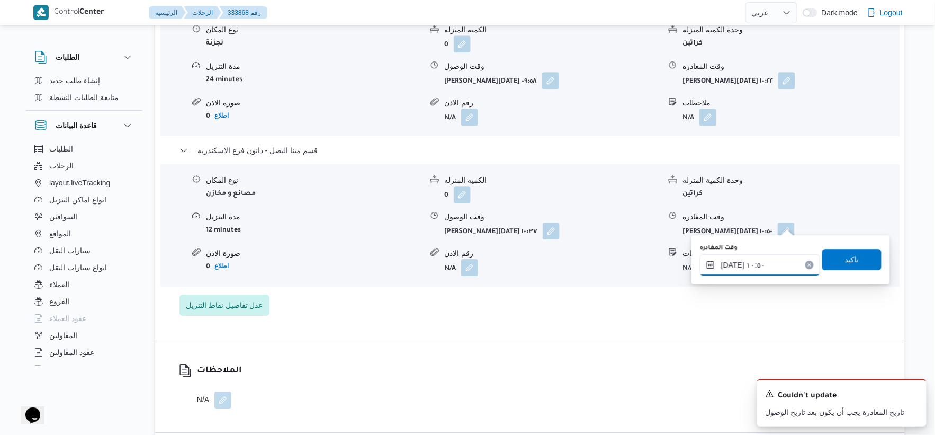
click at [763, 262] on input "٢٨/٠٨/٢٠٢٥ ١٠:٥٠" at bounding box center [760, 264] width 120 height 21
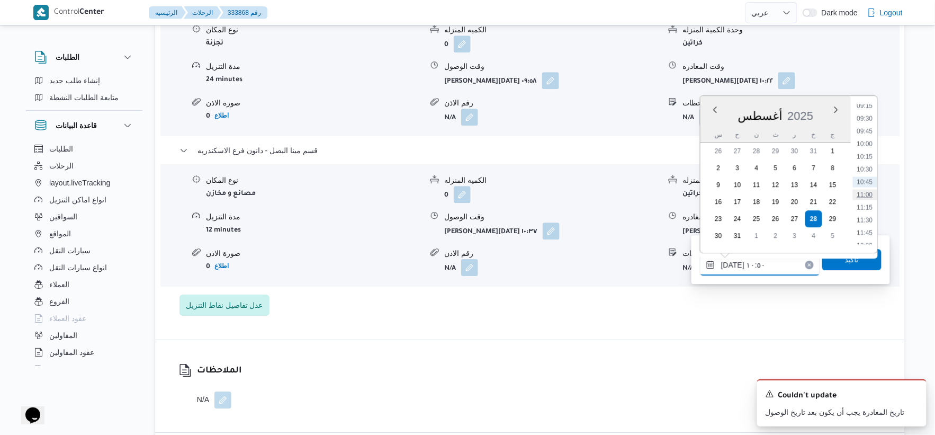
scroll to position [827, 0]
click at [859, 142] on li "17:00" at bounding box center [865, 146] width 24 height 11
type input "[DATE] ١٧:٠٠"
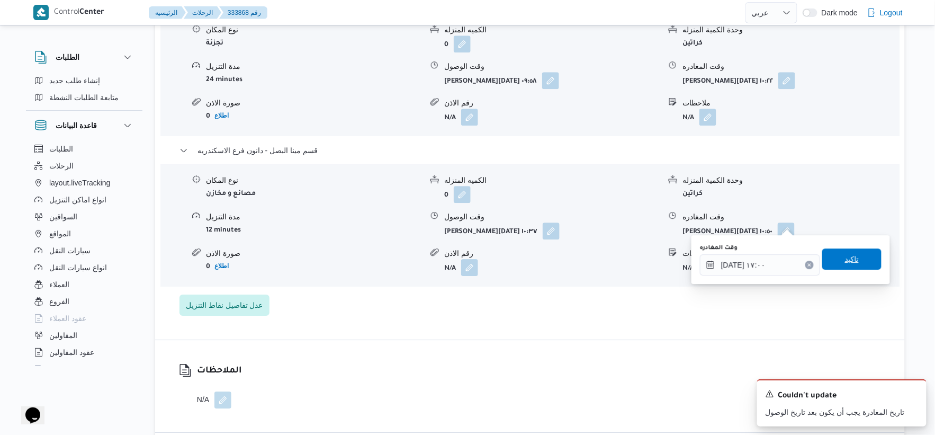
click at [864, 257] on span "تاكيد" at bounding box center [851, 258] width 59 height 21
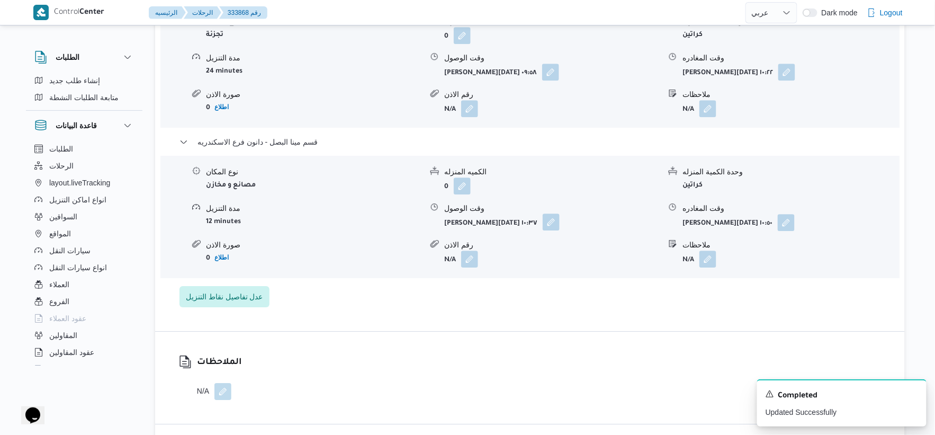
click at [557, 225] on button "button" at bounding box center [551, 221] width 17 height 17
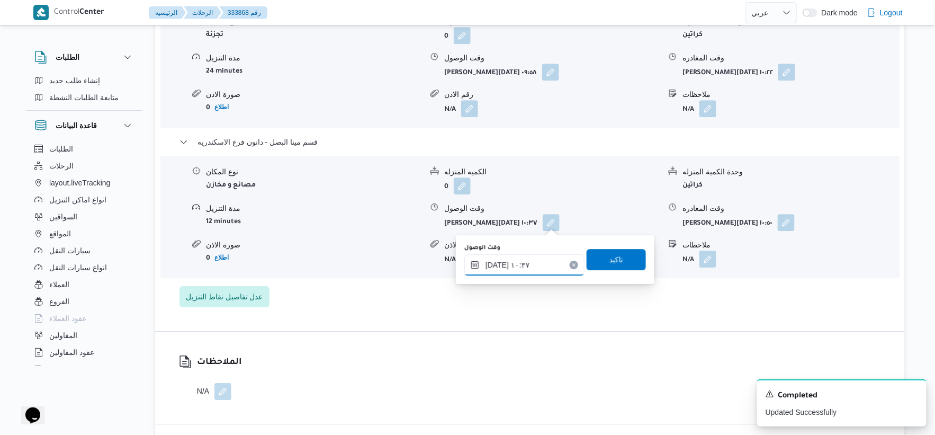
click at [524, 272] on input "٢٨/٠٨/٢٠٢٥ ١٠:٣٧" at bounding box center [524, 264] width 120 height 21
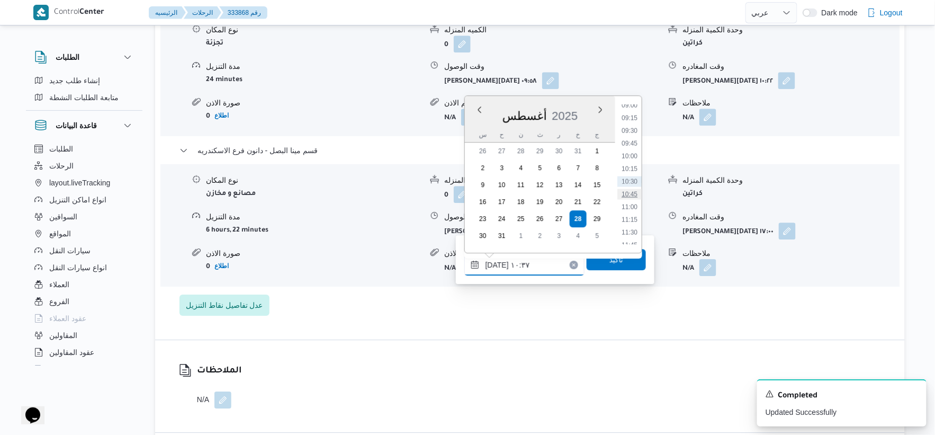
scroll to position [756, 0]
click at [630, 188] on li "16:30" at bounding box center [629, 192] width 24 height 11
type input "٢٨/٠٨/٢٠٢٥ ١٦:٣٠"
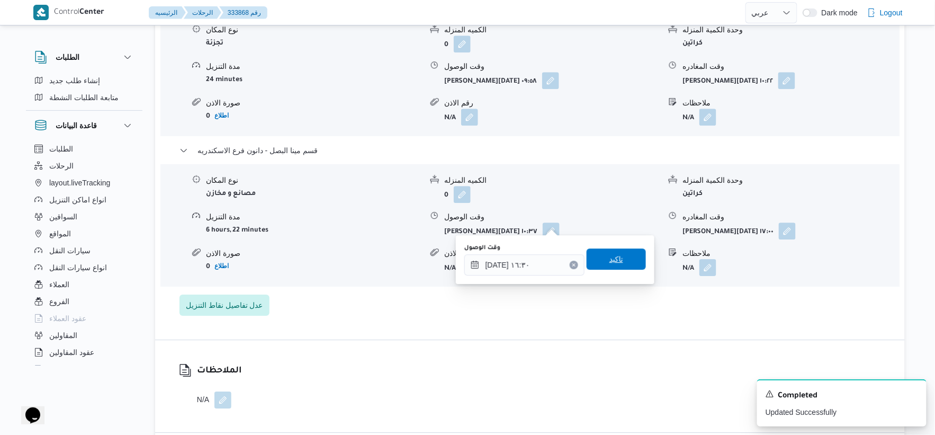
click at [631, 262] on span "تاكيد" at bounding box center [615, 258] width 59 height 21
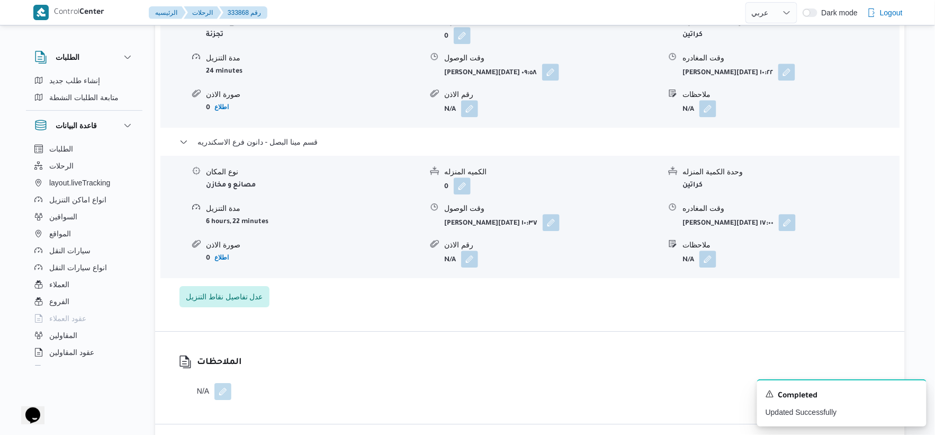
scroll to position [852, 0]
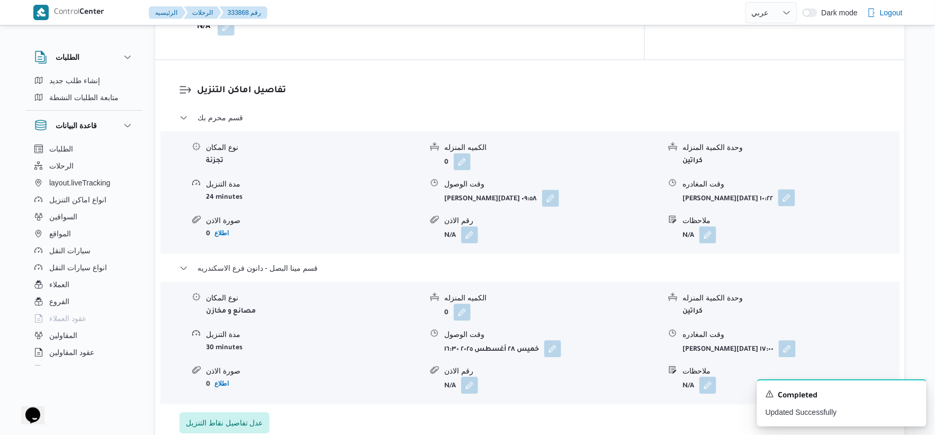
click at [785, 189] on button "button" at bounding box center [786, 197] width 17 height 17
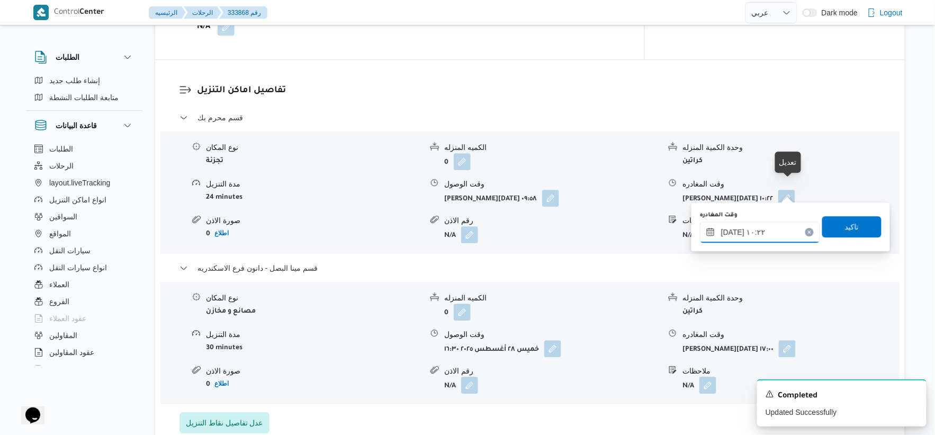
click at [772, 222] on input "٢٨/٠٨/٢٠٢٥ ١٠:٢٢" at bounding box center [760, 231] width 120 height 21
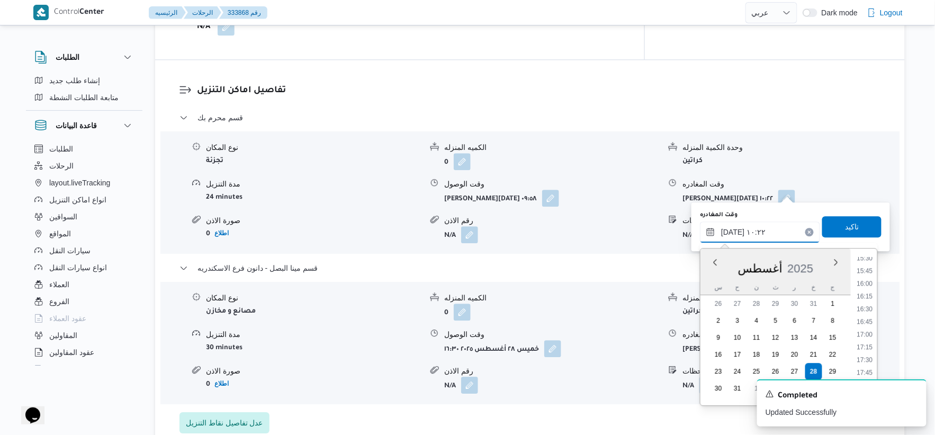
scroll to position [802, 0]
click at [866, 286] on li "16:15" at bounding box center [865, 286] width 24 height 11
type input "٢٨/٠٨/٢٠٢٥ ١٦:١٥"
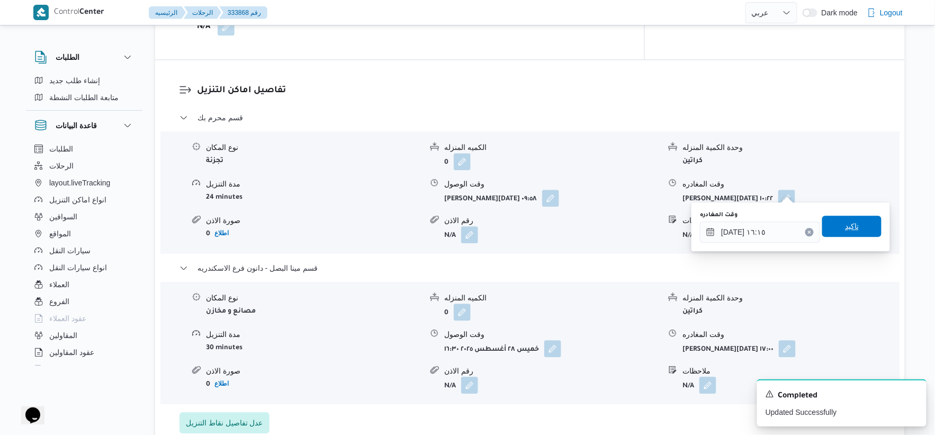
click at [855, 227] on span "تاكيد" at bounding box center [851, 225] width 59 height 21
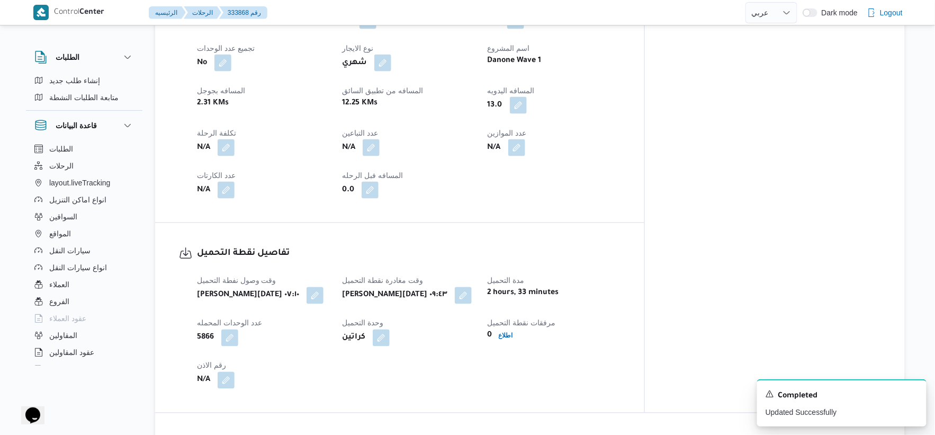
scroll to position [470, 0]
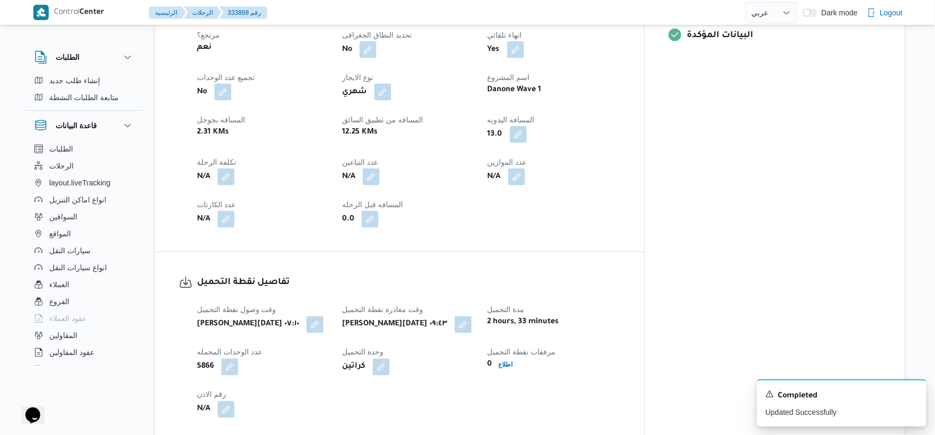
select select "ar"
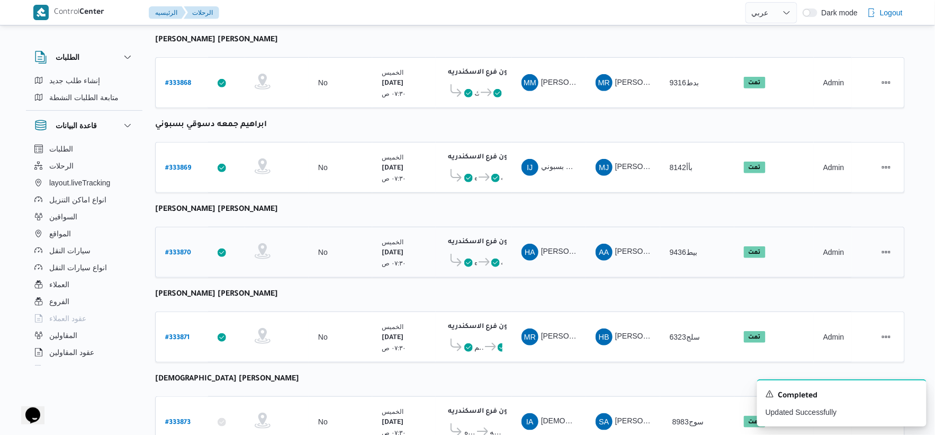
scroll to position [144, 0]
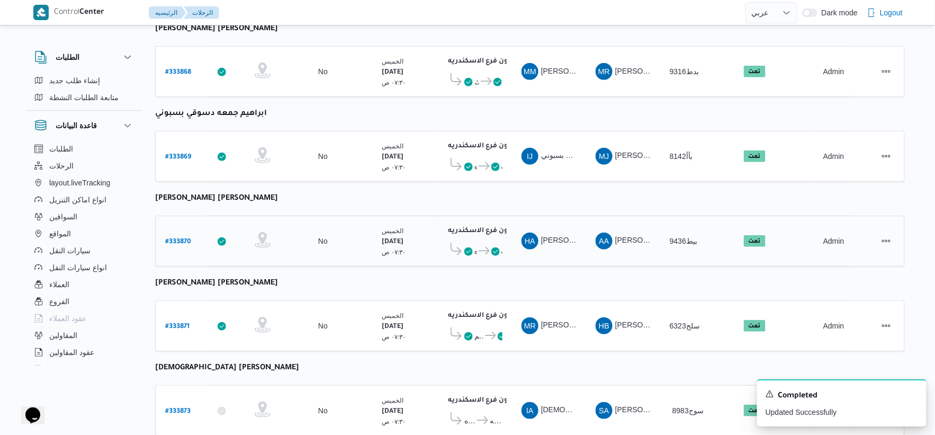
click at [187, 238] on b "# 333870" at bounding box center [178, 241] width 26 height 7
select select "ar"
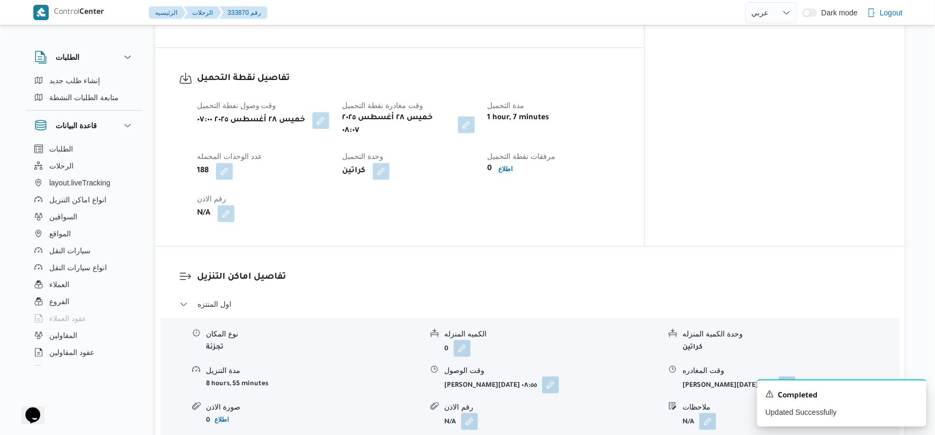
scroll to position [379, 0]
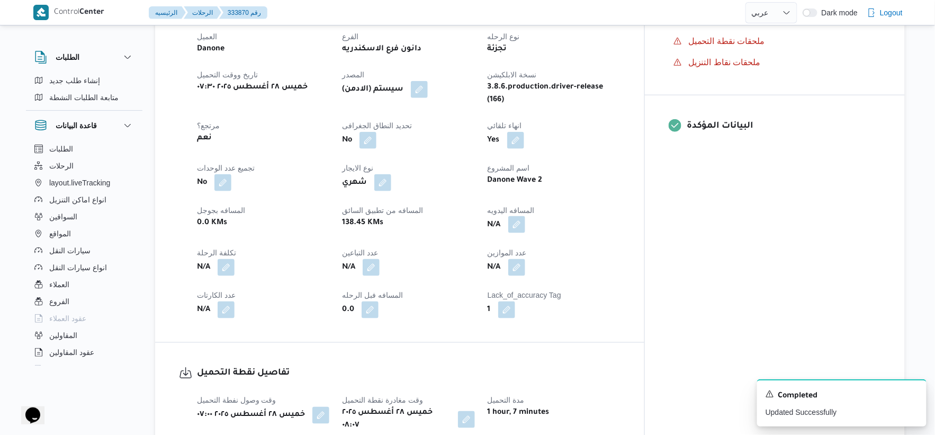
click at [525, 221] on button "button" at bounding box center [516, 224] width 17 height 17
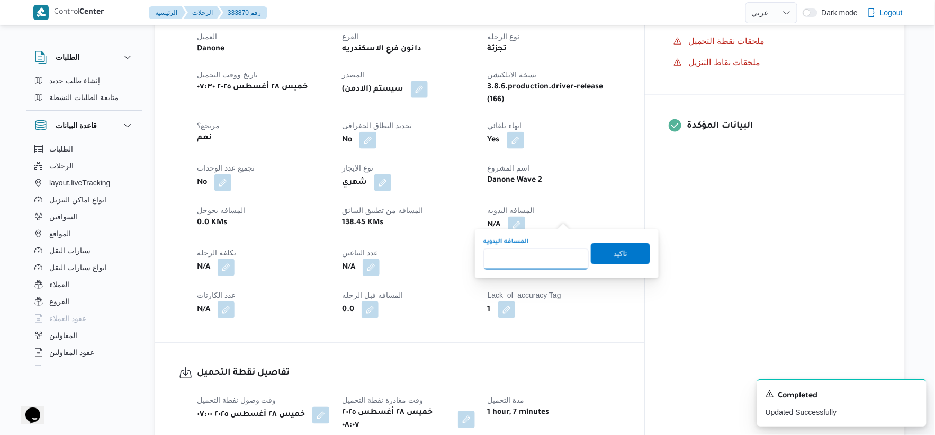
click at [537, 256] on input "المسافه اليدويه" at bounding box center [535, 258] width 105 height 21
type input "69"
click at [621, 245] on span "تاكيد" at bounding box center [620, 252] width 59 height 21
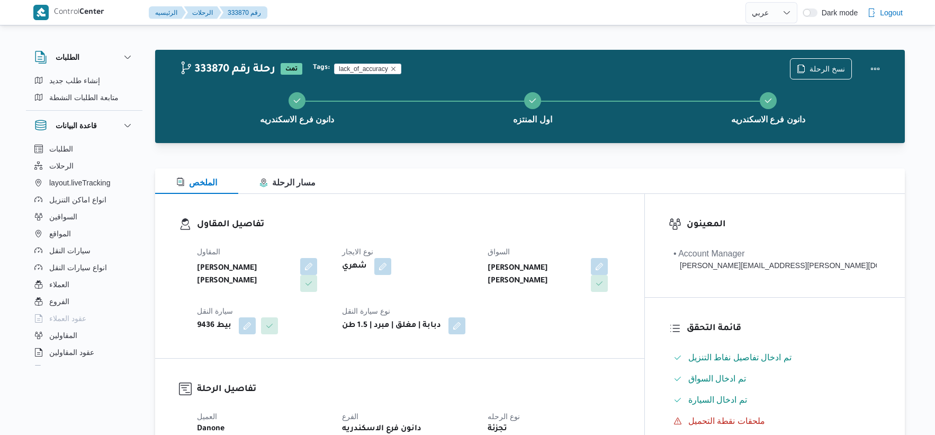
select select "ar"
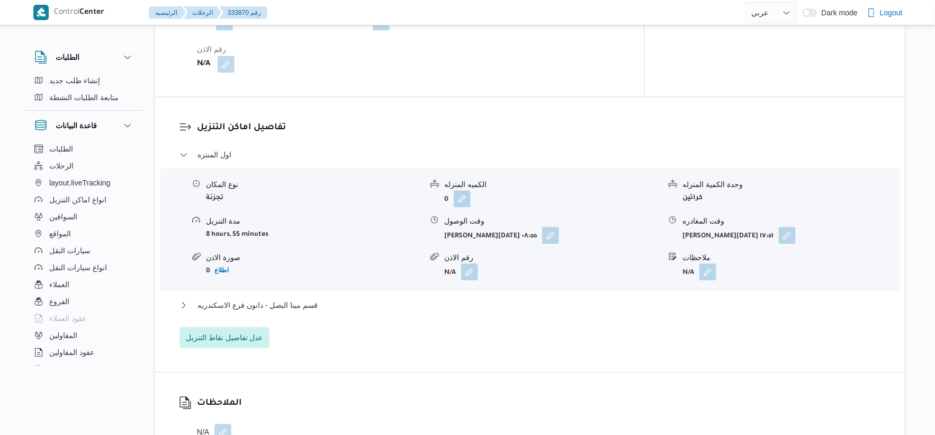
scroll to position [852, 0]
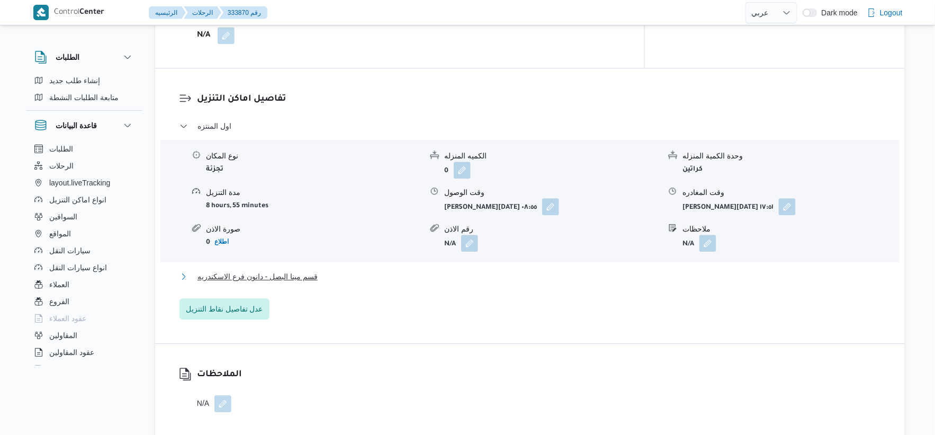
click at [345, 270] on button "قسم مينا البصل - دانون فرع الاسكندريه" at bounding box center [529, 276] width 701 height 13
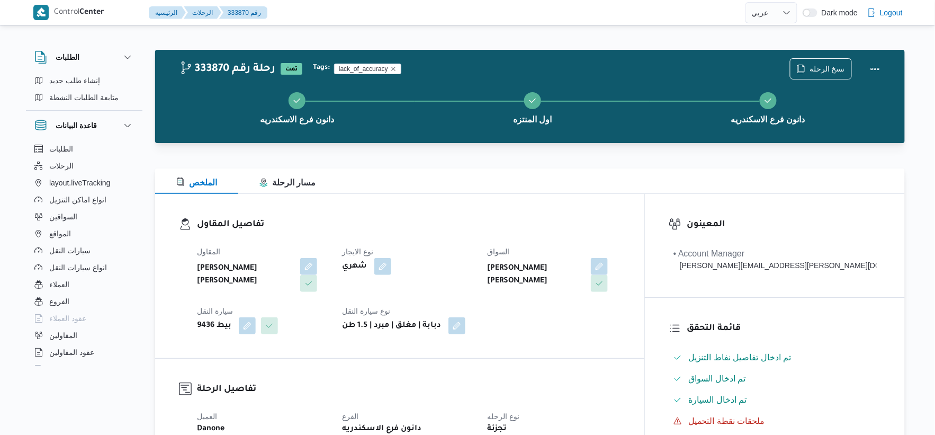
scroll to position [411, 0]
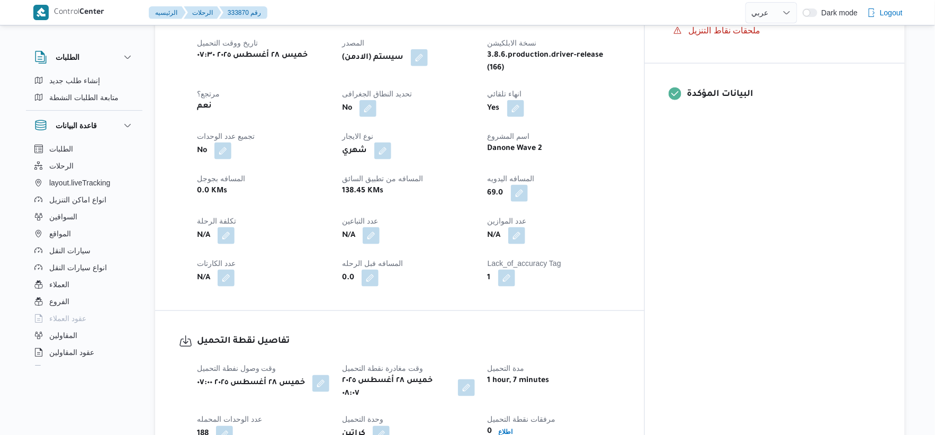
select select "ar"
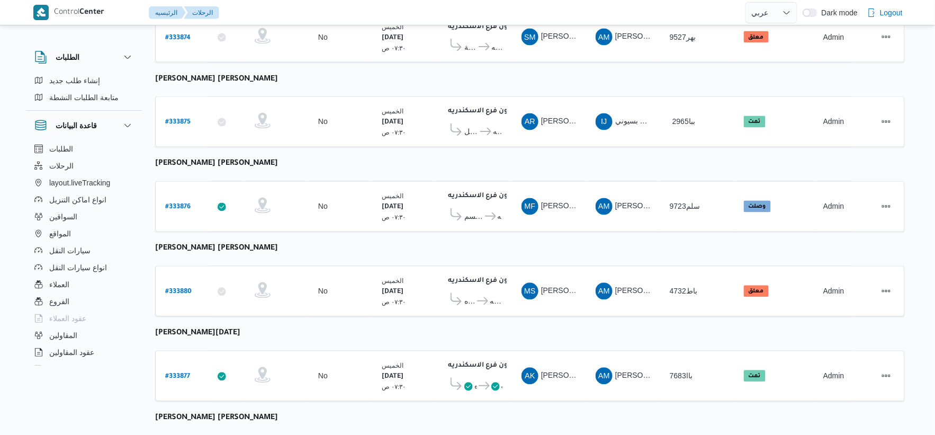
scroll to position [615, 0]
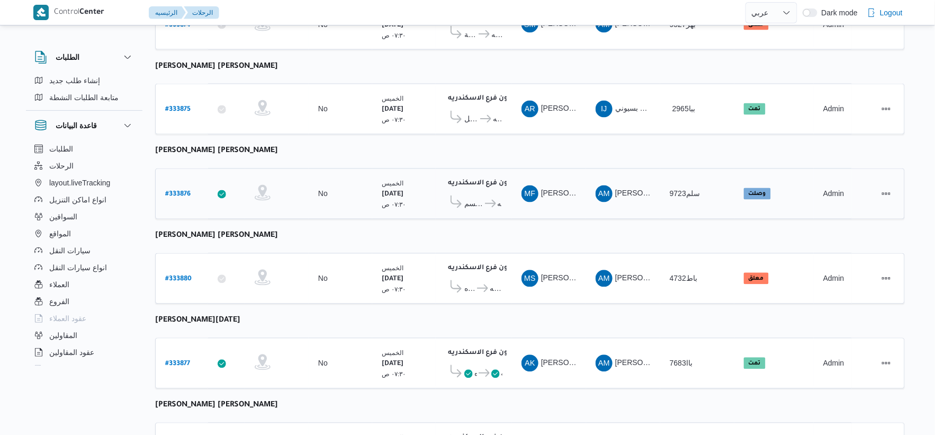
click at [175, 191] on b "# 333876" at bounding box center [177, 194] width 25 height 7
select select "ar"
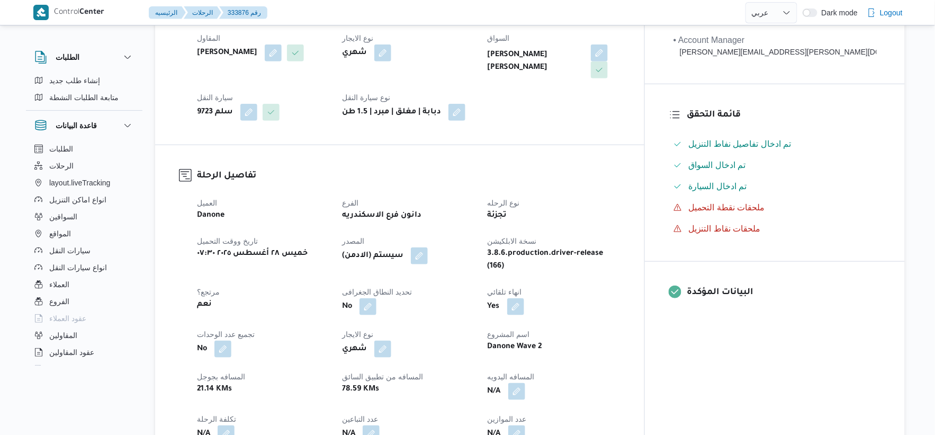
scroll to position [411, 0]
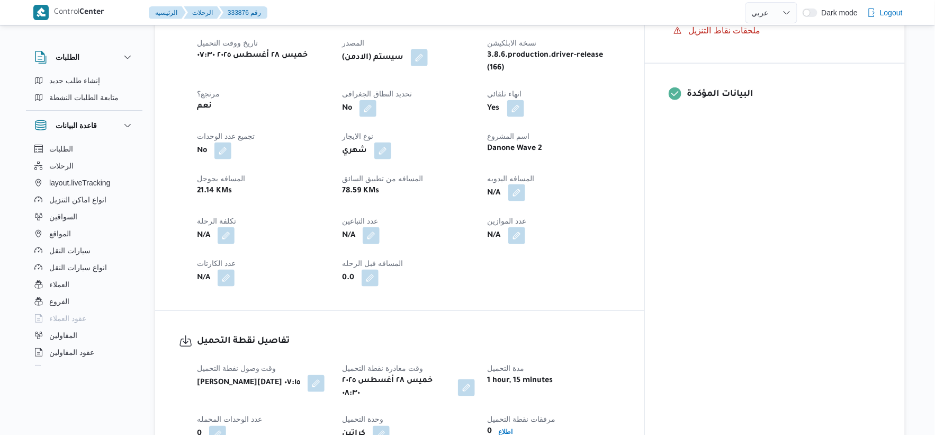
click at [525, 184] on button "button" at bounding box center [516, 192] width 17 height 17
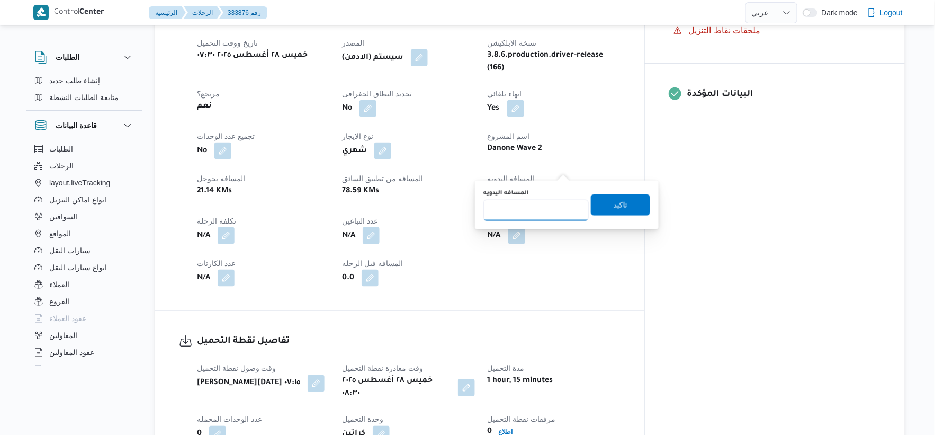
click at [546, 210] on input "المسافه اليدويه" at bounding box center [535, 210] width 105 height 21
type input "40"
click at [636, 202] on span "تاكيد" at bounding box center [620, 204] width 59 height 21
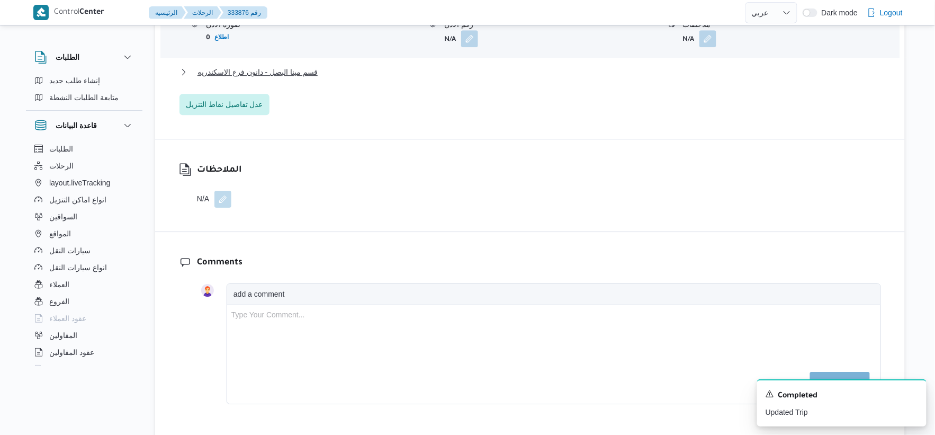
scroll to position [941, 0]
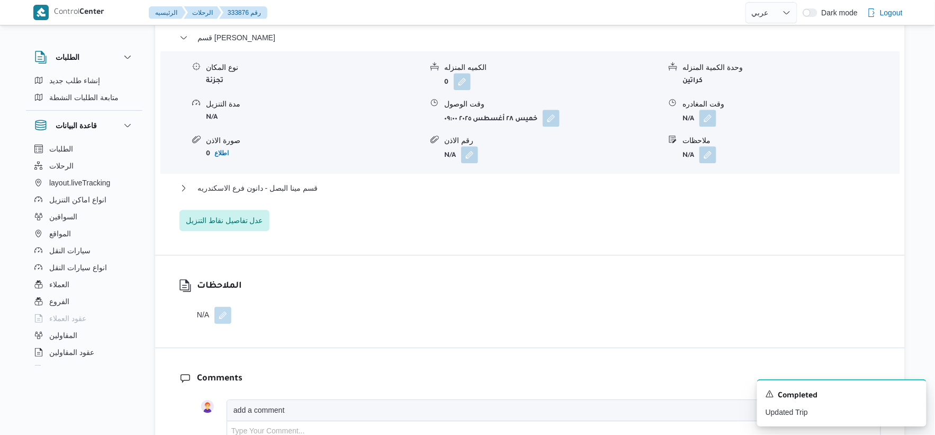
click at [275, 182] on div "قسم مينا البصل - دانون فرع الاسكندريه" at bounding box center [529, 192] width 701 height 20
click at [279, 182] on span "قسم مينا البصل - دانون فرع الاسكندريه" at bounding box center [257, 188] width 120 height 13
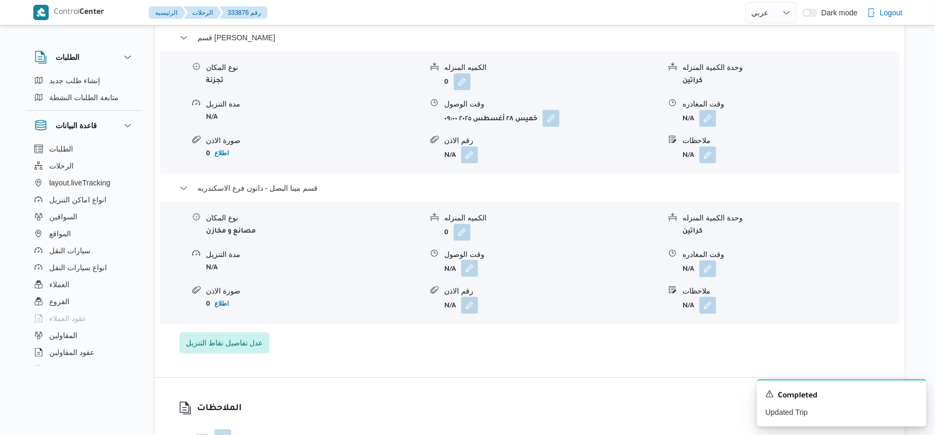
click at [472, 259] on button "button" at bounding box center [469, 267] width 17 height 17
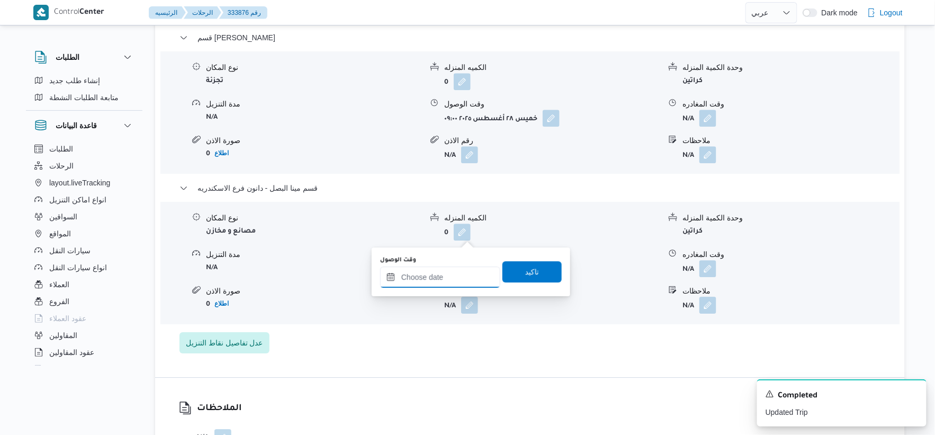
click at [462, 284] on input "وقت الوصول" at bounding box center [440, 276] width 120 height 21
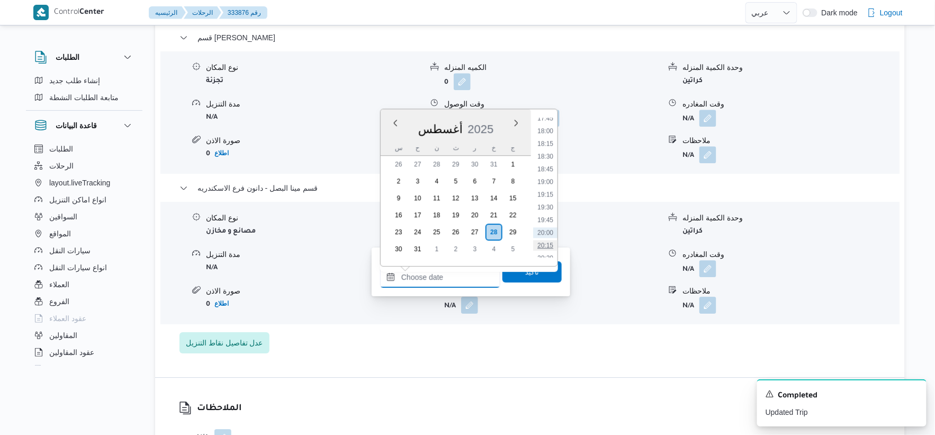
scroll to position [886, 0]
click at [549, 125] on li "17:30" at bounding box center [545, 126] width 24 height 11
type input "[DATE] ١٧:٣٠"
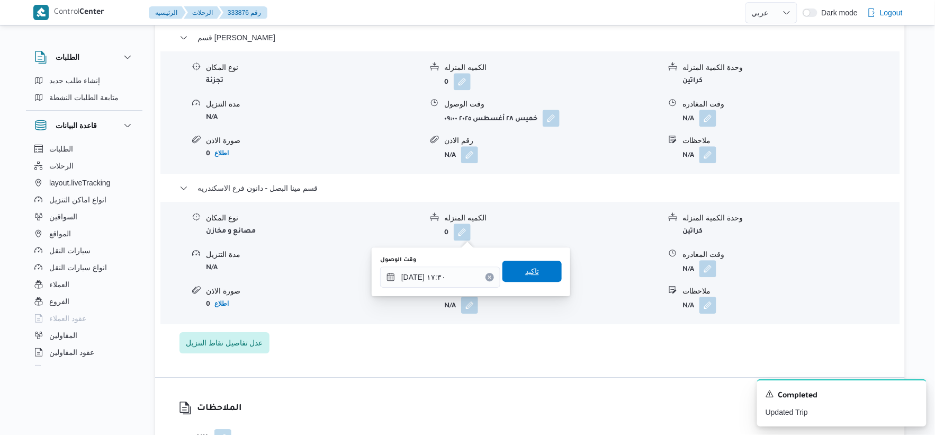
click at [530, 270] on span "تاكيد" at bounding box center [532, 271] width 14 height 13
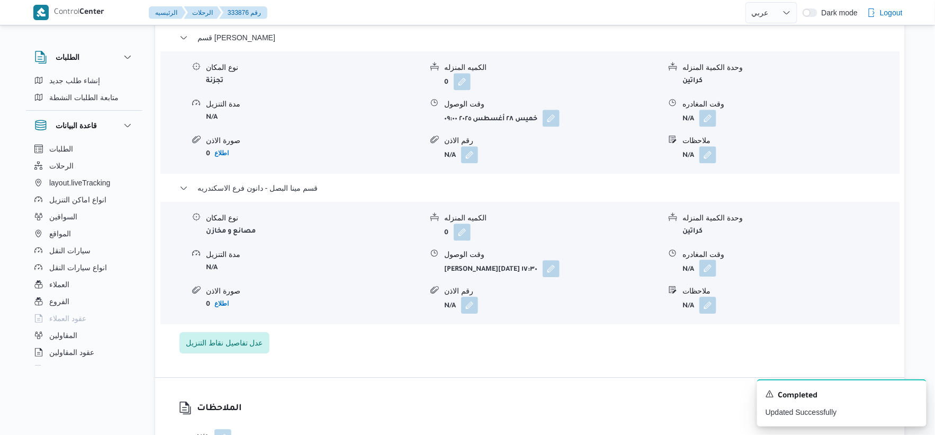
click at [708, 259] on button "button" at bounding box center [707, 267] width 17 height 17
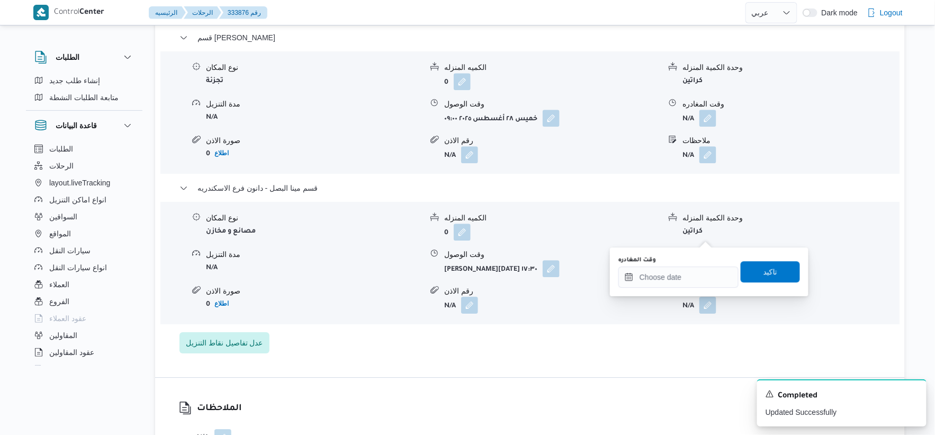
click at [697, 287] on div "You are in a dialog. To close this dialog, hit escape. وقت المغادره تاكيد" at bounding box center [709, 271] width 198 height 49
click at [705, 277] on input "وقت المغادره" at bounding box center [678, 276] width 120 height 21
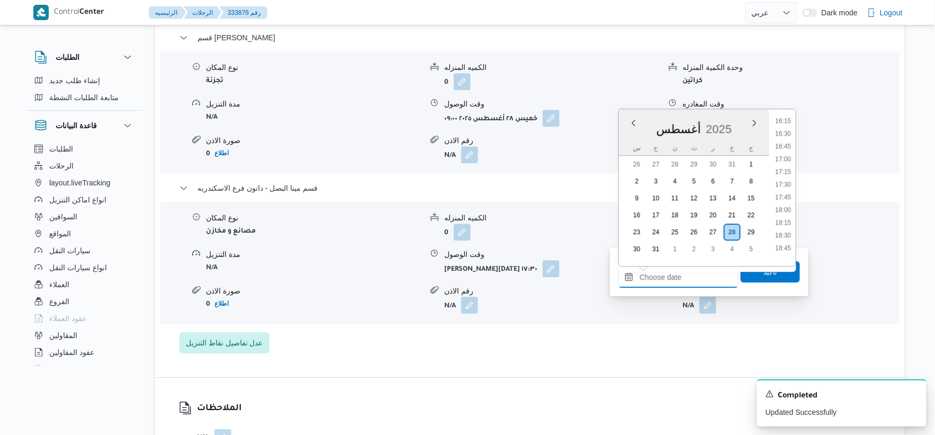
scroll to position [827, 0]
click at [790, 157] on li "17:00" at bounding box center [783, 159] width 24 height 11
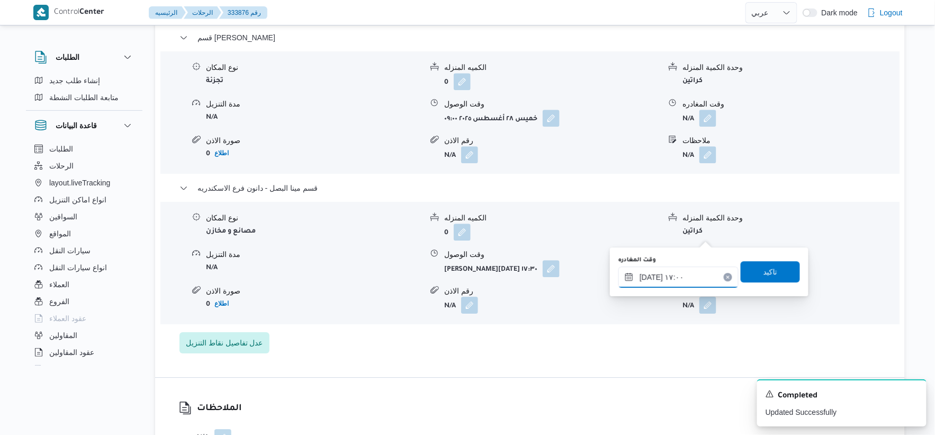
click at [649, 276] on input "٢٨/٠٨/٢٠٢٥ ١٧:٠٠" at bounding box center [678, 276] width 120 height 21
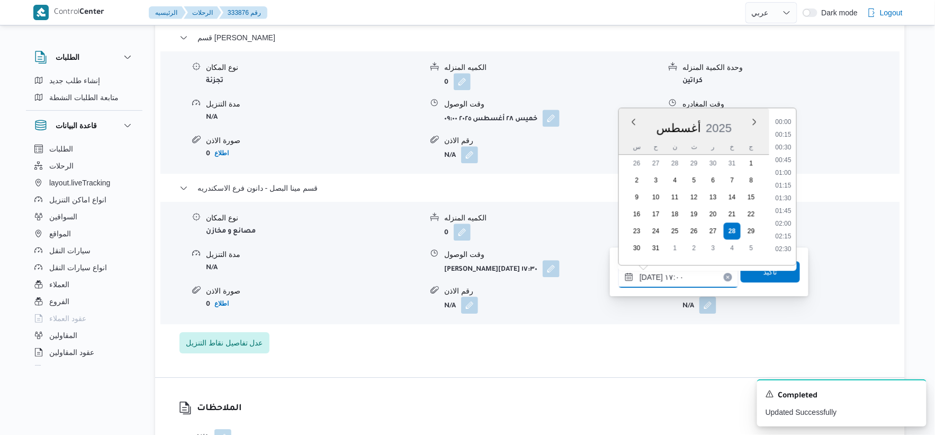
scroll to position [791, 0]
type input "٢٨/٠٨/٢٠٢٥ ١٧:٥٠"
click at [752, 269] on span "تاكيد" at bounding box center [769, 270] width 59 height 21
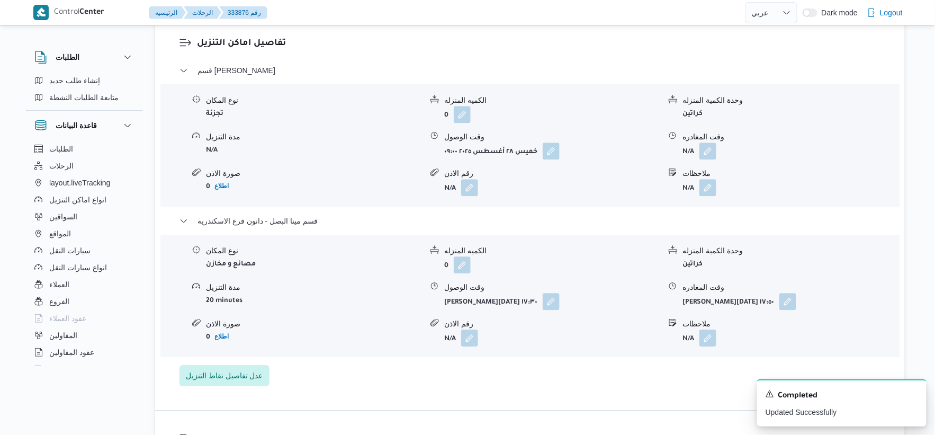
scroll to position [882, 0]
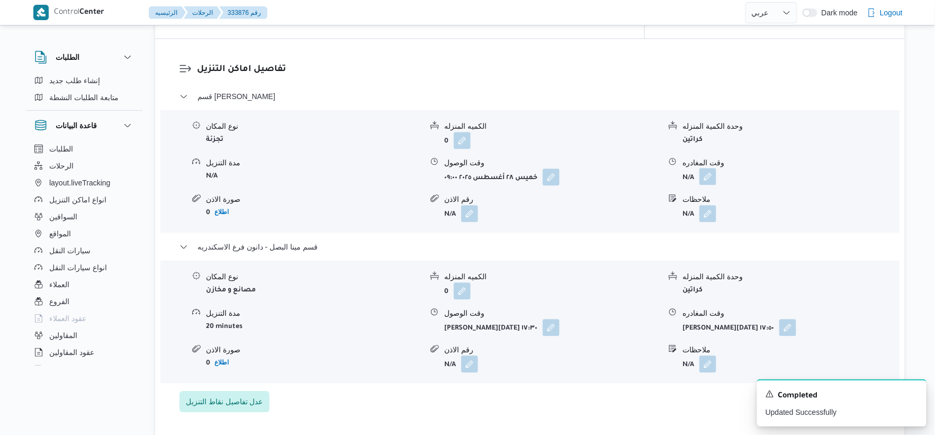
click at [713, 168] on button "button" at bounding box center [707, 176] width 17 height 17
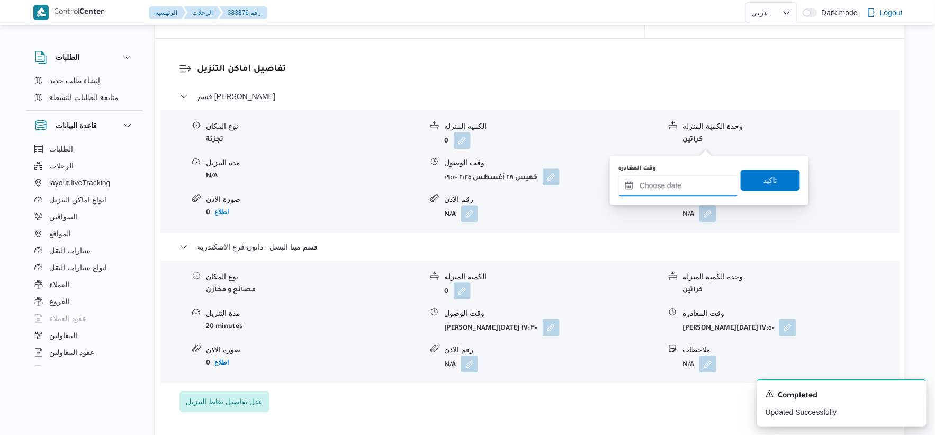
click at [683, 184] on input "وقت المغادره" at bounding box center [678, 185] width 120 height 21
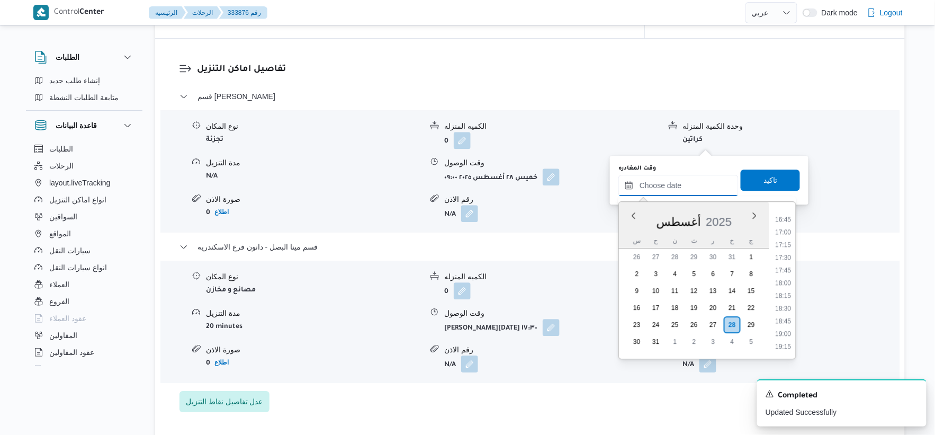
scroll to position [827, 0]
click at [786, 247] on li "17:00" at bounding box center [783, 252] width 24 height 11
type input "٢٨/٠٨/٢٠٢٥ ١٧:٠٠"
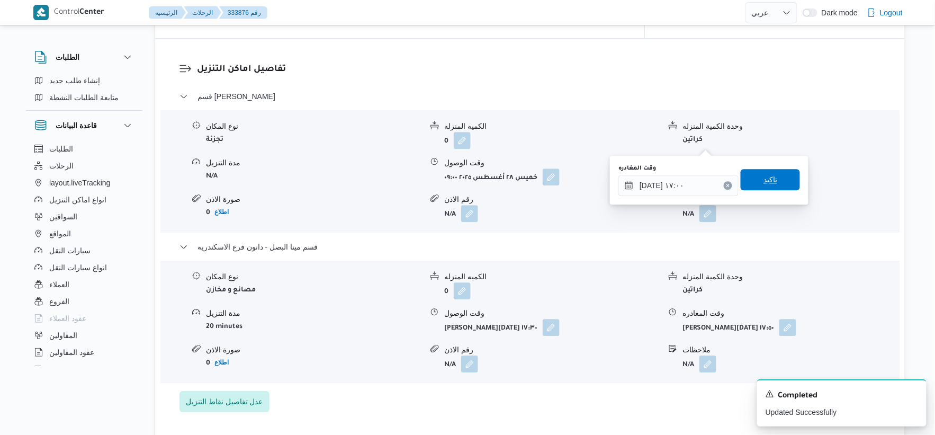
click at [781, 171] on span "تاكيد" at bounding box center [769, 179] width 59 height 21
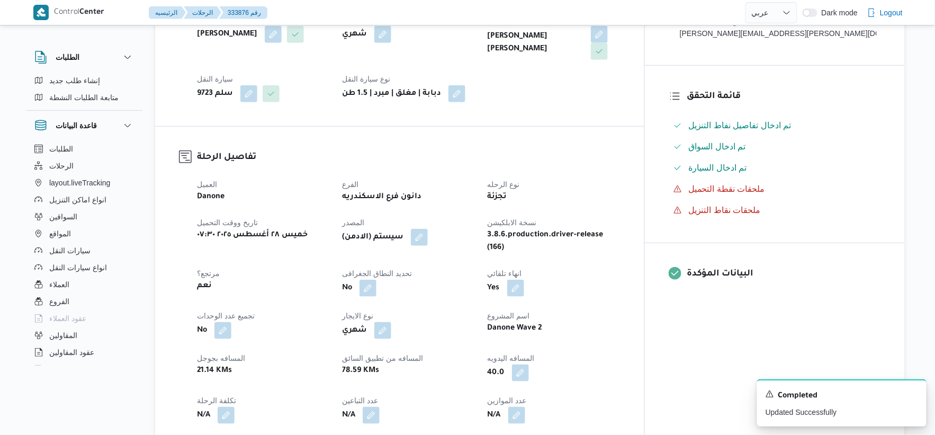
scroll to position [0, 0]
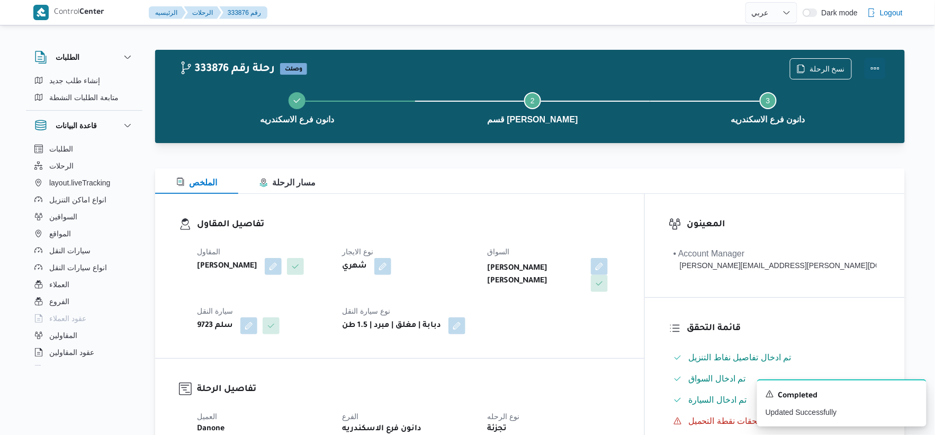
click at [878, 70] on button "Actions" at bounding box center [874, 68] width 21 height 21
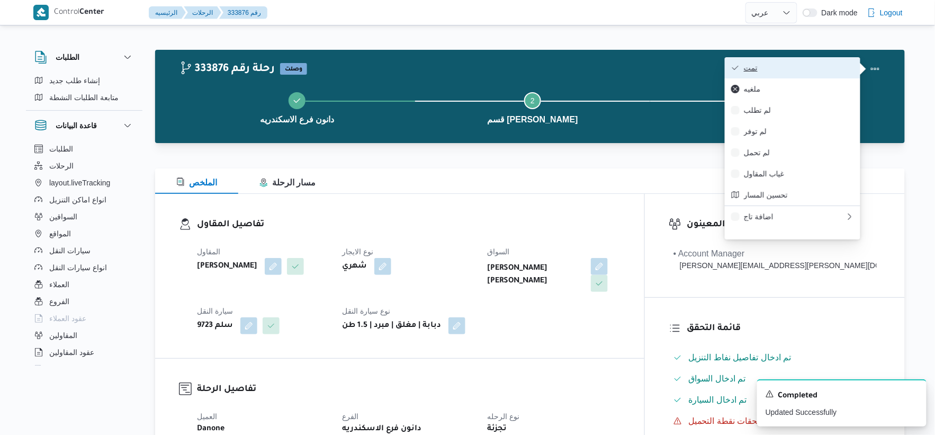
click at [813, 70] on span "تمت" at bounding box center [799, 68] width 110 height 8
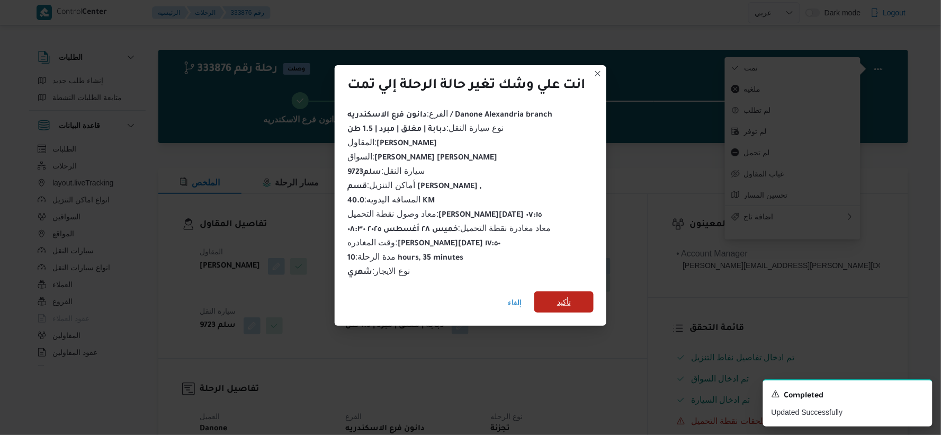
click at [585, 292] on span "تأكيد" at bounding box center [563, 301] width 59 height 21
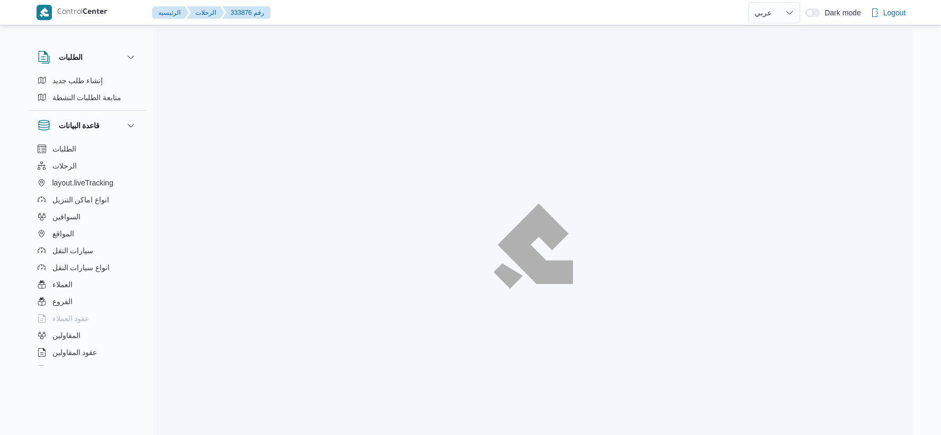
select select "ar"
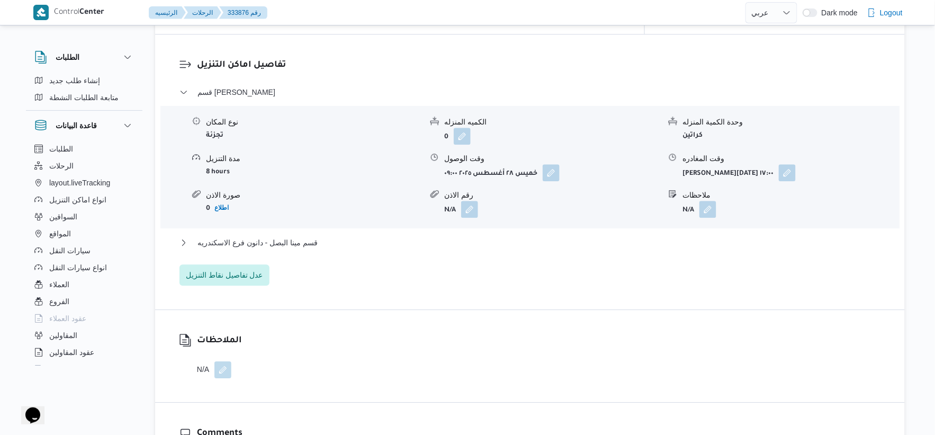
scroll to position [882, 0]
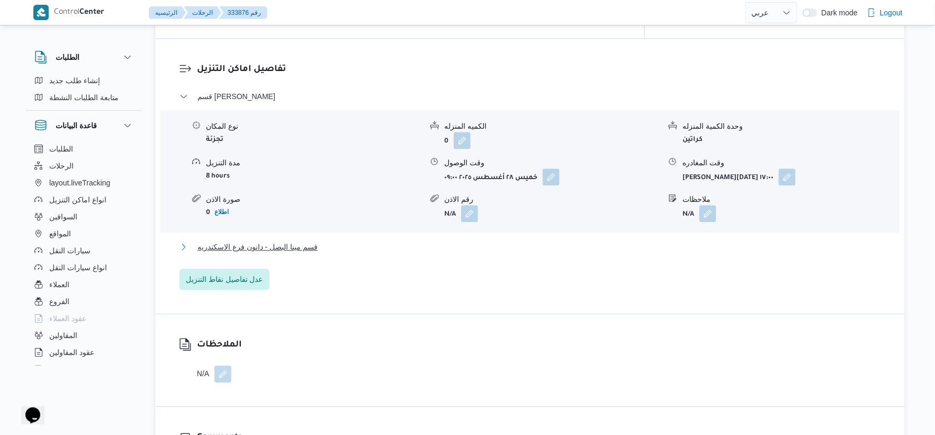
click at [308, 240] on span "قسم مينا البصل - دانون فرع الاسكندريه" at bounding box center [257, 246] width 120 height 13
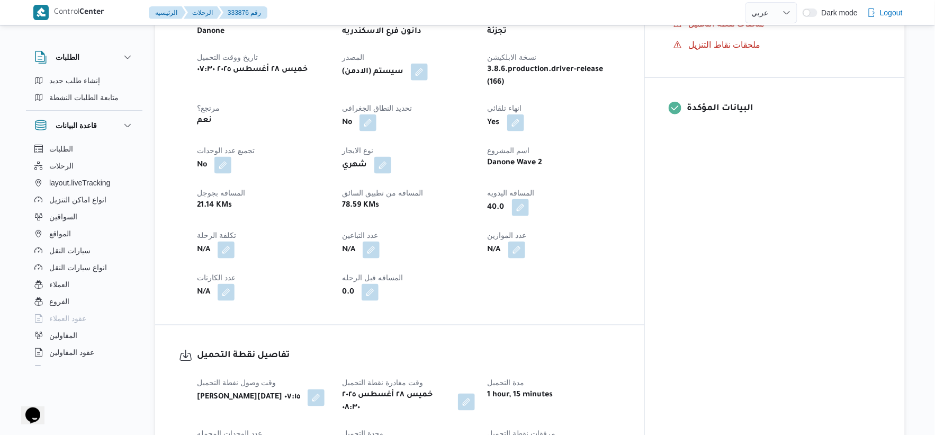
scroll to position [411, 0]
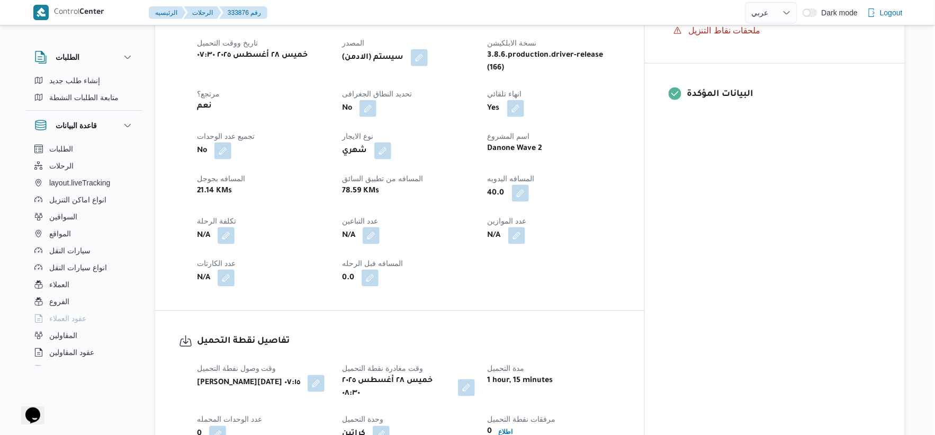
select select "ar"
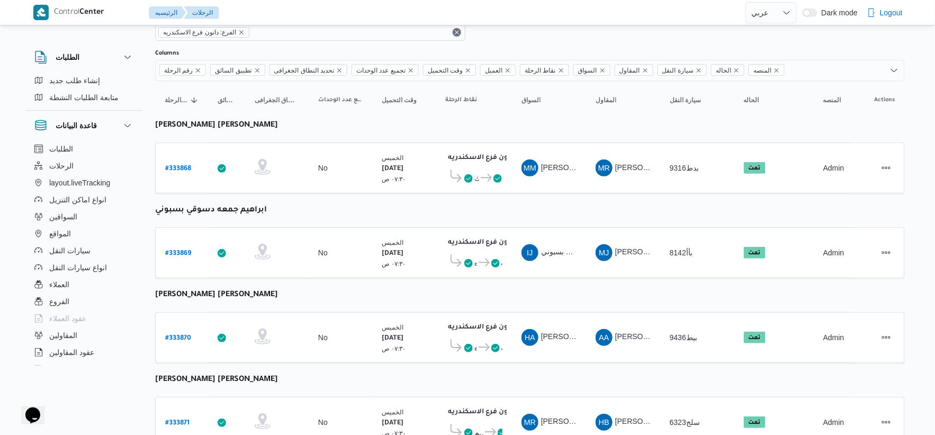
scroll to position [27, 0]
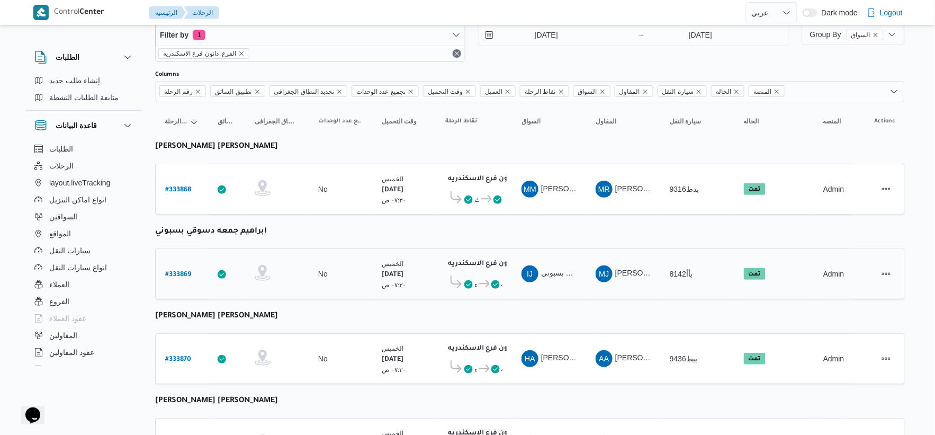
click at [186, 271] on b "# 333869" at bounding box center [178, 274] width 26 height 7
select select "ar"
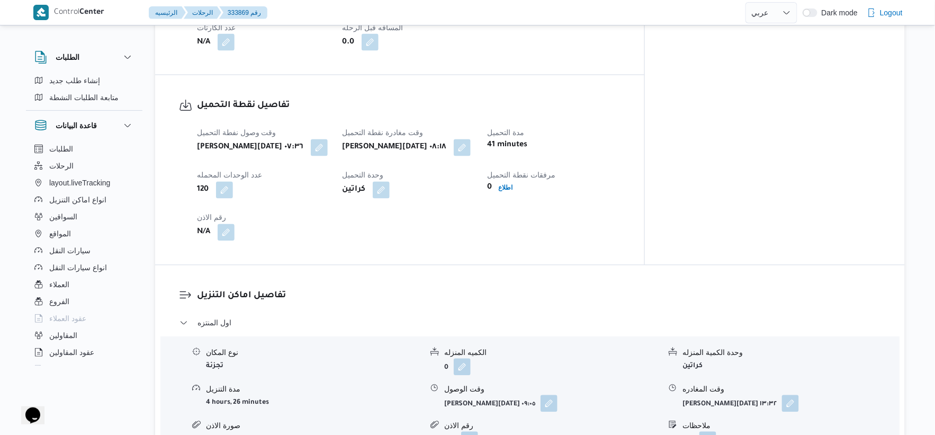
scroll to position [764, 0]
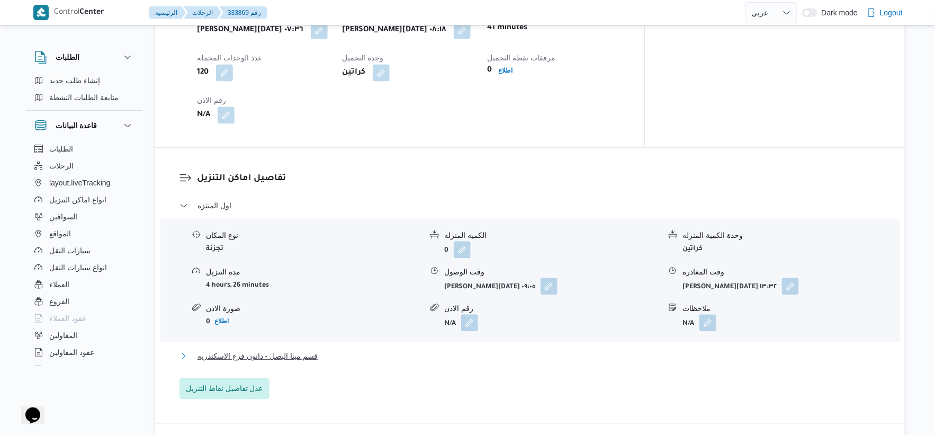
click at [318, 349] on button "قسم مينا البصل - دانون فرع الاسكندريه" at bounding box center [529, 355] width 701 height 13
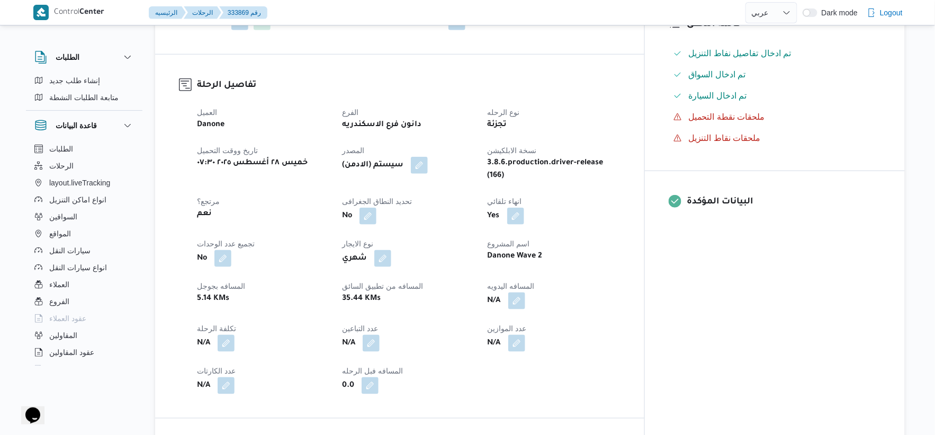
scroll to position [294, 0]
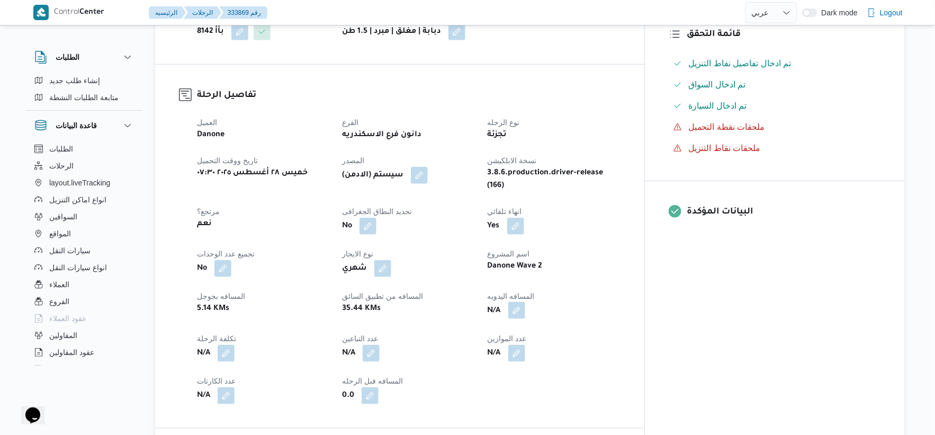
click at [525, 302] on button "button" at bounding box center [516, 310] width 17 height 17
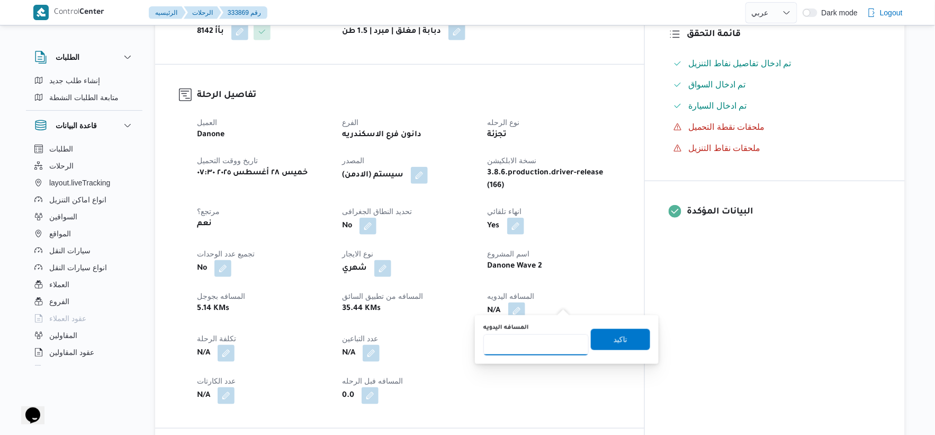
click at [537, 341] on input "المسافه اليدويه" at bounding box center [535, 344] width 105 height 21
type input "38"
click at [630, 341] on span "تاكيد" at bounding box center [620, 338] width 59 height 21
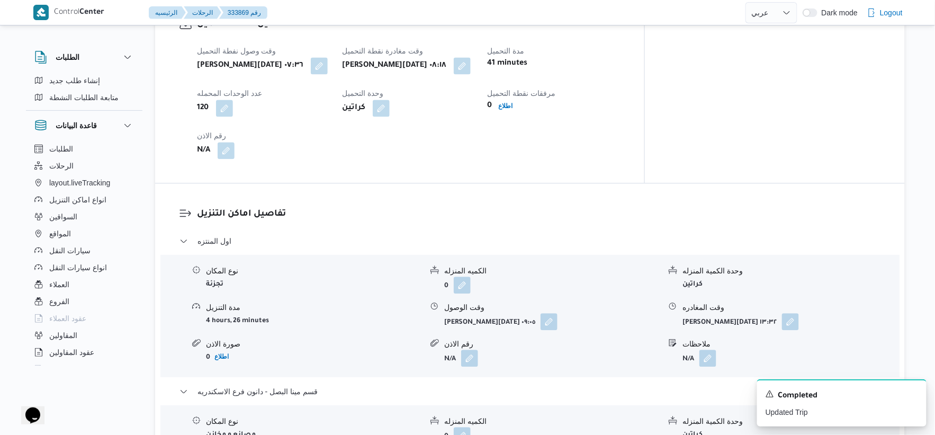
scroll to position [706, 0]
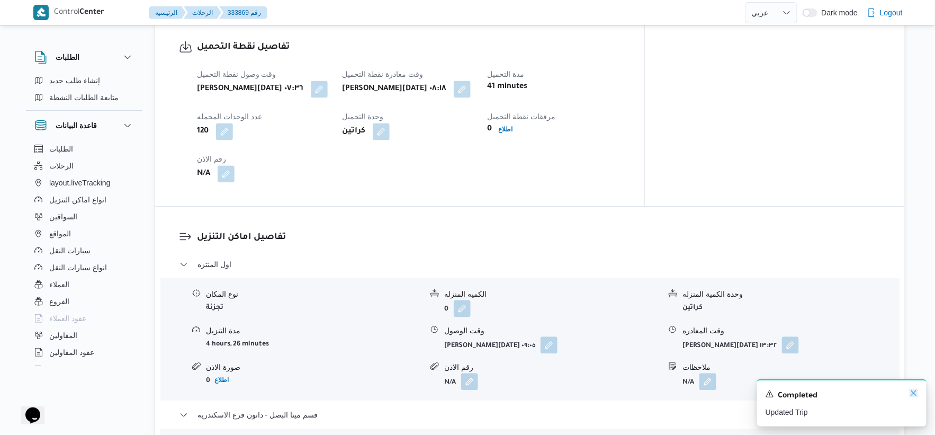
click at [911, 390] on icon "Dismiss toast" at bounding box center [913, 392] width 8 height 8
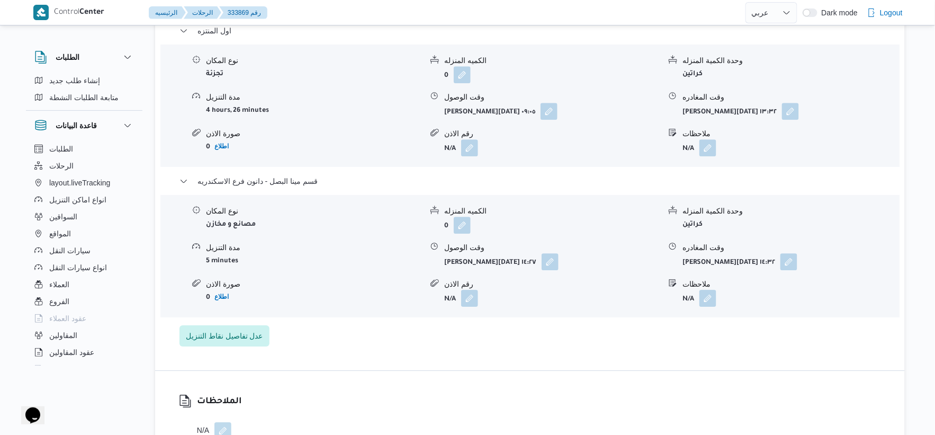
scroll to position [941, 0]
click at [791, 251] on button "button" at bounding box center [788, 259] width 17 height 17
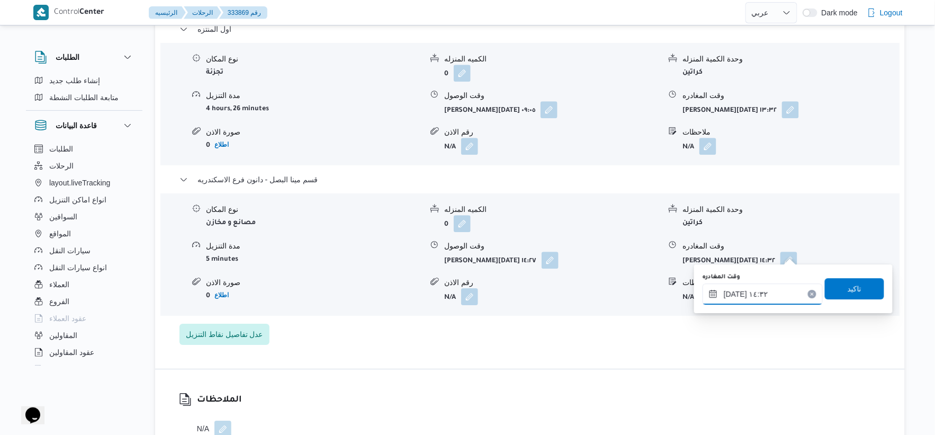
click at [767, 295] on input "٢٨/٠٨/٢٠٢٥ ١٤:٣٢" at bounding box center [762, 293] width 120 height 21
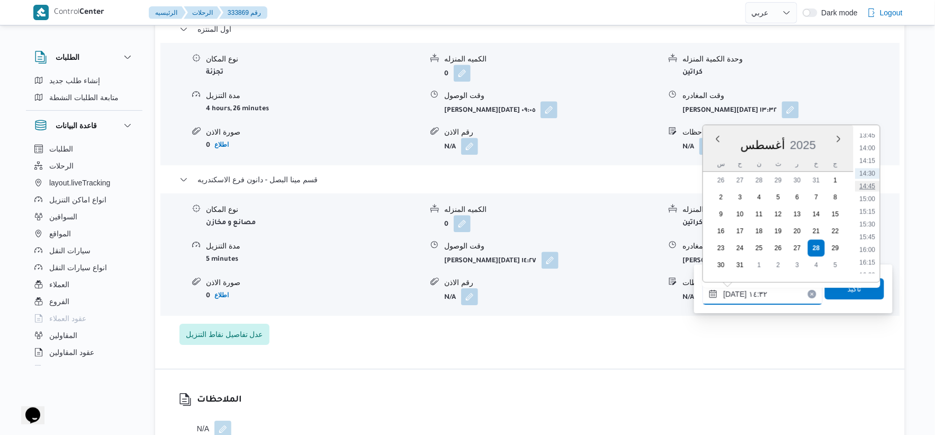
scroll to position [782, 0]
click at [873, 216] on li "17:00" at bounding box center [867, 220] width 24 height 11
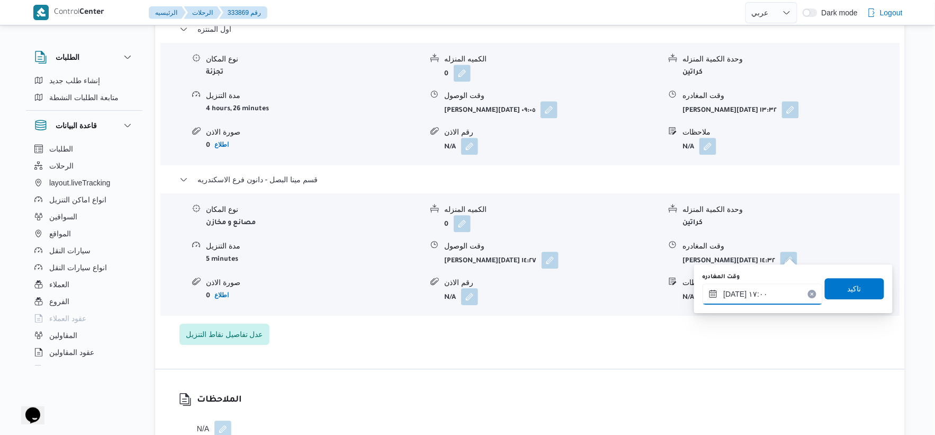
click at [730, 292] on input "٢٨/٠٨/٢٠٢٥ ١٧:٠٠" at bounding box center [762, 293] width 120 height 21
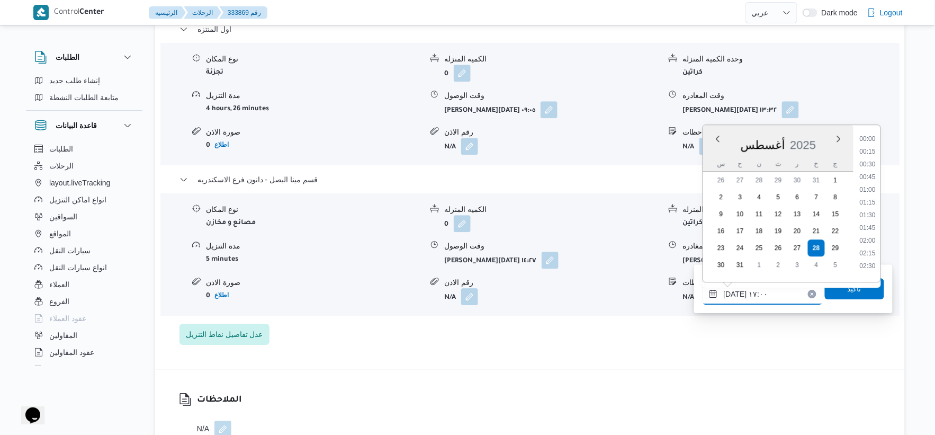
scroll to position [791, 0]
type input "٢٨/٠٨/٢٠٢٥ ١٧:١٢"
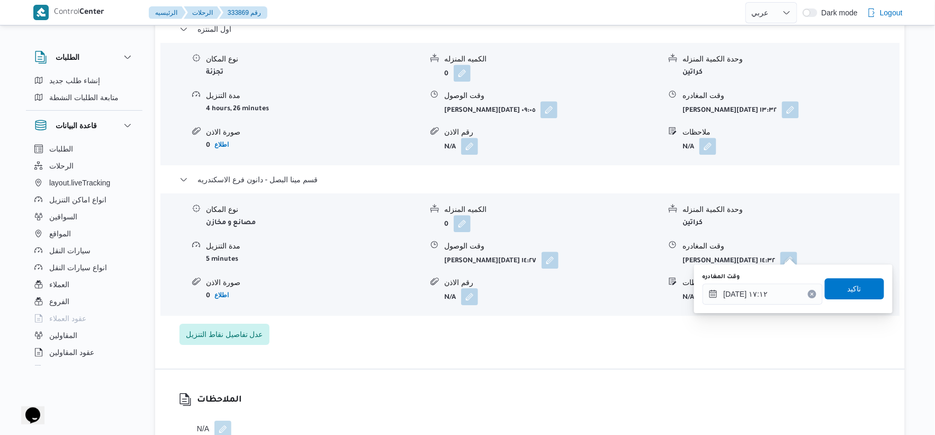
click at [852, 302] on div "وقت المغادره ٢٨/٠٨/٢٠٢٥ ١٧:١٢ تاكيد" at bounding box center [793, 289] width 184 height 34
click at [852, 292] on span "تاكيد" at bounding box center [854, 288] width 14 height 13
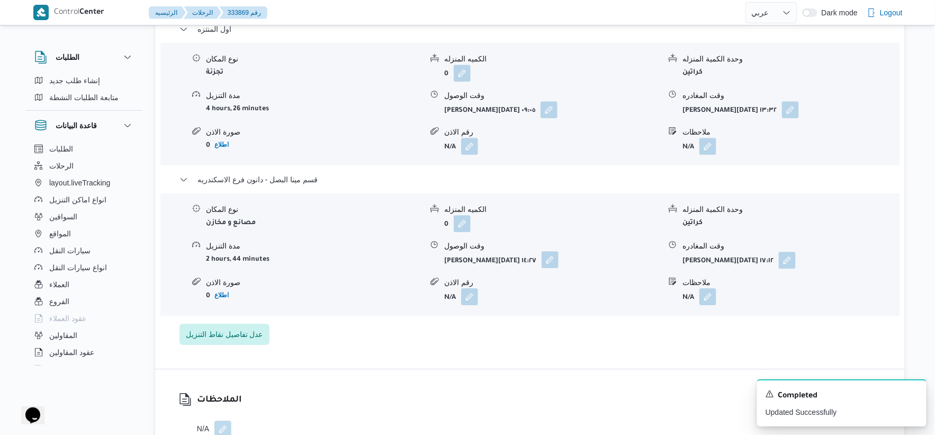
click at [558, 251] on button "button" at bounding box center [549, 259] width 17 height 17
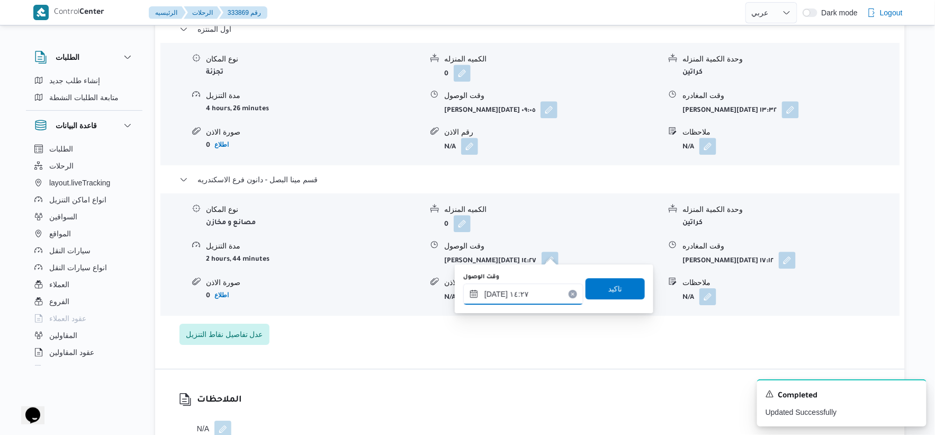
click at [535, 291] on input "٢٨/٠٨/٢٠٢٥ ١٤:٢٧" at bounding box center [523, 293] width 120 height 21
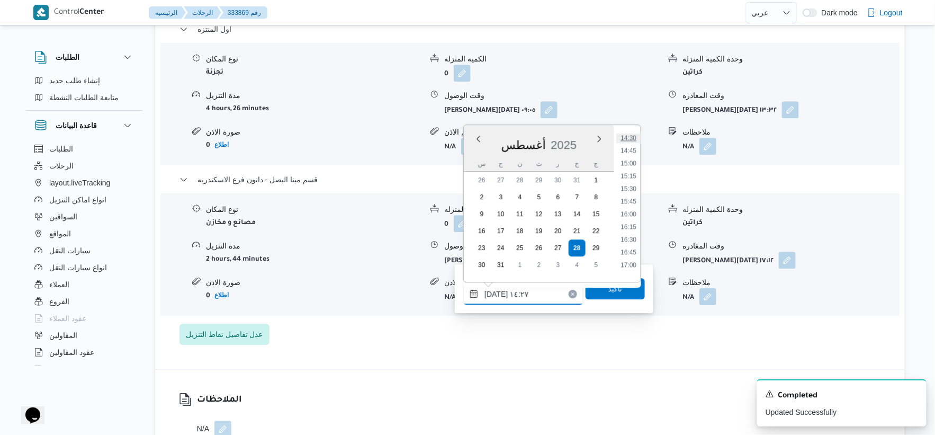
scroll to position [770, 0]
click at [629, 207] on li "16:30" at bounding box center [628, 207] width 24 height 11
type input "٢٨/٠٨/٢٠٢٥ ١٦:٣٠"
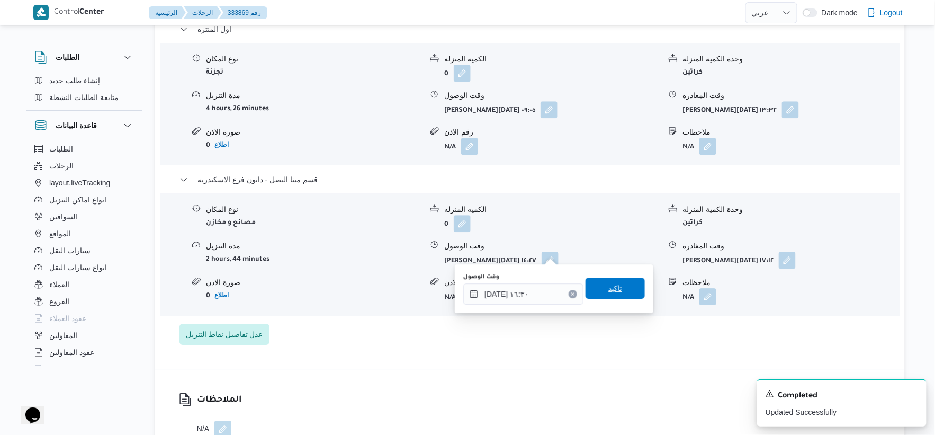
click at [618, 286] on span "تاكيد" at bounding box center [614, 287] width 59 height 21
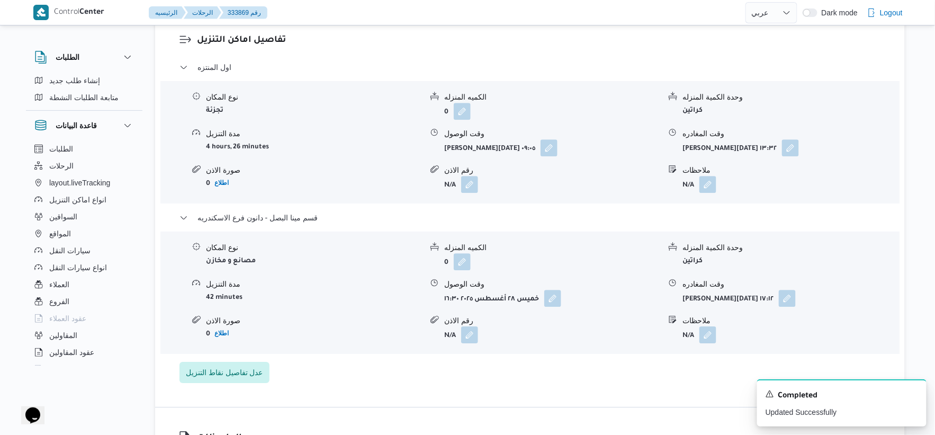
scroll to position [882, 0]
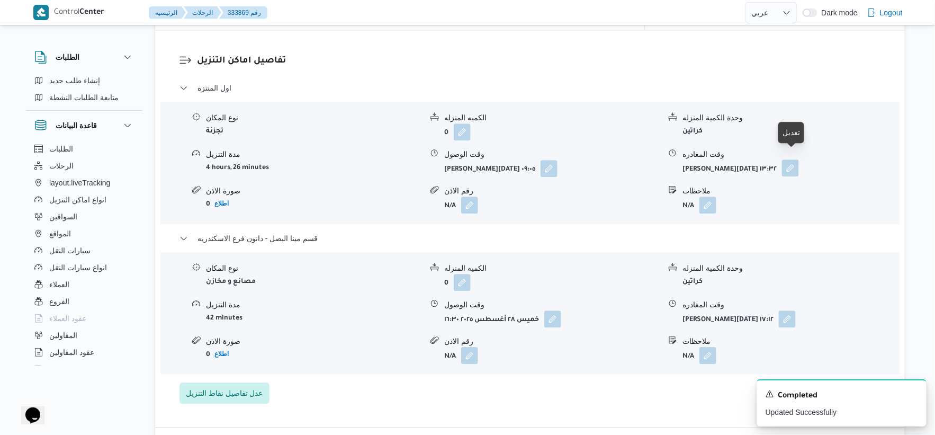
click at [788, 159] on button "button" at bounding box center [790, 167] width 17 height 17
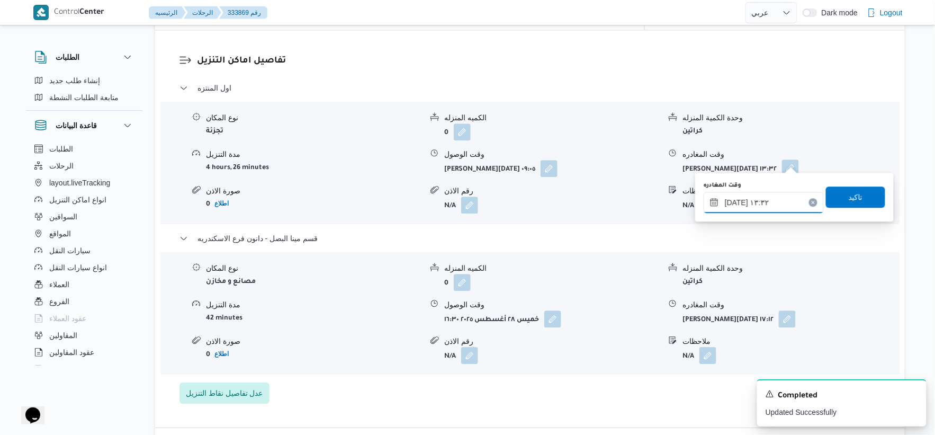
click at [771, 203] on input "٢٨/٠٨/٢٠٢٥ ١٣:٣٢" at bounding box center [763, 202] width 120 height 21
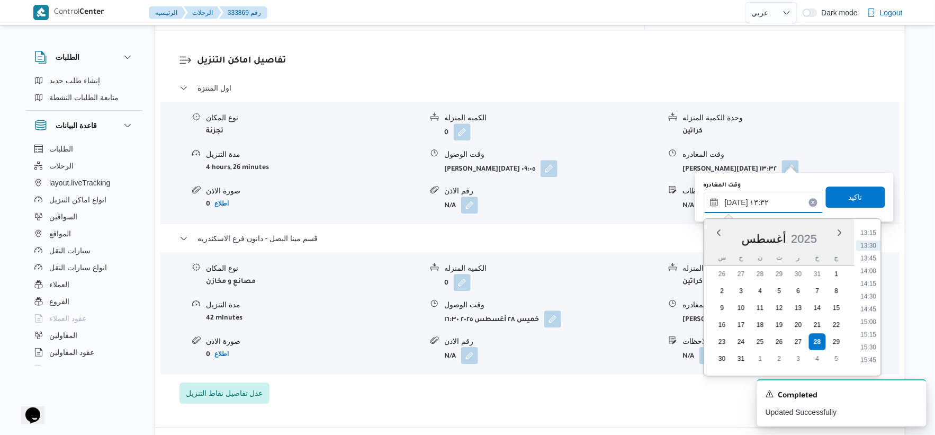
scroll to position [732, 0]
click at [870, 313] on li "16:00" at bounding box center [868, 313] width 24 height 11
type input "٢٨/٠٨/٢٠٢٥ ١٦:٠٠"
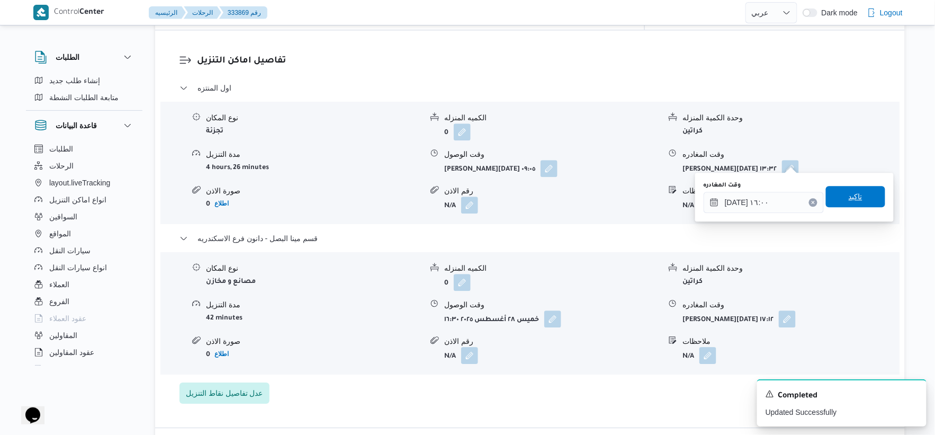
click at [865, 188] on span "تاكيد" at bounding box center [855, 196] width 59 height 21
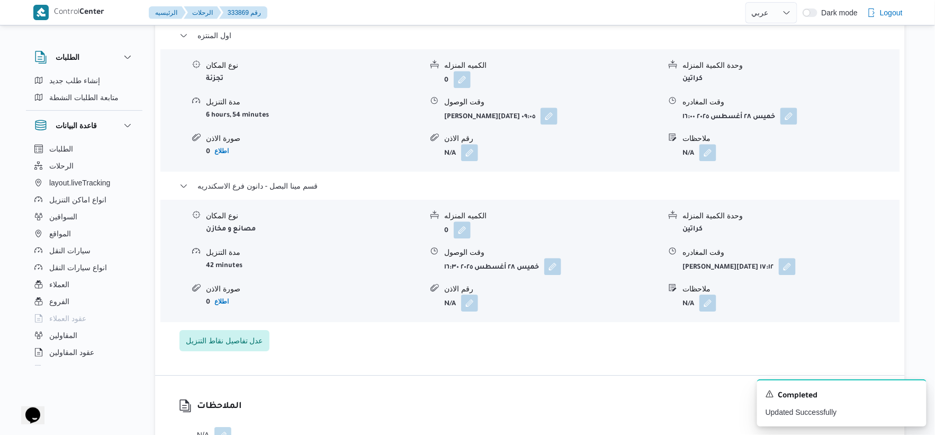
scroll to position [941, 0]
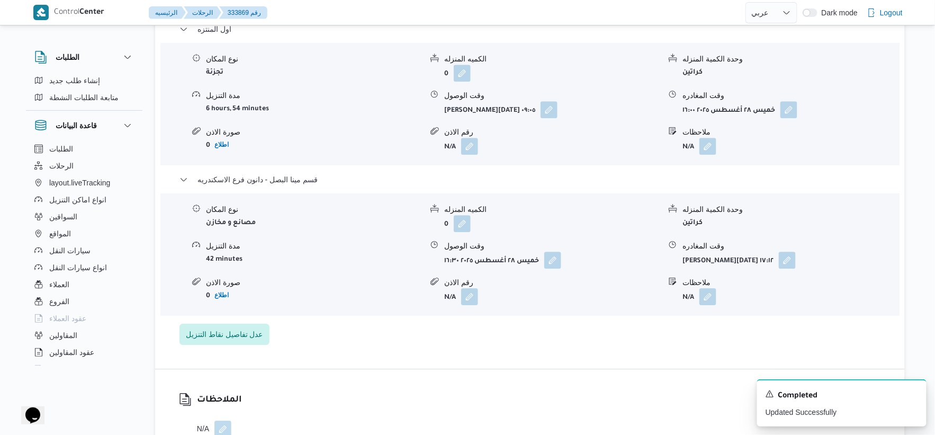
click at [566, 344] on div "تفاصيل اماكن التنزيل اول المنتزه نوع المكان تجزئة الكميه المنزله 0 وحدة الكمية …" at bounding box center [529, 169] width 749 height 397
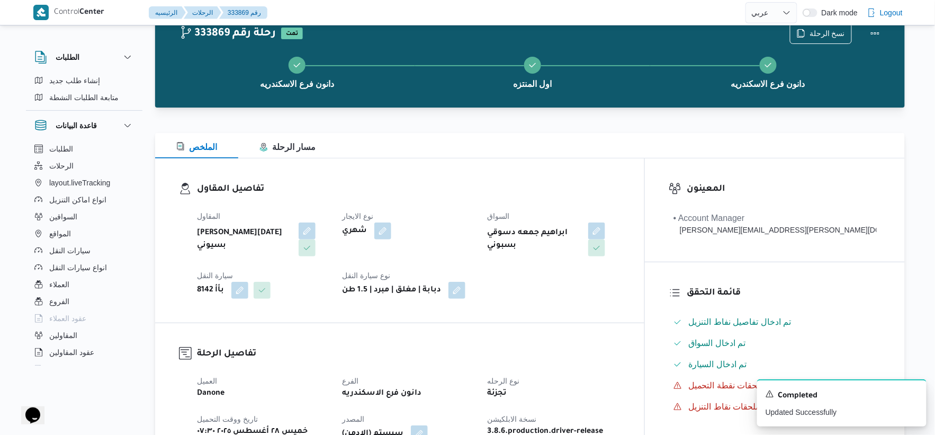
scroll to position [0, 0]
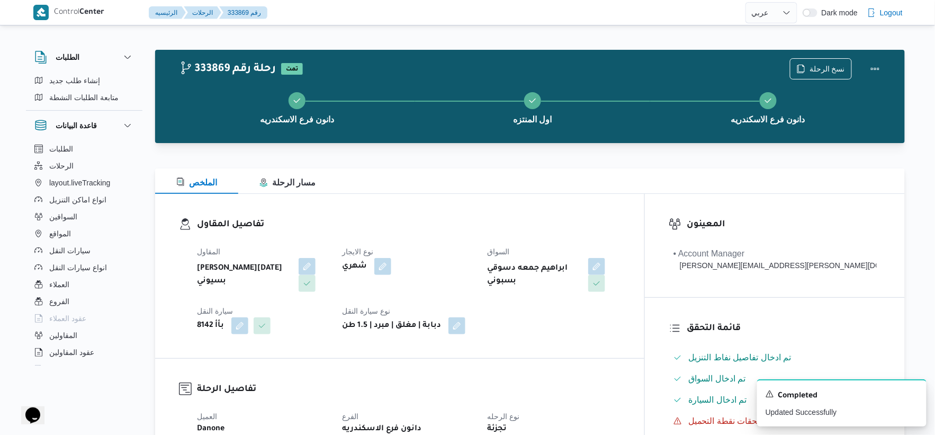
select select "ar"
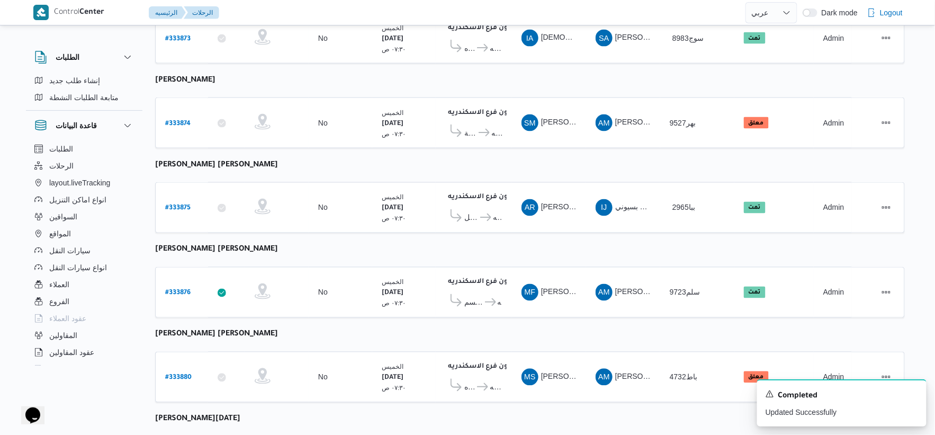
scroll to position [438, 0]
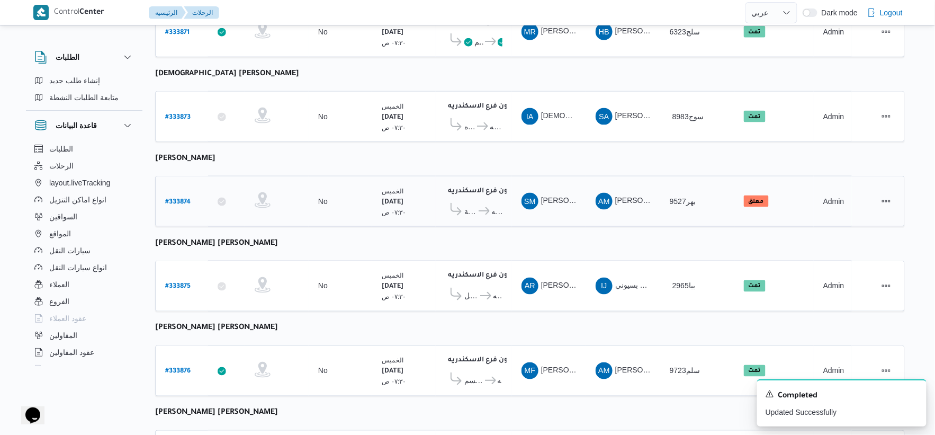
click at [186, 198] on b "# 333874" at bounding box center [177, 201] width 25 height 7
select select "ar"
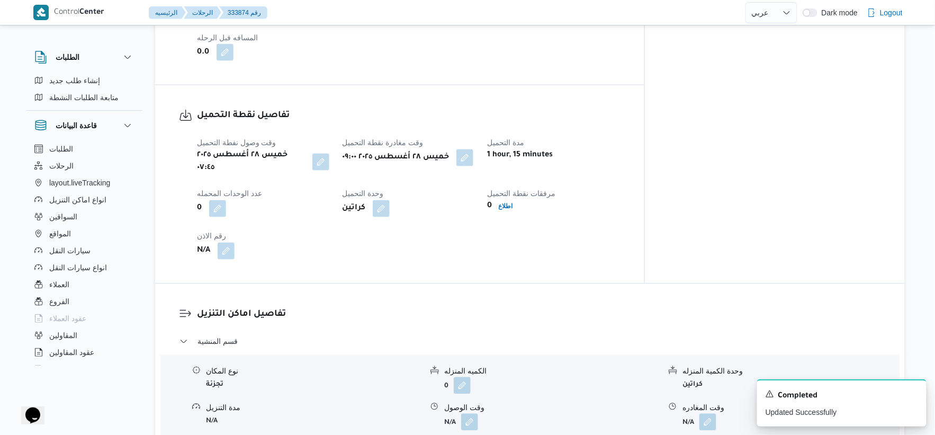
scroll to position [615, 0]
click at [323, 155] on button "button" at bounding box center [320, 161] width 17 height 17
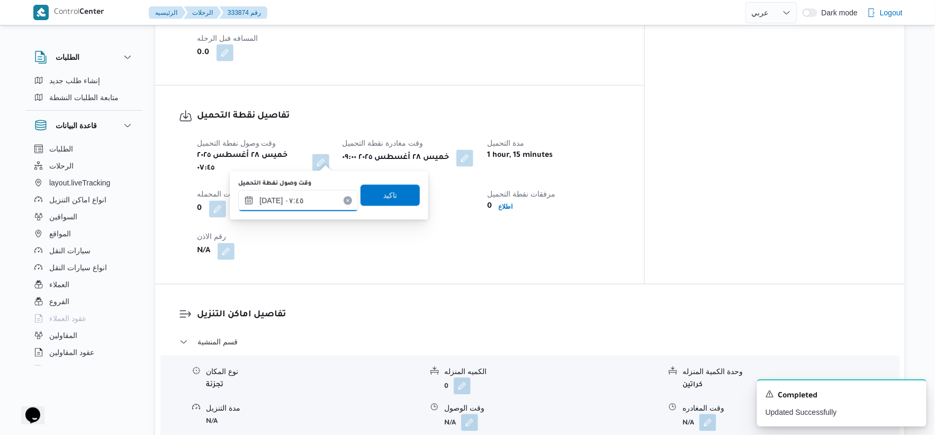
click at [272, 199] on input "٢٨/٠٨/٢٠٢٥ ٠٧:٤٥" at bounding box center [298, 200] width 120 height 21
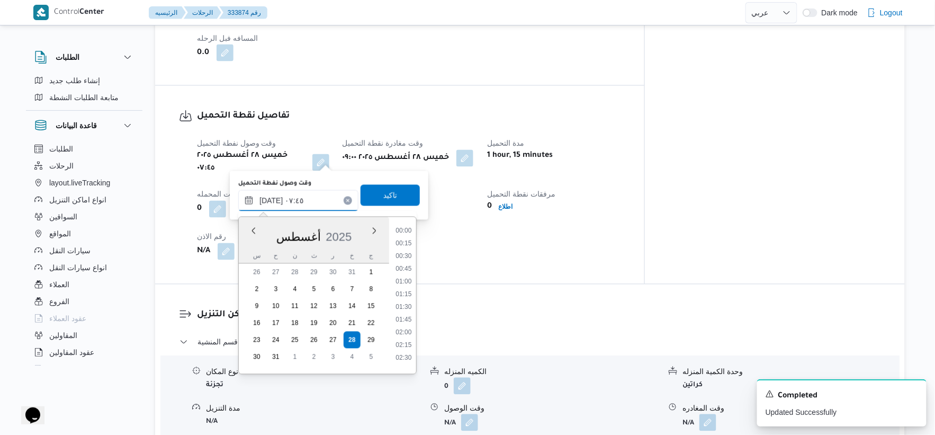
click at [272, 199] on input "٢٨/٠٨/٢٠٢٥ ٠٧:٤٥" at bounding box center [298, 200] width 120 height 21
type input "٢٨/٠٨/٢٠٢٥ ٠٧:٤٠"
click at [373, 193] on span "تاكيد" at bounding box center [389, 194] width 59 height 21
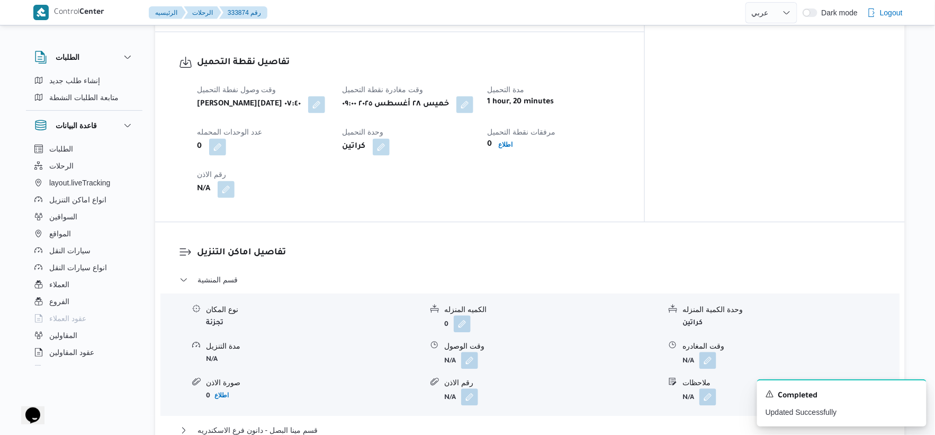
scroll to position [733, 0]
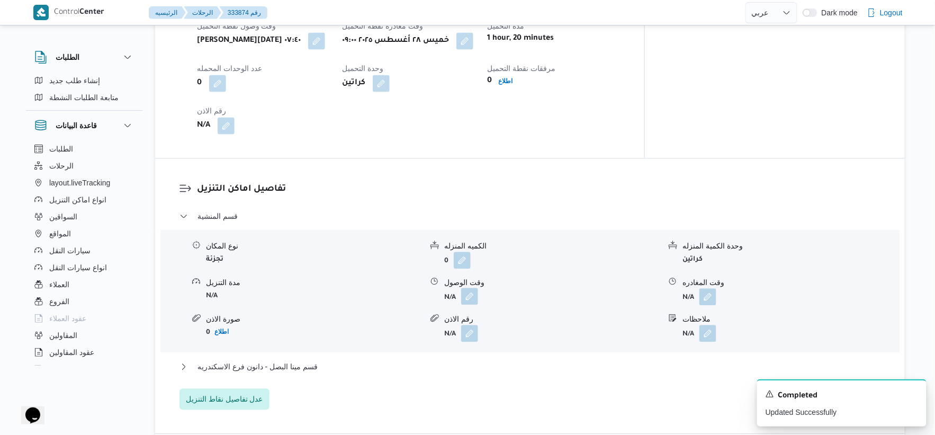
click at [473, 293] on button "button" at bounding box center [469, 295] width 17 height 17
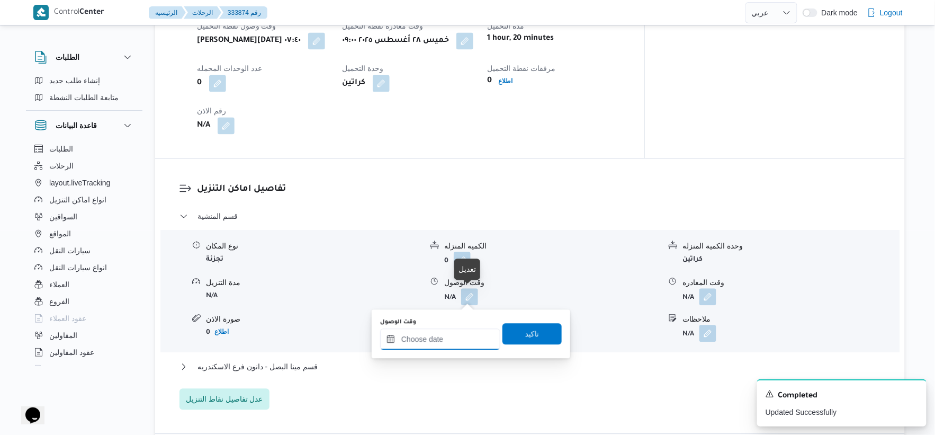
click at [451, 338] on input "وقت الوصول" at bounding box center [440, 338] width 120 height 21
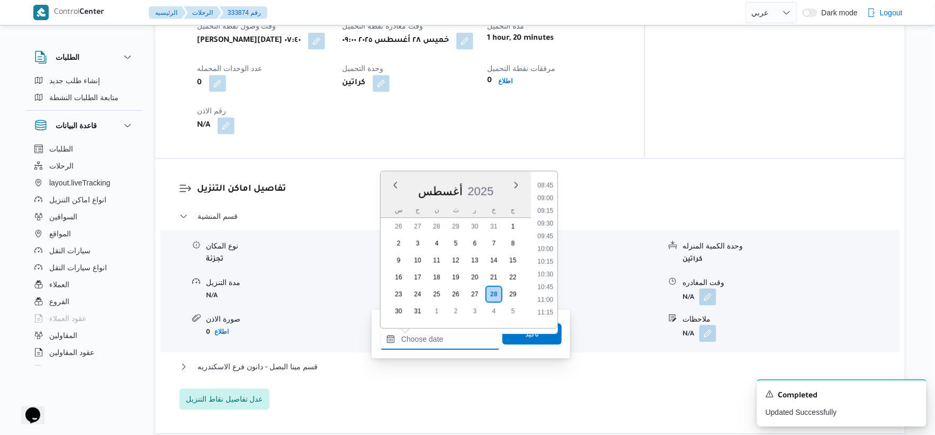
scroll to position [415, 0]
click at [548, 249] on li "09:30" at bounding box center [545, 252] width 24 height 11
type input "٢٨/٠٨/٢٠٢٥ ٠٩:٣٠"
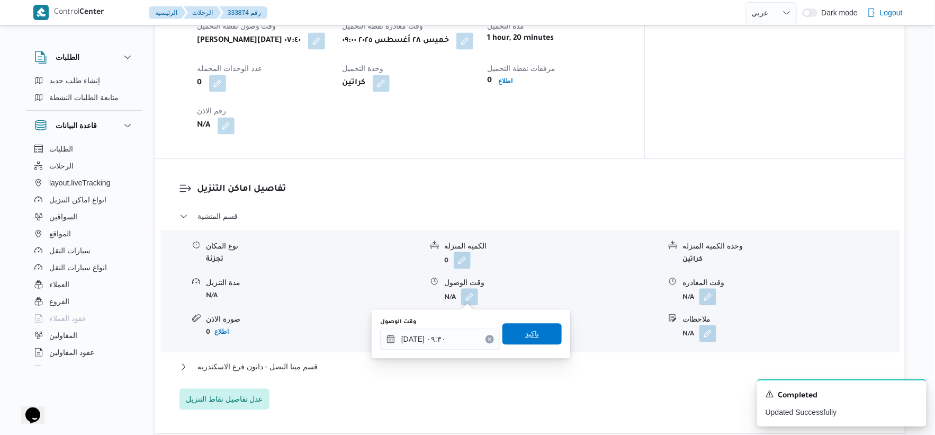
click at [531, 328] on span "تاكيد" at bounding box center [532, 333] width 14 height 13
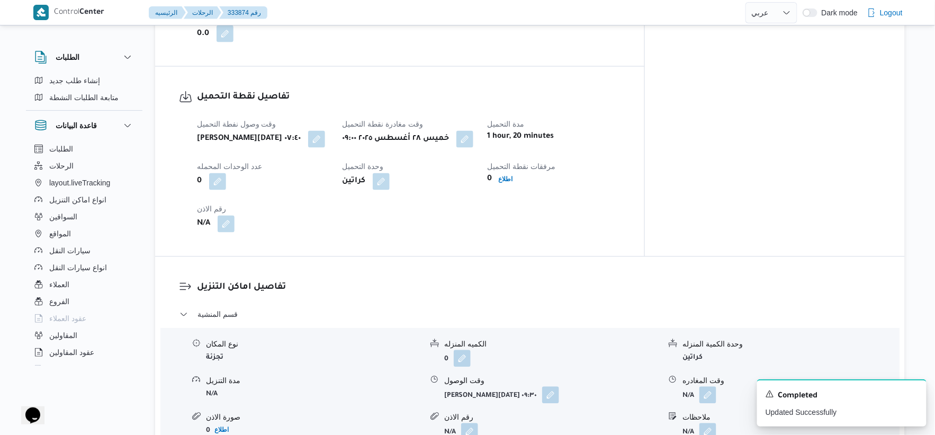
scroll to position [850, 0]
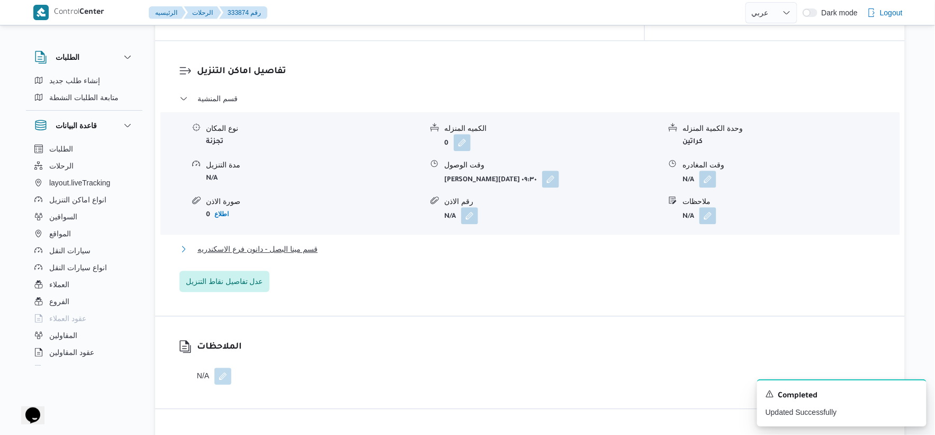
click at [316, 251] on span "قسم مينا البصل - دانون فرع الاسكندريه" at bounding box center [257, 248] width 120 height 13
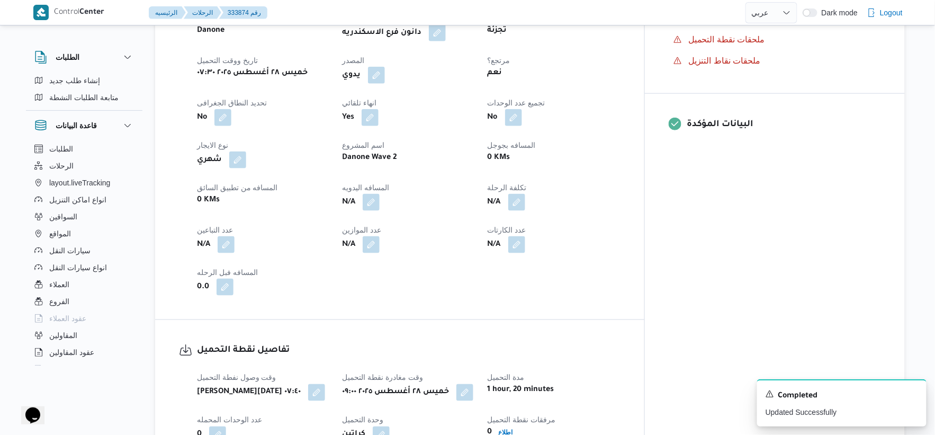
scroll to position [379, 0]
click at [379, 200] on button "button" at bounding box center [371, 203] width 17 height 17
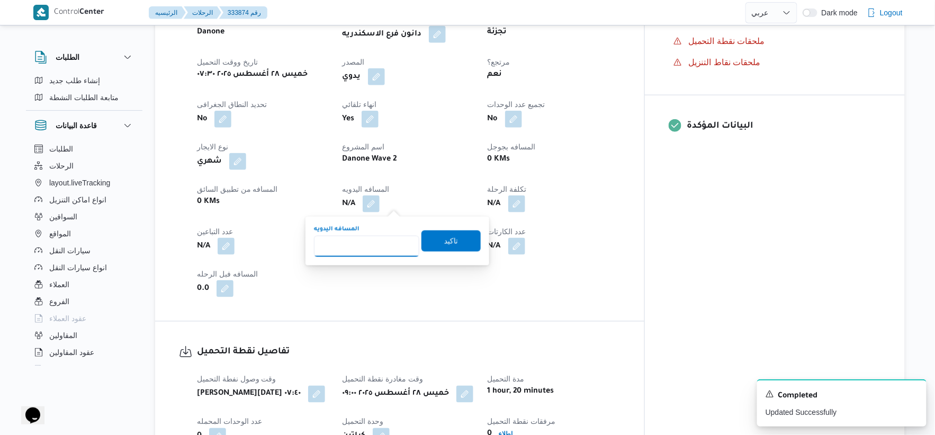
click at [382, 251] on input "المسافه اليدويه" at bounding box center [366, 246] width 105 height 21
type input "16"
click at [456, 233] on span "تاكيد" at bounding box center [450, 240] width 59 height 21
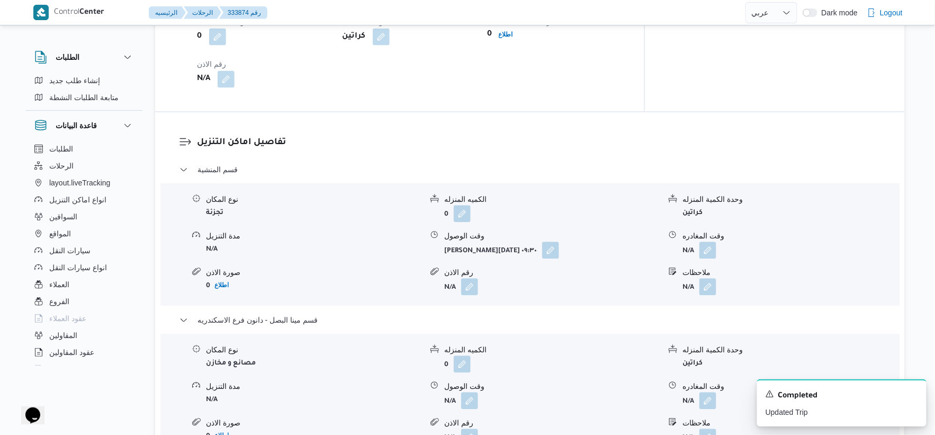
scroll to position [882, 0]
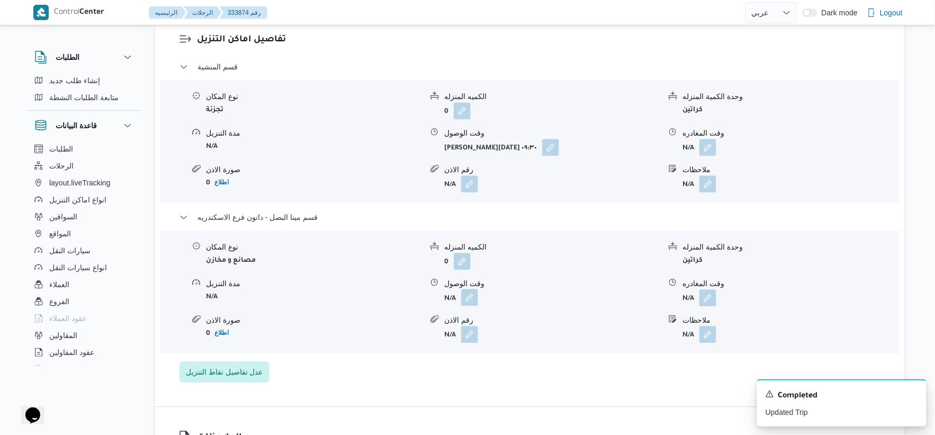
click at [467, 295] on button "button" at bounding box center [469, 296] width 17 height 17
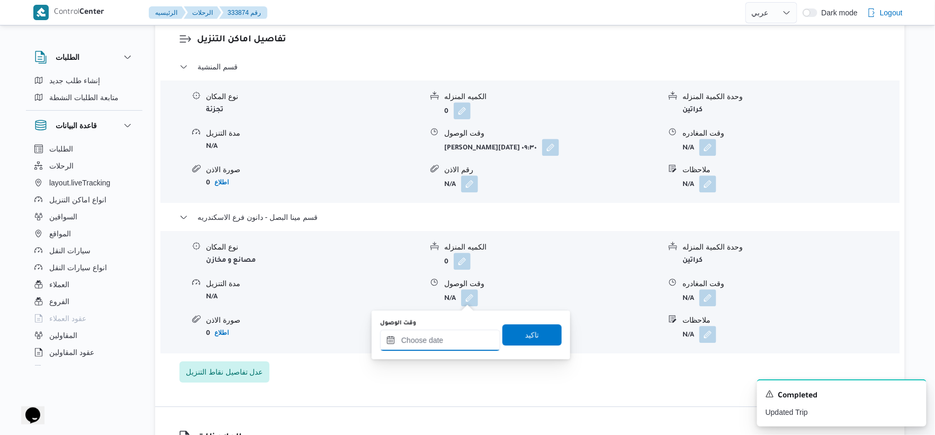
drag, startPoint x: 452, startPoint y: 340, endPoint x: 464, endPoint y: 331, distance: 15.0
click at [452, 340] on input "وقت الوصول" at bounding box center [440, 339] width 120 height 21
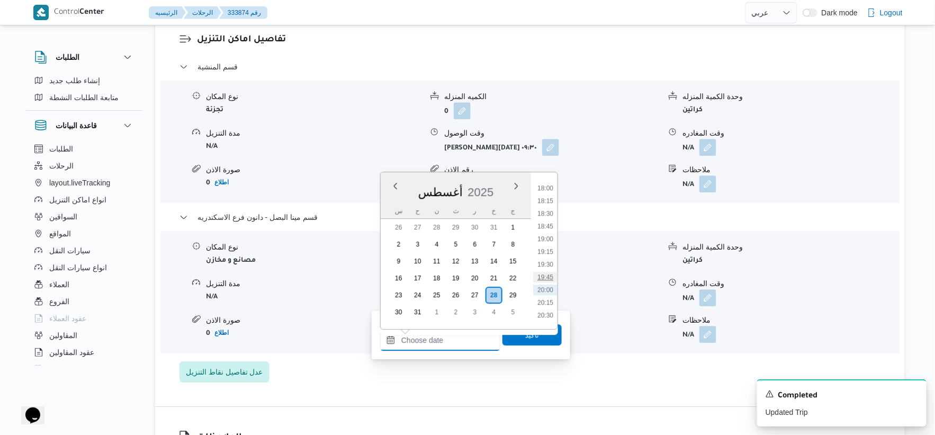
scroll to position [886, 0]
click at [552, 187] on li "17:30" at bounding box center [545, 189] width 24 height 11
type input "٢٨/٠٨/٢٠٢٥ ١٧:٣٠"
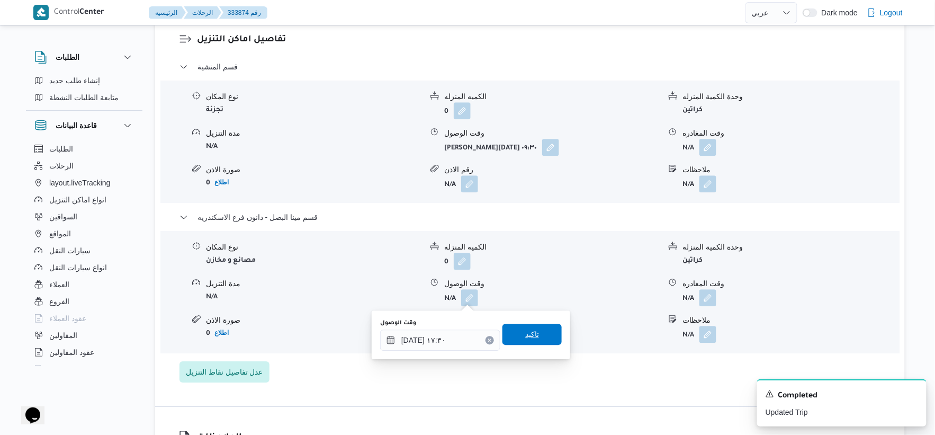
click at [541, 326] on span "تاكيد" at bounding box center [531, 333] width 59 height 21
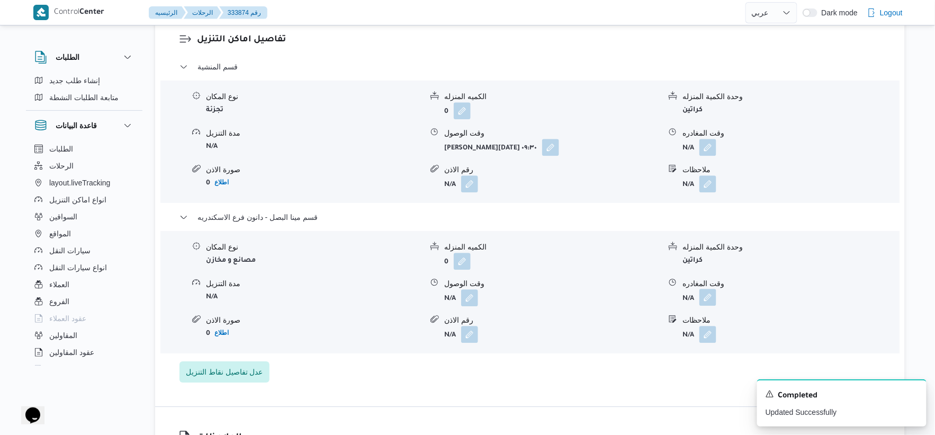
click at [716, 293] on button "button" at bounding box center [707, 296] width 17 height 17
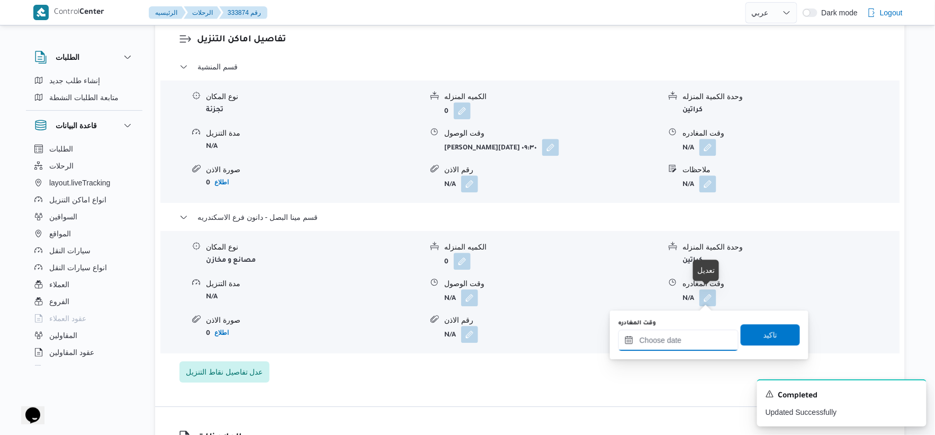
click at [691, 346] on input "وقت المغادره" at bounding box center [678, 339] width 120 height 21
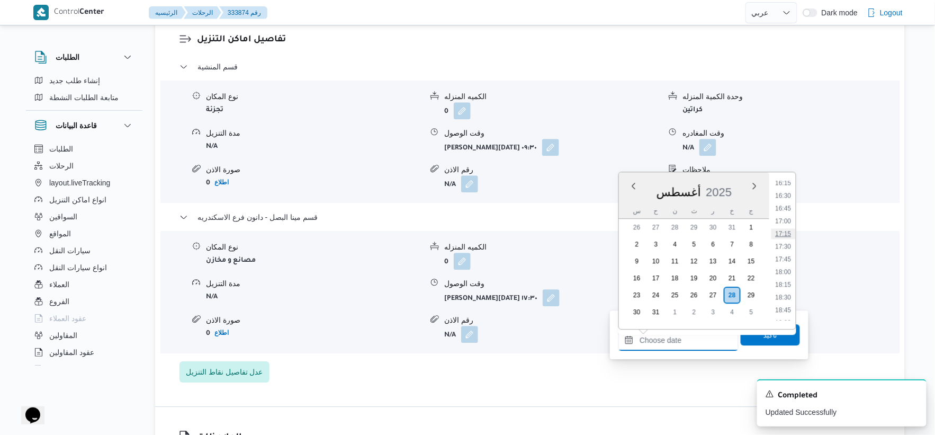
scroll to position [827, 0]
click at [784, 223] on li "17:00" at bounding box center [783, 222] width 24 height 11
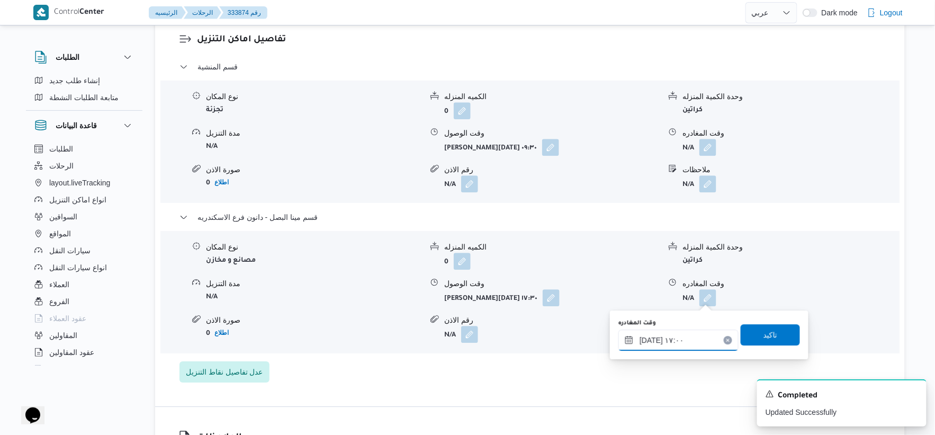
click at [648, 339] on input "٢٨/٠٨/٢٠٢٥ ١٧:٠٠" at bounding box center [678, 339] width 120 height 21
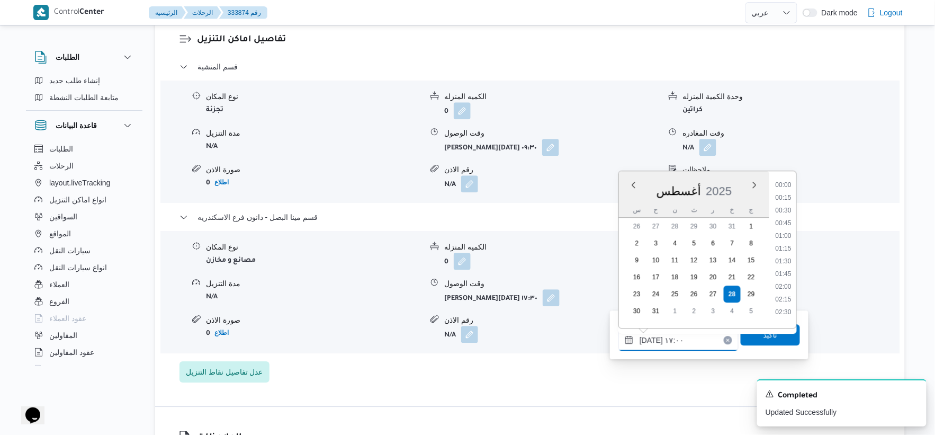
click at [648, 339] on input "٢٨/٠٨/٢٠٢٥ ١٧:٠٠" at bounding box center [678, 339] width 120 height 21
type input "٢٨/٠٨/٢٠٢٥ ١٧:٥٥"
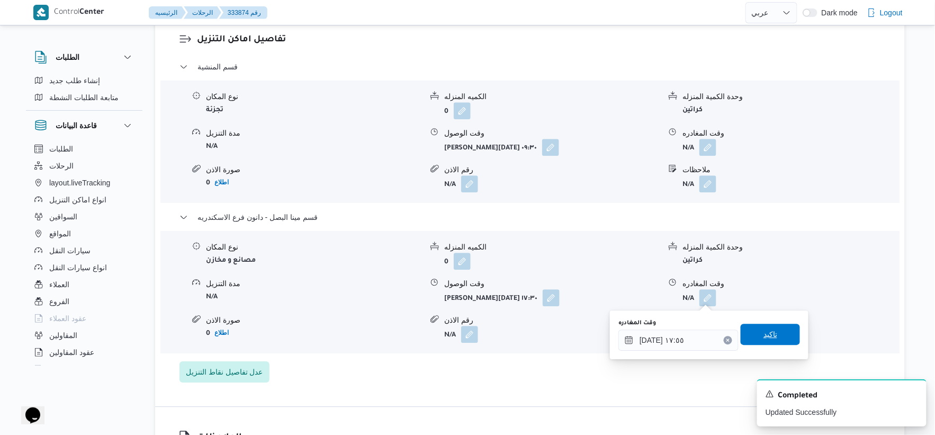
click at [771, 336] on span "تاكيد" at bounding box center [769, 333] width 59 height 21
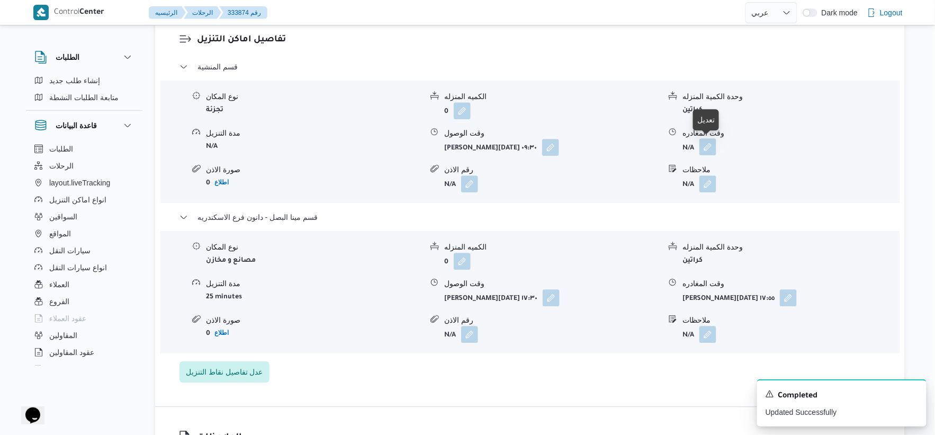
click at [711, 148] on button "button" at bounding box center [707, 146] width 17 height 17
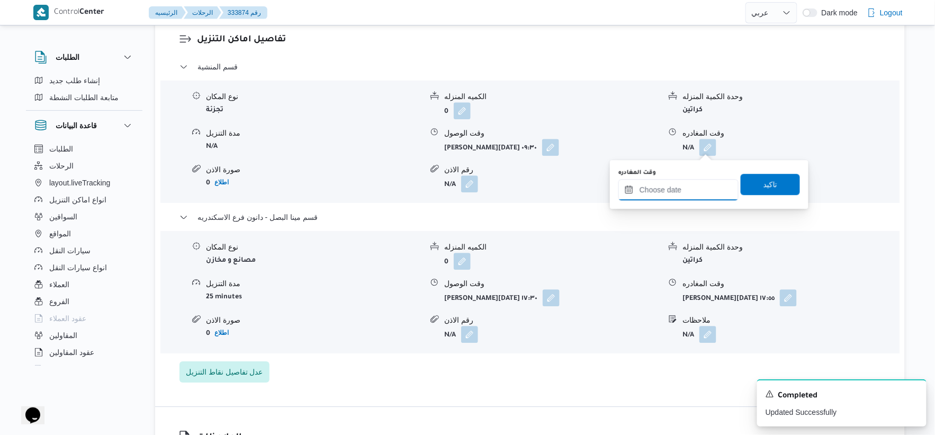
click at [680, 191] on input "وقت المغادره" at bounding box center [678, 189] width 120 height 21
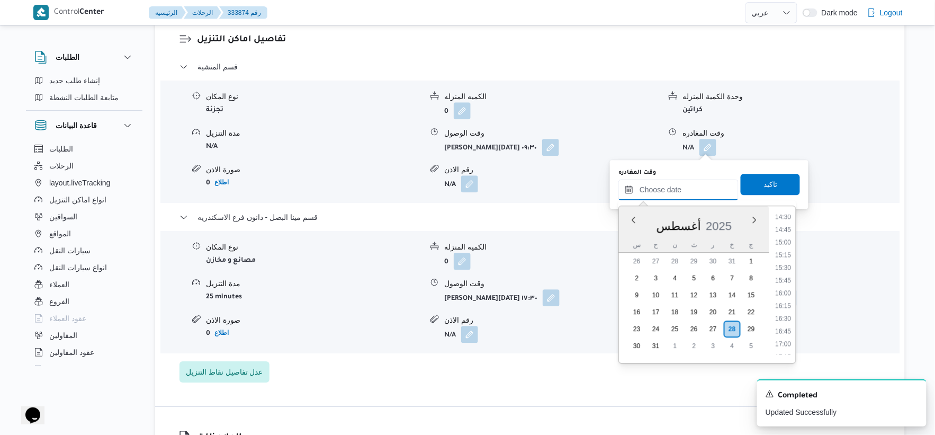
scroll to position [769, 0]
click at [782, 316] on li "17:00" at bounding box center [783, 315] width 24 height 11
type input "٢٨/٠٨/٢٠٢٥ ١٧:٠٠"
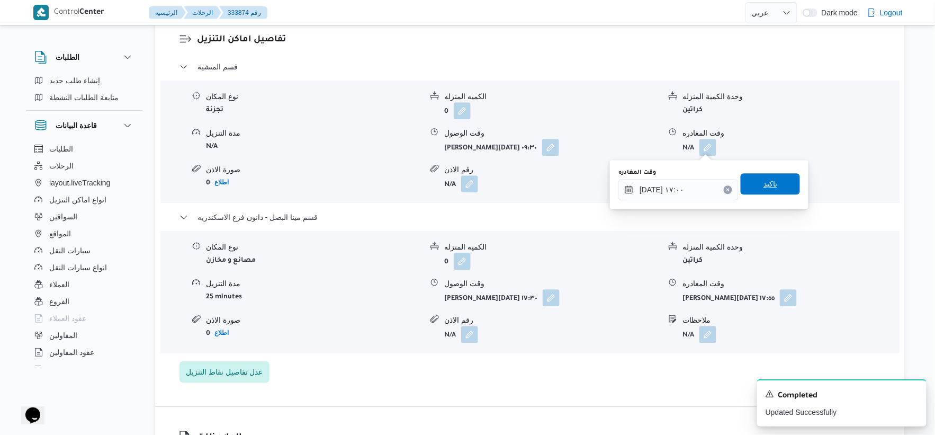
click at [775, 188] on span "تاكيد" at bounding box center [769, 183] width 59 height 21
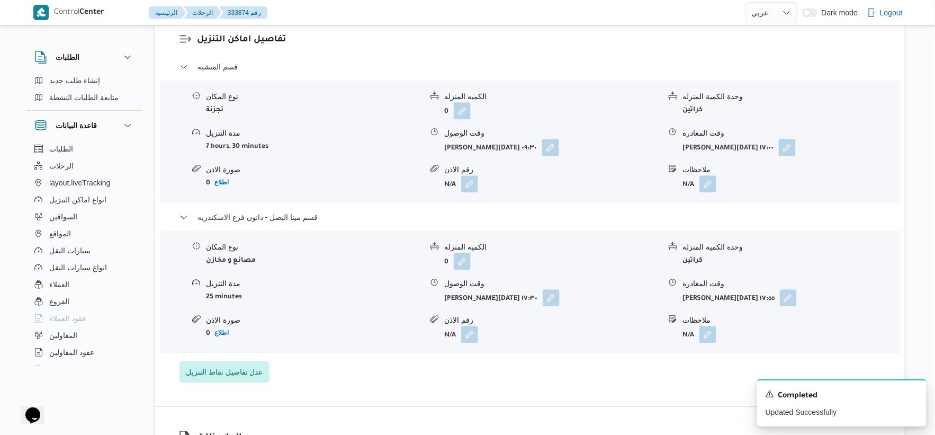
click at [553, 403] on div "تفاصيل اماكن التنزيل قسم المنشية نوع المكان تجزئة الكميه المنزله 0 وحدة الكمية …" at bounding box center [529, 207] width 749 height 397
click at [562, 360] on div "قسم المنشية نوع المكان تجزئة الكميه المنزله 0 وحدة الكمية المنزله كراتين مدة ال…" at bounding box center [529, 221] width 701 height 322
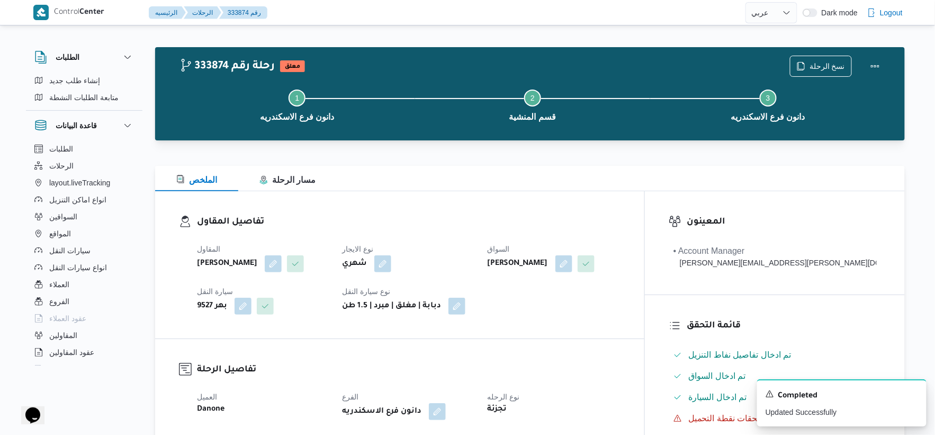
scroll to position [0, 0]
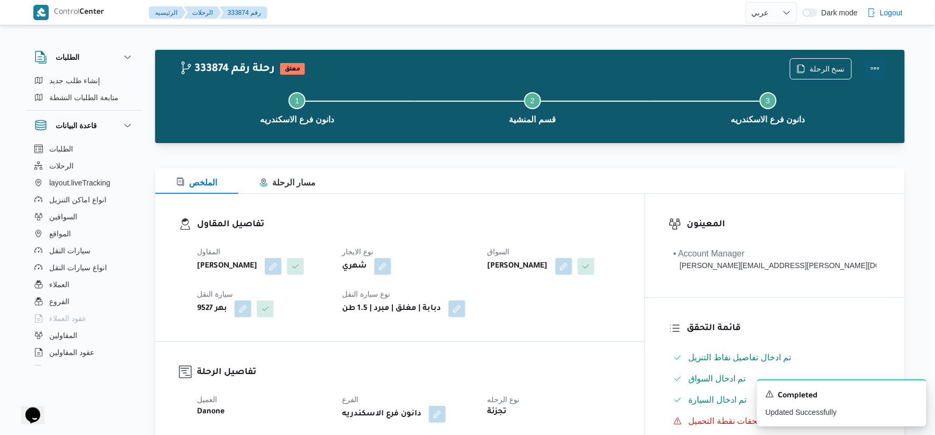
click at [876, 67] on button "Actions" at bounding box center [874, 68] width 21 height 21
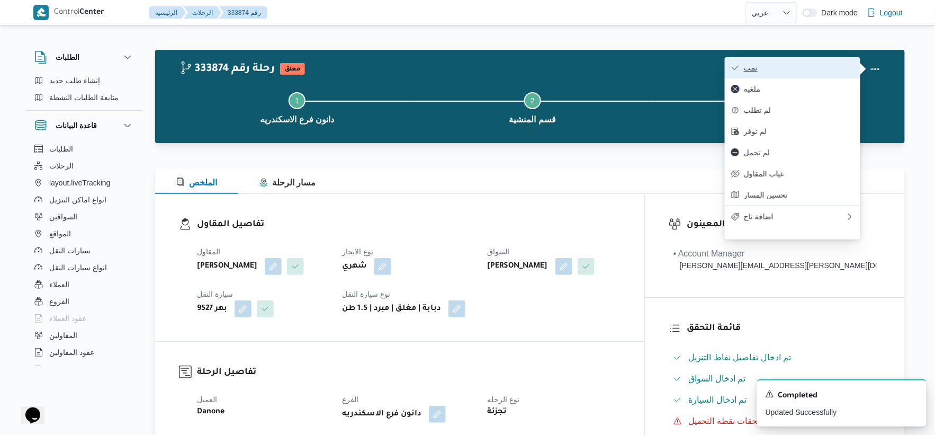
click at [822, 67] on span "تمت" at bounding box center [799, 68] width 110 height 8
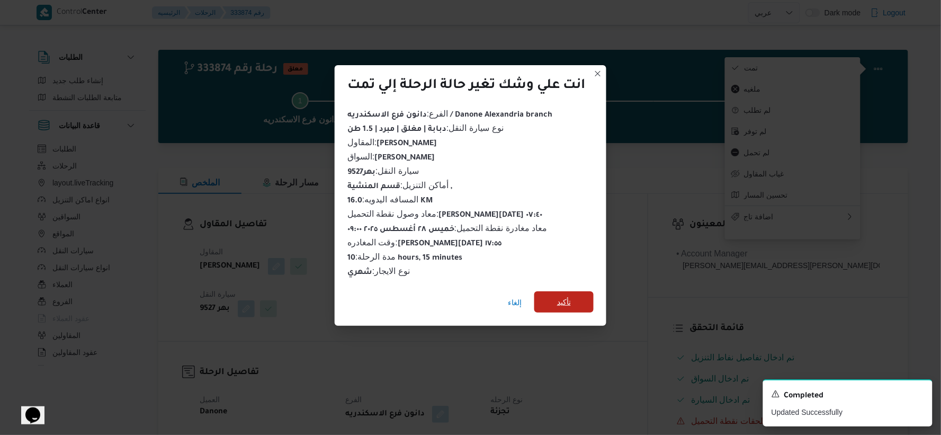
click at [569, 297] on span "تأكيد" at bounding box center [564, 301] width 14 height 13
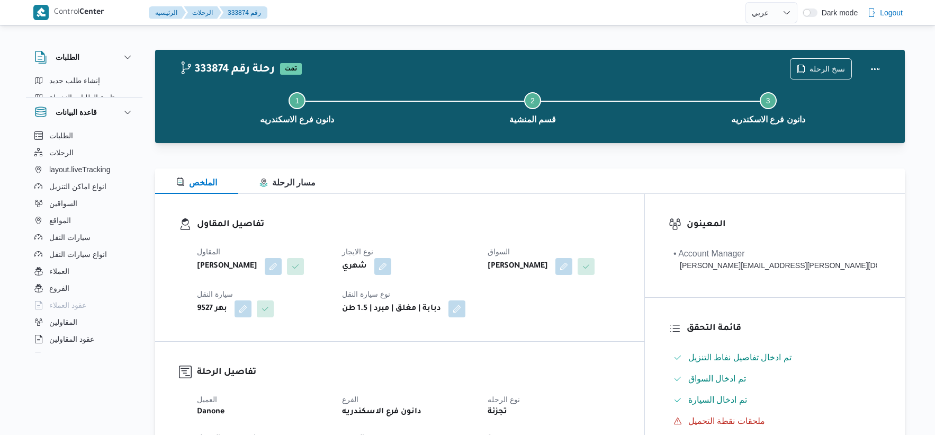
select select "ar"
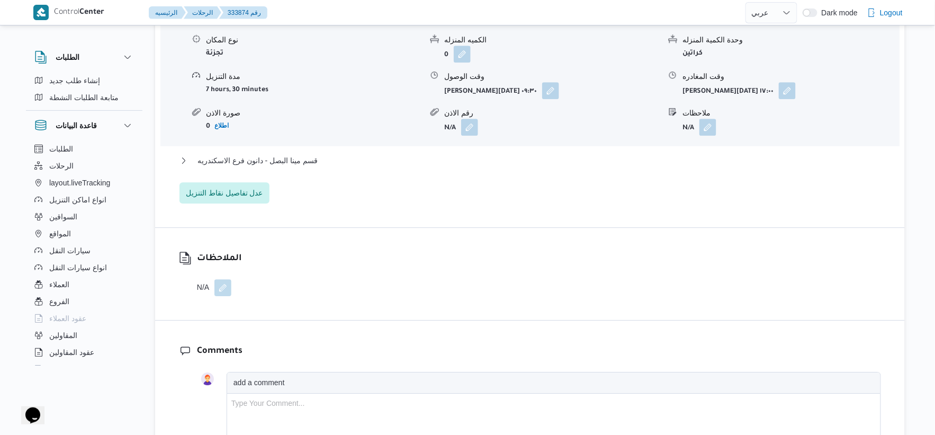
scroll to position [941, 0]
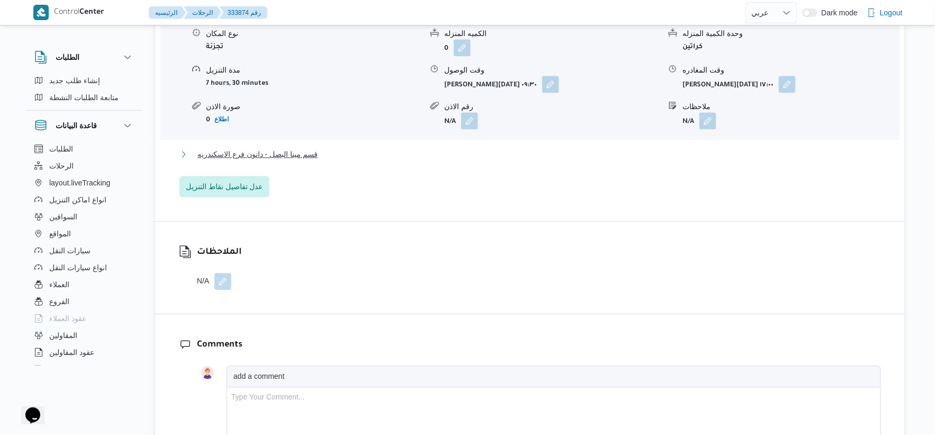
click at [318, 149] on button "قسم مينا البصل - دانون فرع الاسكندريه" at bounding box center [529, 154] width 701 height 13
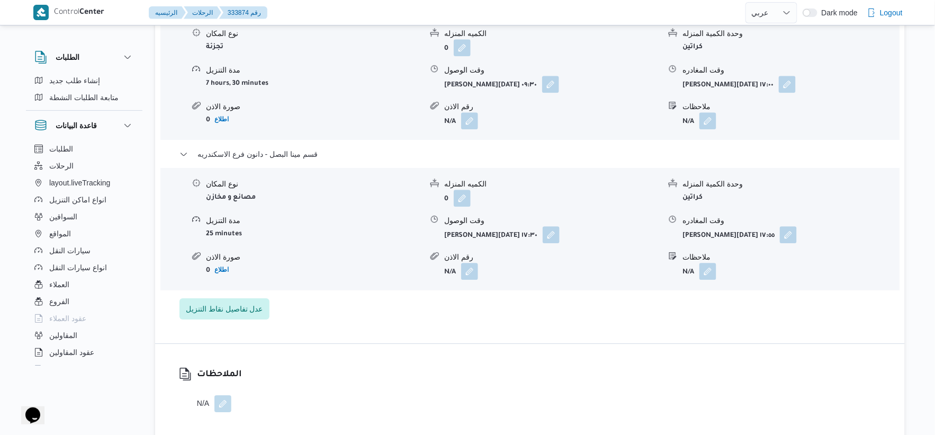
select select "ar"
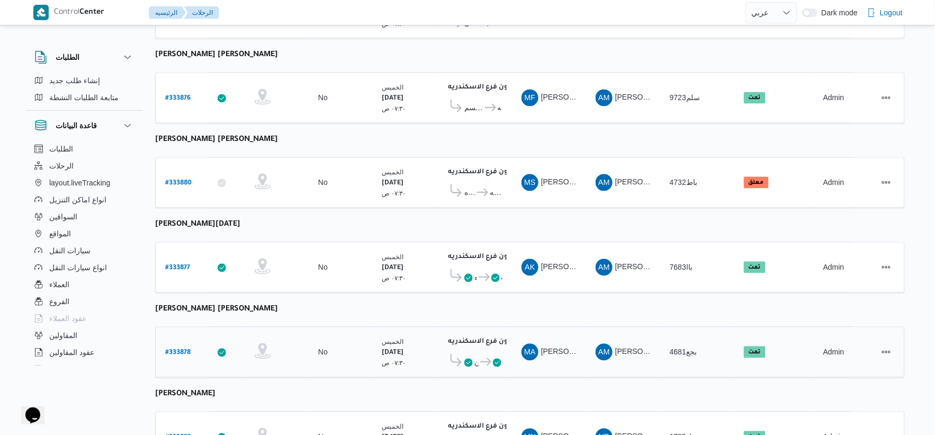
scroll to position [674, 0]
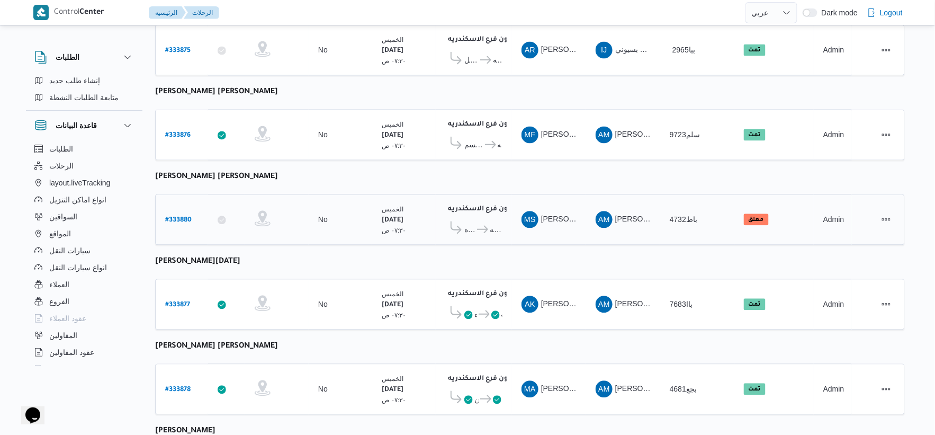
click at [184, 217] on b "# 333880" at bounding box center [178, 220] width 26 height 7
select select "ar"
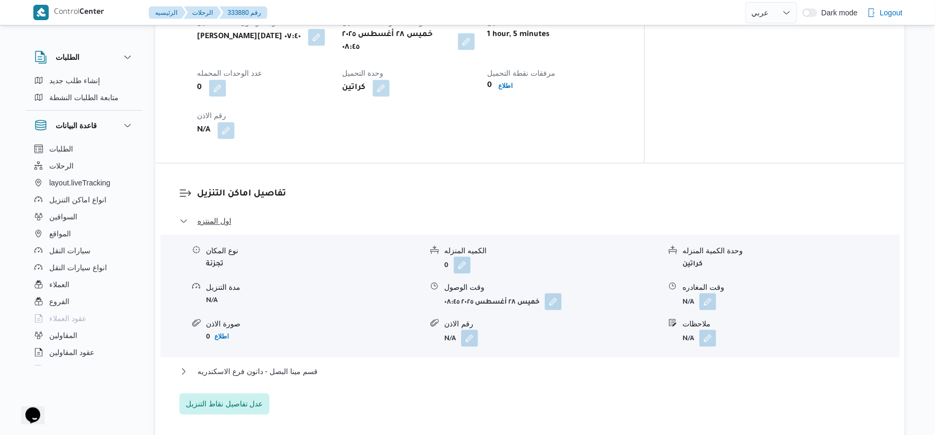
scroll to position [733, 0]
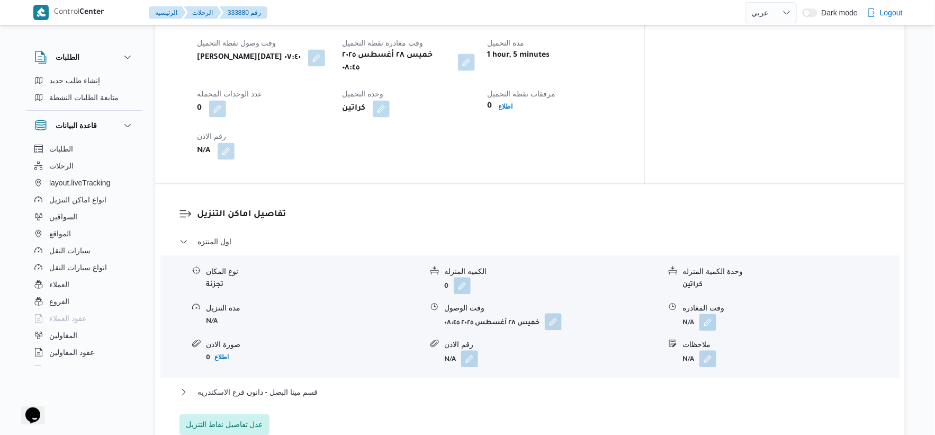
click at [552, 313] on button "button" at bounding box center [553, 321] width 17 height 17
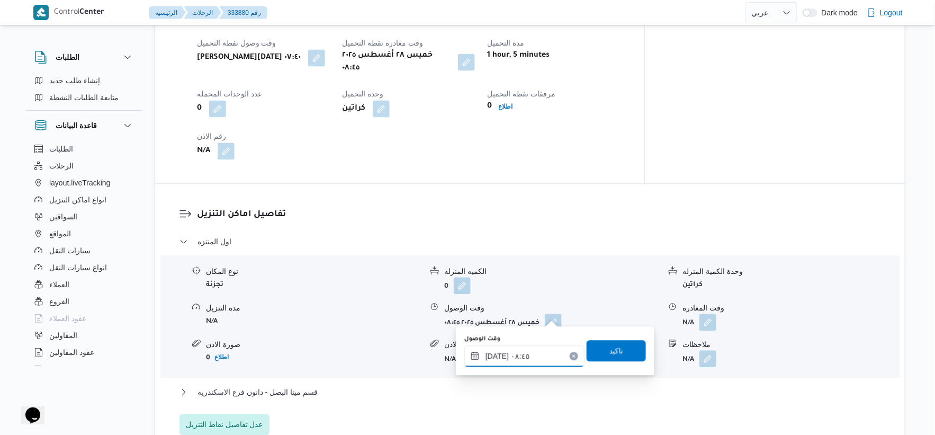
click at [529, 356] on input "[DATE] ٠٨:٤٥" at bounding box center [524, 355] width 120 height 21
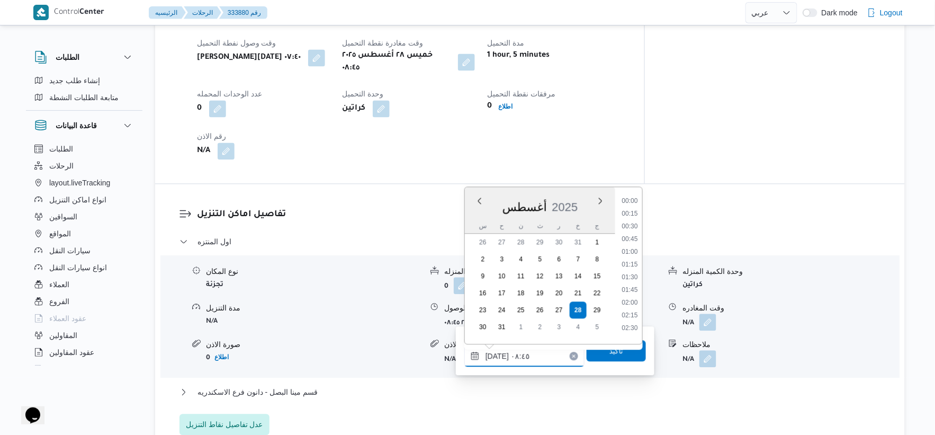
scroll to position [373, 0]
click at [475, 55] on button "button" at bounding box center [466, 61] width 17 height 17
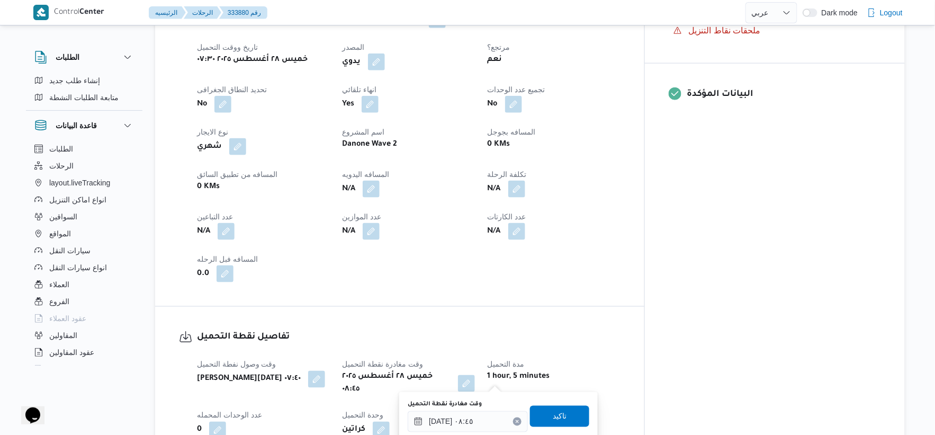
scroll to position [470, 0]
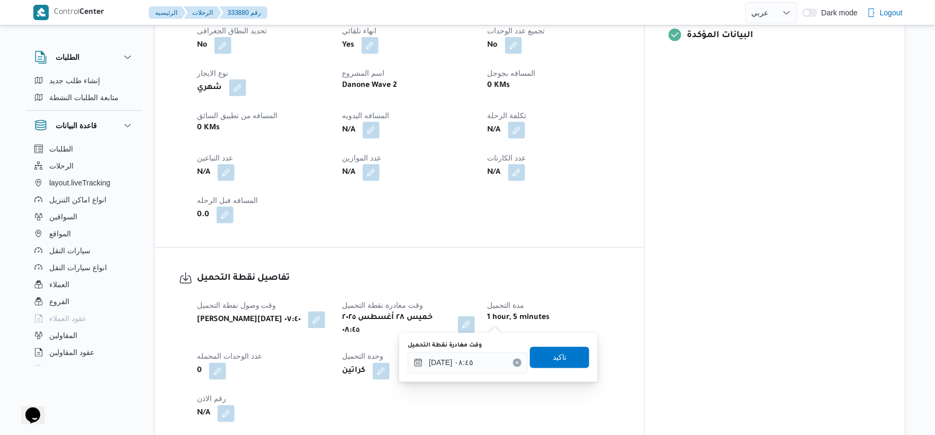
click at [325, 315] on button "button" at bounding box center [316, 319] width 17 height 17
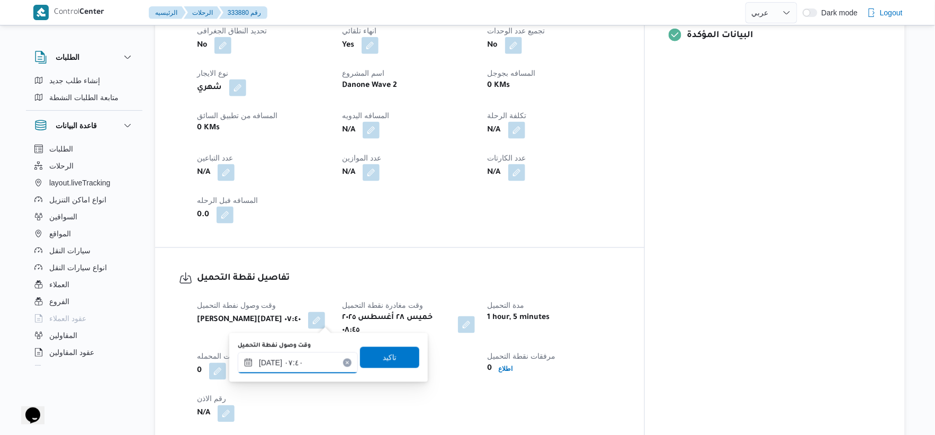
click at [301, 362] on input "[DATE] ٠٧:٤٠" at bounding box center [298, 362] width 120 height 21
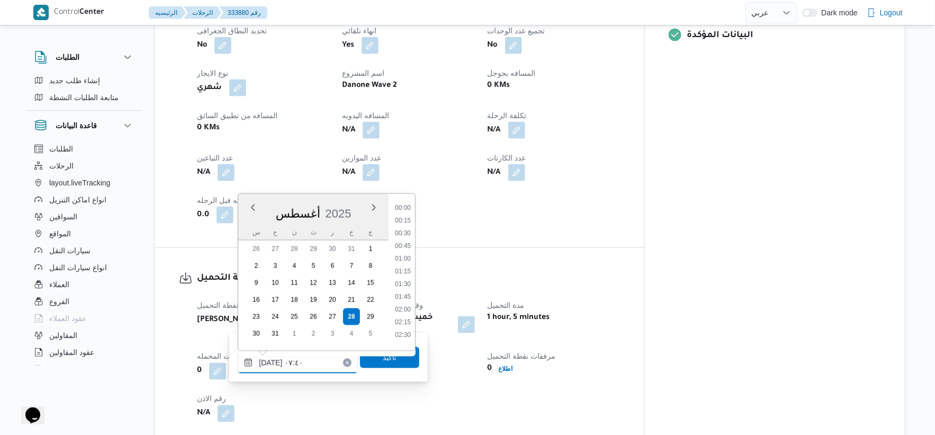
scroll to position [310, 0]
click at [410, 276] on li "07:30" at bounding box center [403, 279] width 24 height 11
type input "[DATE] ٠٧:٣٠"
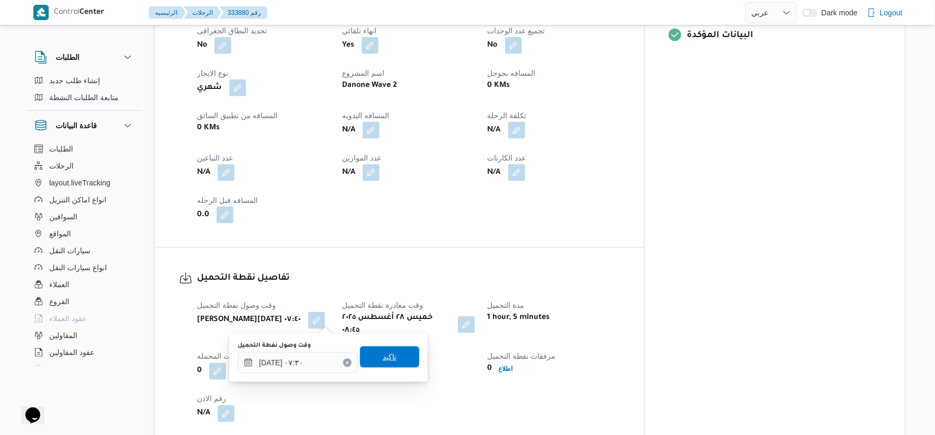
click at [387, 350] on span "تاكيد" at bounding box center [390, 356] width 14 height 13
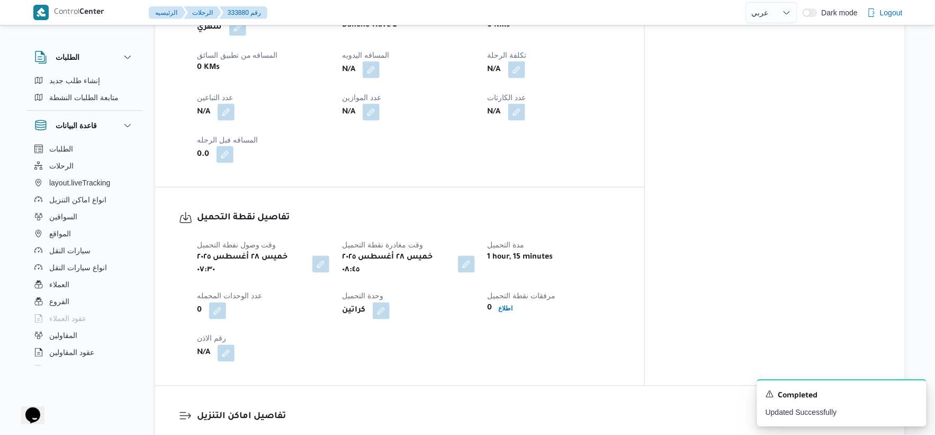
scroll to position [706, 0]
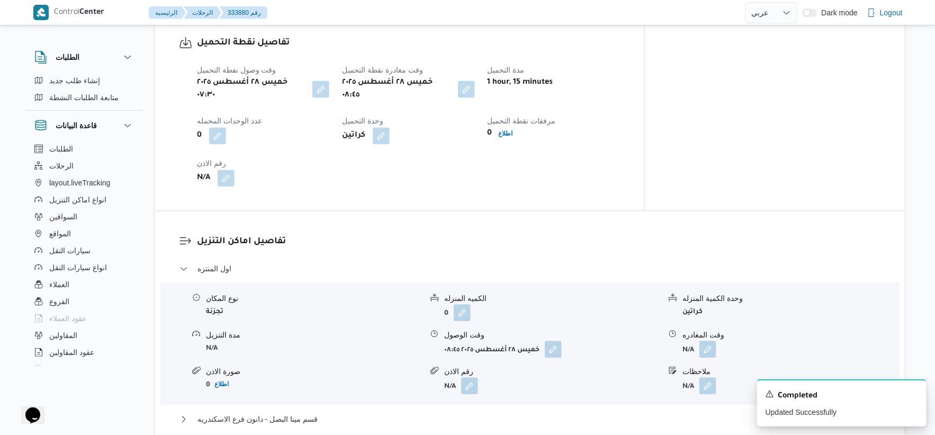
click at [475, 80] on div "خميس ٢٨ أغسطس ٢٠٢٥ ٠٨:٤٥" at bounding box center [408, 89] width 134 height 28
click at [475, 85] on button "button" at bounding box center [466, 88] width 17 height 17
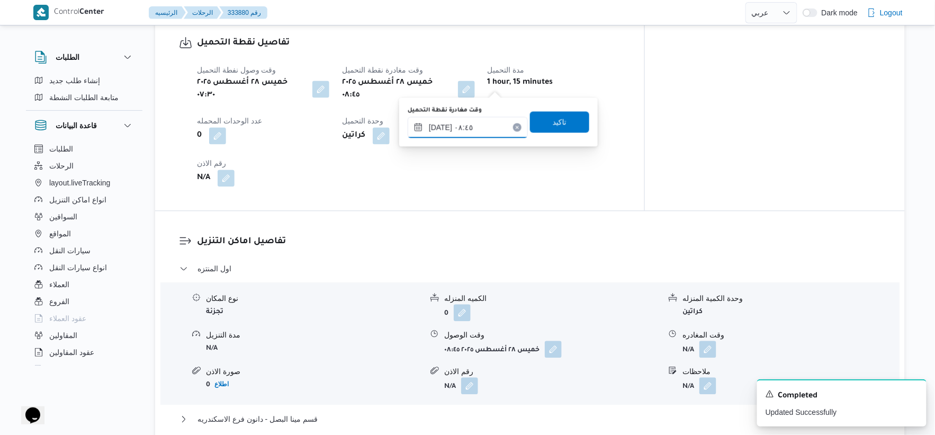
click at [486, 117] on input "٢٨/٠٨/٢٠٢٥ ٠٨:٤٥" at bounding box center [468, 126] width 120 height 21
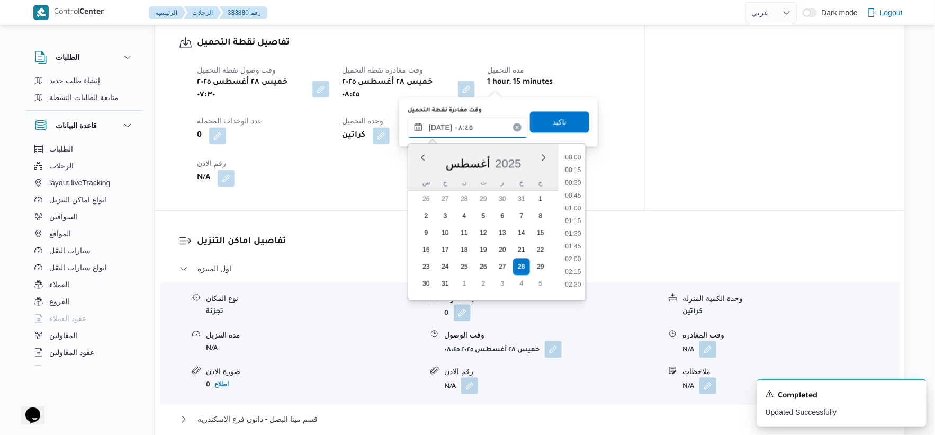
scroll to position [373, 0]
click at [577, 241] on li "09:00" at bounding box center [573, 241] width 24 height 11
type input "٢٨/٠٨/٢٠٢٥ ٠٩:٠٠"
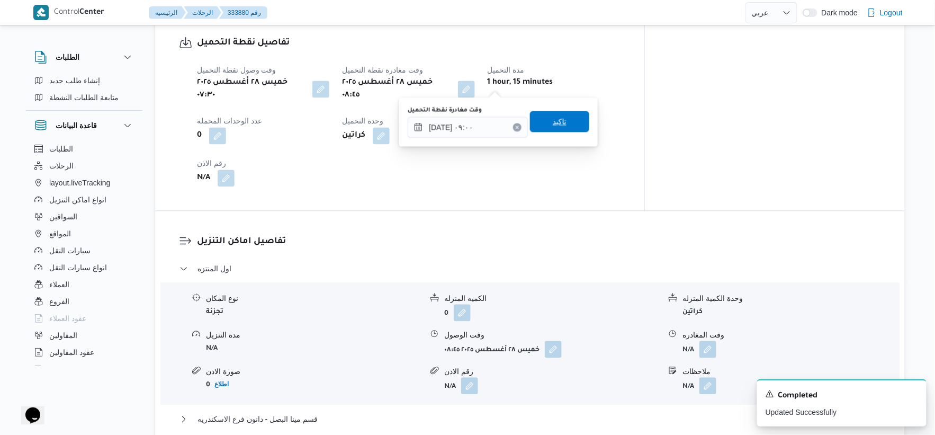
click at [556, 122] on span "تاكيد" at bounding box center [560, 121] width 14 height 13
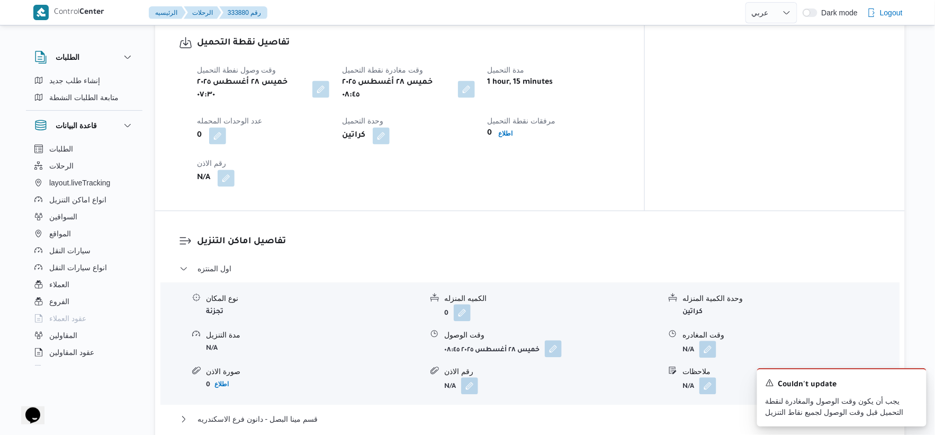
click at [553, 340] on button "button" at bounding box center [553, 348] width 17 height 17
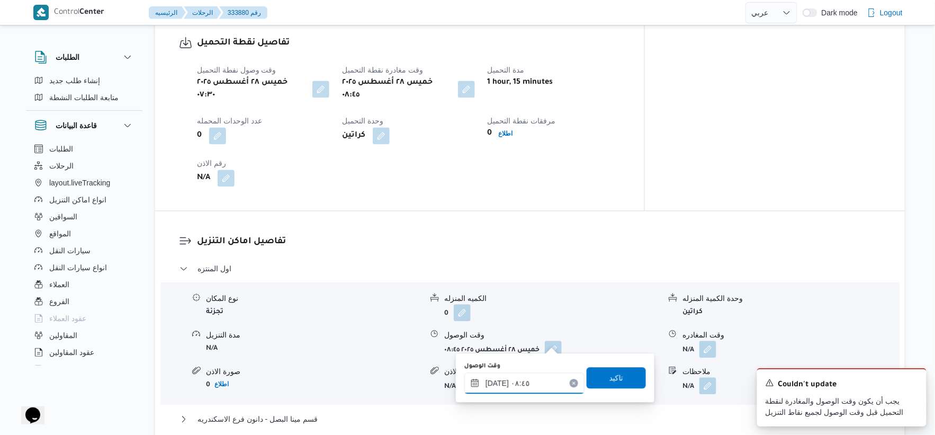
click at [534, 383] on input "٢٨/٠٨/٢٠٢٥ ٠٨:٤٥" at bounding box center [524, 382] width 120 height 21
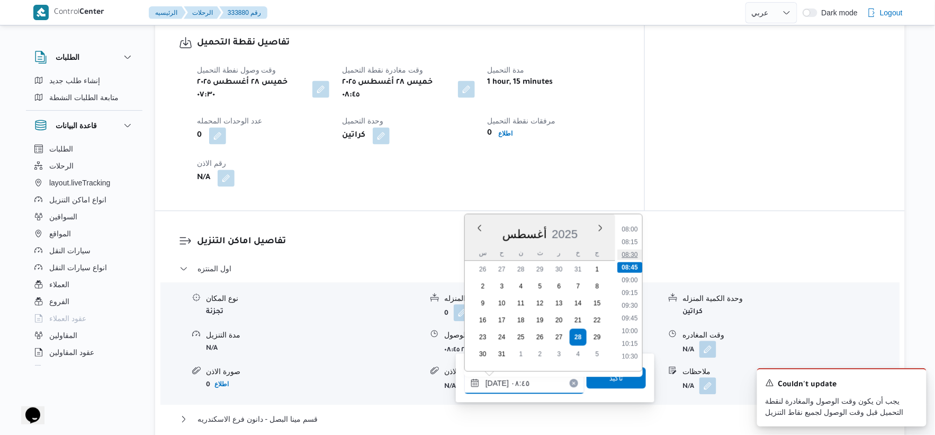
scroll to position [432, 0]
click at [633, 278] on li "09:30" at bounding box center [629, 278] width 24 height 11
type input "٢٨/٠٨/٢٠٢٥ ٠٩:٣٠"
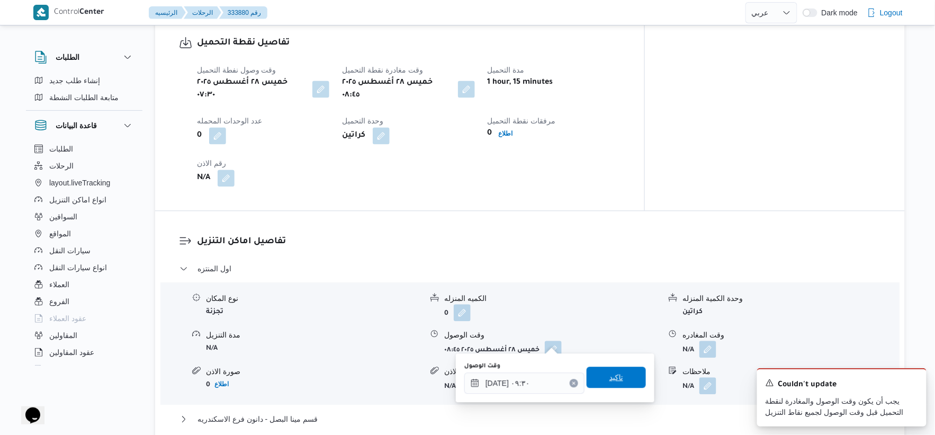
click at [617, 378] on span "تاكيد" at bounding box center [615, 376] width 59 height 21
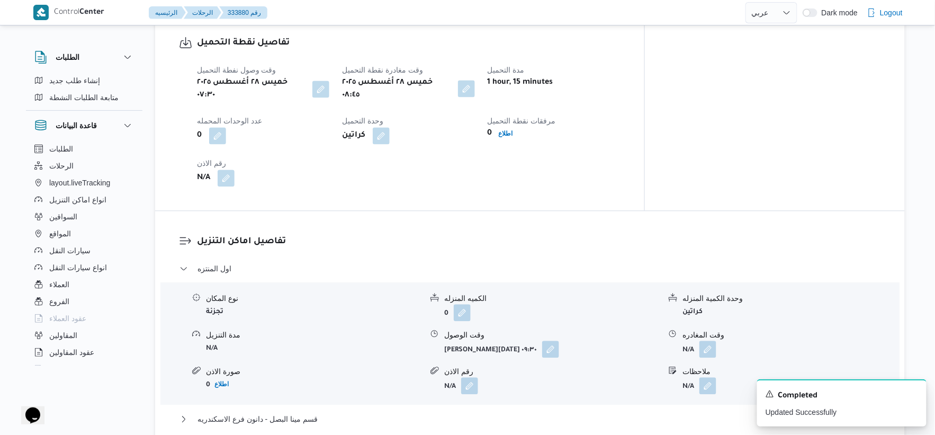
click at [475, 85] on button "button" at bounding box center [466, 88] width 17 height 17
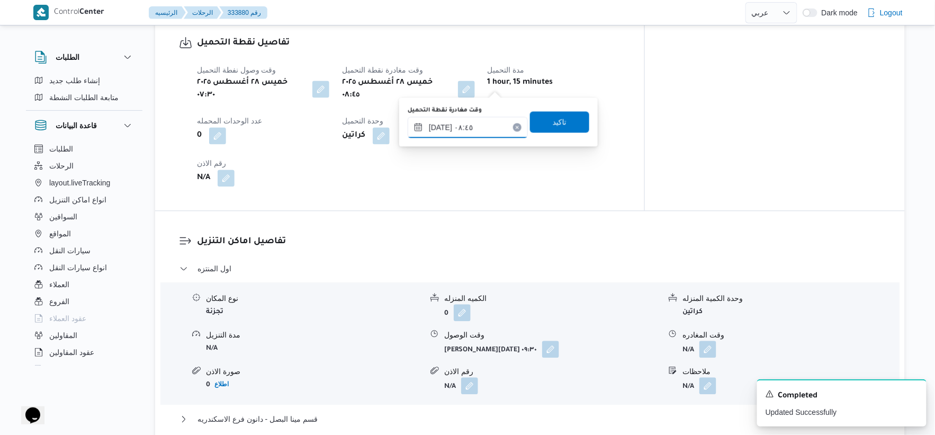
click at [473, 130] on input "٢٨/٠٨/٢٠٢٥ ٠٨:٤٥" at bounding box center [468, 126] width 120 height 21
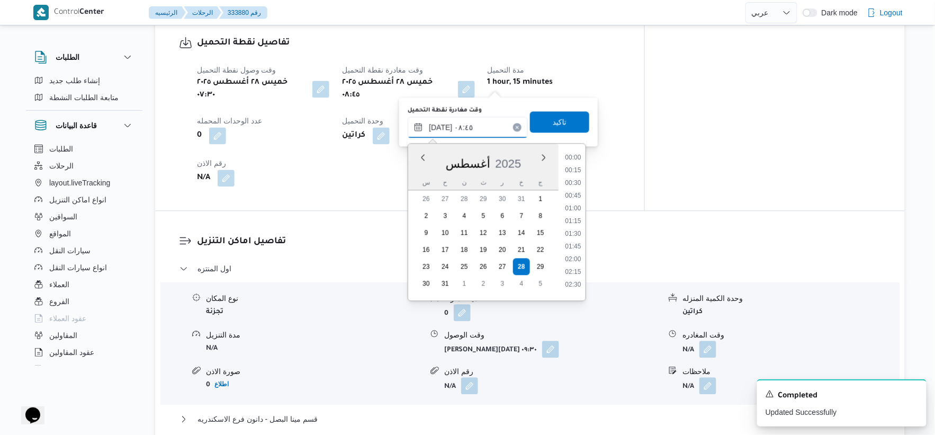
scroll to position [373, 0]
click at [575, 239] on li "09:00" at bounding box center [573, 241] width 24 height 11
type input "٢٨/٠٨/٢٠٢٥ ٠٨:٤٥"
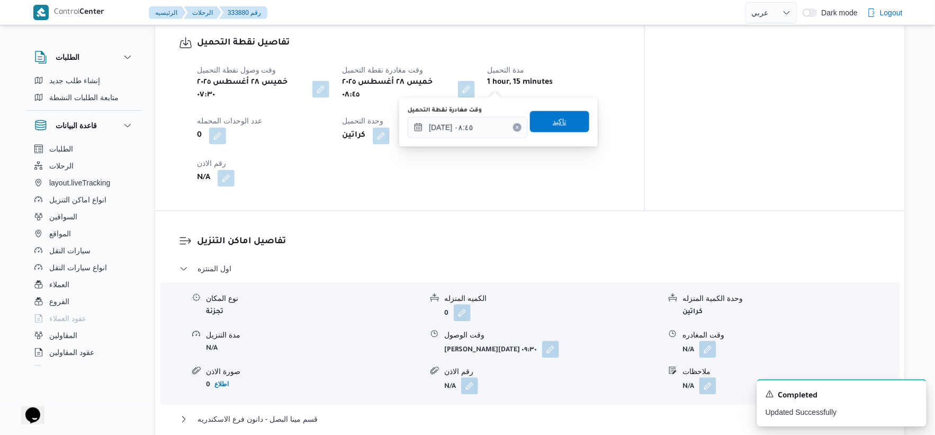
click at [567, 127] on span "تاكيد" at bounding box center [559, 121] width 59 height 21
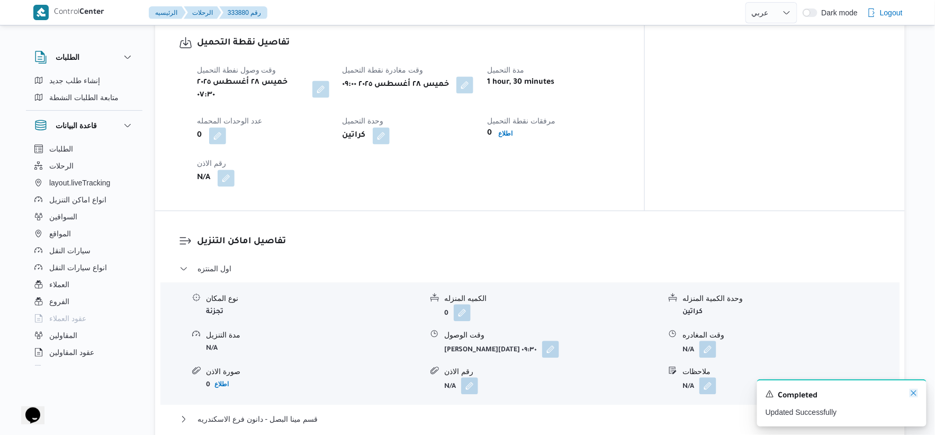
click at [914, 394] on icon "Dismiss toast" at bounding box center [913, 392] width 5 height 5
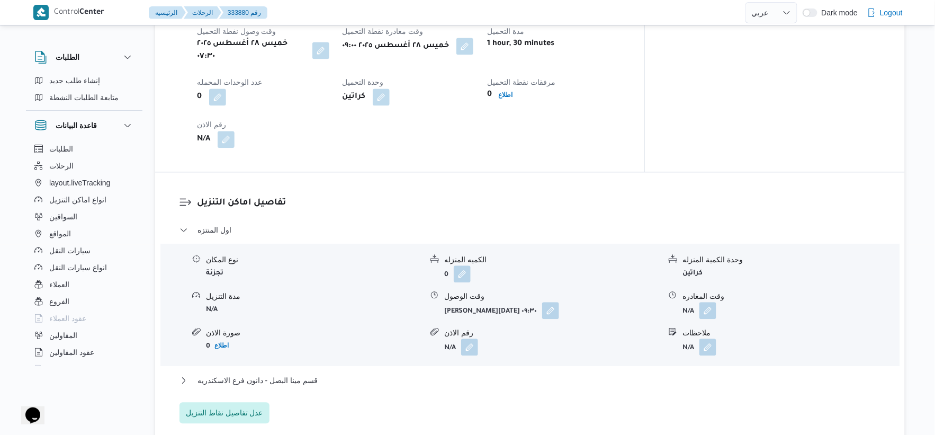
scroll to position [999, 0]
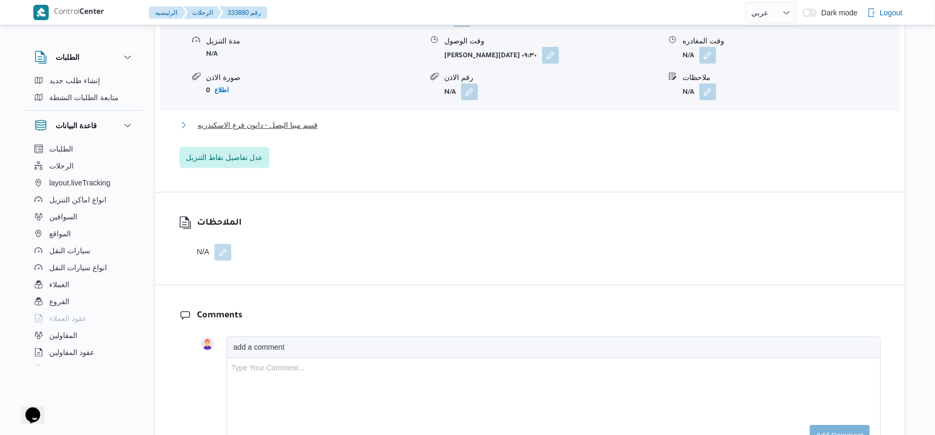
click at [279, 119] on span "قسم مينا البصل - دانون فرع الاسكندريه" at bounding box center [257, 125] width 120 height 13
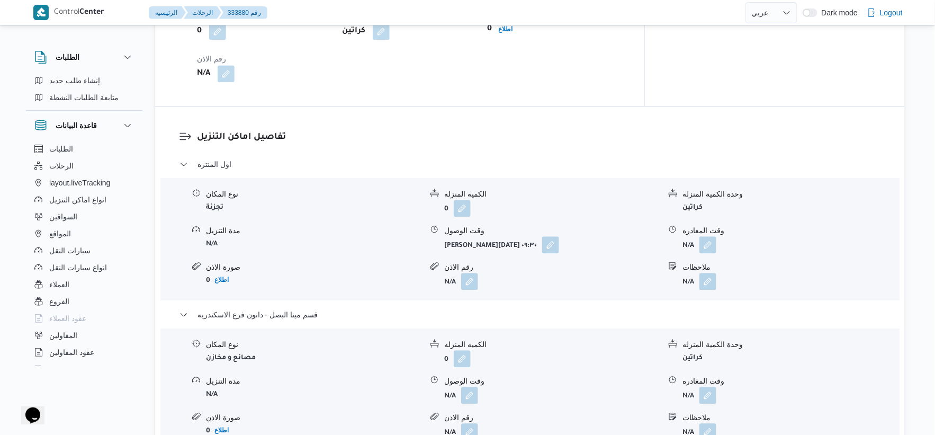
scroll to position [882, 0]
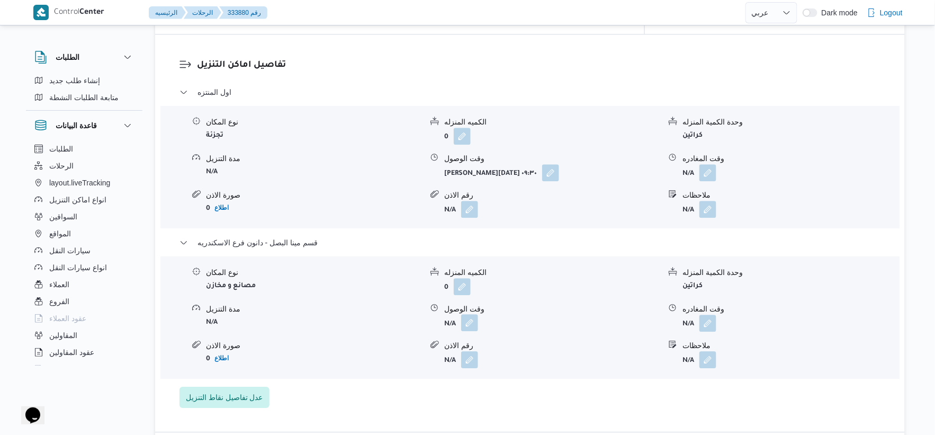
click at [463, 317] on button "button" at bounding box center [469, 322] width 17 height 17
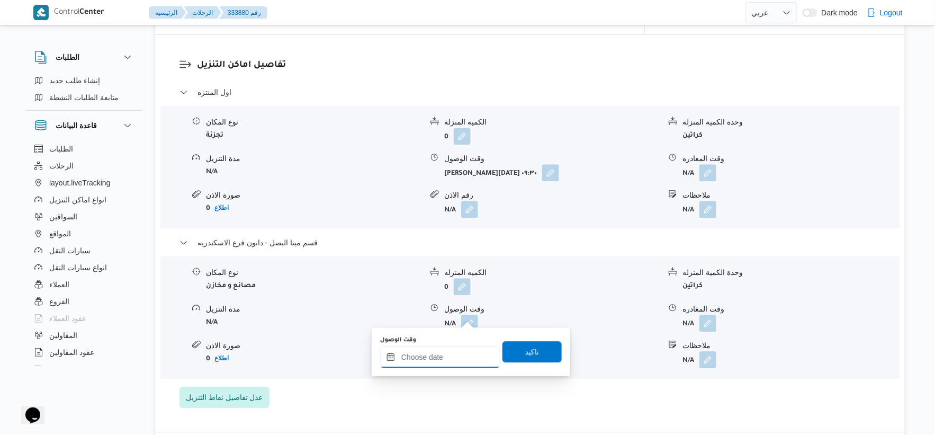
click at [445, 360] on input "وقت الوصول" at bounding box center [440, 356] width 120 height 21
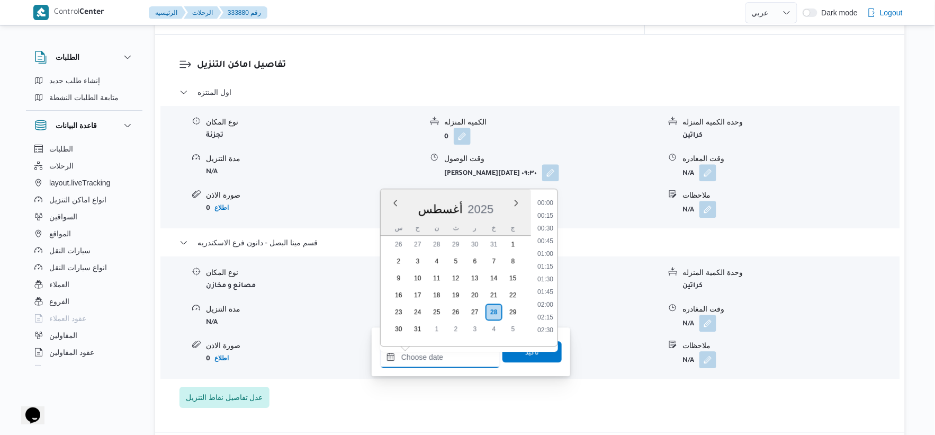
scroll to position [957, 0]
click at [548, 220] on li "19:15" at bounding box center [545, 224] width 24 height 11
type input "٢٨/٠٨/٢٠٢٥ ١٩:١٥"
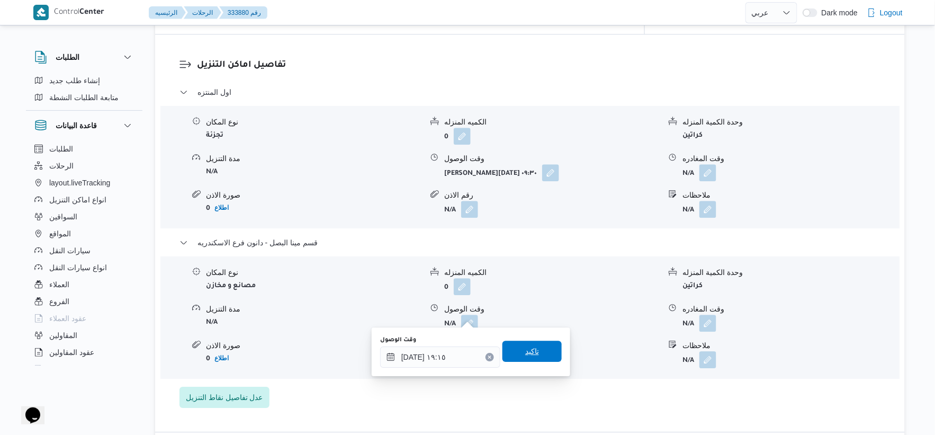
click at [531, 348] on span "تاكيد" at bounding box center [532, 351] width 14 height 13
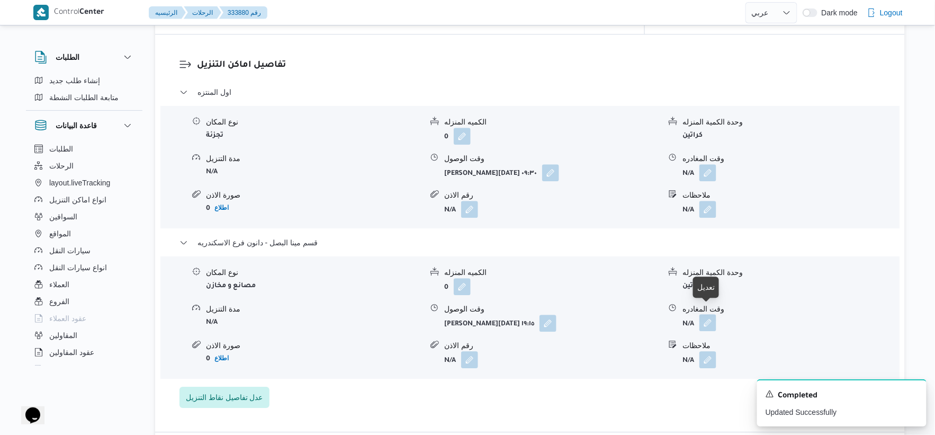
click at [710, 314] on button "button" at bounding box center [707, 322] width 17 height 17
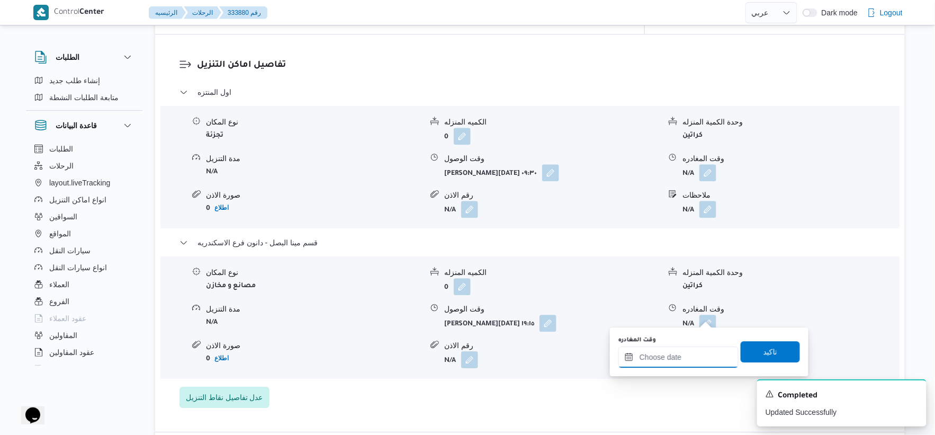
click at [691, 353] on input "وقت المغادره" at bounding box center [678, 356] width 120 height 21
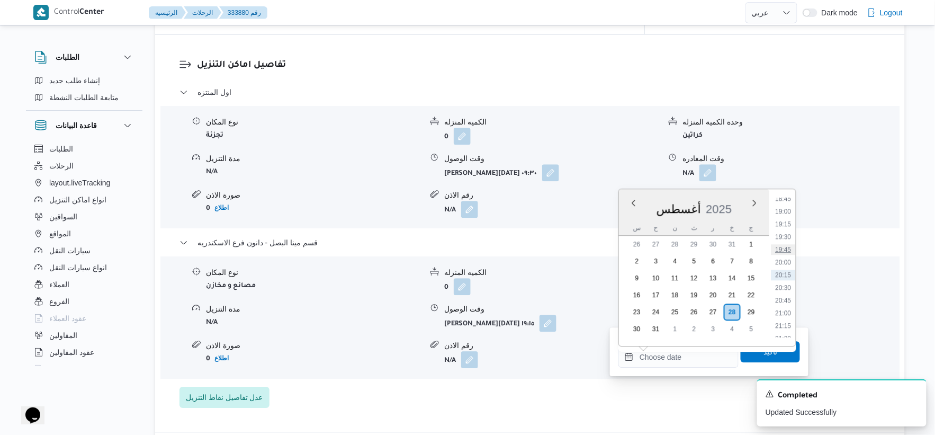
click at [785, 247] on li "19:45" at bounding box center [783, 249] width 24 height 11
type input "٢٨/٠٨/٢٠٢٥ ١٩:٤٥"
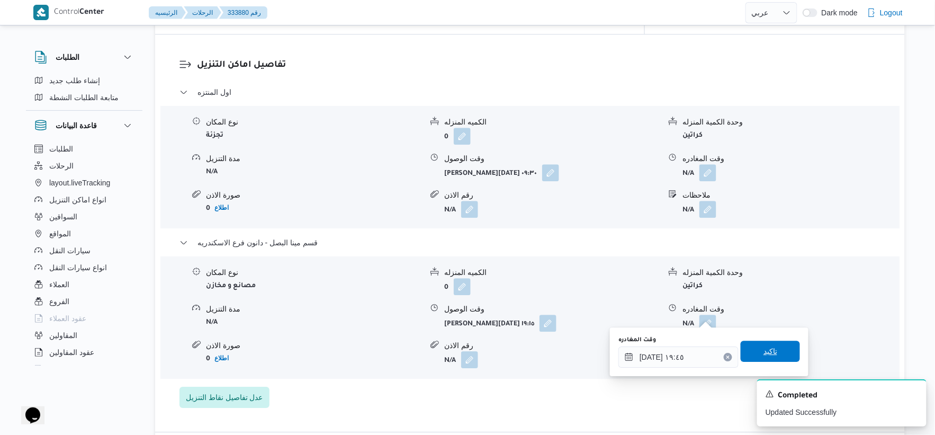
click at [771, 348] on span "تاكيد" at bounding box center [769, 350] width 59 height 21
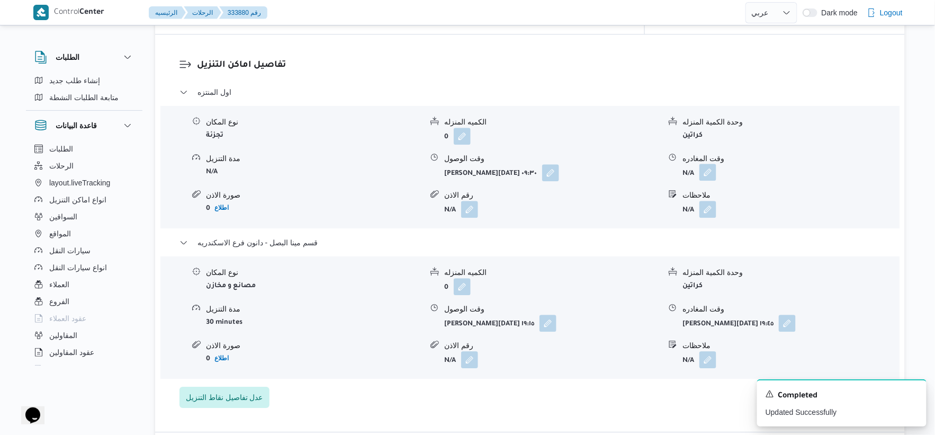
click at [716, 164] on button "button" at bounding box center [707, 172] width 17 height 17
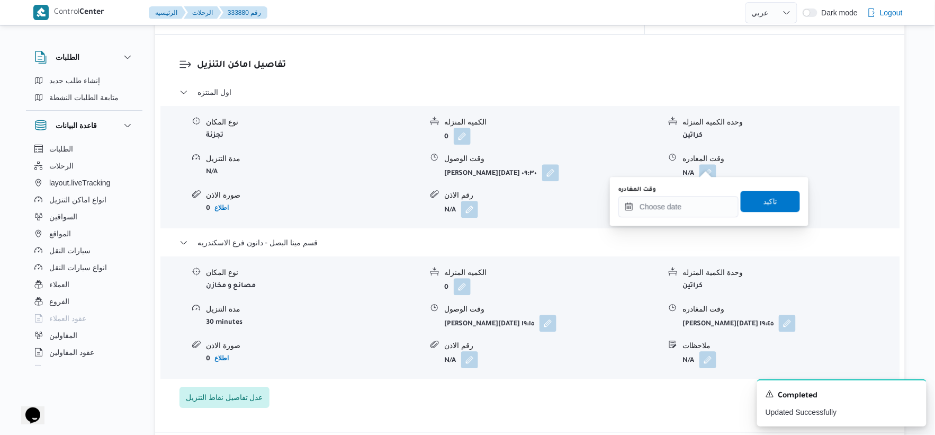
click at [684, 192] on div "وقت المغادره" at bounding box center [678, 189] width 120 height 8
drag, startPoint x: 683, startPoint y: 210, endPoint x: 690, endPoint y: 213, distance: 7.6
click at [683, 210] on input "وقت المغادره" at bounding box center [678, 206] width 120 height 21
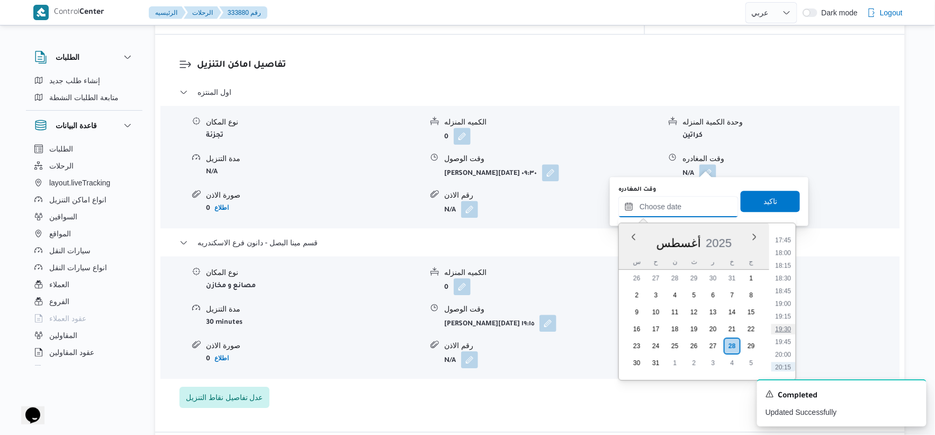
scroll to position [898, 0]
click at [785, 278] on li "18:30" at bounding box center [783, 278] width 24 height 11
type input "٢٨/٠٨/٢٠٢٥ ١٨:٣٠"
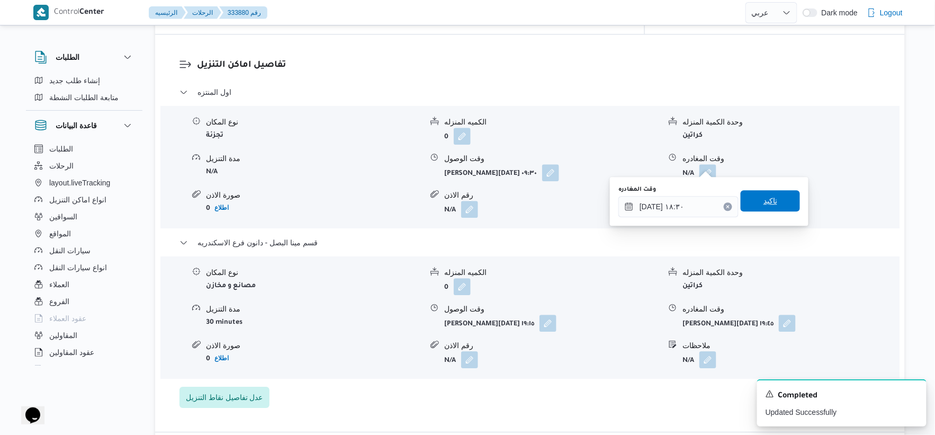
click at [772, 189] on div "وقت المغادره ٢٨/٠٨/٢٠٢٥ ١٨:٣٠ تاكيد" at bounding box center [709, 201] width 184 height 34
click at [780, 198] on span "تاكيد" at bounding box center [769, 200] width 59 height 21
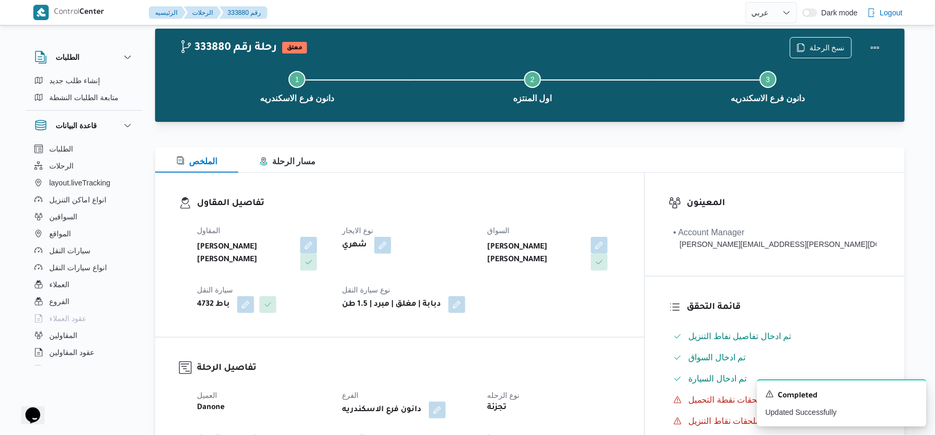
scroll to position [0, 0]
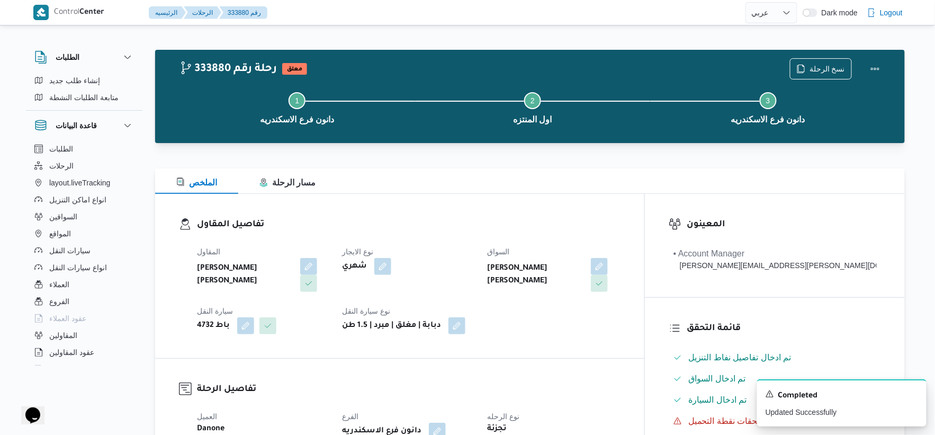
select select "ar"
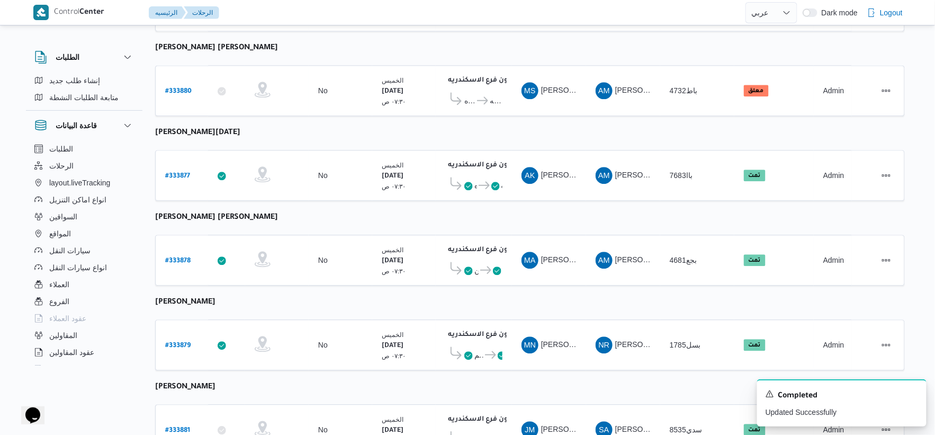
scroll to position [850, 0]
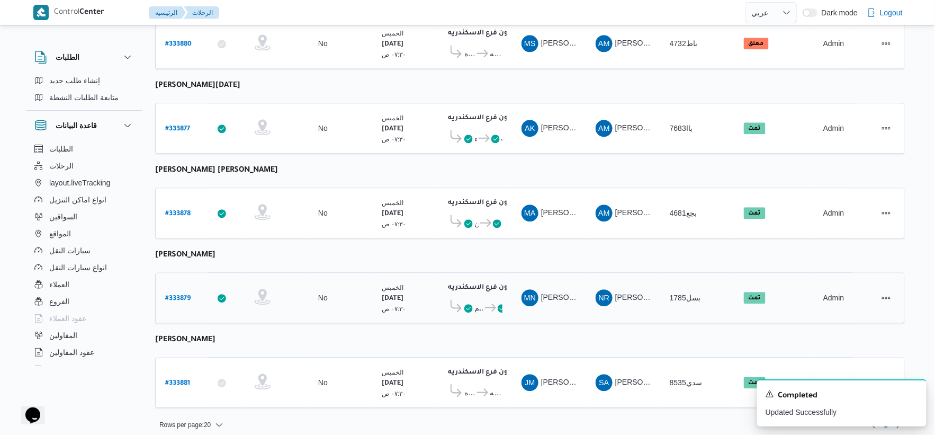
click at [180, 295] on b "# 333879" at bounding box center [177, 298] width 25 height 7
select select "ar"
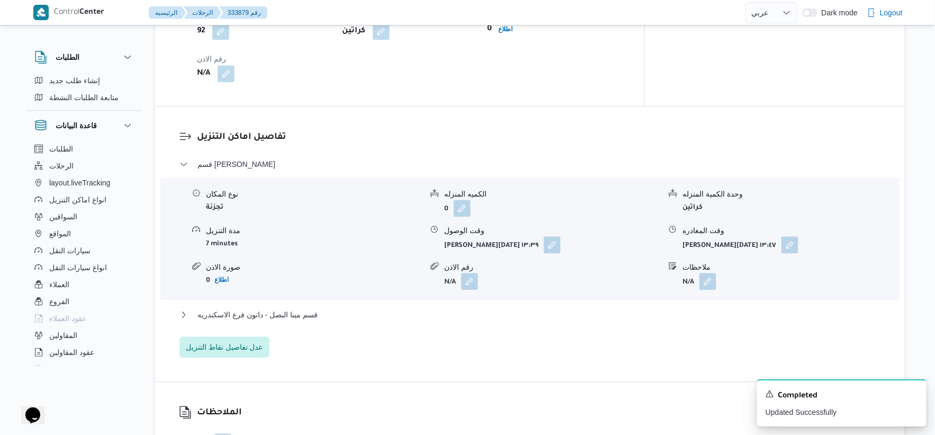
scroll to position [823, 0]
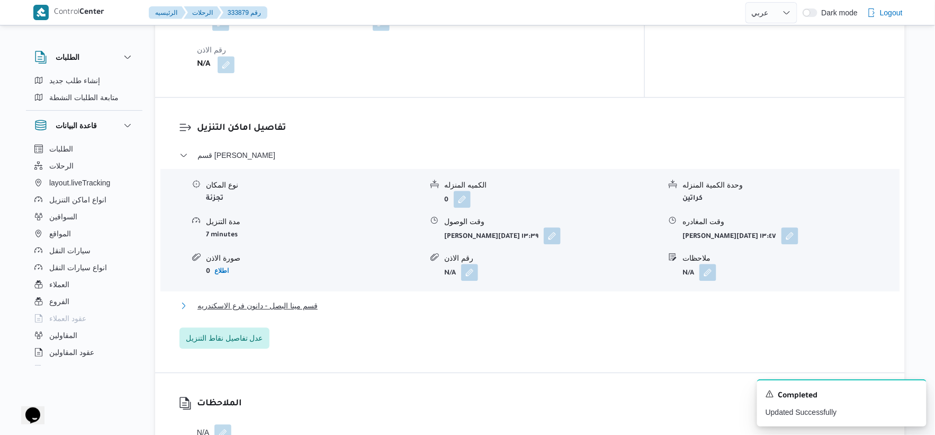
click at [276, 299] on span "قسم مينا البصل - دانون فرع الاسكندريه" at bounding box center [257, 305] width 120 height 13
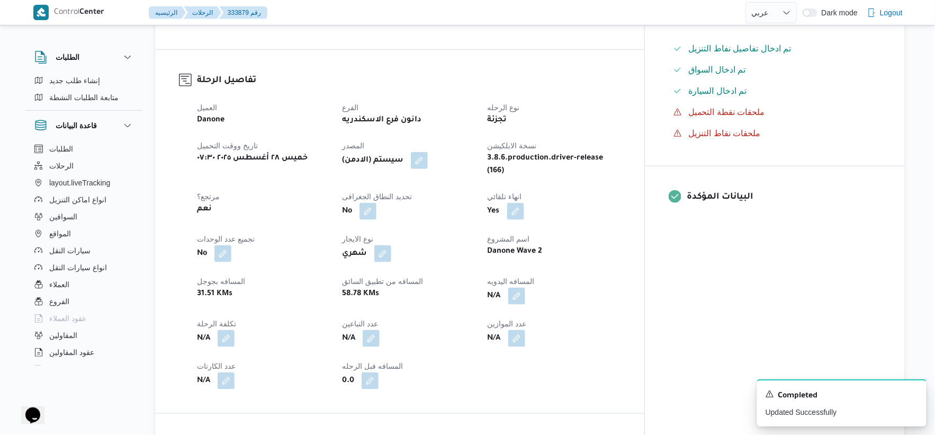
scroll to position [294, 0]
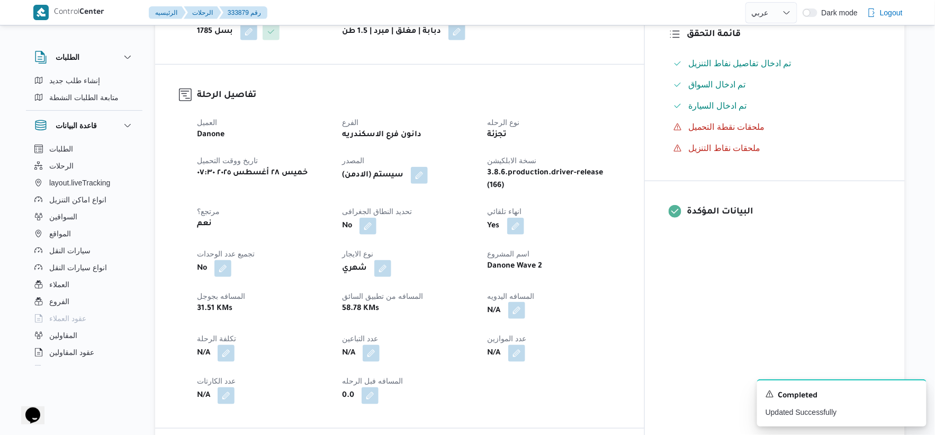
click at [525, 302] on button "button" at bounding box center [516, 310] width 17 height 17
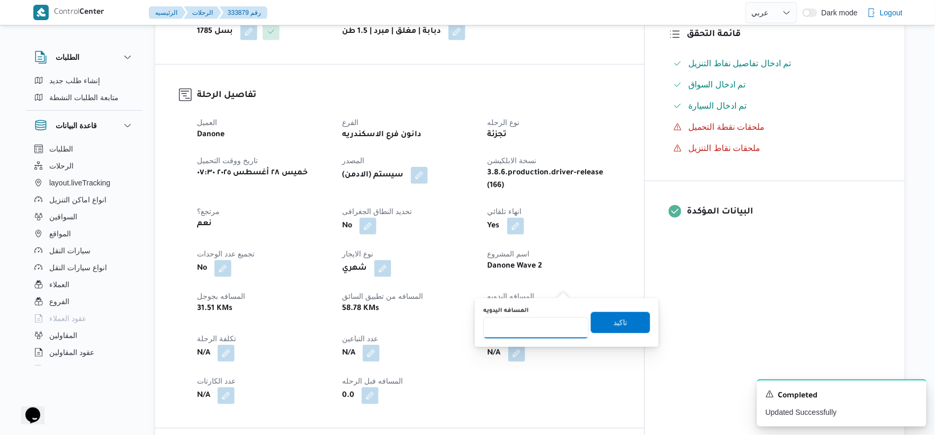
click at [554, 320] on input "المسافه اليدويه" at bounding box center [535, 327] width 105 height 21
type input "33"
click at [627, 323] on span "تاكيد" at bounding box center [620, 321] width 59 height 21
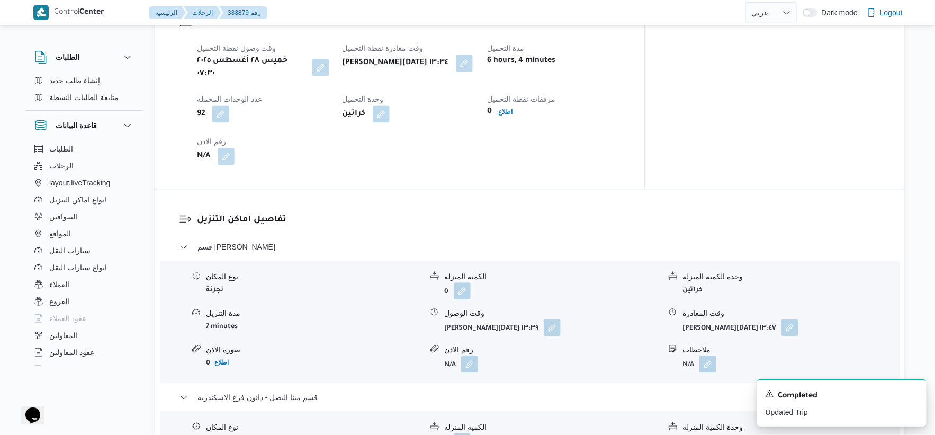
scroll to position [706, 0]
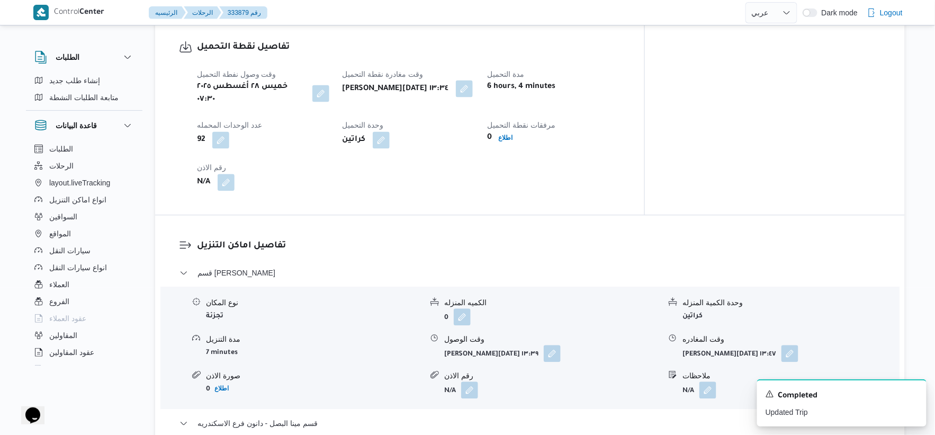
click at [473, 80] on button "button" at bounding box center [464, 88] width 17 height 17
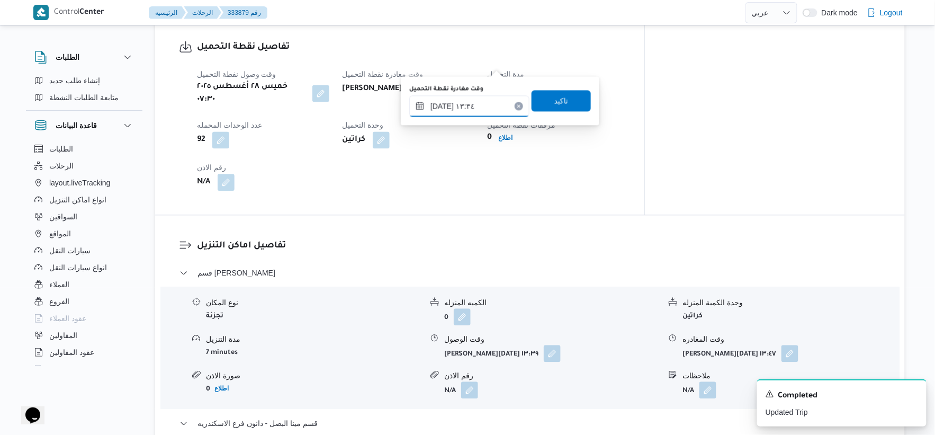
click at [474, 111] on input "٢٨/٠٨/٢٠٢٥ ١٣:٣٤" at bounding box center [469, 105] width 120 height 21
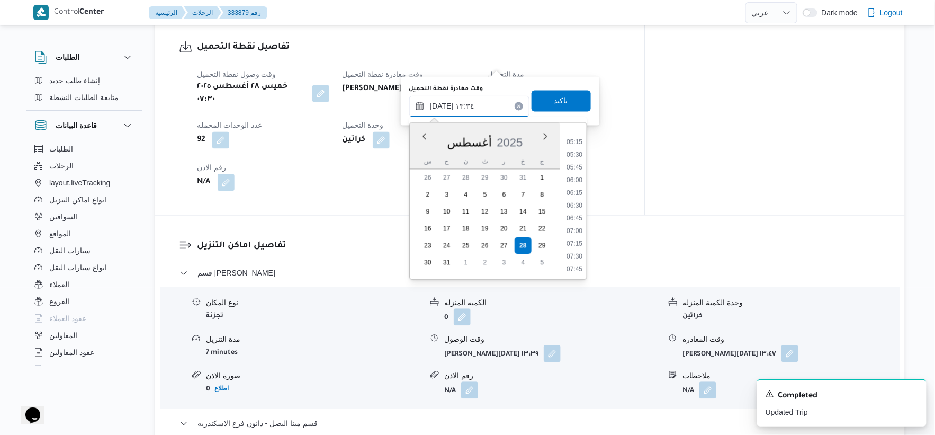
scroll to position [379, 0]
click at [573, 200] on li "08:45" at bounding box center [574, 201] width 24 height 11
type input "٢٨/٠٨/٢٠٢٥ ٠٨:٤٥"
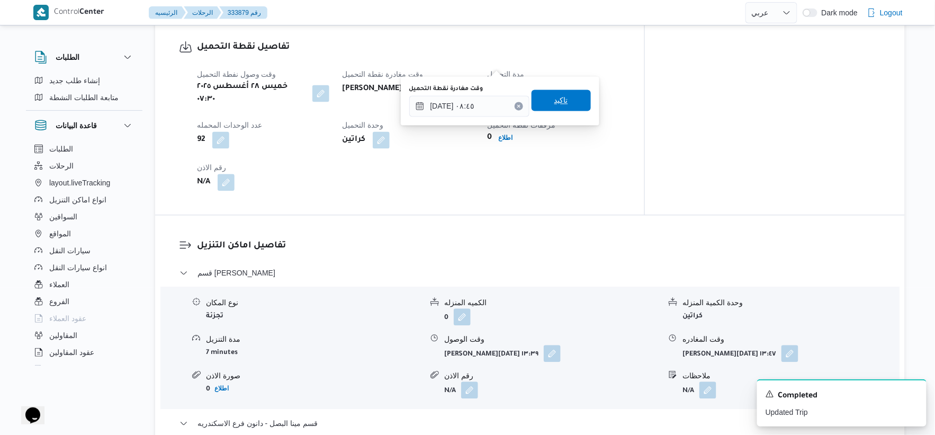
click at [574, 102] on span "تاكيد" at bounding box center [560, 99] width 59 height 21
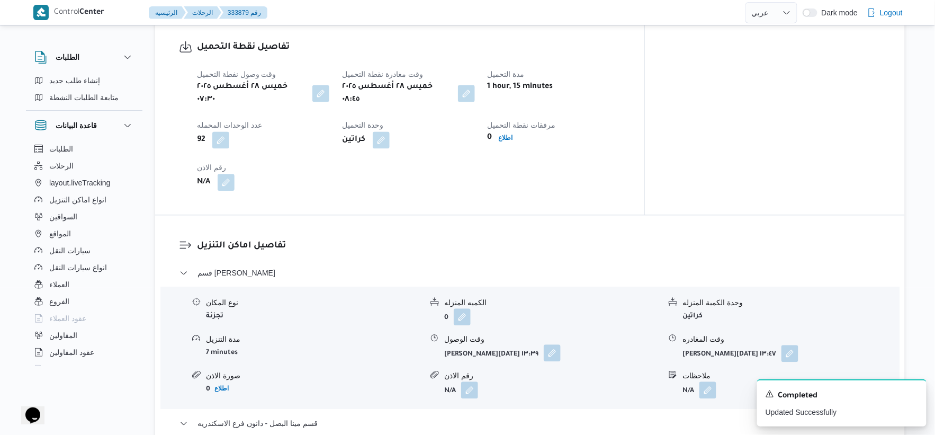
click at [558, 344] on button "button" at bounding box center [552, 352] width 17 height 17
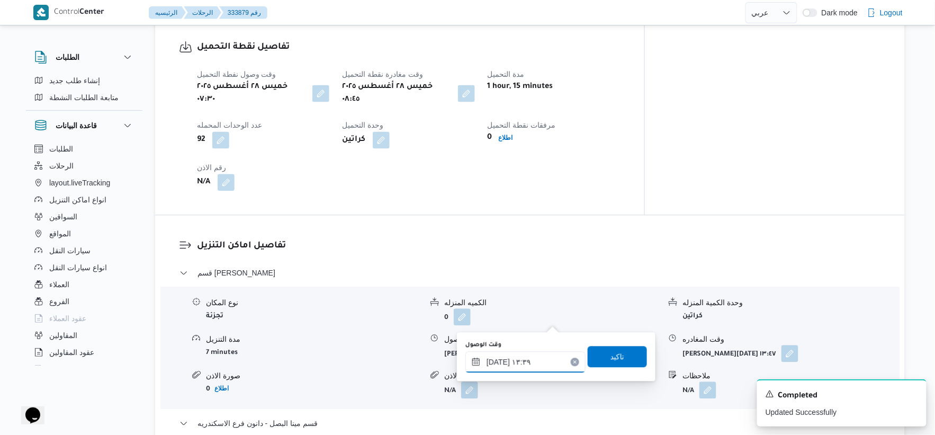
click at [527, 366] on input "٢٨/٠٨/٢٠٢٥ ١٣:٣٩" at bounding box center [525, 361] width 120 height 21
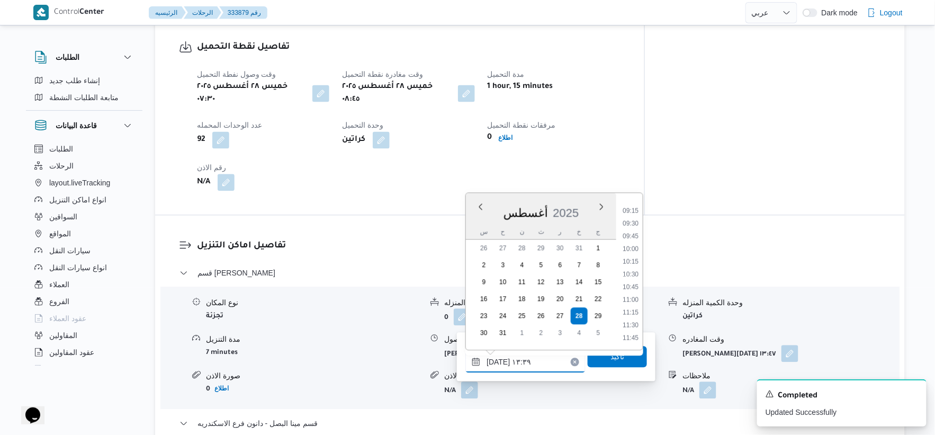
scroll to position [438, 0]
click at [634, 237] on li "09:15" at bounding box center [630, 238] width 24 height 11
type input "٢٨/٠٨/٢٠٢٥ ٠٩:١٥"
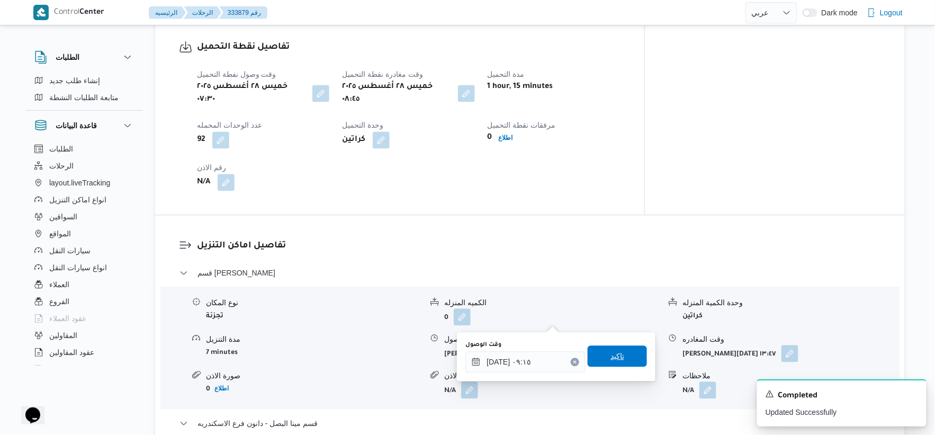
click at [627, 355] on span "تاكيد" at bounding box center [617, 355] width 59 height 21
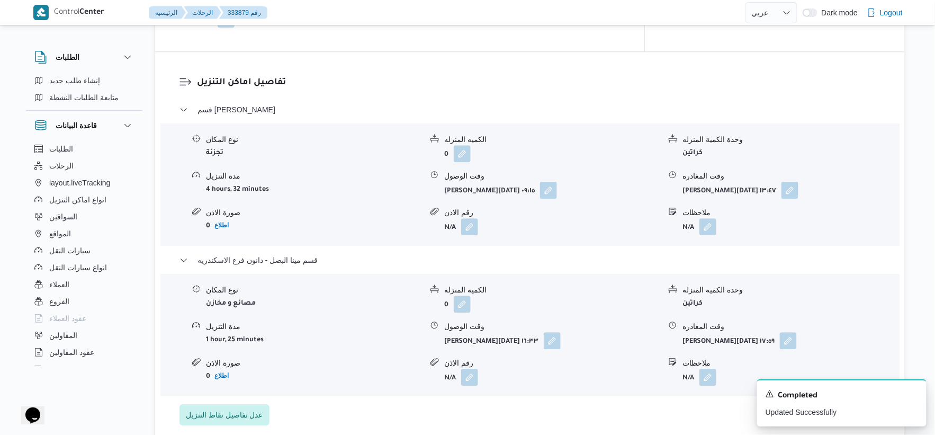
scroll to position [882, 0]
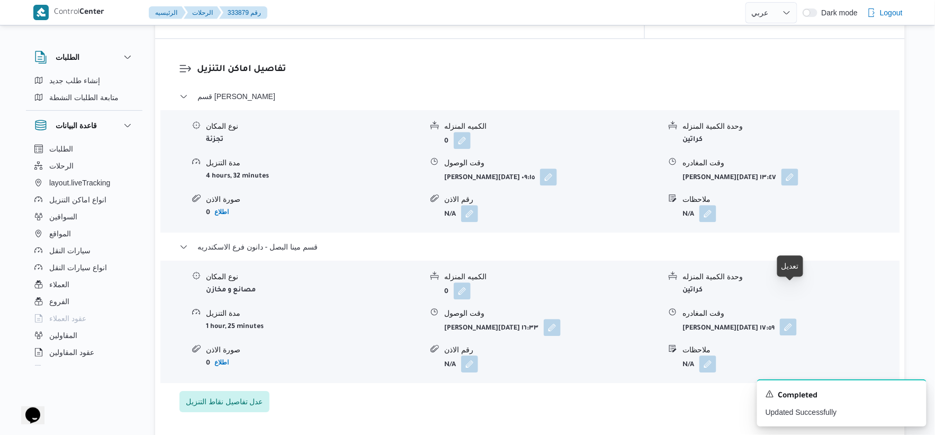
click at [793, 318] on button "button" at bounding box center [788, 326] width 17 height 17
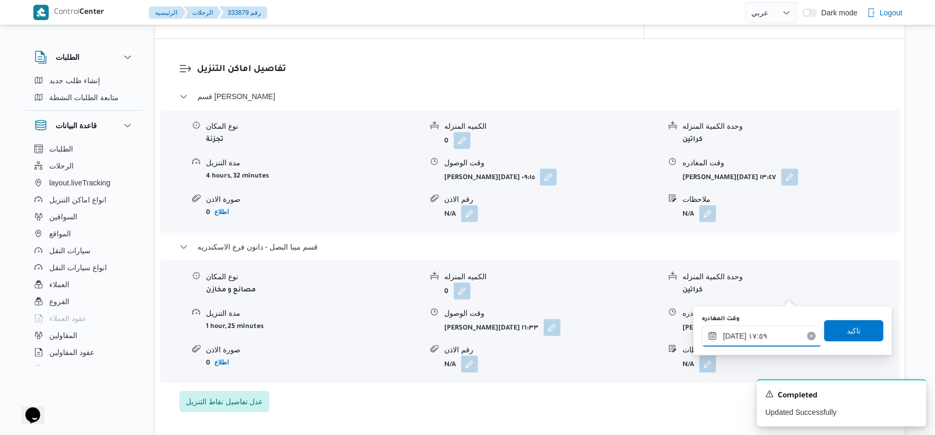
click at [773, 326] on input "٢٨/٠٨/٢٠٢٥ ١٧:٥٩" at bounding box center [762, 335] width 120 height 21
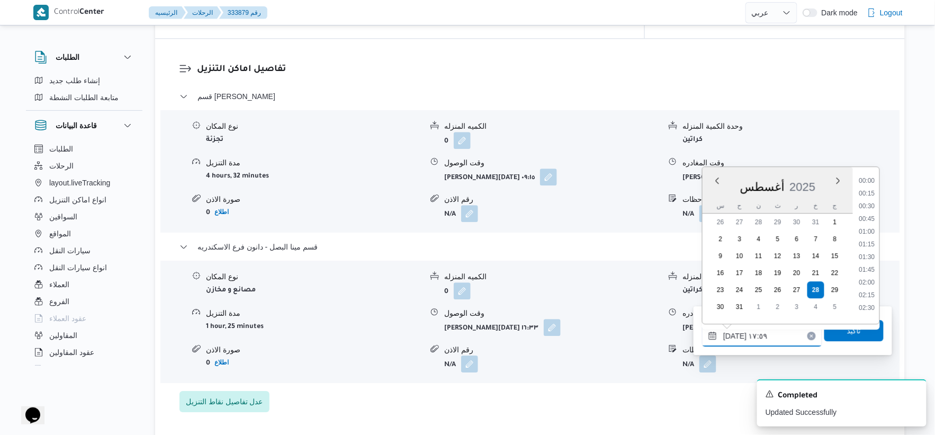
scroll to position [829, 0]
click at [865, 199] on li "16:45" at bounding box center [867, 202] width 24 height 11
type input "٢٨/٠٨/٢٠٢٥ ١٦:٤٥"
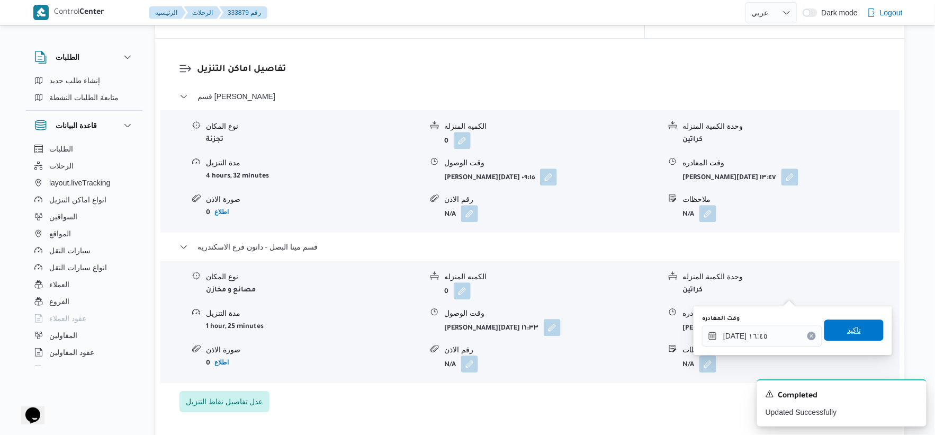
click at [848, 324] on span "تاكيد" at bounding box center [854, 329] width 14 height 13
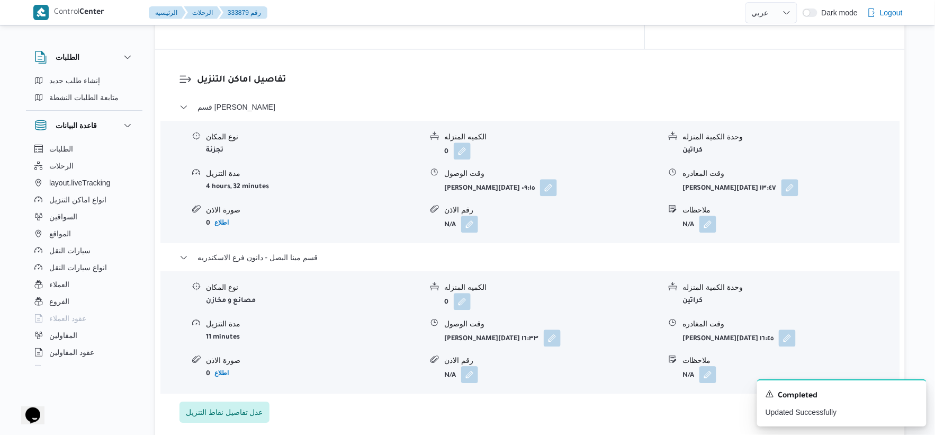
scroll to position [941, 0]
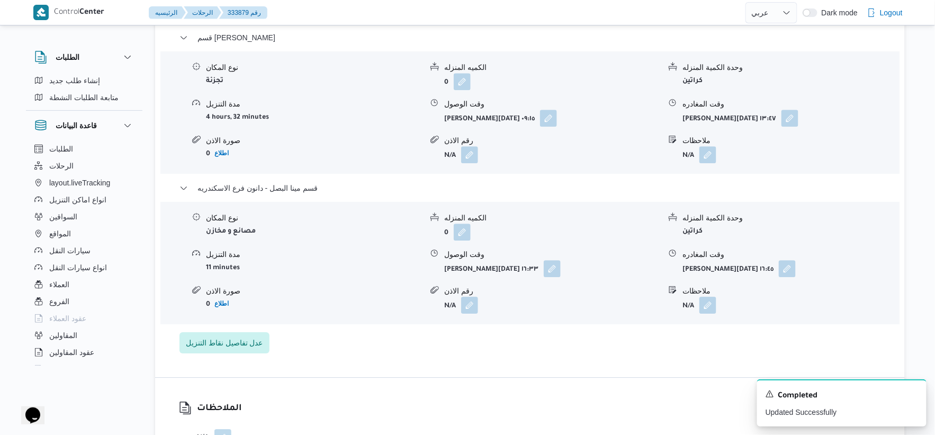
select select "ar"
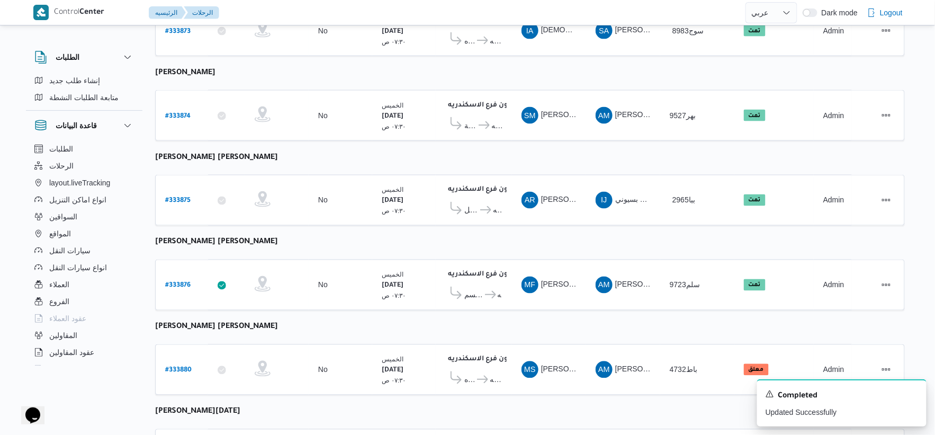
scroll to position [850, 0]
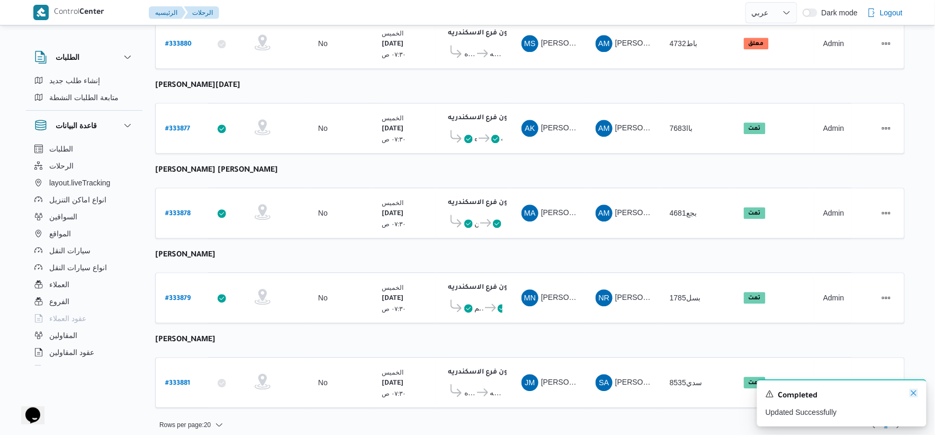
click at [914, 391] on icon "Dismiss toast" at bounding box center [913, 392] width 8 height 8
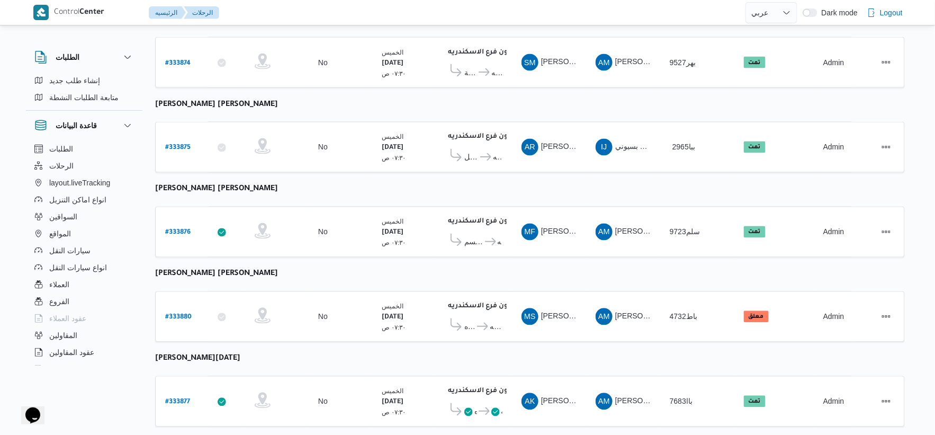
scroll to position [556, 0]
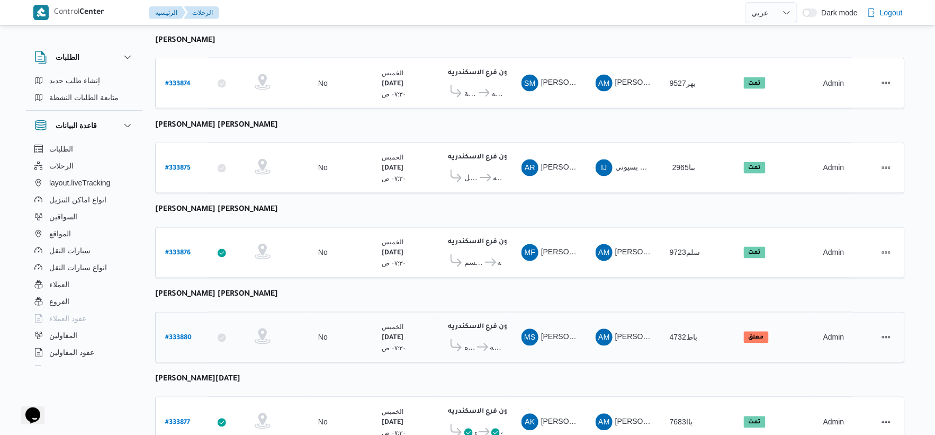
click at [173, 335] on b "# 333880" at bounding box center [178, 338] width 26 height 7
select select "ar"
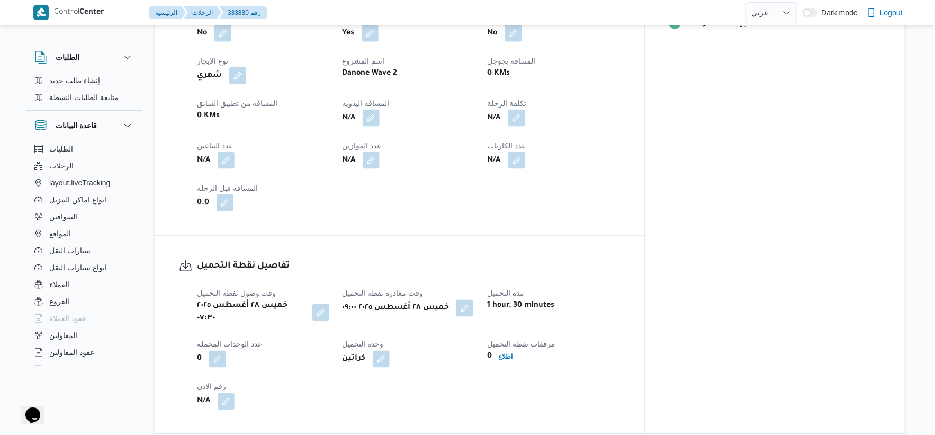
scroll to position [379, 0]
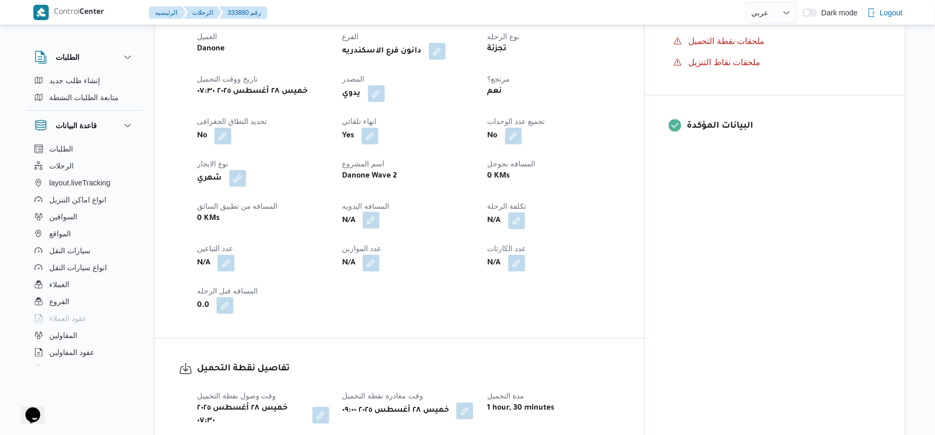
click at [379, 217] on button "button" at bounding box center [371, 220] width 17 height 17
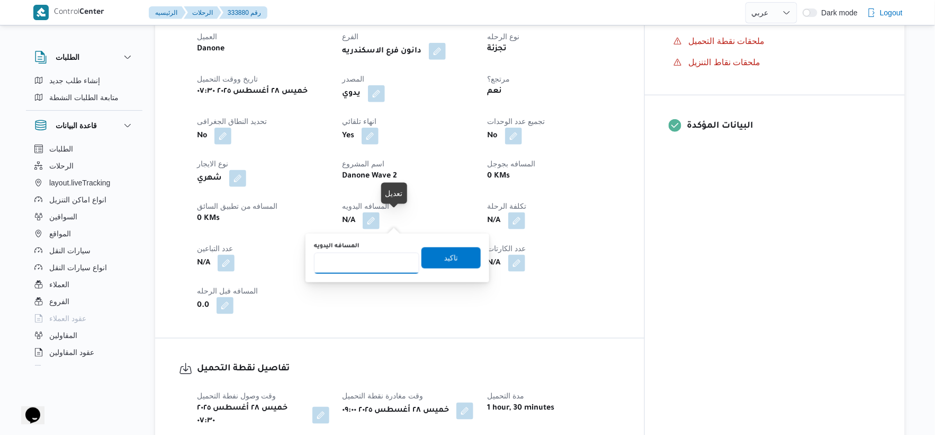
click at [371, 269] on input "المسافه اليدويه" at bounding box center [366, 262] width 105 height 21
type input "45"
click at [452, 255] on span "تاكيد" at bounding box center [450, 257] width 59 height 21
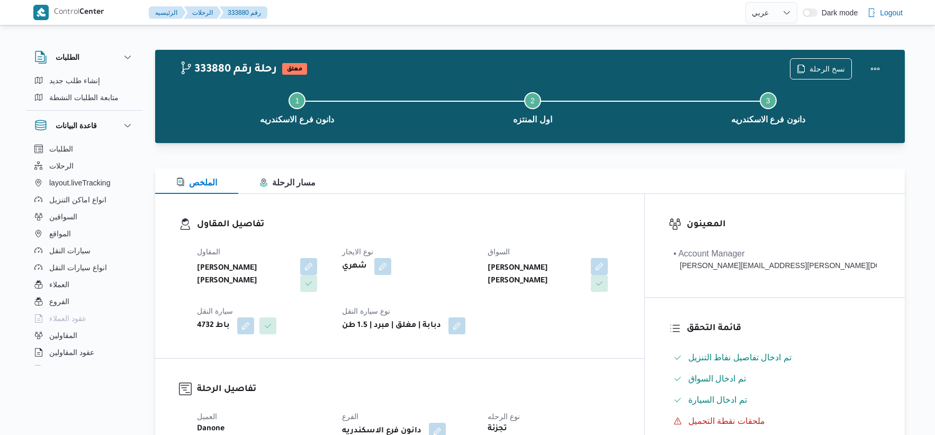
select select "ar"
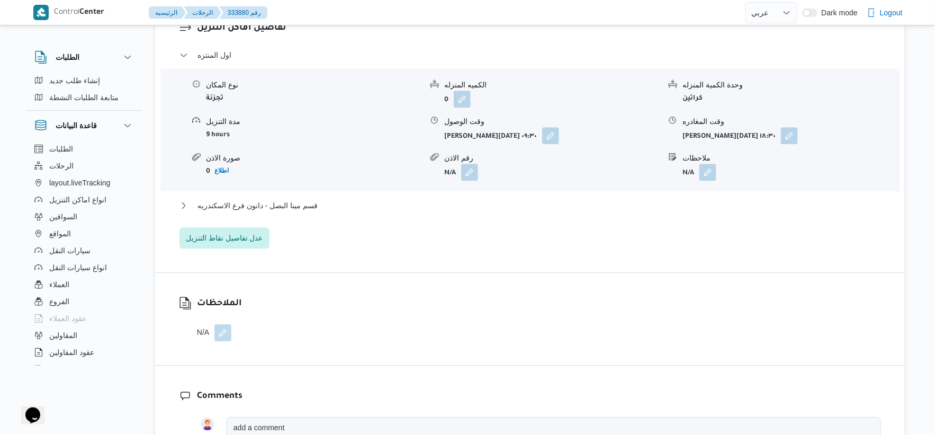
scroll to position [941, 0]
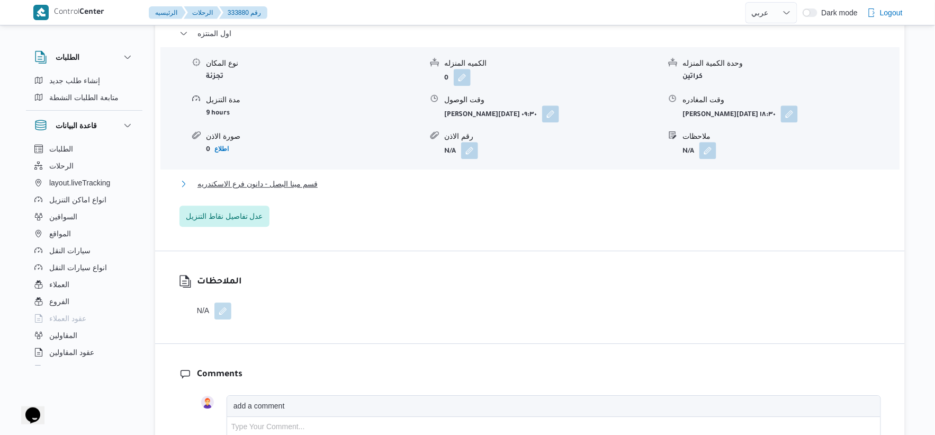
click at [333, 177] on button "قسم مينا البصل - دانون فرع الاسكندريه" at bounding box center [529, 183] width 701 height 13
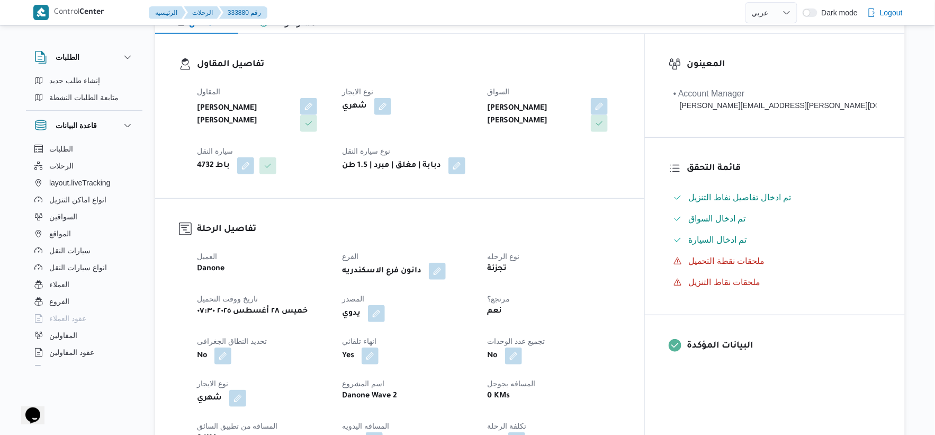
scroll to position [0, 0]
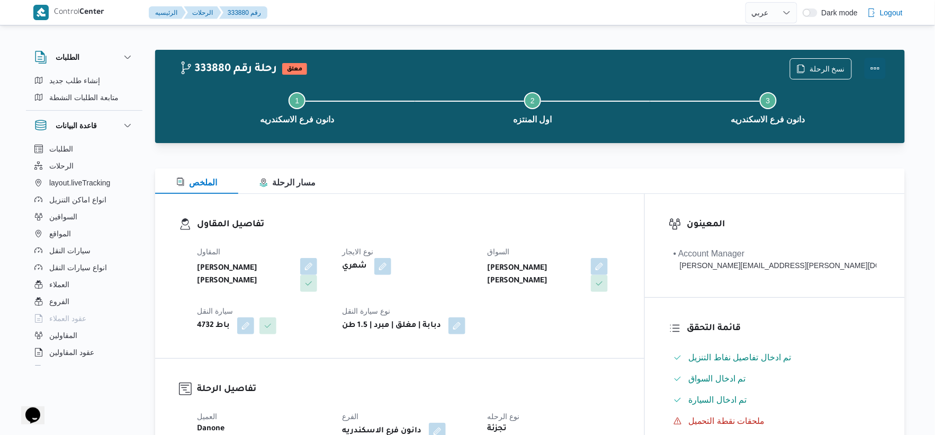
click at [876, 64] on button "Actions" at bounding box center [874, 68] width 21 height 21
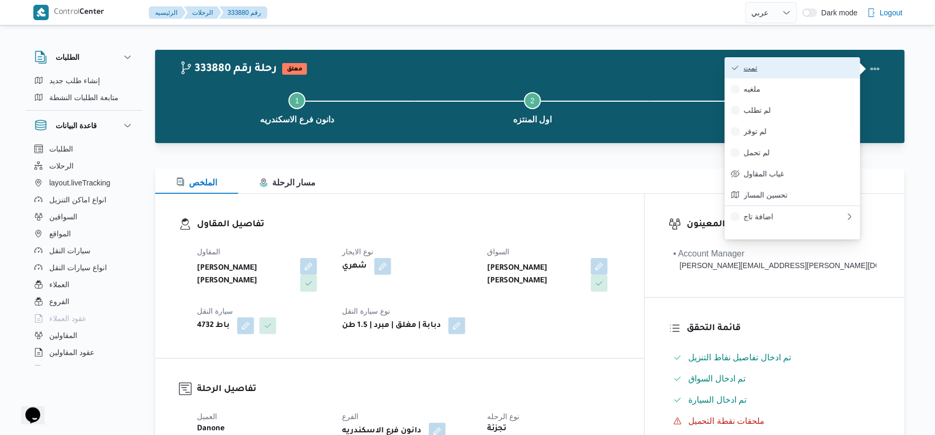
click at [834, 67] on span "تمت" at bounding box center [799, 68] width 110 height 8
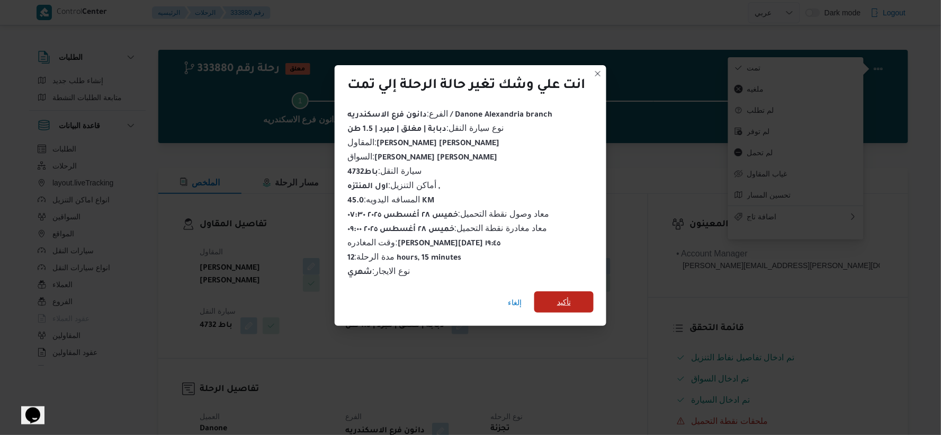
click at [581, 292] on span "تأكيد" at bounding box center [563, 301] width 59 height 21
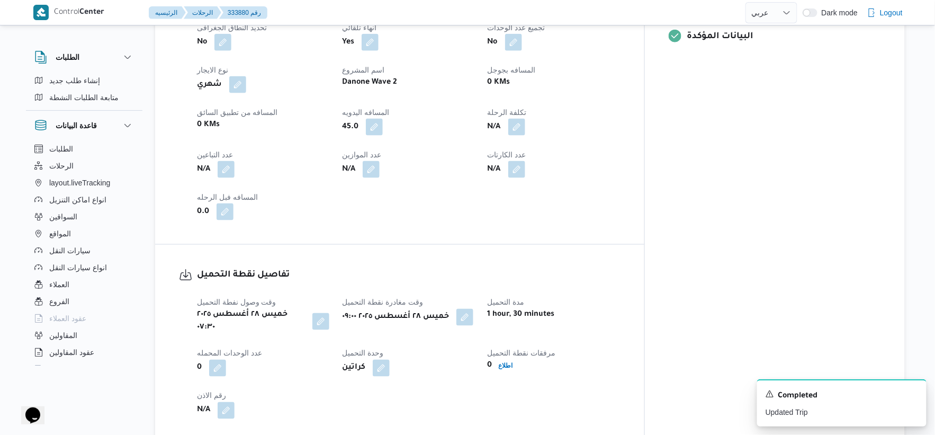
scroll to position [470, 0]
select select "ar"
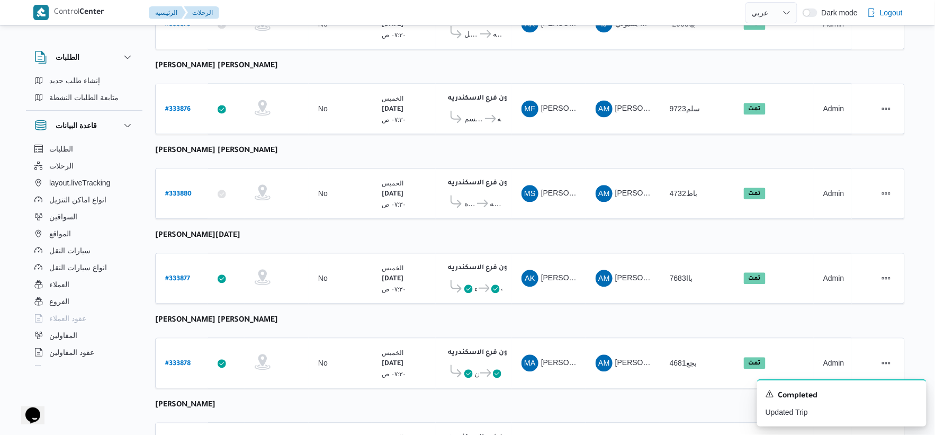
scroll to position [850, 0]
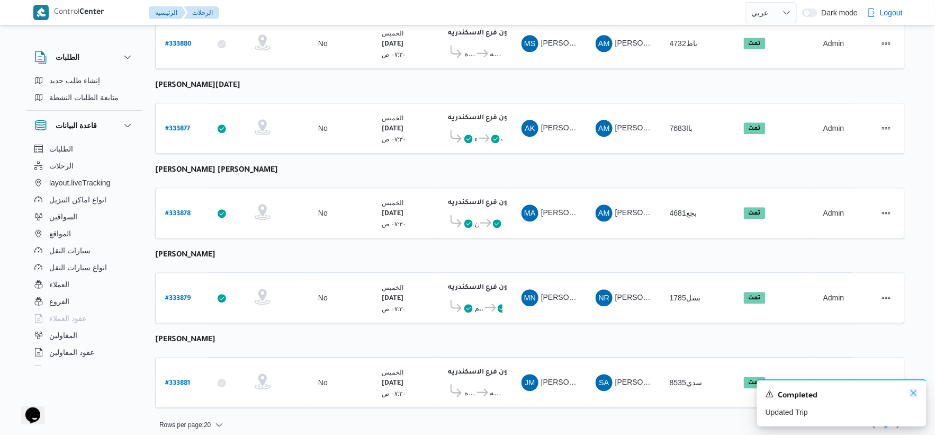
click at [912, 390] on icon "Dismiss toast" at bounding box center [913, 392] width 8 height 8
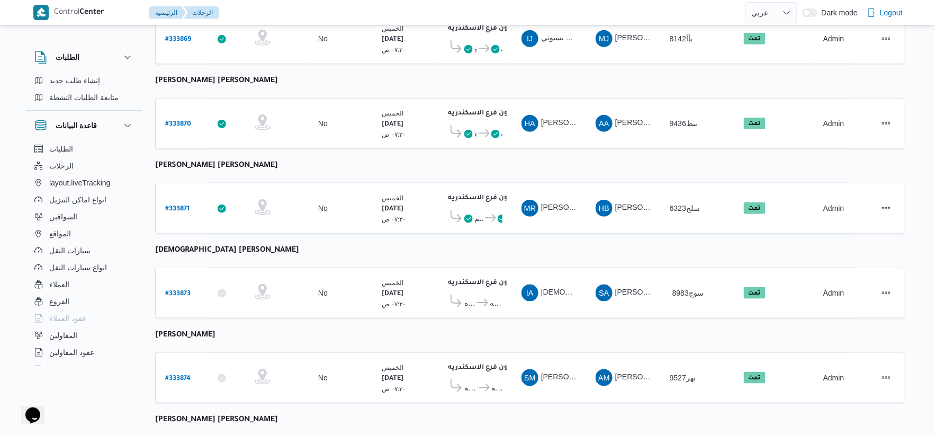
scroll to position [0, 0]
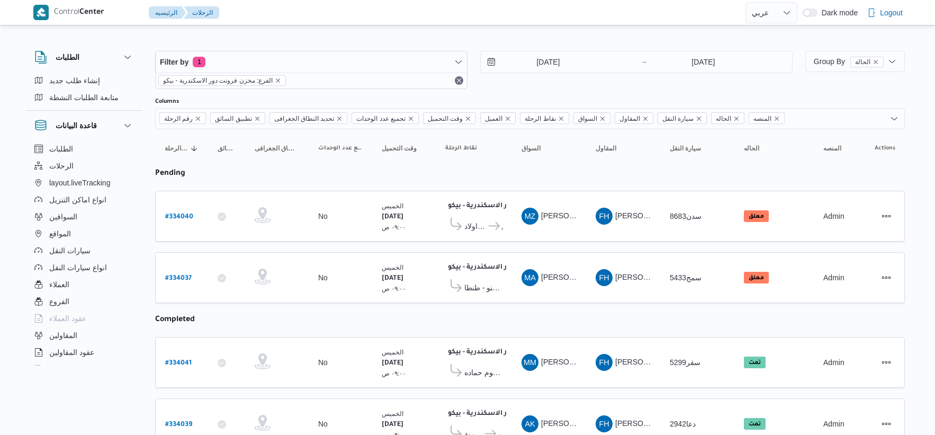
select select "ar"
click at [557, 52] on input "[DATE]" at bounding box center [541, 61] width 120 height 21
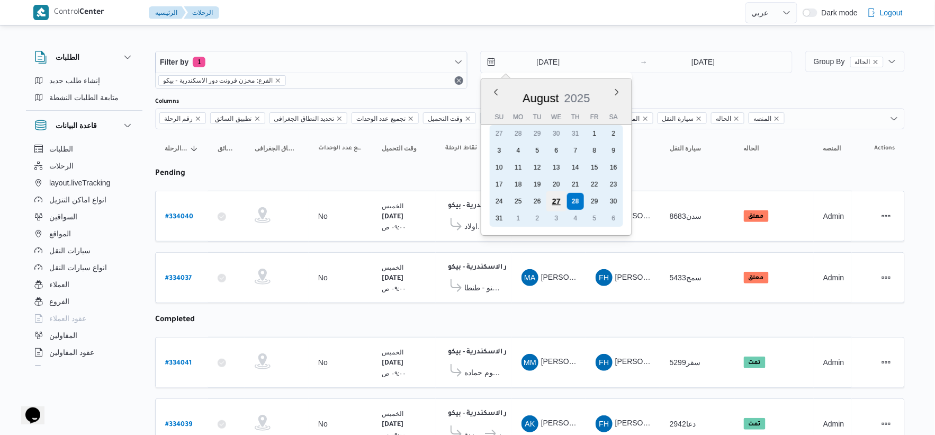
click at [559, 194] on div "27" at bounding box center [556, 201] width 20 height 20
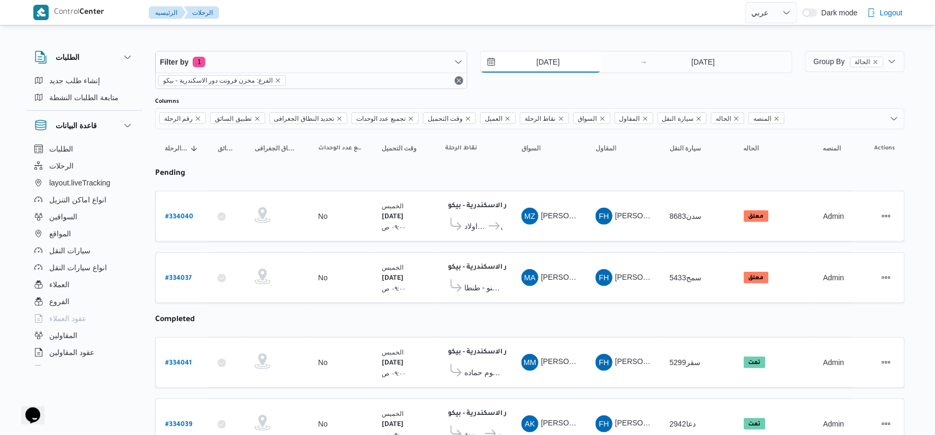
click at [557, 59] on input "[DATE]" at bounding box center [541, 61] width 120 height 21
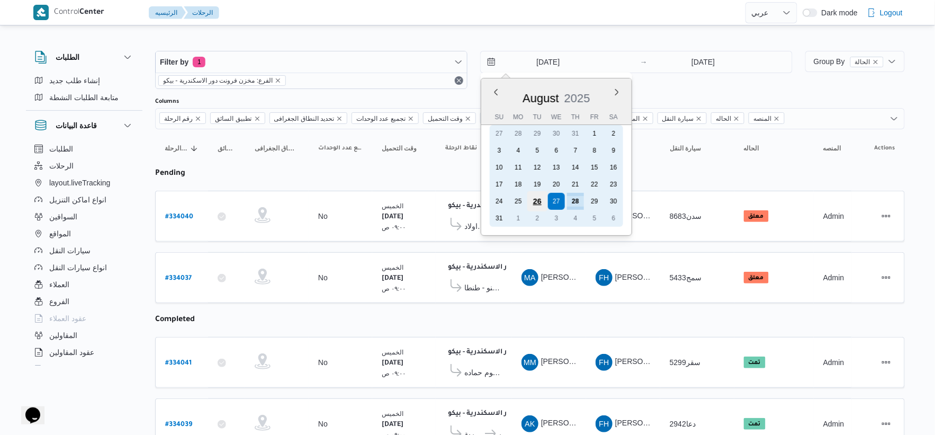
click at [536, 196] on div "26" at bounding box center [537, 201] width 20 height 20
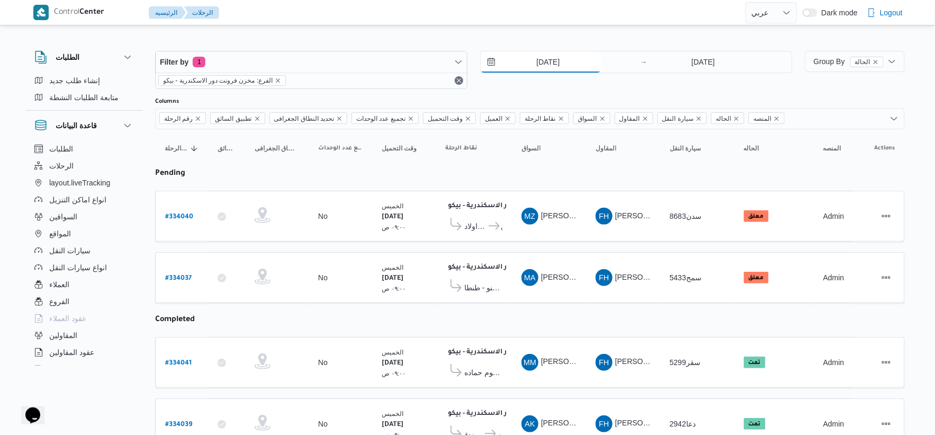
click at [563, 60] on input "[DATE]" at bounding box center [541, 61] width 120 height 21
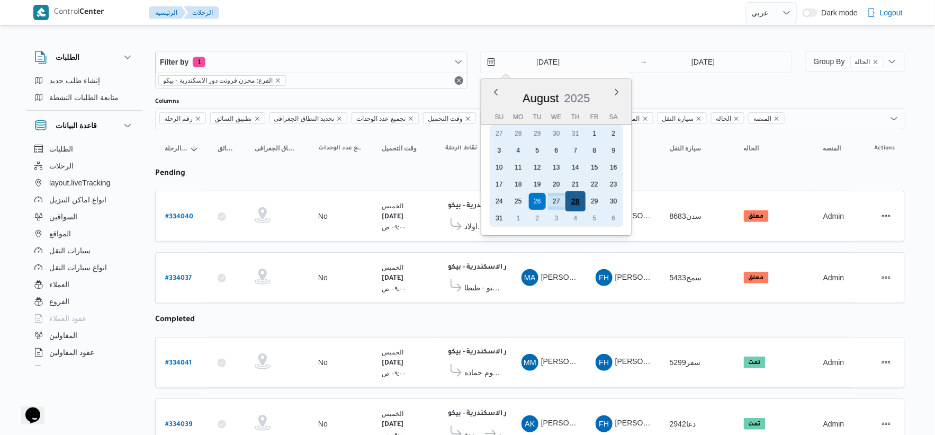
click at [583, 198] on div "28" at bounding box center [575, 201] width 20 height 20
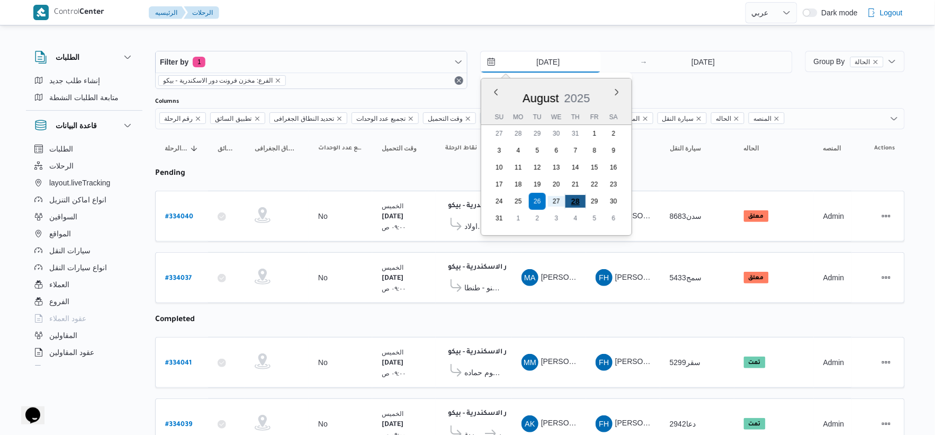
type input "[DATE]"
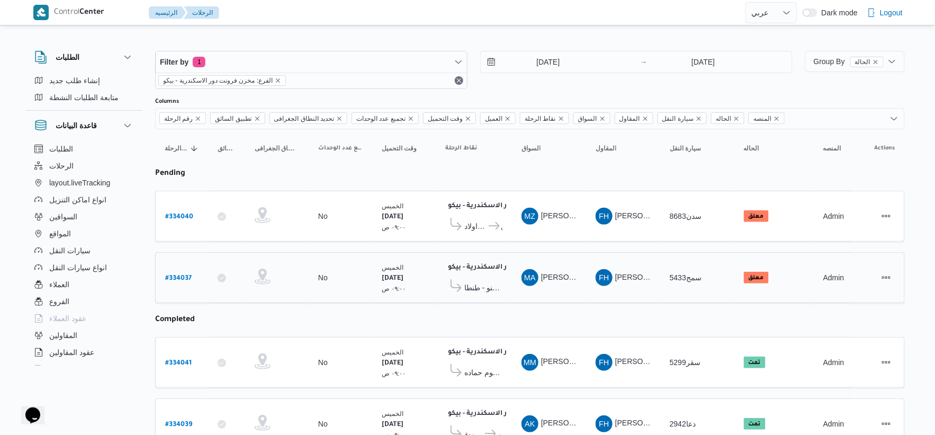
click at [586, 270] on td "المقاول FH فتحى حسن جلال ابو الحسن شركه تربو" at bounding box center [623, 277] width 74 height 51
click at [481, 294] on div "مخزن فرونت دور الاسكندرية - بيكو ١١:٥٨ م هايبر تكنو - طنطا" at bounding box center [474, 277] width 66 height 44
click at [482, 290] on span "هايبر تكنو - طنطا" at bounding box center [483, 287] width 38 height 13
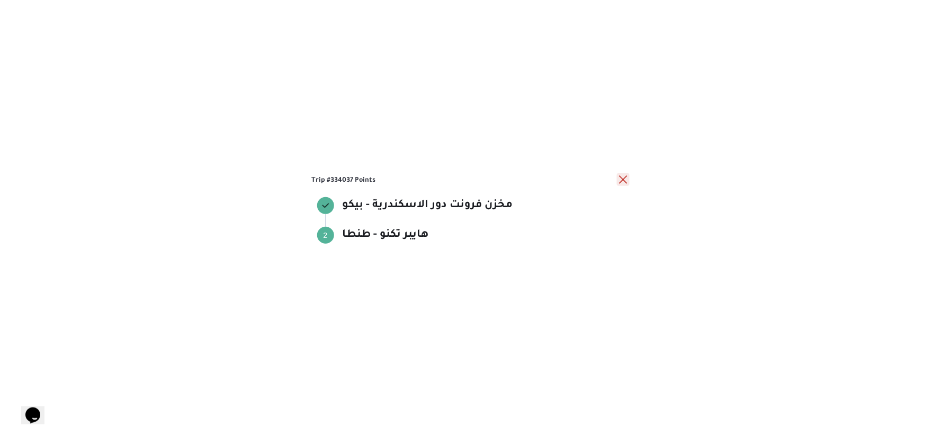
click at [621, 179] on button "close" at bounding box center [623, 179] width 13 height 13
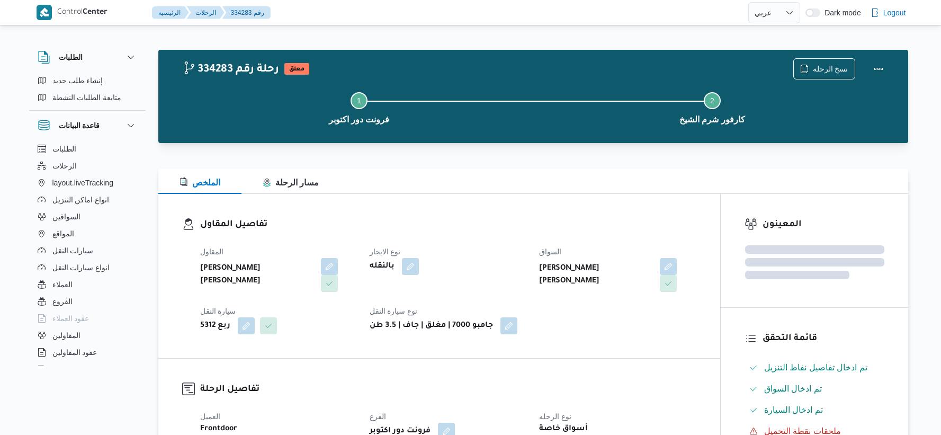
select select "ar"
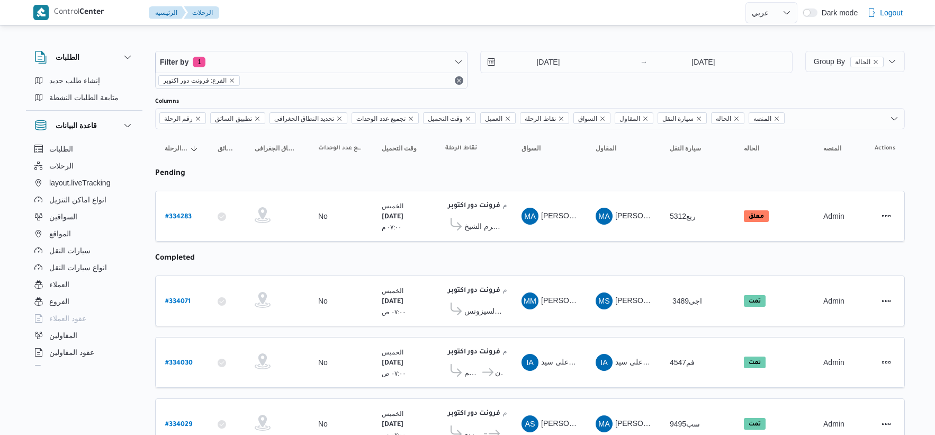
select select "ar"
click at [554, 219] on span "[PERSON_NAME] [PERSON_NAME]" at bounding box center [603, 215] width 124 height 8
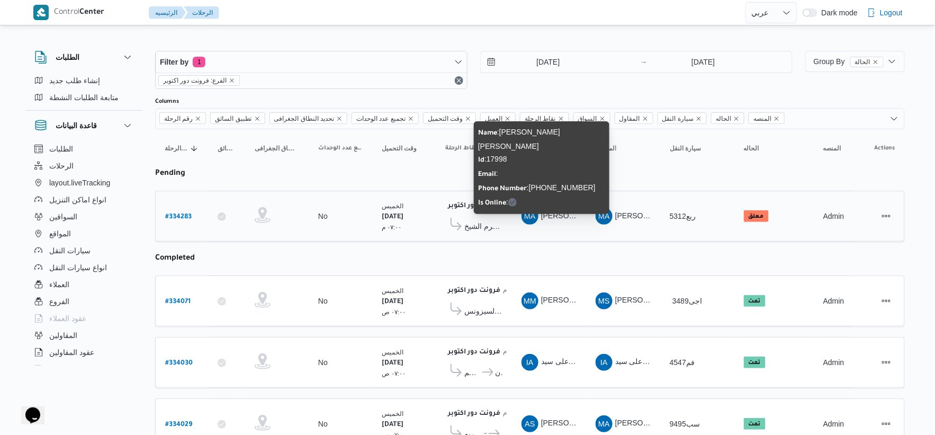
click at [554, 219] on span "[PERSON_NAME] [PERSON_NAME]" at bounding box center [603, 215] width 124 height 8
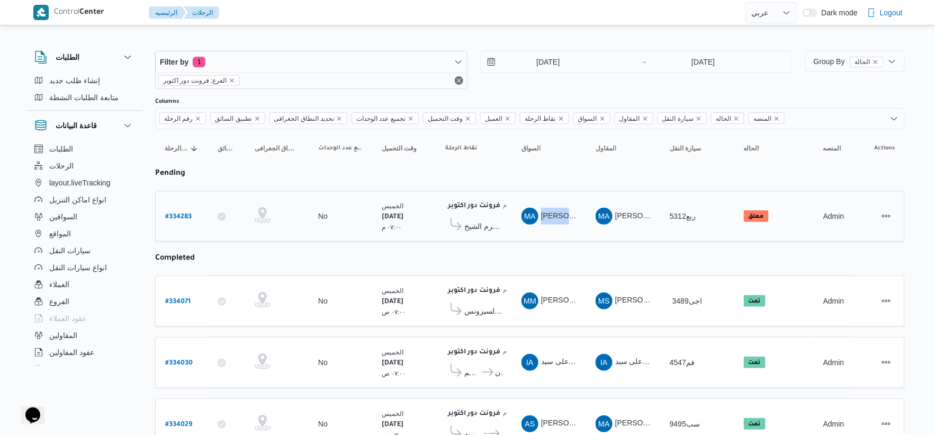
click at [553, 227] on div "MA [PERSON_NAME] [PERSON_NAME]" at bounding box center [549, 215] width 64 height 25
click at [487, 229] on span "كارفور شرم الشيخ" at bounding box center [483, 226] width 38 height 13
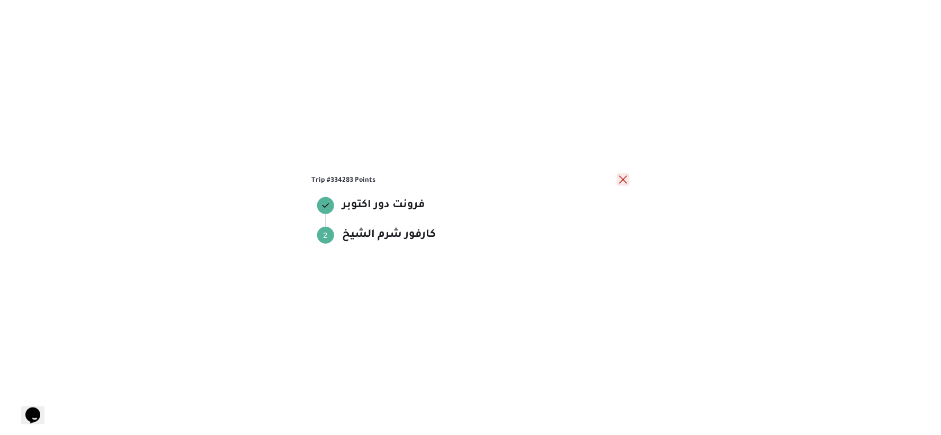
click at [623, 180] on button "close" at bounding box center [623, 179] width 13 height 13
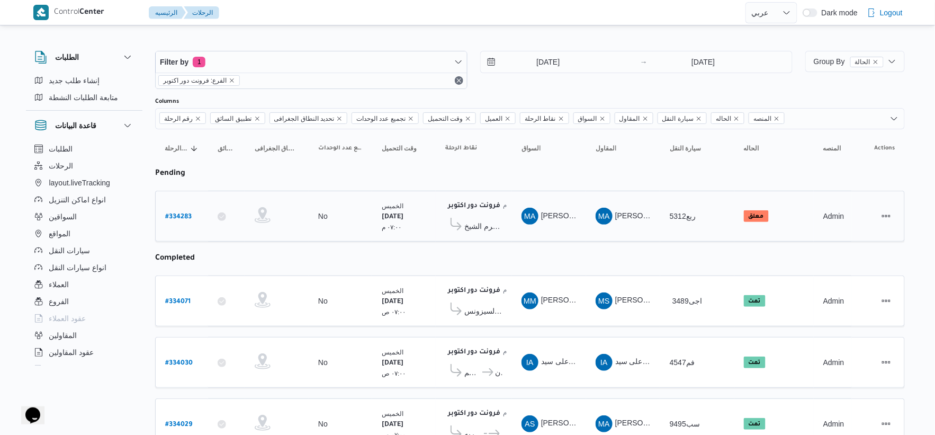
click at [170, 213] on b "# 334283" at bounding box center [178, 216] width 26 height 7
select select "ar"
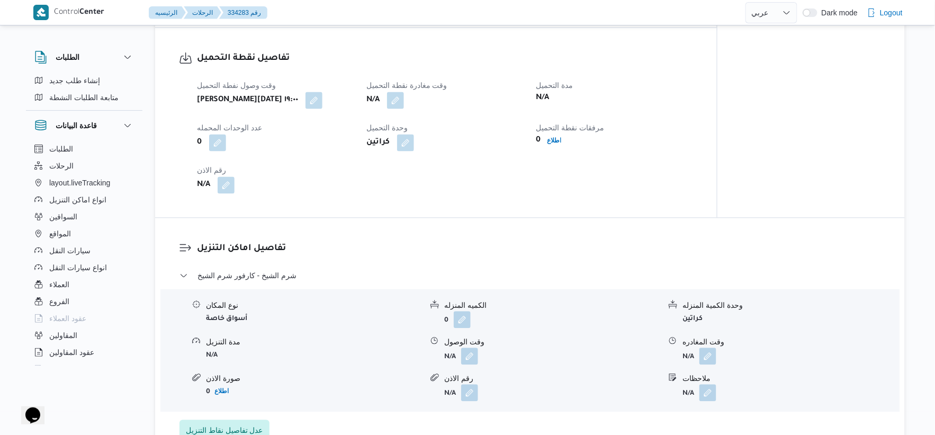
scroll to position [647, 0]
select select "ar"
